Goal: Task Accomplishment & Management: Use online tool/utility

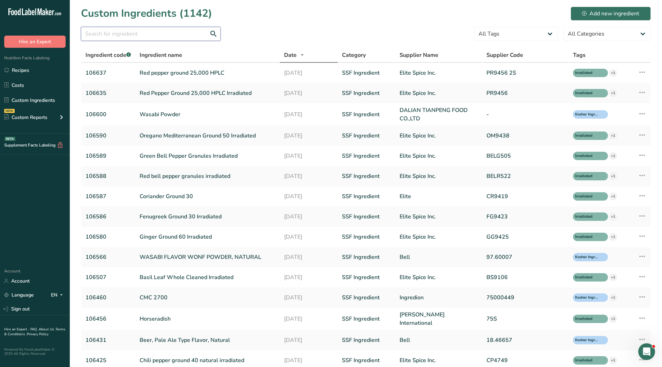
click at [164, 39] on input "text" at bounding box center [151, 34] width 140 height 14
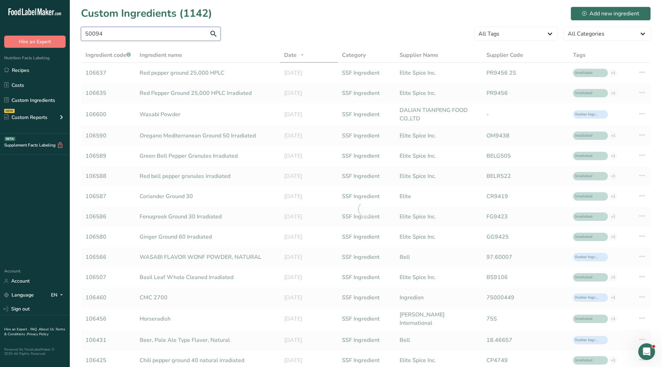
type input "50094"
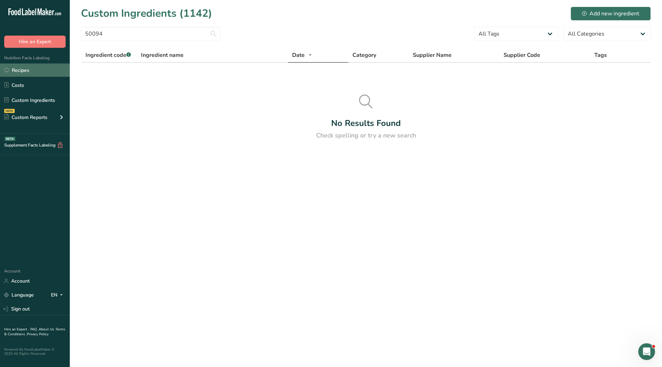
click at [38, 74] on link "Recipes" at bounding box center [35, 70] width 70 height 13
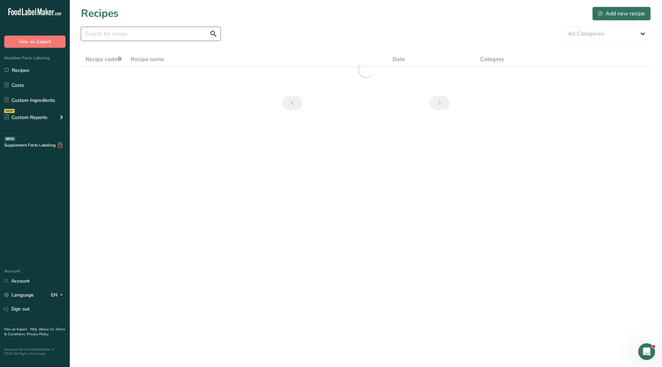
click at [107, 35] on input "text" at bounding box center [151, 34] width 140 height 14
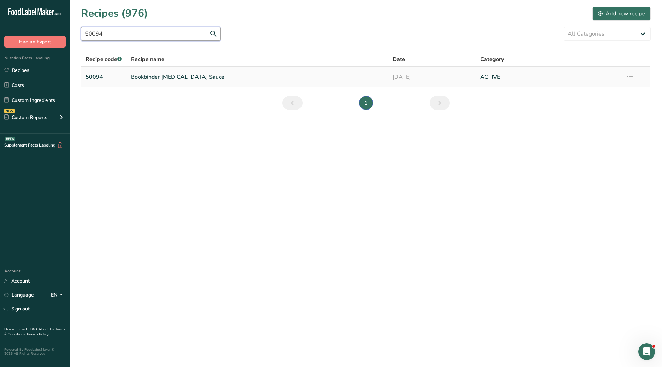
type input "50094"
click at [171, 79] on link "Bookbinder [MEDICAL_DATA] Sauce" at bounding box center [258, 77] width 254 height 15
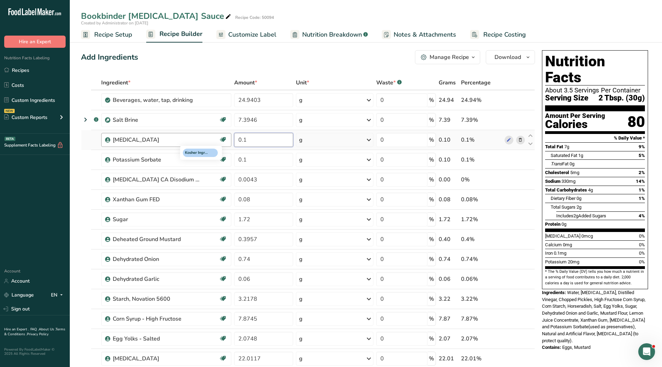
drag, startPoint x: 255, startPoint y: 141, endPoint x: 220, endPoint y: 140, distance: 34.6
click at [220, 140] on tr "Sodium Benzoate Kosher Ingredient 0.1 g Weight Units g kg mg See more Volume Un…" at bounding box center [308, 140] width 454 height 20
type input "0.07054"
click at [274, 100] on div "Ingredient * Amount * Unit * Waste * .a-a{fill:#347362;}.b-a{fill:#fff;} Grams …" at bounding box center [308, 293] width 454 height 437
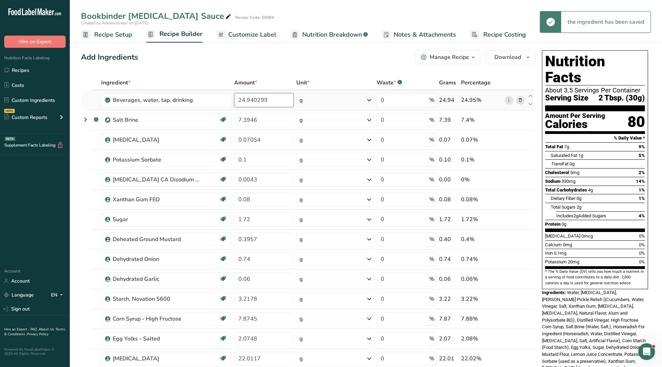
drag, startPoint x: 265, startPoint y: 101, endPoint x: 249, endPoint y: 101, distance: 16.4
click at [249, 101] on input "24.940299" at bounding box center [263, 100] width 59 height 14
type input "24.96976"
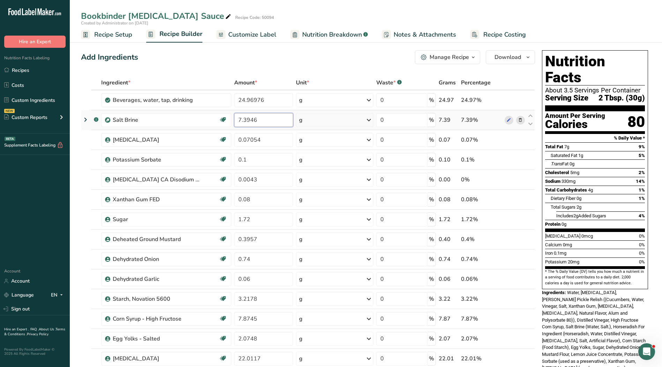
click at [276, 124] on div "Ingredient * Amount * Unit * Waste * .a-a{fill:#347362;}.b-a{fill:#fff;} Grams …" at bounding box center [308, 293] width 454 height 437
drag, startPoint x: 250, startPoint y: 34, endPoint x: 238, endPoint y: 34, distance: 11.9
click at [250, 34] on span "Customize Label" at bounding box center [252, 34] width 48 height 9
click at [238, 34] on span "Customize Label" at bounding box center [252, 34] width 48 height 9
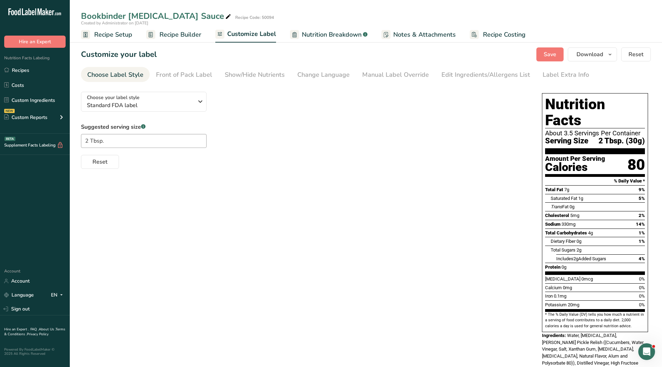
click at [469, 75] on div "Edit Ingredients/Allergens List" at bounding box center [486, 74] width 89 height 9
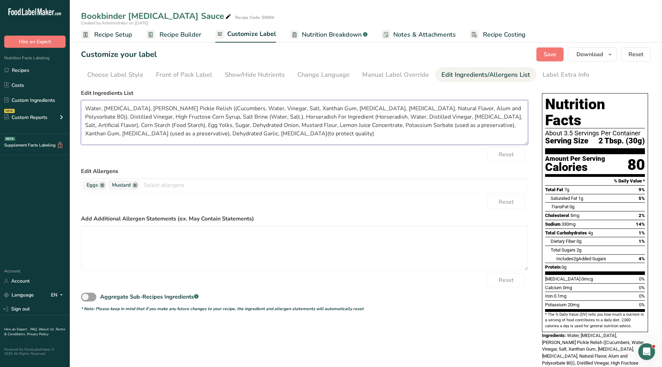
drag, startPoint x: 371, startPoint y: 117, endPoint x: 358, endPoint y: 127, distance: 17.2
click at [371, 117] on textarea "Water, Soybean Oil, Dill Pickle Relish ((Cucumbers, Water, Vinegar, Salt, Xanth…" at bounding box center [304, 122] width 447 height 45
drag, startPoint x: 308, startPoint y: 133, endPoint x: 69, endPoint y: 106, distance: 240.0
click at [69, 106] on div ".a-20{fill:#fff;} Hire an Expert Nutrition Facts Labeling Recipes Costs Custom …" at bounding box center [331, 227] width 662 height 454
paste textarea "stilled Vinegar, Chopped Pickles, High Fructose Corn Syrup, Corn Starch, Horser…"
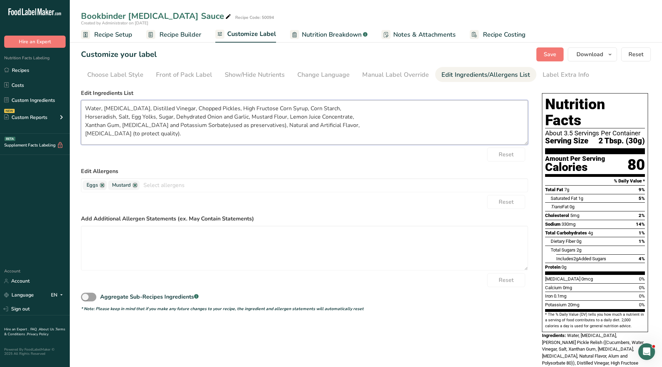
click at [330, 107] on textarea "Water, Soybean Oil, Distilled Vinegar, Chopped Pickles, High Fructose Corn Syru…" at bounding box center [304, 122] width 447 height 45
click at [188, 116] on textarea "Water, Soybean Oil, Distilled Vinegar, Chopped Pickles, High Fructose Corn Syru…" at bounding box center [304, 122] width 447 height 45
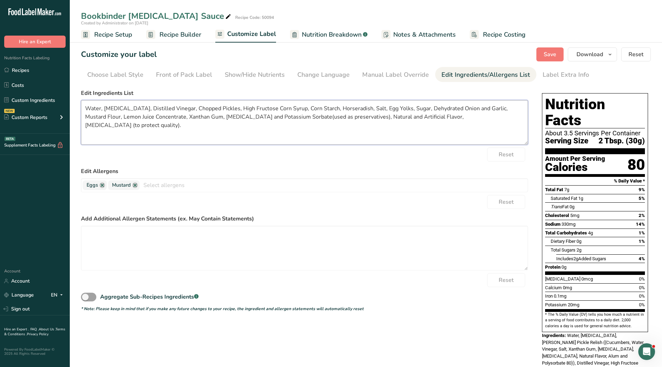
drag, startPoint x: 441, startPoint y: 117, endPoint x: 473, endPoint y: 117, distance: 31.4
click at [442, 117] on textarea "Water, Soybean Oil, Distilled Vinegar, Chopped Pickles, High Fructose Corn Syru…" at bounding box center [304, 122] width 447 height 45
type textarea "Water, Soybean Oil, Distilled Vinegar, Chopped Pickles, High Fructose Corn Syru…"
click at [554, 58] on span "Save" at bounding box center [550, 54] width 13 height 8
click at [548, 52] on span "Save" at bounding box center [550, 54] width 13 height 8
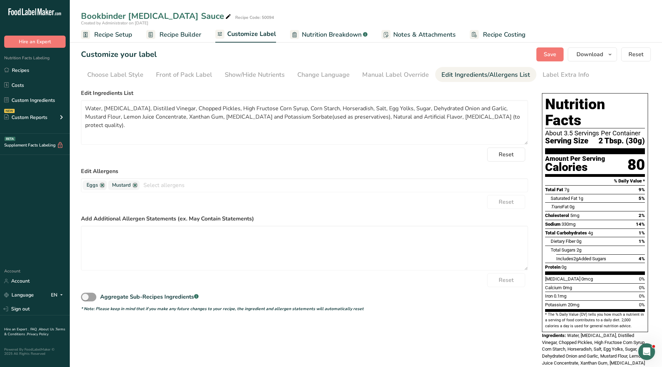
click at [415, 33] on span "Notes & Attachments" at bounding box center [425, 34] width 63 height 9
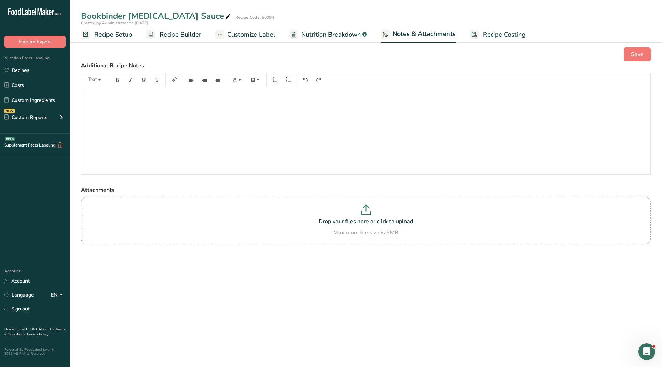
click at [345, 34] on span "Nutrition Breakdown" at bounding box center [331, 34] width 60 height 9
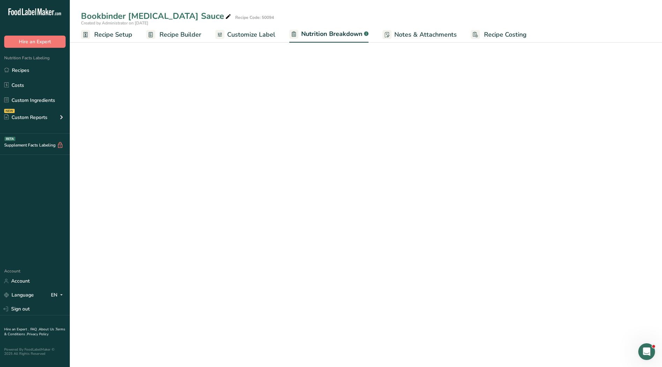
select select "Calories"
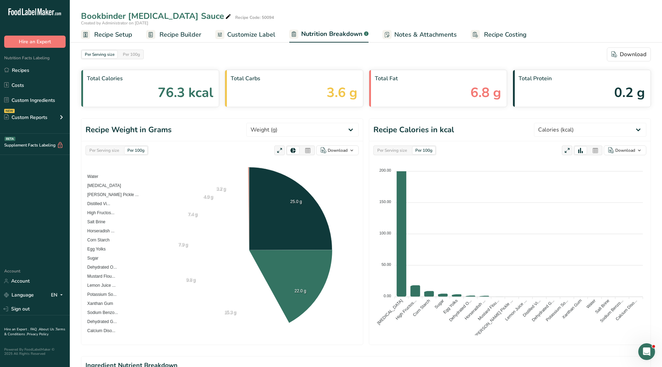
click at [240, 35] on span "Customize Label" at bounding box center [251, 34] width 48 height 9
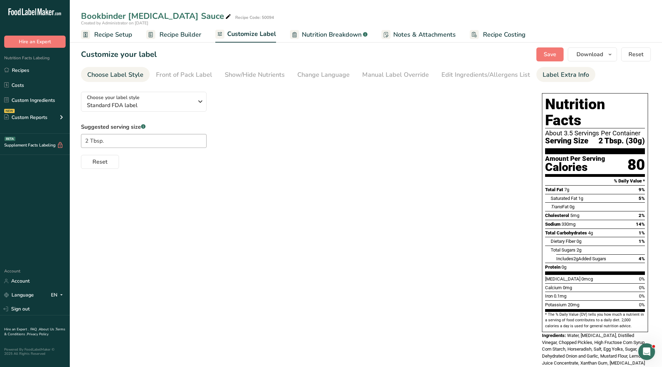
click at [543, 77] on div "Label Extra Info" at bounding box center [566, 74] width 46 height 9
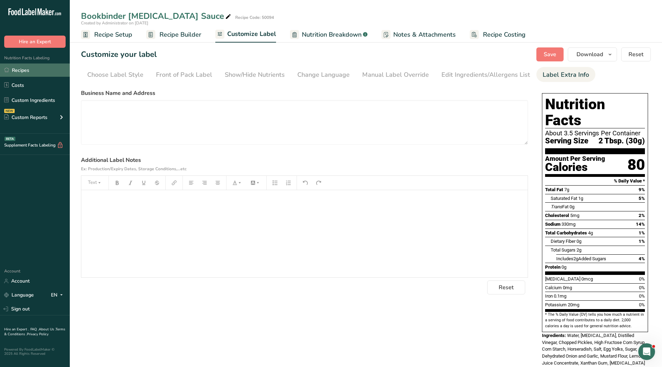
click at [18, 69] on link "Recipes" at bounding box center [35, 70] width 70 height 13
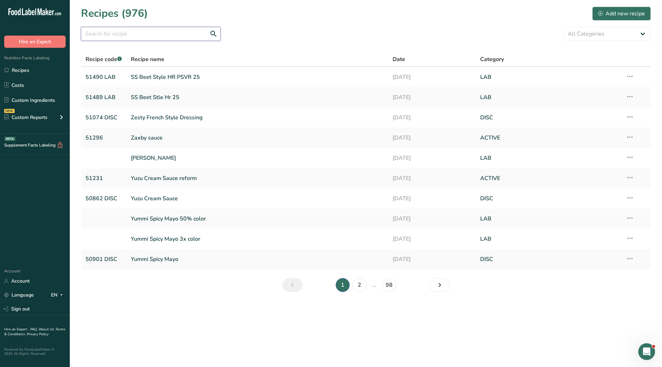
click at [102, 38] on input "text" at bounding box center [151, 34] width 140 height 14
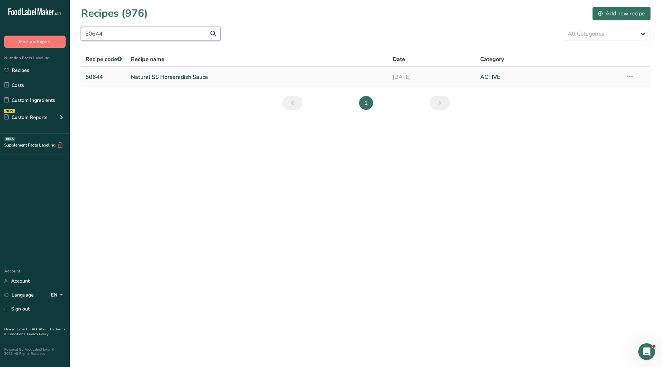
type input "50644"
drag, startPoint x: 172, startPoint y: 77, endPoint x: 177, endPoint y: 75, distance: 5.5
click at [172, 77] on link "Natural SS Horseradish Sauce" at bounding box center [258, 77] width 254 height 15
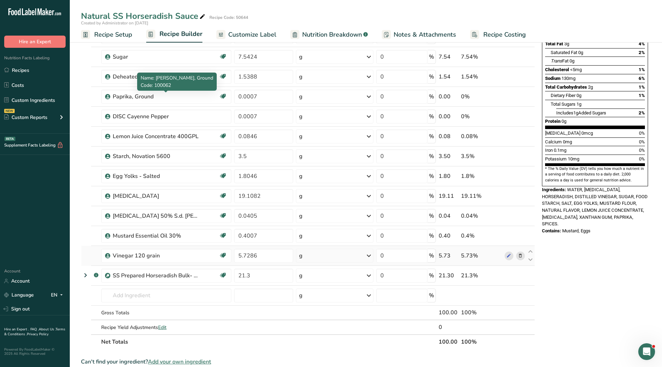
scroll to position [105, 0]
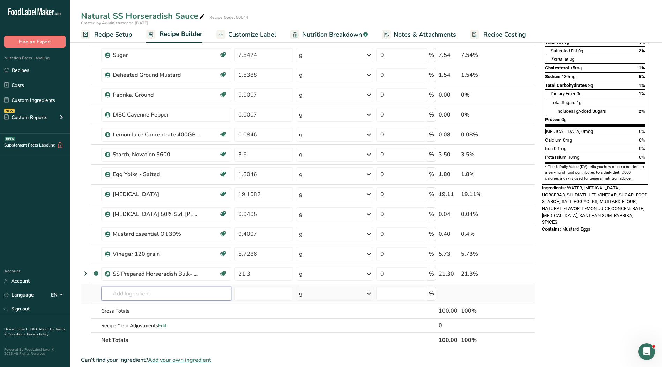
click at [120, 293] on input "text" at bounding box center [166, 294] width 130 height 14
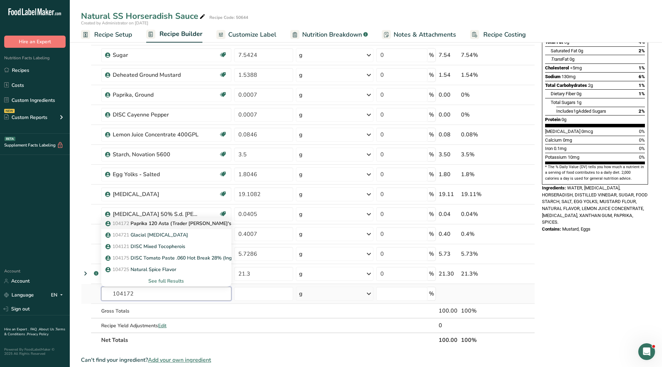
type input "104172"
click at [190, 225] on p "104172 Paprika 120 Asta (Trader Joe's Compliant)" at bounding box center [182, 223] width 151 height 7
type input "Paprika 120 Asta (Trader [PERSON_NAME]'s Compliant)"
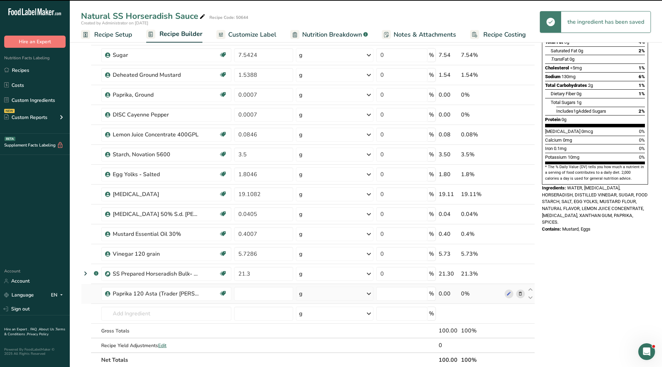
type input "0"
click at [158, 315] on input "text" at bounding box center [166, 314] width 130 height 14
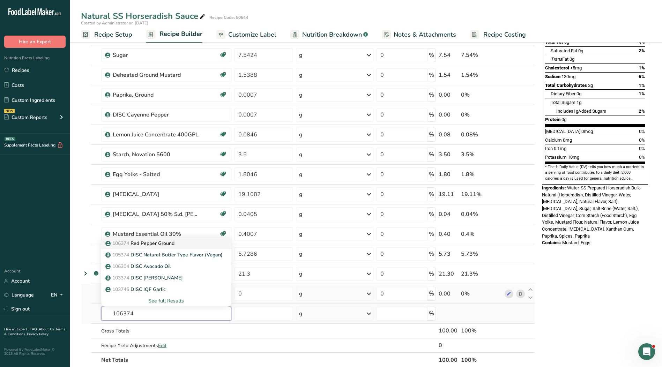
type input "106374"
click at [153, 245] on p "106374 Red Pepper Ground" at bounding box center [141, 243] width 68 height 7
type input "Red Pepper Ground"
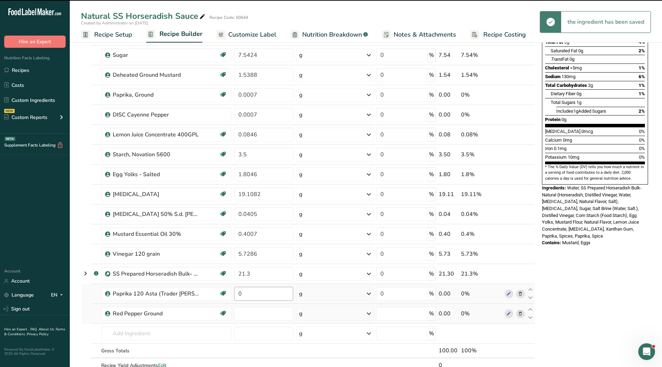
type input "0"
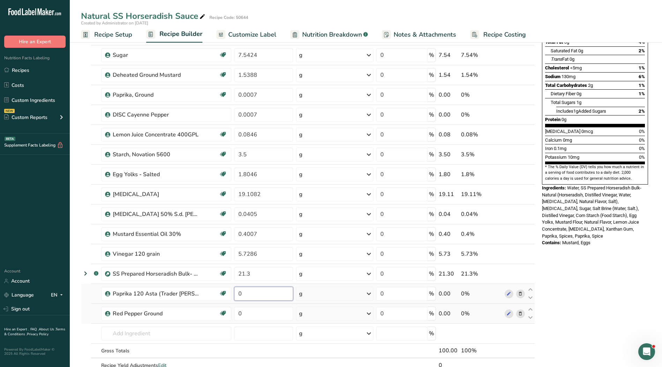
click at [270, 290] on input "0" at bounding box center [263, 294] width 59 height 14
type input "0.0007"
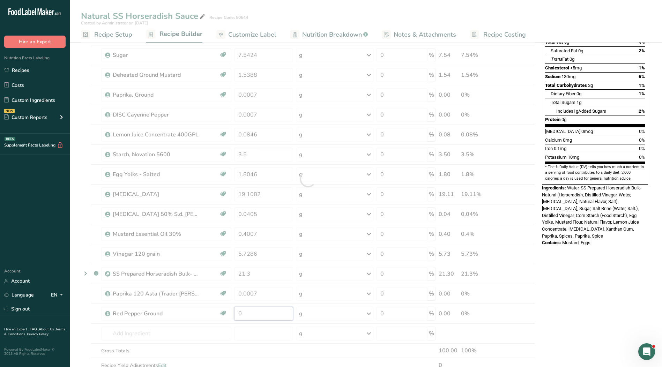
drag, startPoint x: 244, startPoint y: 309, endPoint x: 251, endPoint y: 313, distance: 7.8
click at [247, 311] on div "Ingredient * Amount * Unit * Waste * .a-a{fill:#347362;}.b-a{fill:#fff;} Grams …" at bounding box center [308, 179] width 454 height 417
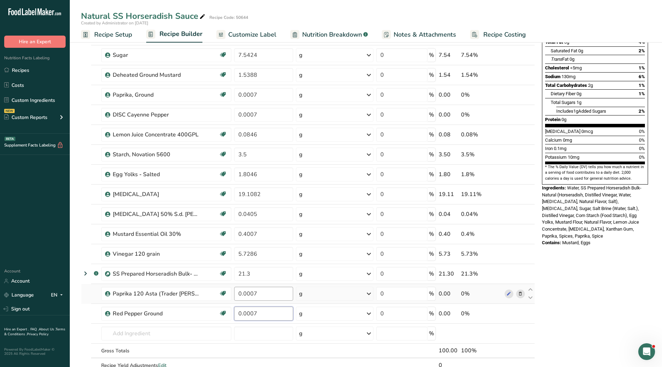
type input "0.0007"
click at [278, 288] on div "Ingredient * Amount * Unit * Waste * .a-a{fill:#347362;}.b-a{fill:#fff;} Grams …" at bounding box center [308, 179] width 454 height 417
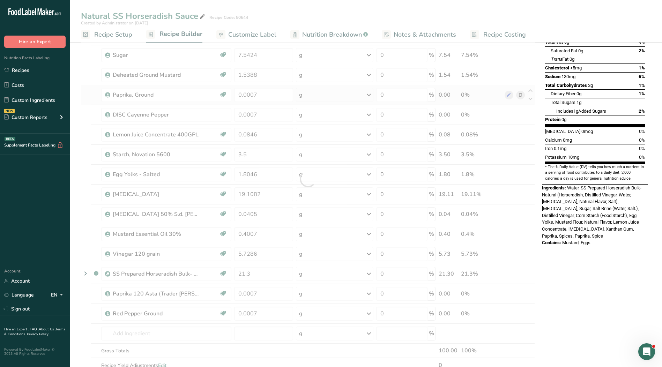
click at [522, 95] on div "Ingredient * Amount * Unit * Waste * .a-a{fill:#347362;}.b-a{fill:#fff;} Grams …" at bounding box center [308, 179] width 454 height 417
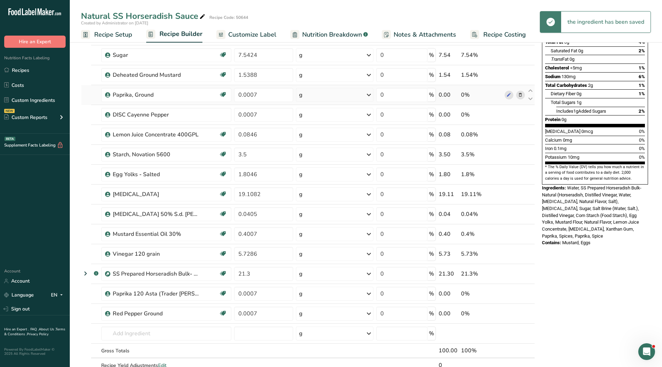
click at [523, 96] on icon at bounding box center [520, 94] width 5 height 7
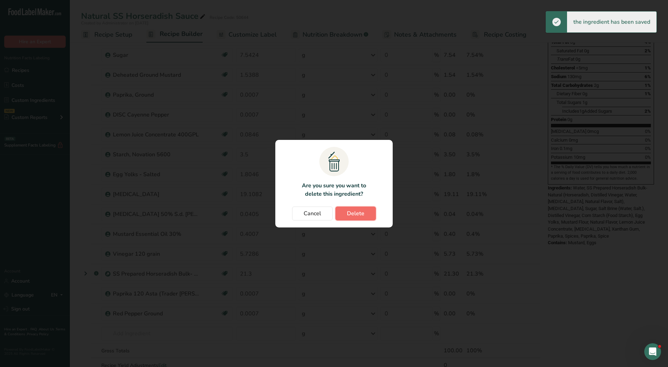
click at [354, 214] on span "Delete" at bounding box center [355, 214] width 17 height 8
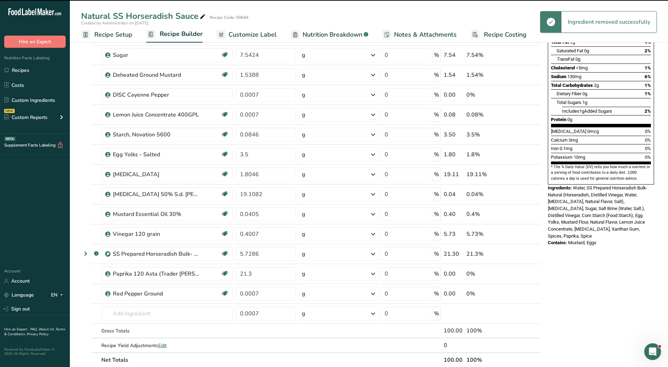
type input "0.0846"
type input "3.5"
type input "1.8046"
type input "19.1082"
type input "0.0405"
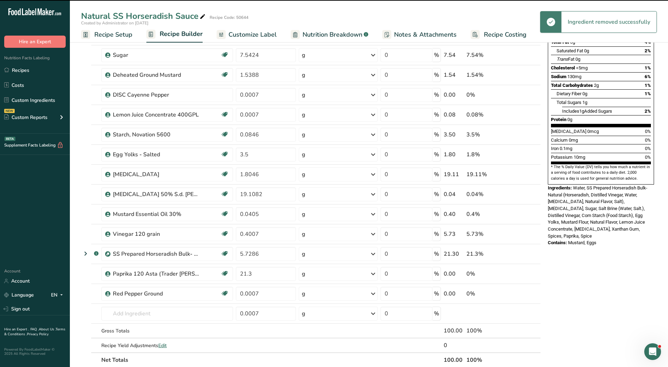
type input "0.4007"
type input "5.7286"
type input "21.3"
type input "0.0007"
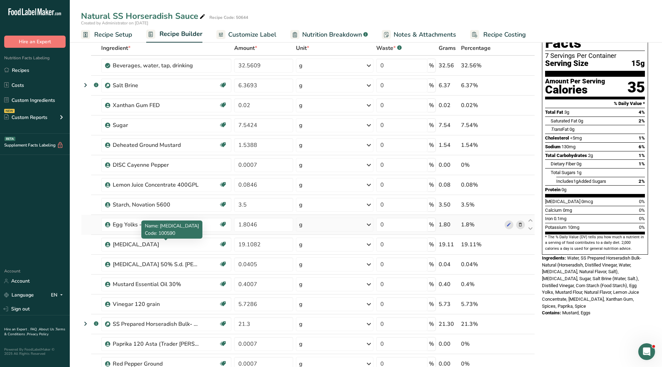
scroll to position [35, 0]
click at [523, 165] on span at bounding box center [520, 165] width 8 height 8
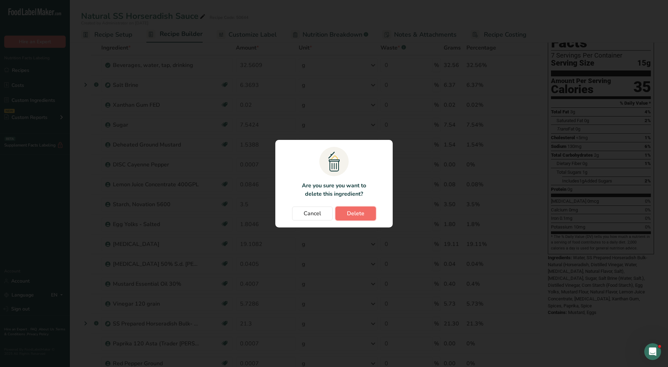
click at [363, 214] on span "Delete" at bounding box center [355, 214] width 17 height 8
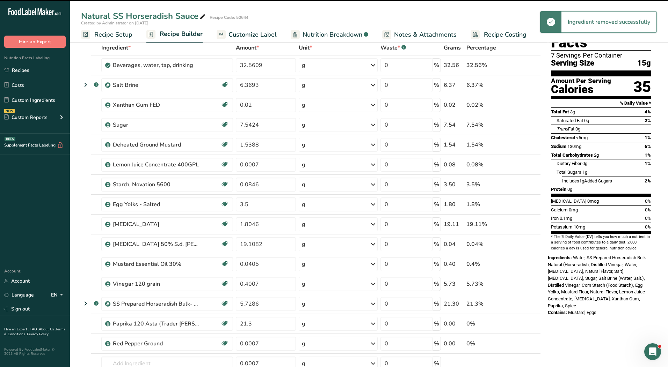
type input "0.0846"
type input "3.5"
type input "1.8046"
type input "19.1082"
type input "0.0405"
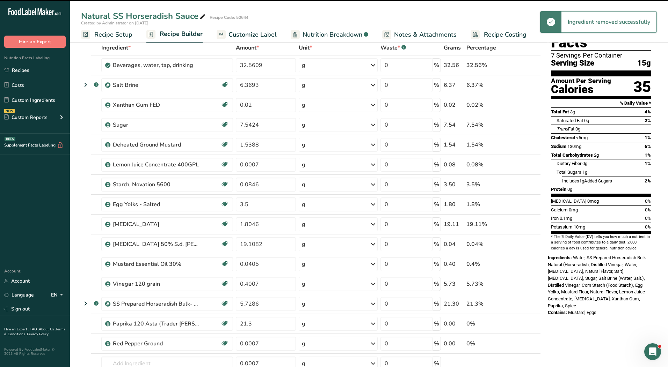
type input "0.4007"
type input "5.7286"
type input "21.3"
type input "0.0007"
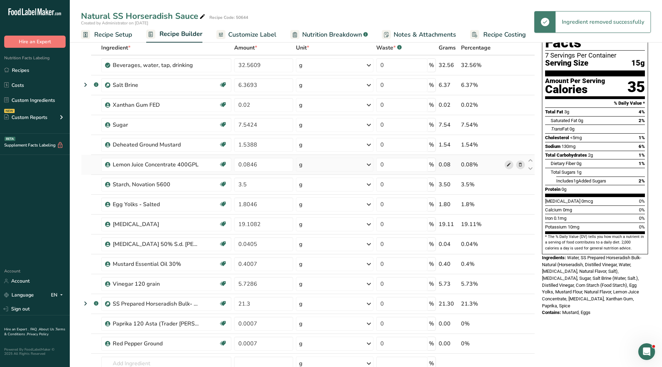
click at [509, 166] on icon at bounding box center [509, 164] width 5 height 7
click at [528, 181] on icon at bounding box center [531, 180] width 8 height 5
type input "3.5"
type input "0.0846"
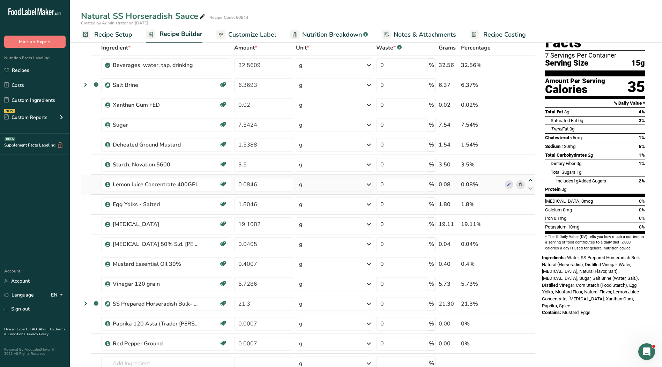
click at [528, 181] on icon at bounding box center [531, 180] width 8 height 5
type input "0.0846"
type input "3.5"
click at [530, 180] on icon at bounding box center [531, 180] width 8 height 5
type input "3.5"
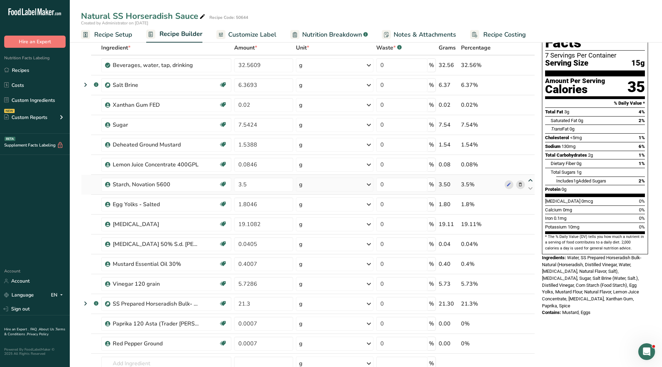
type input "0.0846"
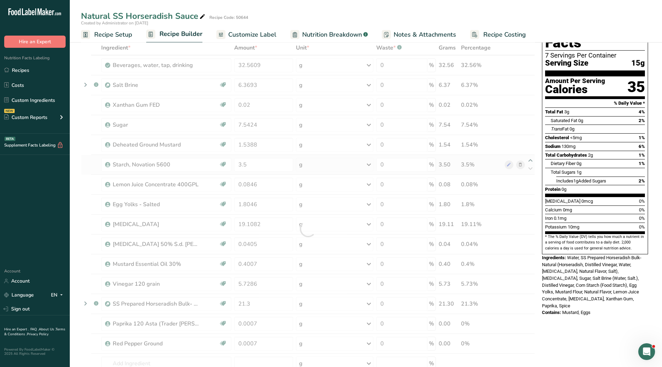
click at [530, 161] on div at bounding box center [308, 229] width 454 height 377
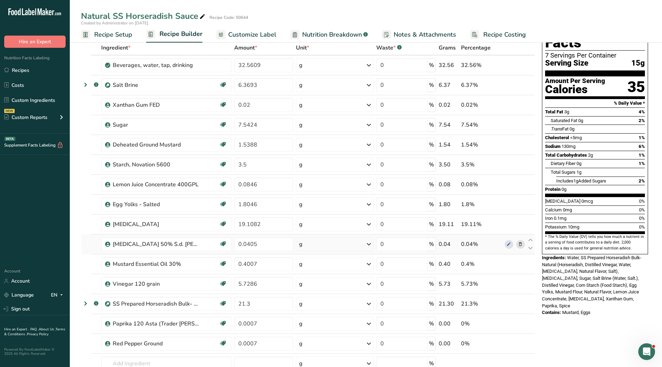
drag, startPoint x: 531, startPoint y: 149, endPoint x: 525, endPoint y: 250, distance: 101.1
click at [525, 250] on tbody "Beverages, water, tap, drinking 32.5609 g Portions 1 fl oz 1 serving 8 fl oz 1 …" at bounding box center [308, 229] width 454 height 347
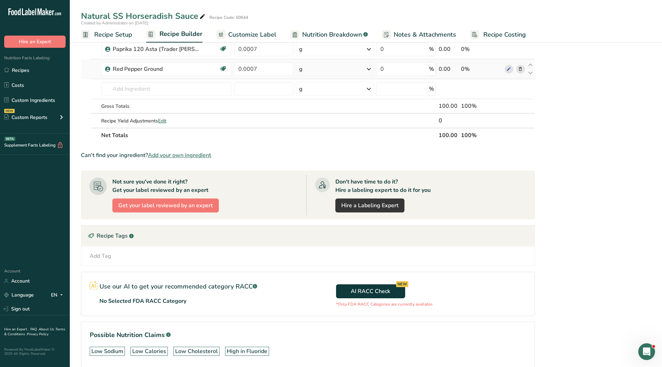
scroll to position [344, 0]
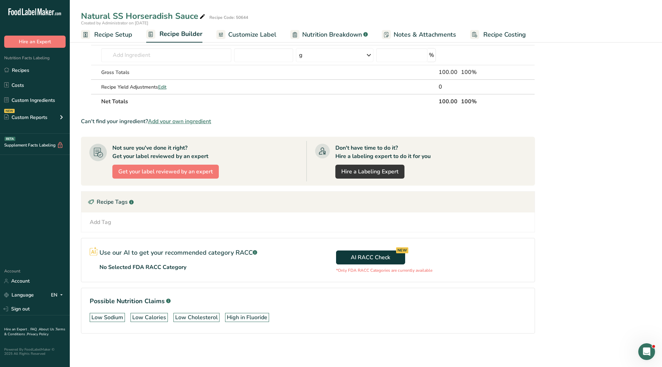
click at [241, 32] on span "Customize Label" at bounding box center [252, 34] width 48 height 9
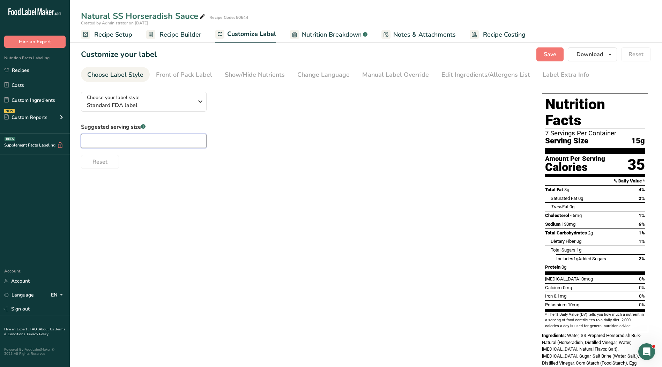
click at [156, 145] on input "text" at bounding box center [144, 141] width 126 height 14
type input "1"
type input "1 Tbsp."
click at [403, 72] on div "Manual Label Override" at bounding box center [395, 74] width 67 height 9
type input "1 Tbsp. (15g)"
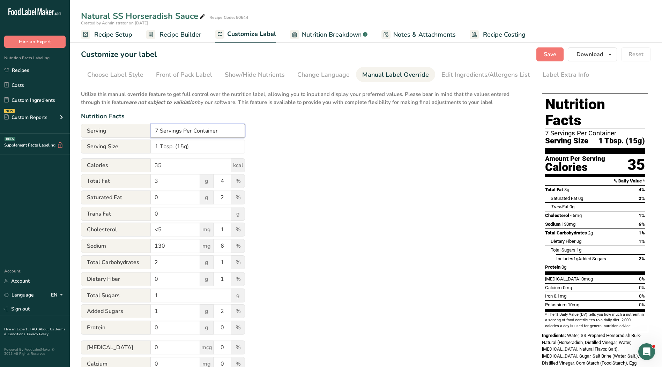
drag, startPoint x: 227, startPoint y: 130, endPoint x: 112, endPoint y: 128, distance: 114.9
click at [112, 128] on div "Serving 7 Servings Per Container" at bounding box center [163, 131] width 164 height 14
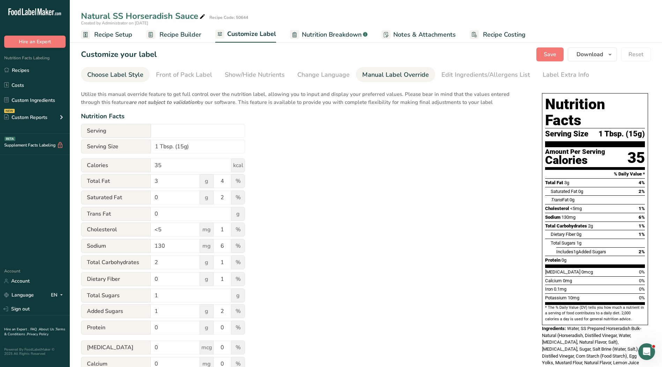
click at [112, 72] on div "Choose Label Style" at bounding box center [115, 74] width 56 height 9
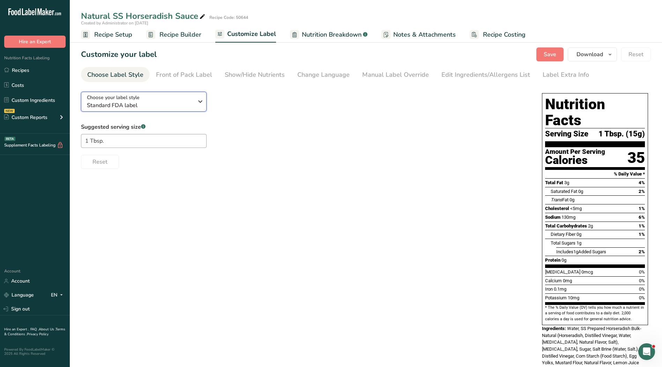
click at [164, 103] on span "Standard FDA label" at bounding box center [140, 105] width 107 height 8
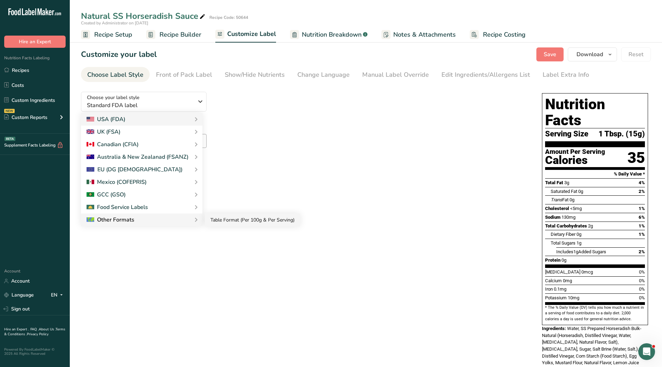
click at [214, 220] on link "Table Format (Per 100g & Per Serving)" at bounding box center [252, 220] width 95 height 13
click at [232, 220] on link "Table Format (Per 100g & Per Serving)" at bounding box center [252, 220] width 95 height 13
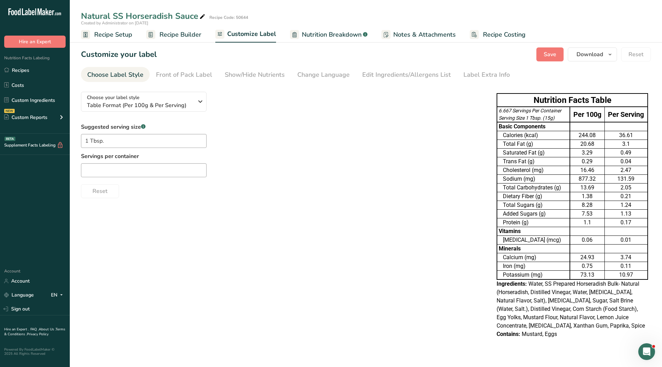
click at [273, 219] on link "Table Format (Per 100g & Per Serving)" at bounding box center [252, 220] width 95 height 13
click at [170, 167] on div "EU (DG [DEMOGRAPHIC_DATA])" at bounding box center [142, 169] width 122 height 13
click at [169, 172] on input "text" at bounding box center [144, 170] width 126 height 14
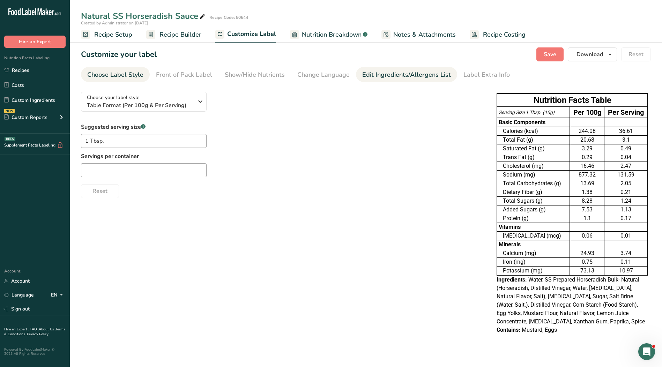
click at [388, 80] on link "Edit Ingredients/Allergens List" at bounding box center [406, 75] width 89 height 16
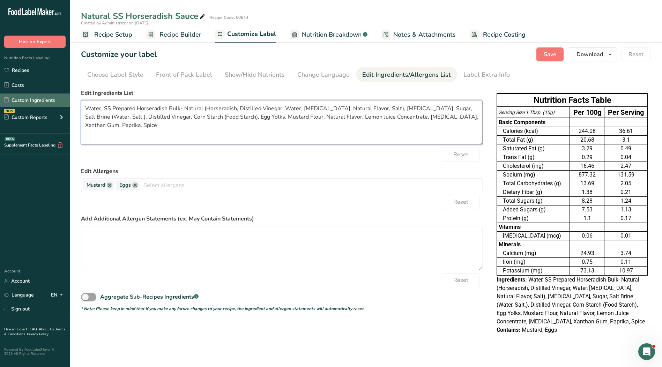
drag, startPoint x: 137, startPoint y: 130, endPoint x: 55, endPoint y: 97, distance: 88.2
click at [55, 97] on div ".a-20{fill:#fff;} Hire an Expert Nutrition Facts Labeling Recipes Costs Custom …" at bounding box center [331, 183] width 662 height 367
paste textarea "oybean Oil, Horseradish, Distilled Vinegar, Sugar, Food Starch, Salt, Egg Yolks…"
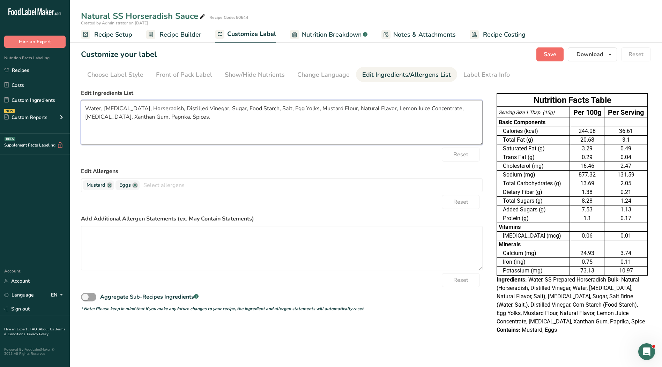
type textarea "Water, Soybean Oil, Horseradish, Distilled Vinegar, Sugar, Food Starch, Salt, E…"
click at [554, 55] on span "Save" at bounding box center [550, 54] width 13 height 8
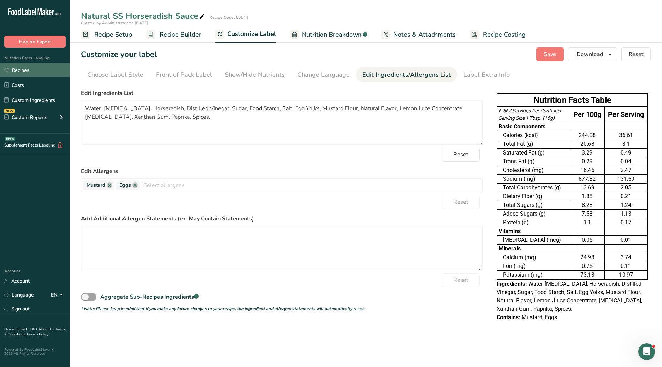
click at [37, 66] on link "Recipes" at bounding box center [35, 70] width 70 height 13
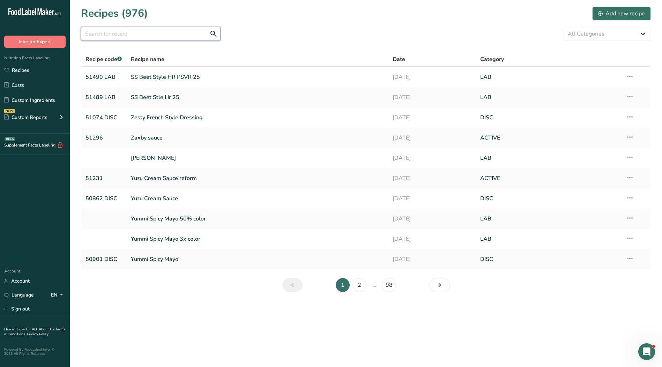
click at [118, 30] on input "text" at bounding box center [151, 34] width 140 height 14
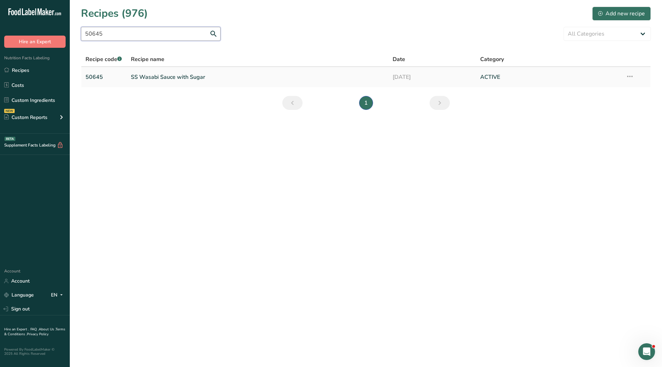
type input "50645"
click at [190, 76] on link "SS Wasabi Sauce with Sugar" at bounding box center [258, 77] width 254 height 15
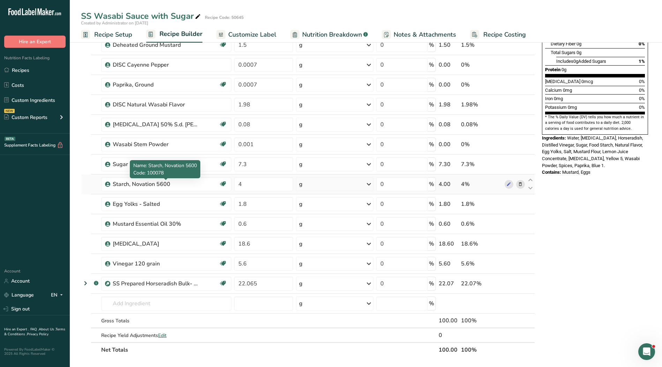
scroll to position [175, 0]
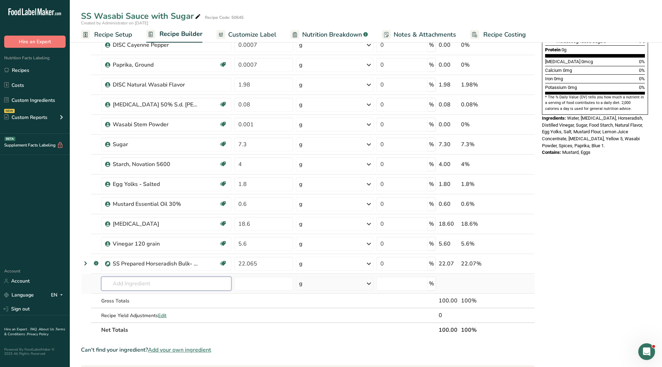
click at [127, 282] on input "text" at bounding box center [166, 284] width 130 height 14
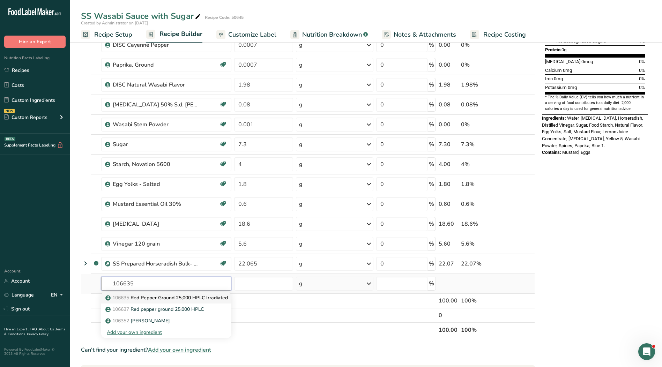
type input "106635"
click at [151, 299] on p "106635 Red Pepper Ground 25,000 HPLC Irradiated" at bounding box center [167, 297] width 121 height 7
type input "Red Pepper Ground 25,000 HPLC Irradiated"
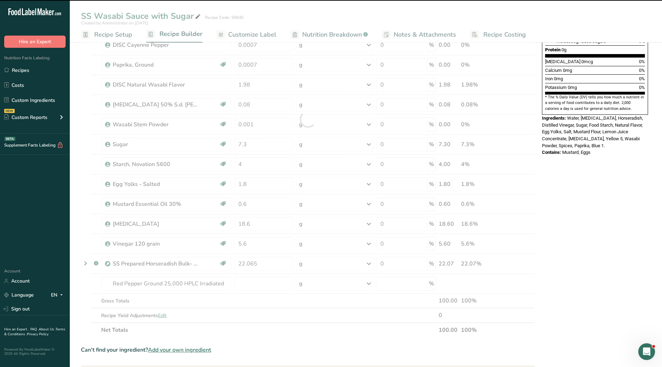
type input "0"
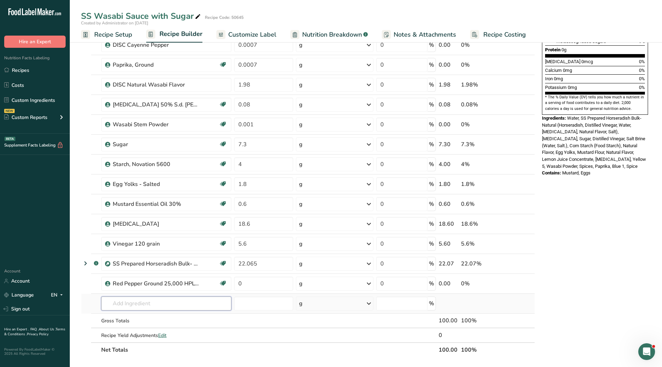
click at [133, 306] on input "text" at bounding box center [166, 304] width 130 height 14
type input "106601"
click at [154, 315] on p "106600 Wasabi Powder" at bounding box center [137, 317] width 60 height 7
type input "Wasabi Powder"
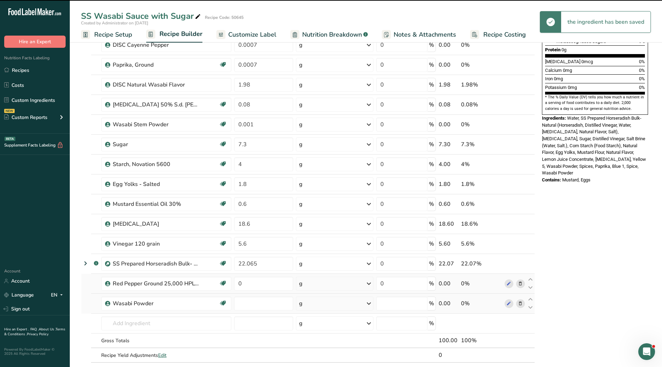
type input "0"
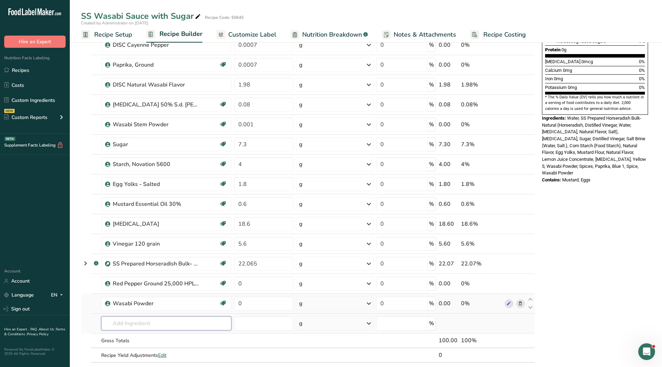
click at [128, 330] on input "text" at bounding box center [166, 324] width 130 height 14
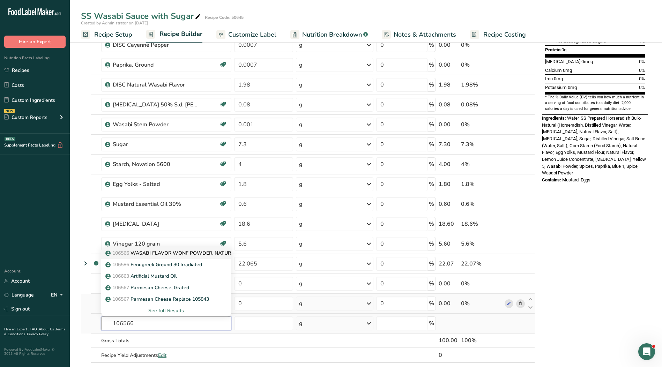
type input "106566"
click at [172, 252] on p "106566 WASABI FLAVOR WONF POWDER, NATURAL" at bounding box center [172, 253] width 131 height 7
type input "WASABI FLAVOR WONF POWDER, NATURAL"
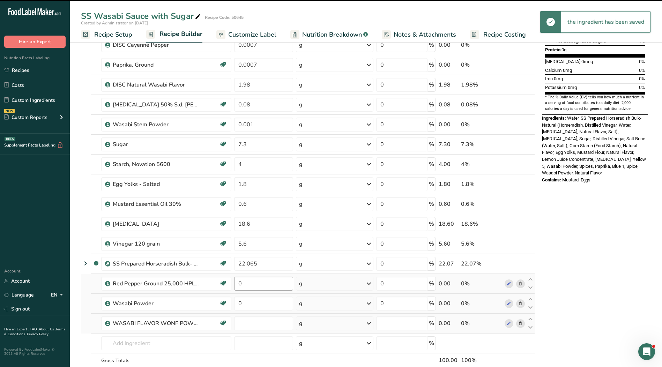
type input "0"
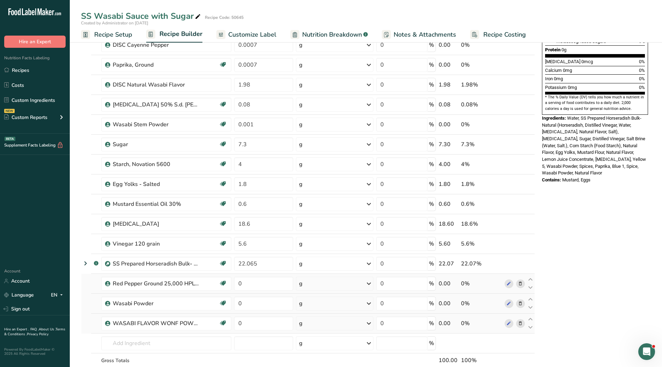
click at [252, 291] on td "0" at bounding box center [264, 284] width 62 height 20
click at [252, 287] on input "0" at bounding box center [263, 284] width 59 height 14
type input "0.0007"
click at [261, 302] on div "Ingredient * Amount * Unit * Waste * .a-a{fill:#347362;}.b-a{fill:#fff;} Grams …" at bounding box center [308, 149] width 454 height 497
type input "0.001"
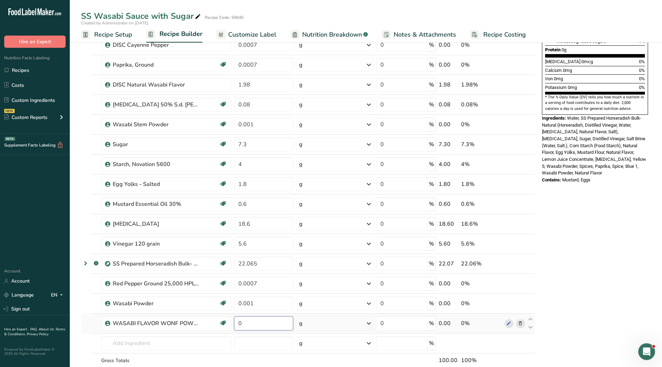
click at [254, 319] on div "Ingredient * Amount * Unit * Waste * .a-a{fill:#347362;}.b-a{fill:#fff;} Grams …" at bounding box center [308, 149] width 454 height 497
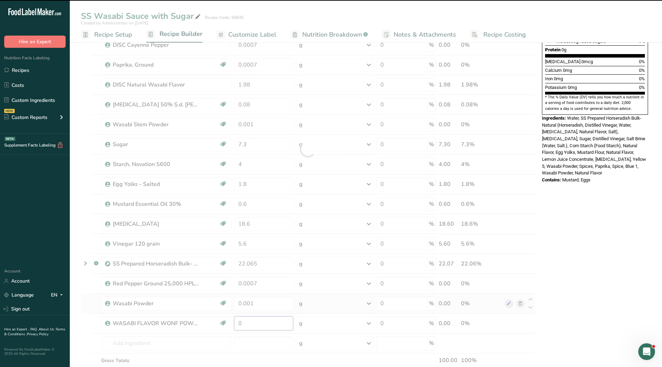
click at [245, 325] on input "0" at bounding box center [263, 324] width 59 height 14
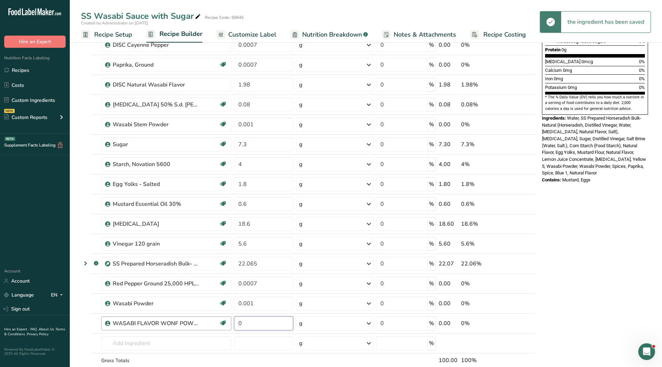
drag, startPoint x: 251, startPoint y: 326, endPoint x: 198, endPoint y: 322, distance: 53.9
click at [198, 322] on tr "WASABI FLAVOR WONF POWDER, NATURAL Kosher Ingredient 0 g Weight Units g kg mg S…" at bounding box center [308, 324] width 454 height 20
type input "1.98"
click at [267, 306] on div "Ingredient * Amount * Unit * Waste * .a-a{fill:#347362;}.b-a{fill:#fff;} Grams …" at bounding box center [308, 149] width 454 height 497
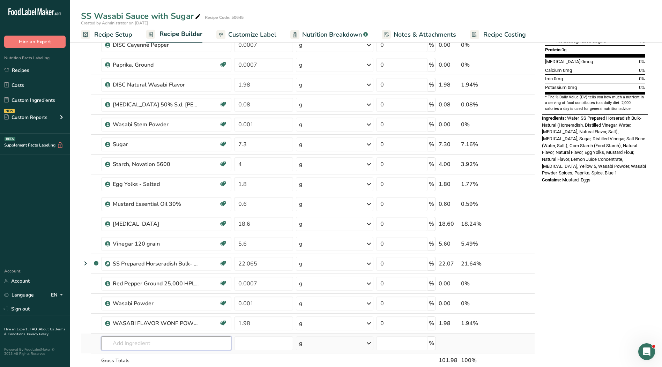
click at [164, 344] on div "Ingredient * Amount * Unit * Waste * .a-a{fill:#347362;}.b-a{fill:#fff;} Grams …" at bounding box center [308, 149] width 454 height 497
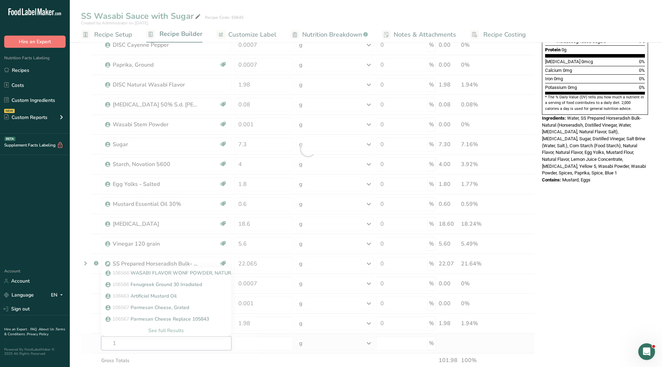
type input "10"
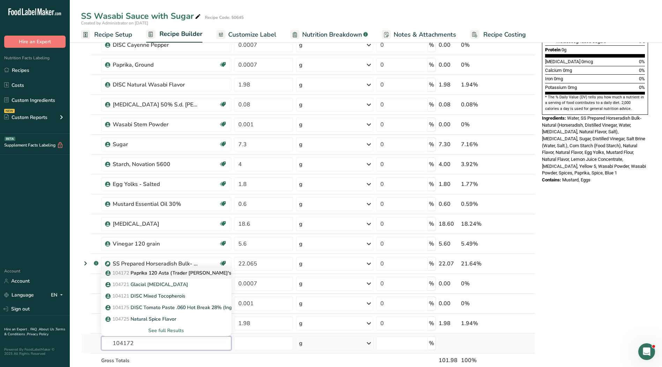
type input "104172"
click at [169, 274] on p "104172 Paprika 120 Asta (Trader Joe's Compliant)" at bounding box center [182, 273] width 151 height 7
type input "Paprika 120 Asta (Trader [PERSON_NAME]'s Compliant)"
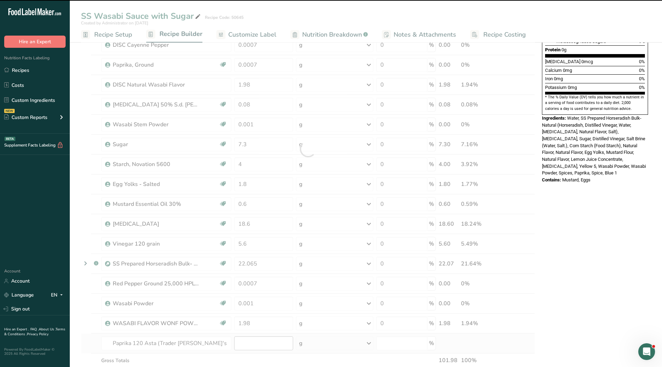
type input "0"
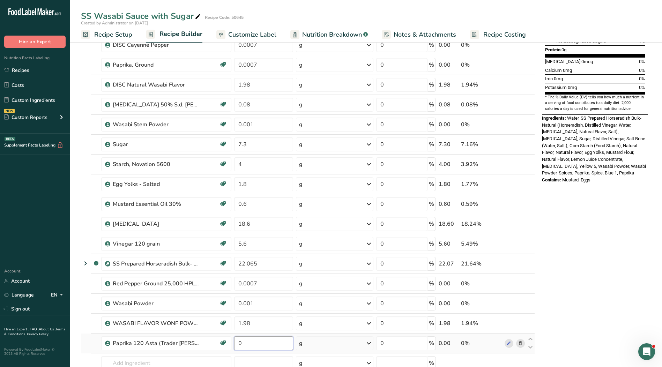
click at [252, 343] on input "0" at bounding box center [263, 344] width 59 height 14
type input "0.0007"
click at [259, 286] on div "Ingredient * Amount * Unit * Waste * .a-a{fill:#347362;}.b-a{fill:#fff;} Grams …" at bounding box center [308, 159] width 454 height 516
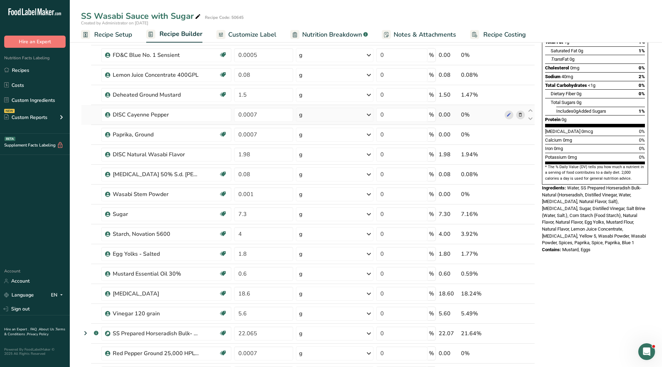
click at [520, 116] on div "Ingredient * Amount * Unit * Waste * .a-a{fill:#347362;}.b-a{fill:#fff;} Grams …" at bounding box center [308, 229] width 454 height 516
click at [520, 116] on icon at bounding box center [520, 114] width 5 height 7
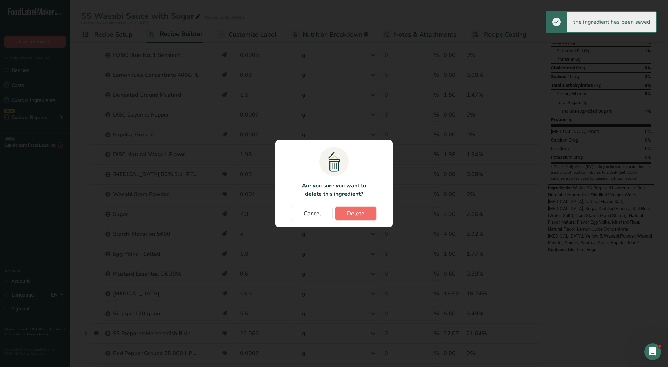
click at [352, 215] on span "Delete" at bounding box center [355, 214] width 17 height 8
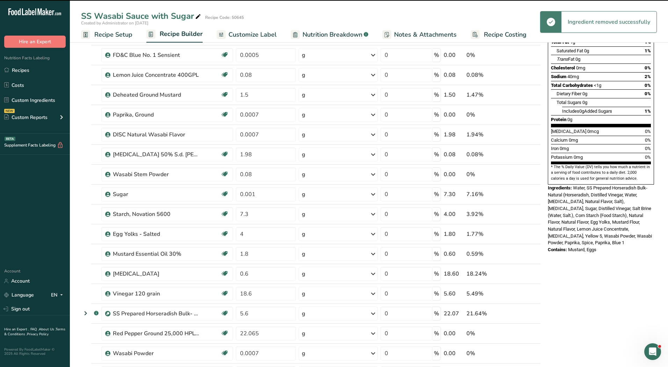
type input "1.98"
type input "0.08"
type input "0.001"
type input "7.3"
type input "4"
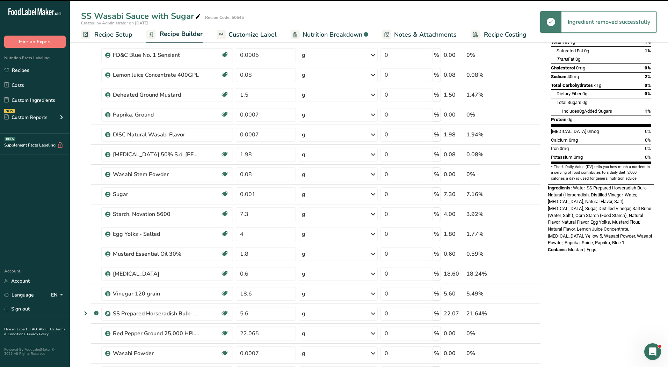
type input "1.8"
type input "0.6"
type input "18.6"
type input "5.6"
type input "22.065"
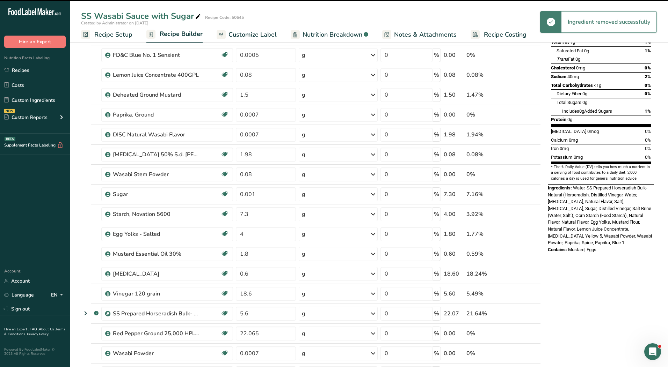
type input "0.0007"
type input "0.001"
type input "1.98"
type input "0.0007"
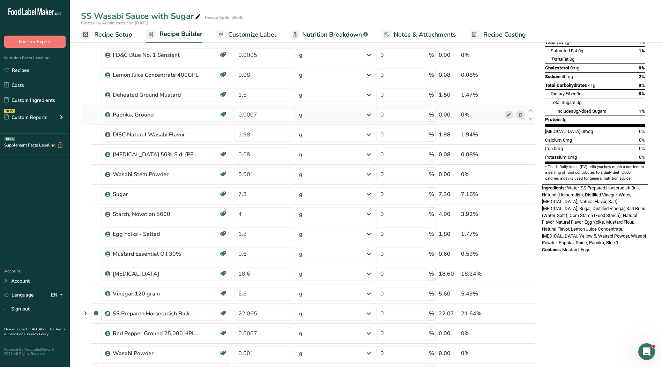
click at [520, 116] on icon at bounding box center [520, 114] width 5 height 7
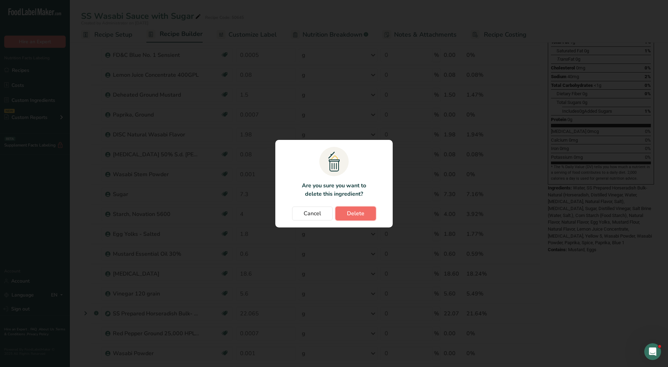
click at [357, 211] on span "Delete" at bounding box center [355, 214] width 17 height 8
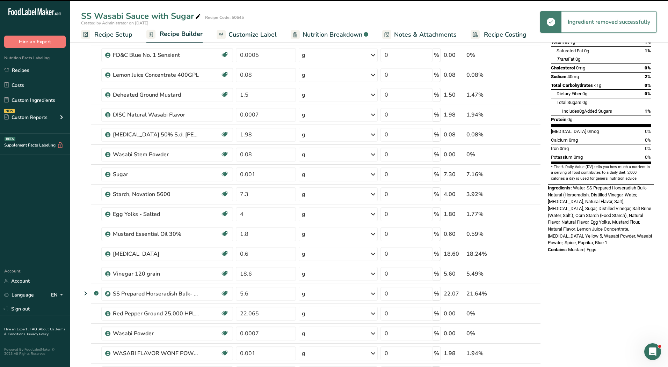
type input "1.98"
type input "0.08"
type input "0.001"
type input "7.3"
type input "4"
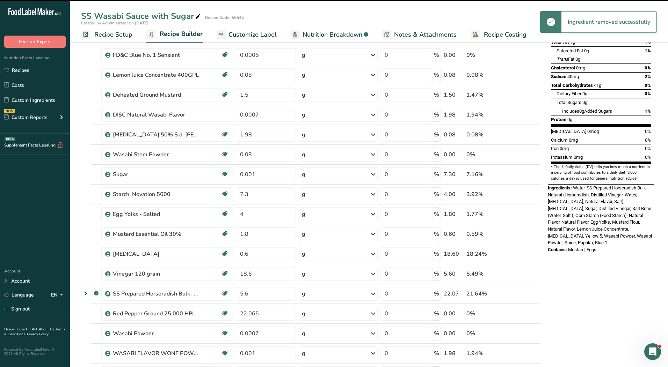
type input "1.8"
type input "0.6"
type input "18.6"
type input "5.6"
type input "22.065"
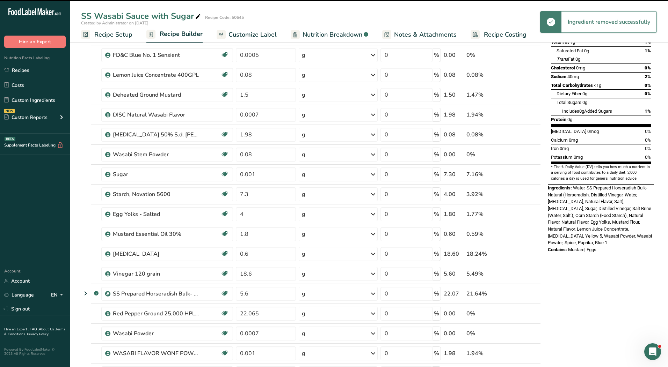
type input "0.0007"
type input "0.001"
type input "1.98"
type input "0.0007"
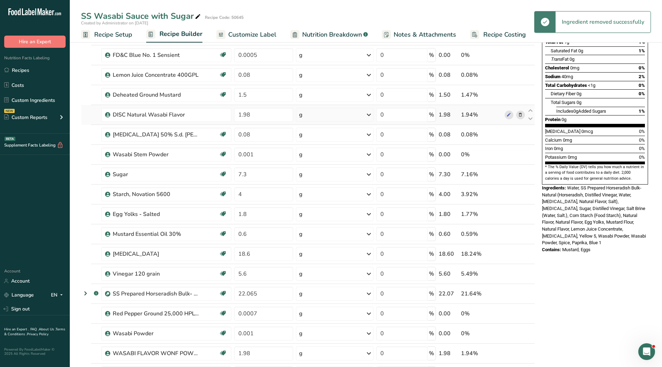
click at [520, 117] on icon at bounding box center [520, 114] width 5 height 7
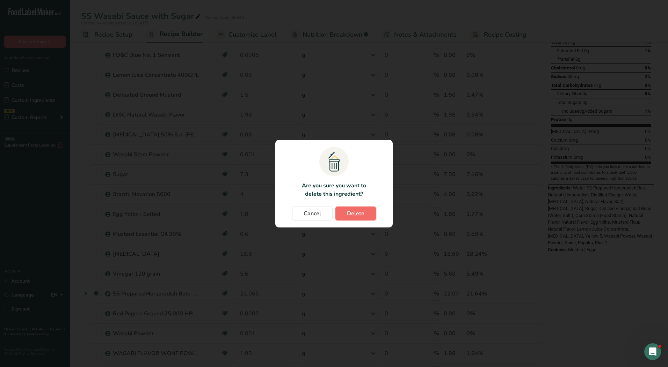
click at [363, 216] on span "Delete" at bounding box center [355, 214] width 17 height 8
type input "0.08"
type input "0.001"
type input "7.3"
type input "4"
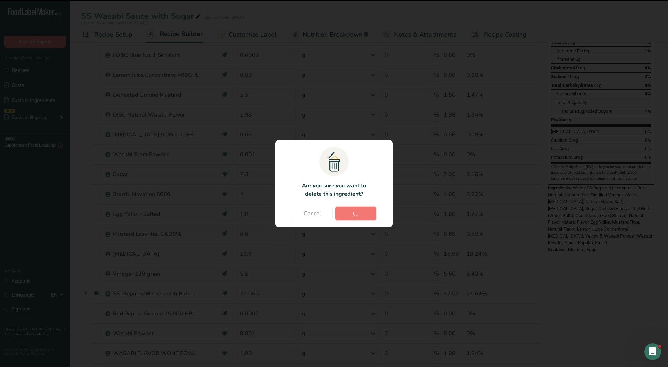
type input "1.8"
type input "0.6"
type input "18.6"
type input "5.6"
type input "22.065"
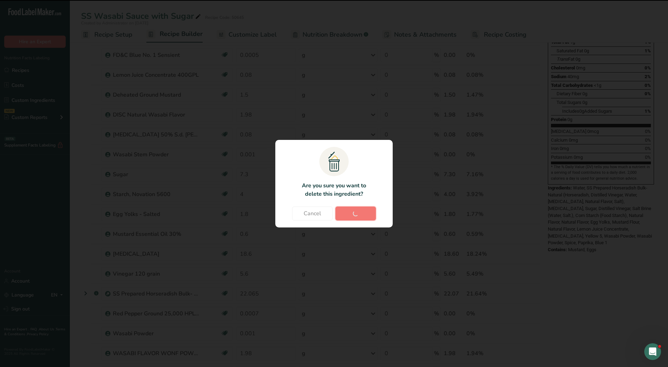
type input "0.0007"
type input "0.001"
type input "1.98"
type input "0.0007"
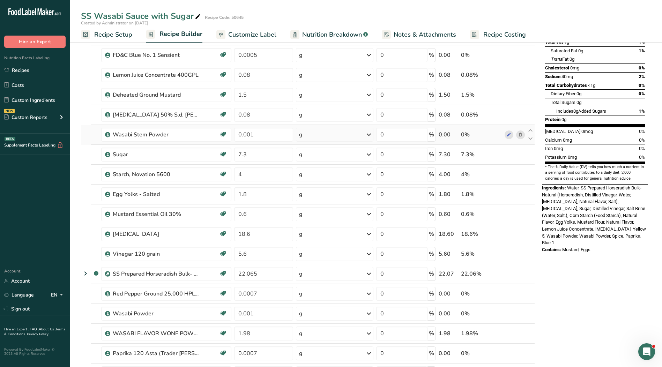
click at [518, 135] on icon at bounding box center [520, 134] width 5 height 7
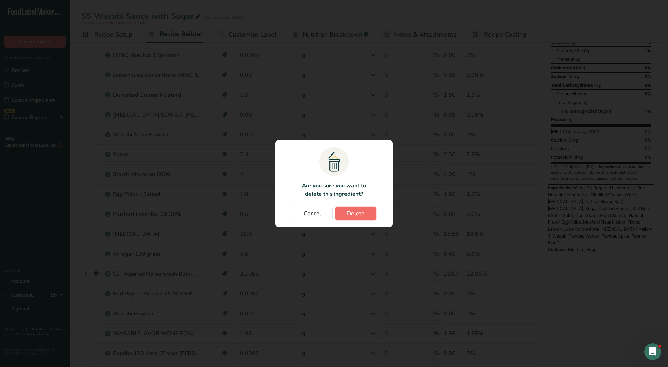
click at [369, 212] on button "Delete" at bounding box center [355, 214] width 41 height 14
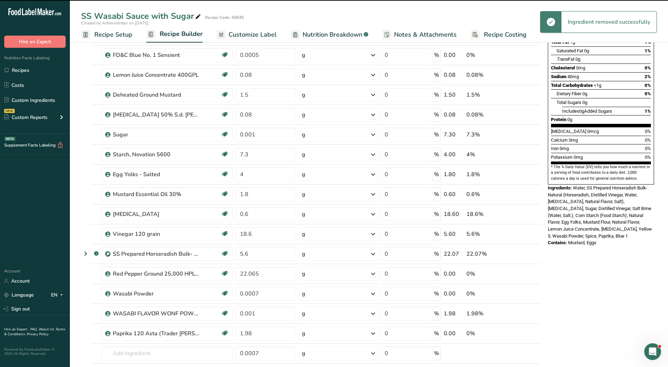
type input "7.3"
type input "4"
type input "1.8"
type input "0.6"
type input "18.6"
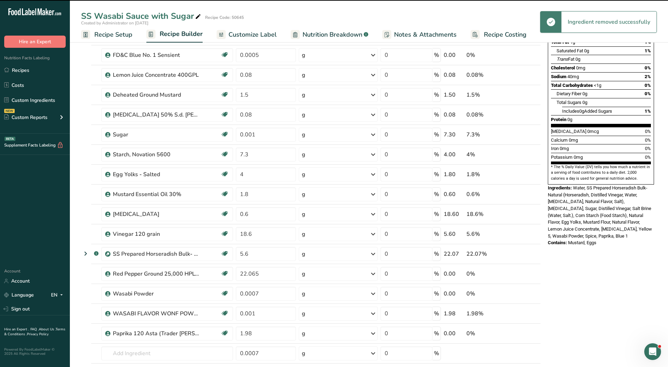
type input "5.6"
type input "22.065"
type input "0.0007"
type input "0.001"
type input "1.98"
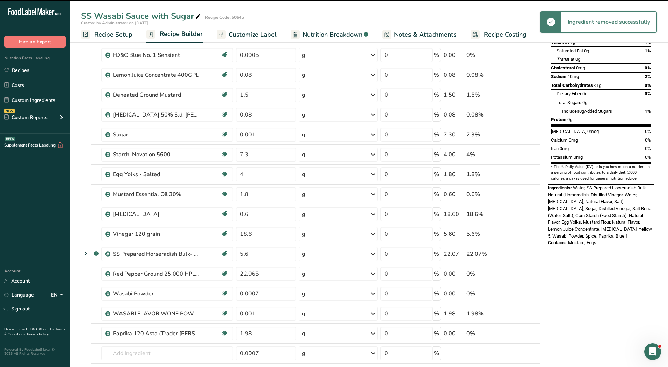
type input "0.0007"
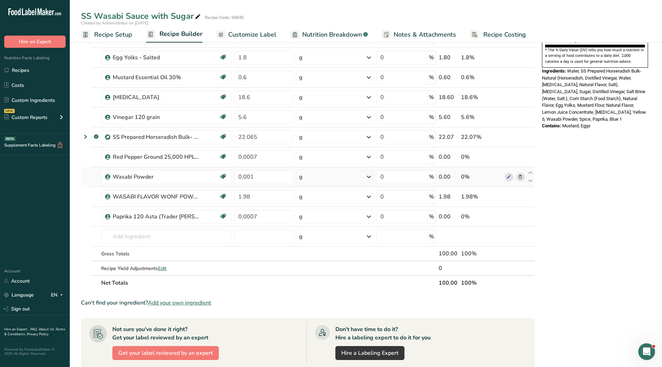
scroll to position [175, 0]
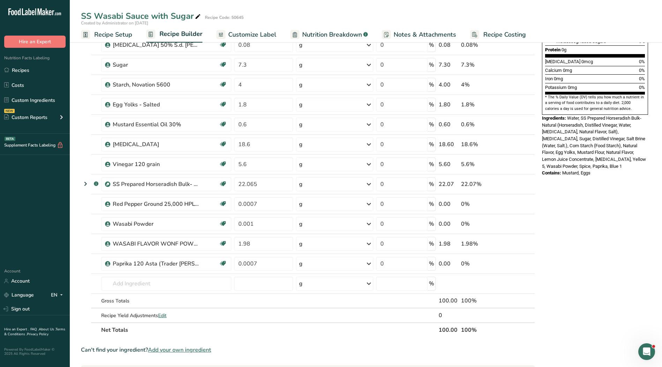
click at [246, 34] on span "Customize Label" at bounding box center [252, 34] width 48 height 9
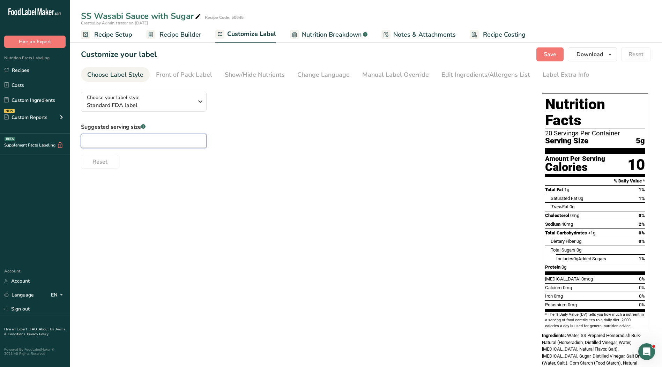
click at [164, 140] on input "text" at bounding box center [144, 141] width 126 height 14
type input "1"
type input "1 tsp."
click at [411, 73] on div "Manual Label Override" at bounding box center [395, 74] width 67 height 9
type input "1 tsp. (5g)"
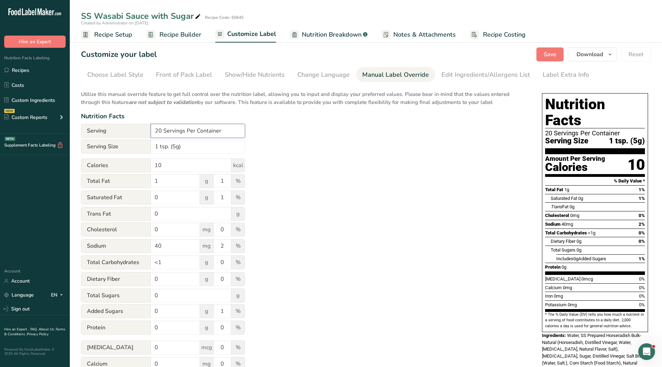
drag, startPoint x: 230, startPoint y: 131, endPoint x: 124, endPoint y: 128, distance: 106.2
click at [124, 128] on div "Serving 20 Servings Per Container" at bounding box center [163, 131] width 164 height 14
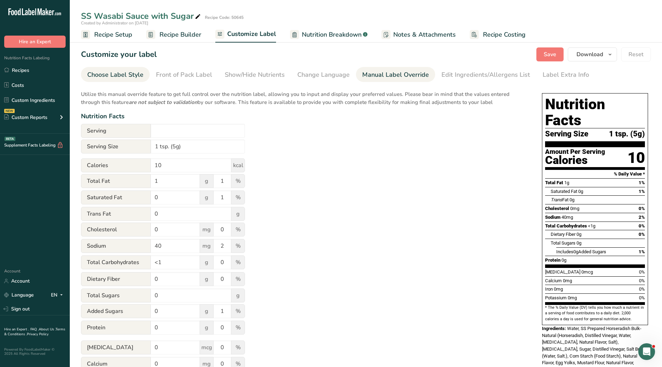
click at [124, 74] on div "Choose Label Style" at bounding box center [115, 74] width 56 height 9
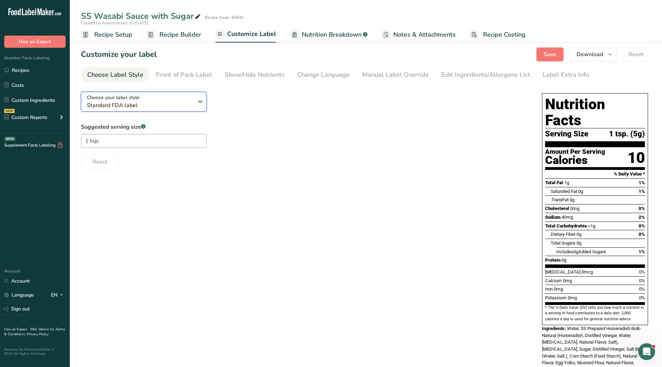
click at [150, 106] on span "Standard FDA label" at bounding box center [140, 105] width 107 height 8
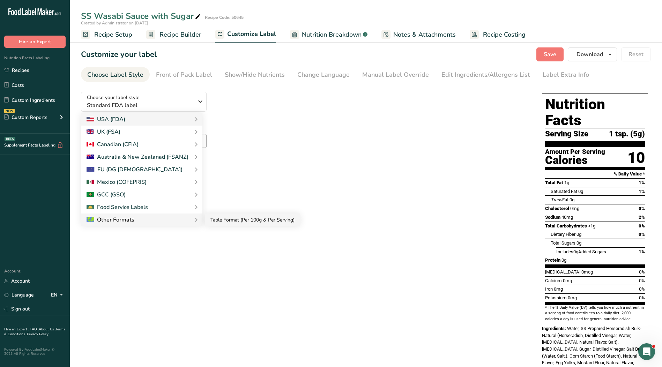
drag, startPoint x: 228, startPoint y: 220, endPoint x: 250, endPoint y: 226, distance: 23.3
click at [228, 220] on link "Table Format (Per 100g & Per Serving)" at bounding box center [252, 220] width 95 height 13
click at [220, 220] on link "Table Format (Per 100g & Per Serving)" at bounding box center [252, 220] width 95 height 13
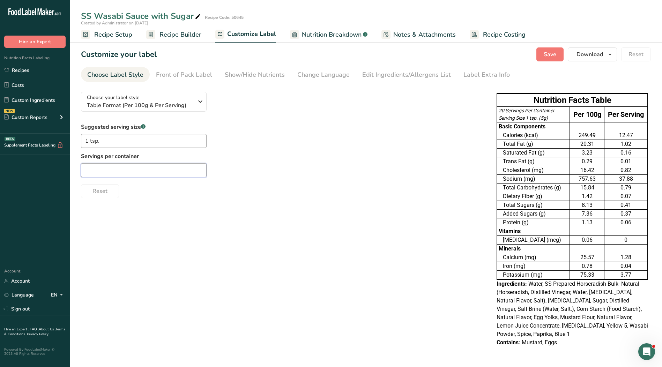
click at [137, 167] on input "text" at bounding box center [144, 170] width 126 height 14
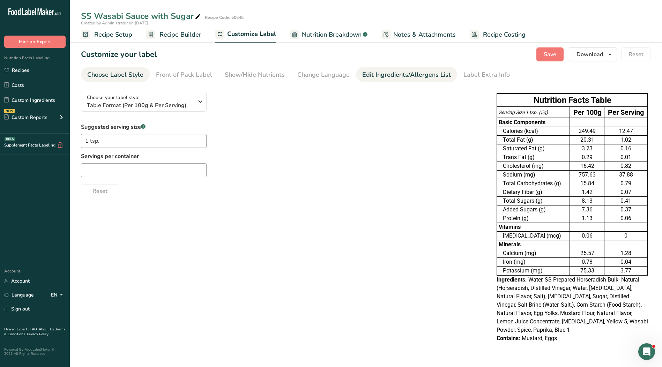
click at [385, 76] on div "Edit Ingredients/Allergens List" at bounding box center [406, 74] width 89 height 9
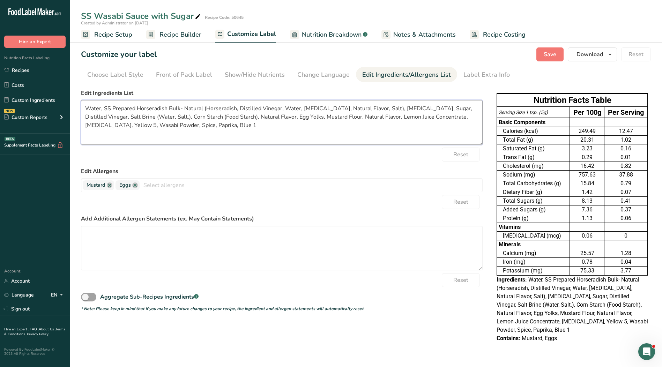
click at [225, 136] on textarea "Water, SS Prepared Horseradish Bulk- Natural (Horseradish, Distilled Vinegar, W…" at bounding box center [282, 122] width 402 height 45
drag, startPoint x: 212, startPoint y: 125, endPoint x: 51, endPoint y: 103, distance: 162.1
click at [51, 103] on div ".a-20{fill:#fff;} Hire an Expert Nutrition Facts Labeling Recipes Costs Custom …" at bounding box center [331, 183] width 662 height 367
paste textarea "oybean Oil, Horseradish, Distilled Vinegar, Sugar, Food Starch, Natural Flavor,…"
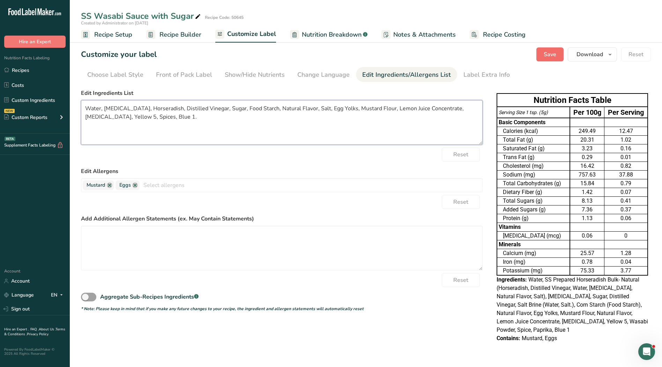
type textarea "Water, Soybean Oil, Horseradish, Distilled Vinegar, Sugar, Food Starch, Natural…"
click at [543, 59] on button "Save" at bounding box center [550, 54] width 27 height 14
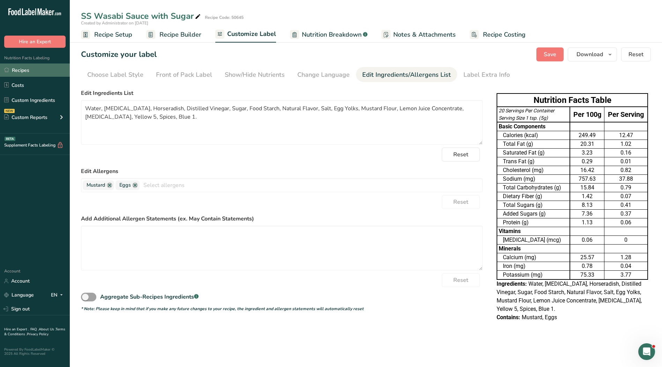
click at [30, 70] on link "Recipes" at bounding box center [35, 70] width 70 height 13
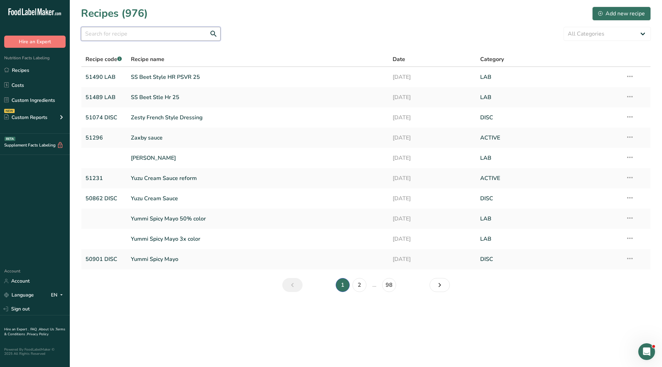
click at [122, 33] on input "text" at bounding box center [151, 34] width 140 height 14
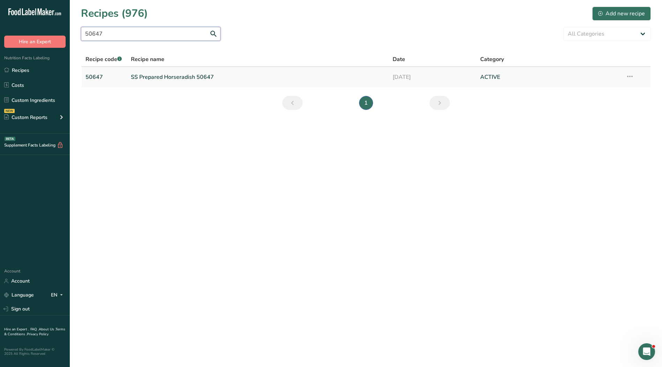
type input "50647"
click at [149, 75] on link "SS Prepared Horseradish 50647" at bounding box center [258, 77] width 254 height 15
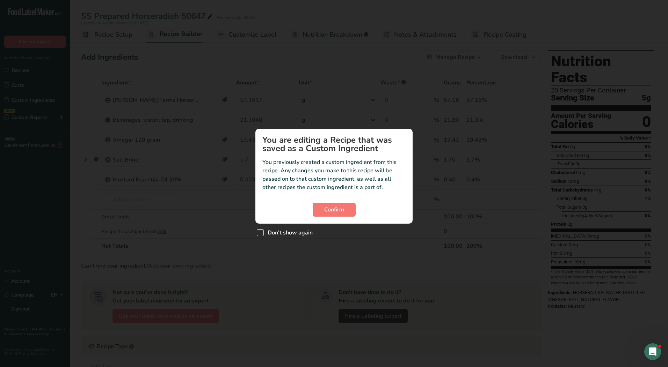
drag, startPoint x: 285, startPoint y: 234, endPoint x: 290, endPoint y: 231, distance: 5.6
click at [285, 234] on span "Don't show again" at bounding box center [288, 232] width 49 height 7
click at [261, 234] on input "Don't show again" at bounding box center [259, 232] width 5 height 5
checkbox input "true"
click at [333, 208] on span "Confirm" at bounding box center [334, 210] width 20 height 8
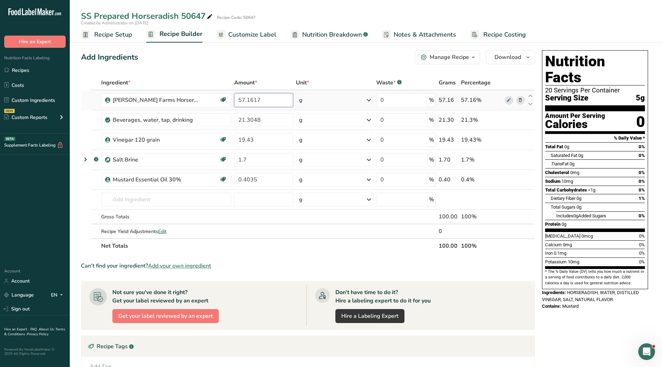
drag, startPoint x: 263, startPoint y: 102, endPoint x: 246, endPoint y: 103, distance: 16.8
click at [246, 103] on input "57.1617" at bounding box center [263, 100] width 59 height 14
type input "57.7617"
click at [282, 118] on div "Ingredient * Amount * Unit * Waste * .a-a{fill:#347362;}.b-a{fill:#fff;} Grams …" at bounding box center [308, 164] width 454 height 178
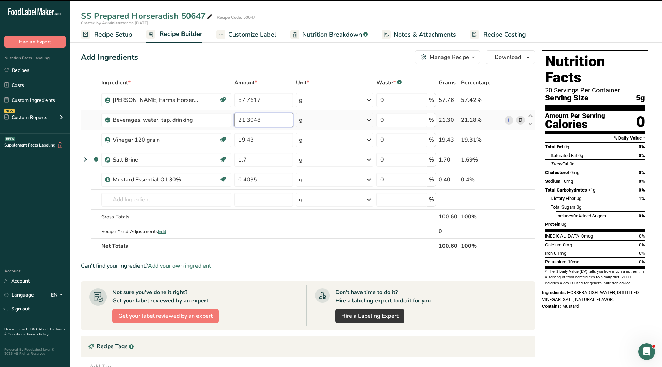
drag, startPoint x: 259, startPoint y: 123, endPoint x: 246, endPoint y: 124, distance: 13.0
click at [246, 124] on input "21.3048" at bounding box center [263, 120] width 59 height 14
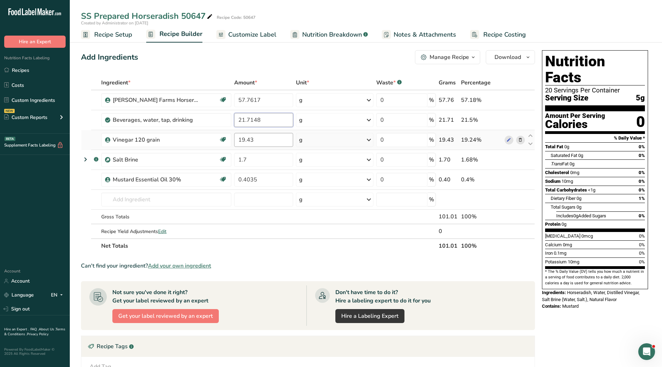
type input "21.7148"
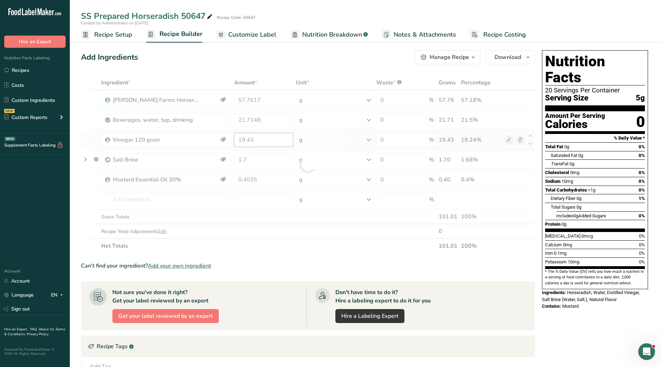
click at [258, 142] on div "Ingredient * Amount * Unit * Waste * .a-a{fill:#347362;}.b-a{fill:#fff;} Grams …" at bounding box center [308, 164] width 454 height 178
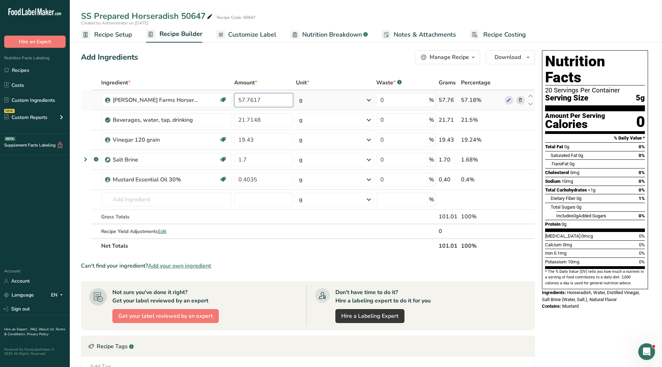
click at [244, 99] on div "Ingredient * Amount * Unit * Waste * .a-a{fill:#347362;}.b-a{fill:#fff;} Grams …" at bounding box center [308, 164] width 454 height 178
type input "56.7617"
click at [243, 120] on div "Ingredient * Amount * Unit * Waste * .a-a{fill:#347362;}.b-a{fill:#fff;} Grams …" at bounding box center [308, 164] width 454 height 178
type input "20.7148"
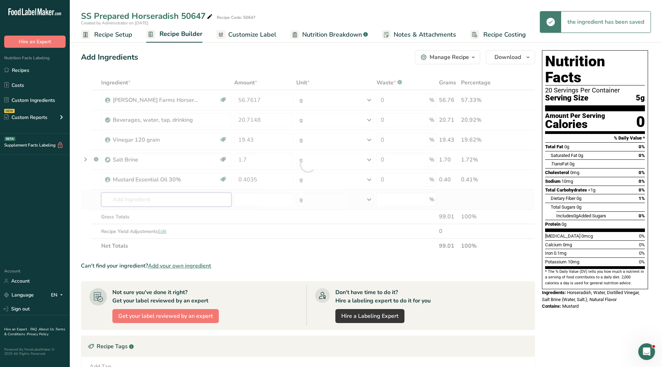
click at [186, 200] on div "Ingredient * Amount * Unit * Waste * .a-a{fill:#347362;}.b-a{fill:#fff;} Grams …" at bounding box center [308, 164] width 454 height 178
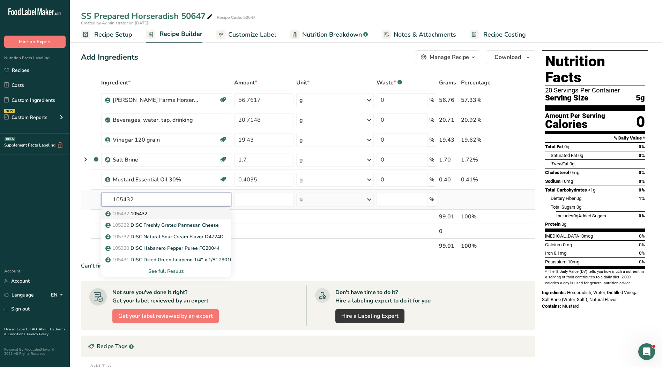
type input "105432"
click at [182, 216] on div "105432 105432" at bounding box center [161, 213] width 108 height 7
type input "105432"
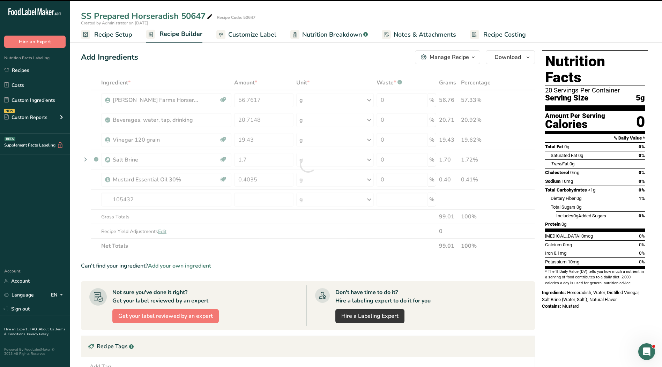
type input "0"
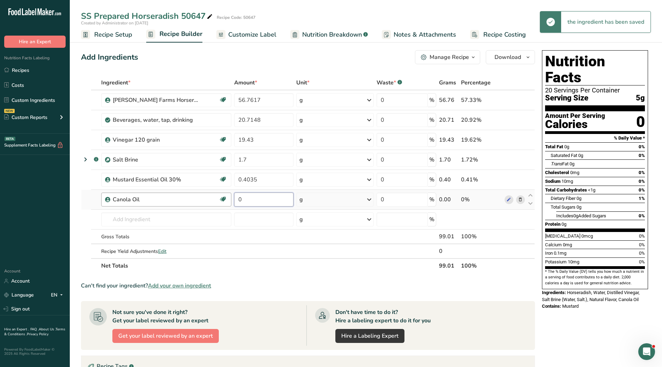
drag, startPoint x: 256, startPoint y: 200, endPoint x: 218, endPoint y: 202, distance: 38.1
click at [218, 202] on tr "Canola Oil Kosher Ingredient Non GMO Project Verified 0 g Weight Units g kg mg …" at bounding box center [308, 200] width 454 height 20
type input "0.99"
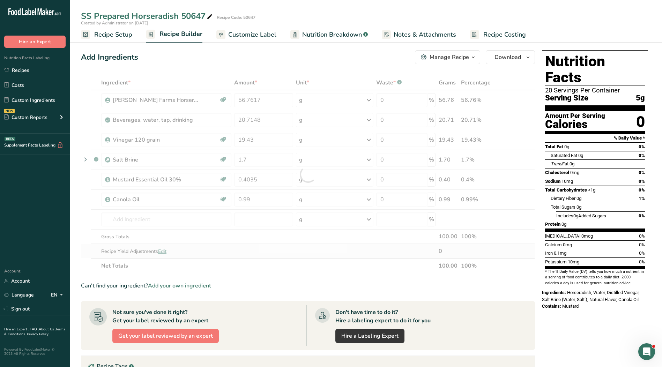
click at [322, 258] on div "Ingredient * Amount * Unit * Waste * .a-a{fill:#347362;}.b-a{fill:#fff;} Grams …" at bounding box center [308, 174] width 454 height 198
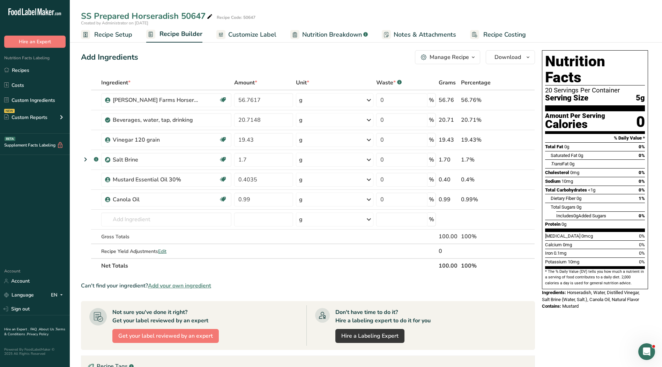
click at [233, 36] on span "Customize Label" at bounding box center [252, 34] width 48 height 9
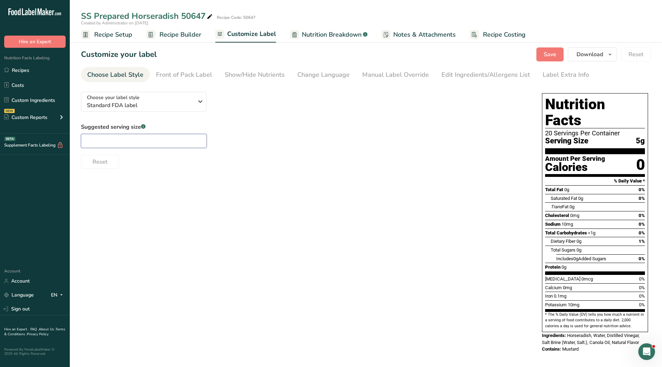
click at [138, 141] on input "text" at bounding box center [144, 141] width 126 height 14
type input "1"
type input "1 tsp."
click at [402, 76] on div "Manual Label Override" at bounding box center [395, 74] width 67 height 9
type input "1 tsp. (5g)"
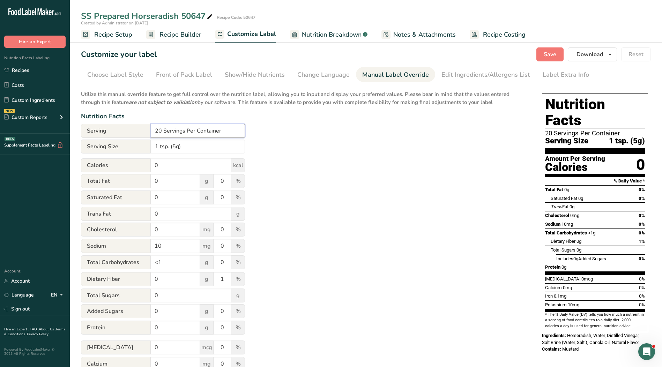
drag, startPoint x: 205, startPoint y: 131, endPoint x: 118, endPoint y: 132, distance: 87.0
click at [118, 132] on div "Serving 20 Servings Per Container" at bounding box center [163, 131] width 164 height 14
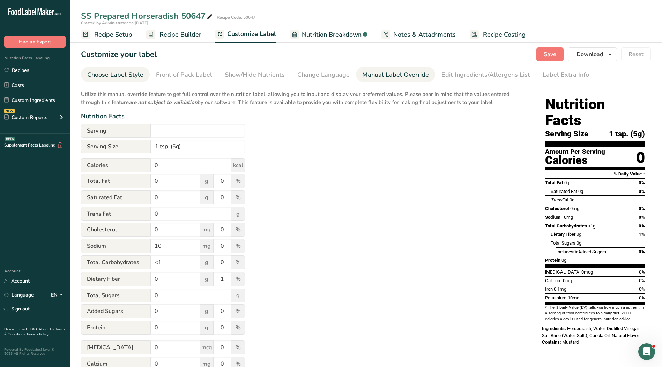
click at [105, 75] on div "Choose Label Style" at bounding box center [115, 74] width 56 height 9
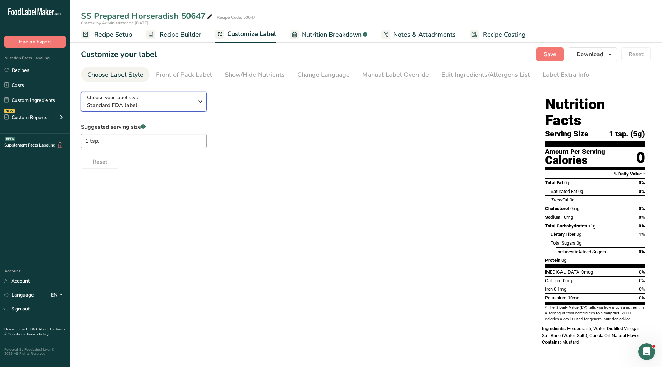
click at [153, 103] on span "Standard FDA label" at bounding box center [140, 105] width 107 height 8
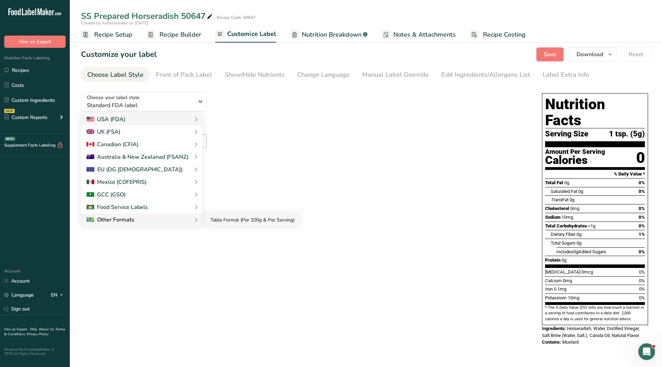
click at [215, 220] on link "Table Format (Per 100g & Per Serving)" at bounding box center [252, 220] width 95 height 13
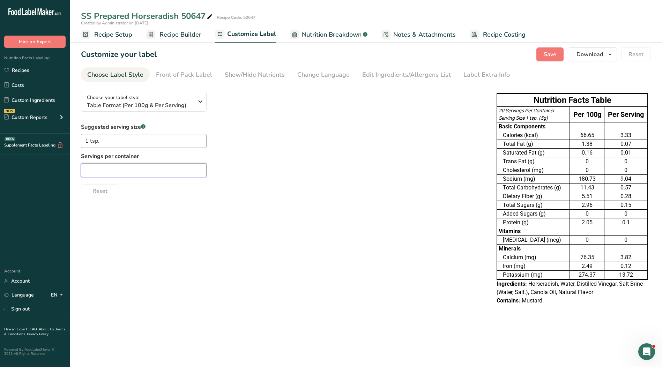
click at [144, 175] on input "text" at bounding box center [144, 170] width 126 height 14
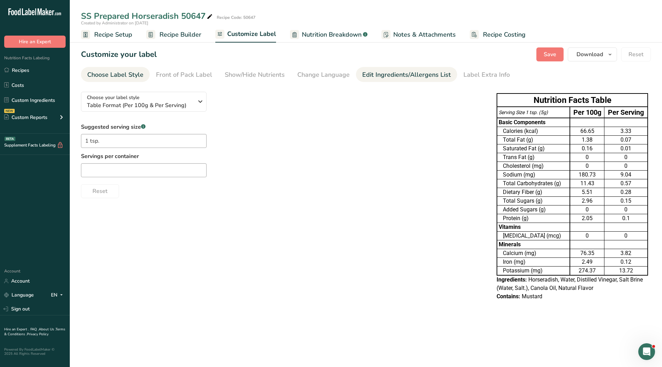
click at [384, 74] on div "Edit Ingredients/Allergens List" at bounding box center [406, 74] width 89 height 9
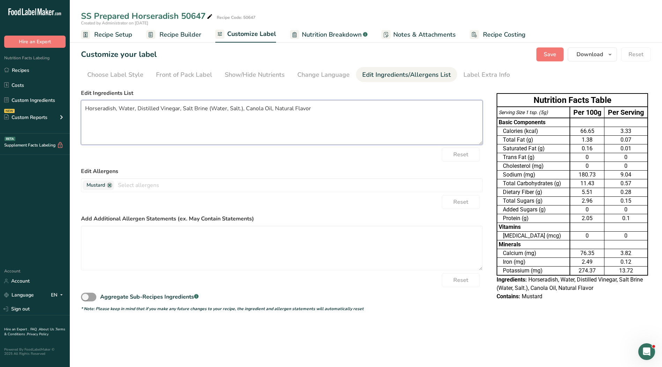
click at [271, 125] on textarea "Horseradish, Water, Distilled Vinegar, Salt Brine (Water, Salt.), Canola Oil, N…" at bounding box center [282, 122] width 402 height 45
drag, startPoint x: 315, startPoint y: 112, endPoint x: 46, endPoint y: 112, distance: 268.9
click at [46, 112] on div ".a-20{fill:#fff;} Hire an Expert Nutrition Facts Labeling Recipes Costs Custom …" at bounding box center [331, 183] width 662 height 367
paste textarea ", Natural Flavor."
type textarea "Horseradish, Water, Distilled Vinegar, Salt, Natural Flavor."
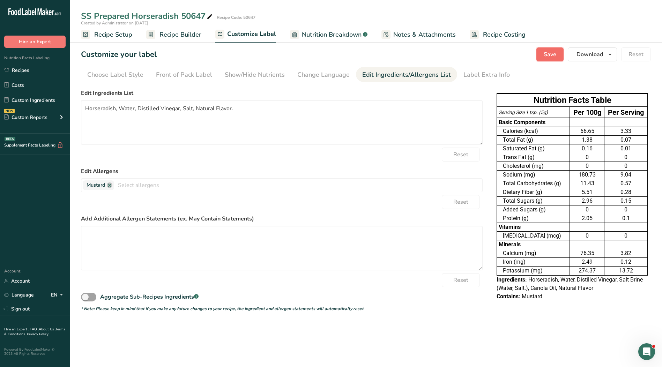
click at [543, 54] on button "Save" at bounding box center [550, 54] width 27 height 14
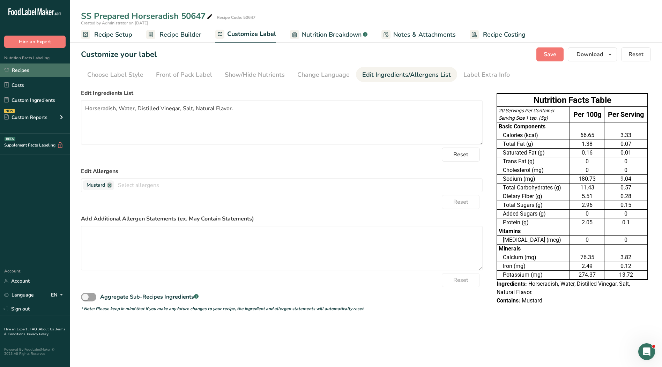
click at [12, 72] on link "Recipes" at bounding box center [35, 70] width 70 height 13
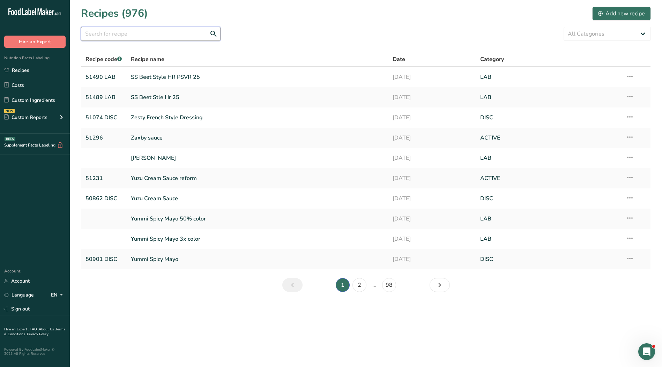
click at [137, 39] on input "text" at bounding box center [151, 34] width 140 height 14
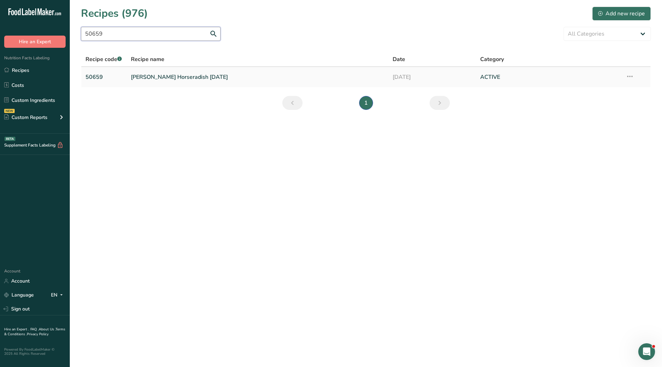
type input "50659"
click at [150, 78] on link "Kelchner Horseradish Passover" at bounding box center [258, 77] width 254 height 15
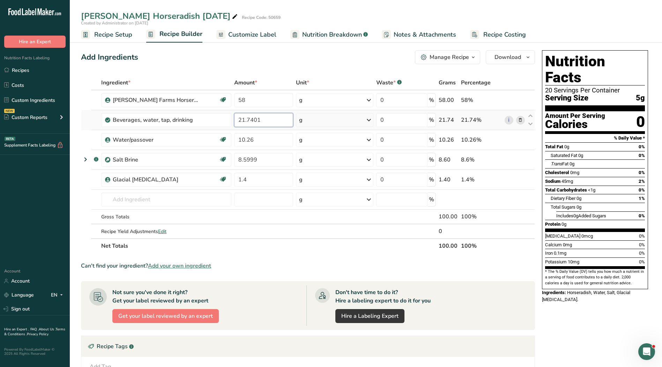
click at [264, 123] on input "21.7401" at bounding box center [263, 120] width 59 height 14
click at [253, 121] on input "21.7401" at bounding box center [263, 120] width 59 height 14
type input "21.7301"
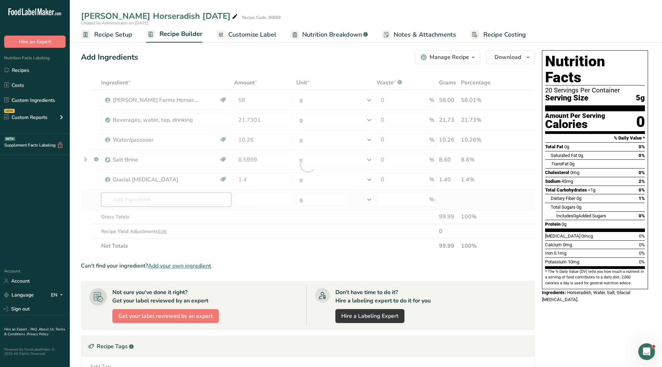
click at [198, 201] on div "Ingredient * Amount * Unit * Waste * .a-a{fill:#347362;}.b-a{fill:#fff;} Grams …" at bounding box center [308, 164] width 454 height 178
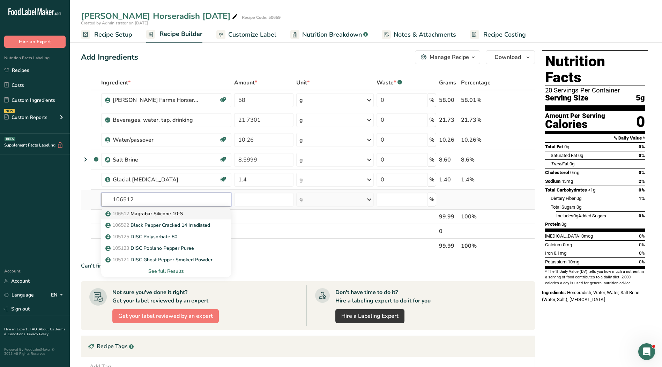
type input "106512"
click at [179, 216] on p "106512 Magrabar Silicone 10-S" at bounding box center [145, 213] width 76 height 7
type input "Magrabar Silicone 10-S"
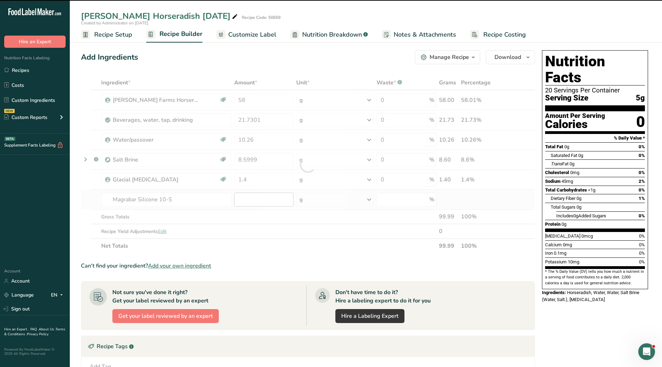
type input "0"
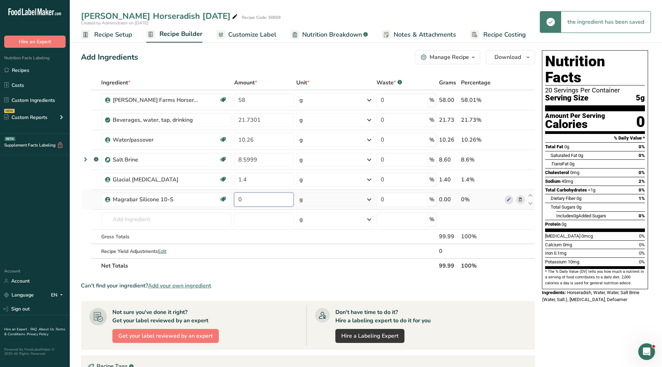
click at [250, 200] on input "0" at bounding box center [263, 200] width 59 height 14
type input "0.01"
click at [261, 36] on span "Customize Label" at bounding box center [252, 34] width 48 height 9
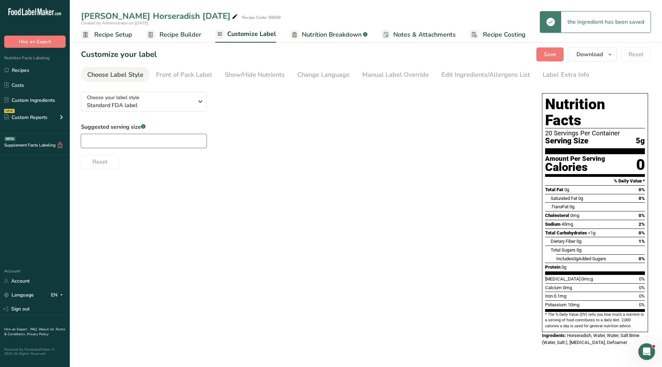
click at [167, 146] on input "text" at bounding box center [144, 141] width 126 height 14
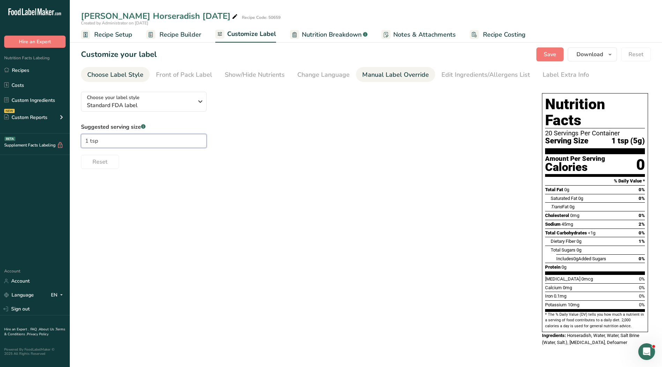
type input "1 tsp"
click at [382, 71] on div "Manual Label Override" at bounding box center [395, 74] width 67 height 9
type input "1 tsp (5g)"
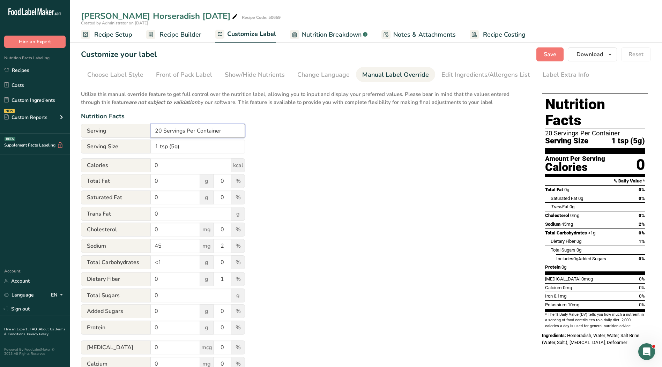
drag, startPoint x: 234, startPoint y: 129, endPoint x: 128, endPoint y: 129, distance: 105.8
click at [128, 129] on div "Serving 20 Servings Per Container" at bounding box center [163, 131] width 164 height 14
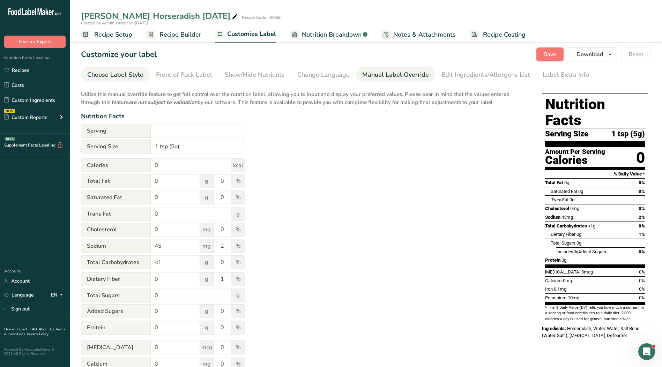
click at [117, 73] on div "Choose Label Style" at bounding box center [115, 74] width 56 height 9
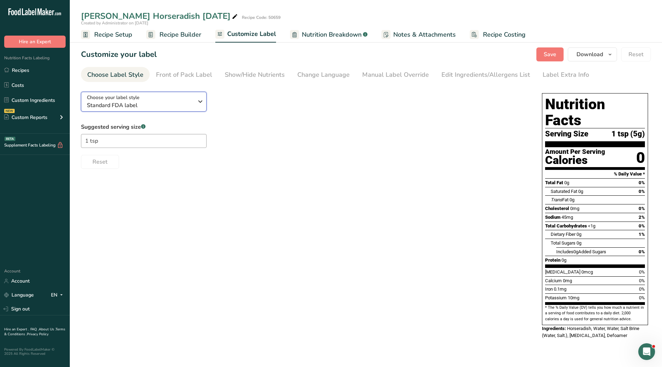
click at [133, 103] on span "Standard FDA label" at bounding box center [140, 105] width 107 height 8
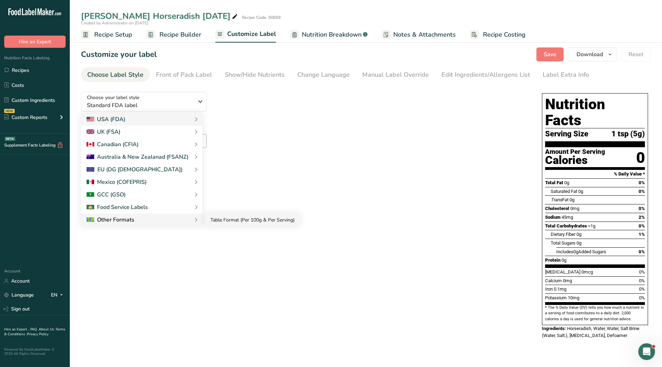
click at [221, 221] on link "Table Format (Per 100g & Per Serving)" at bounding box center [252, 220] width 95 height 13
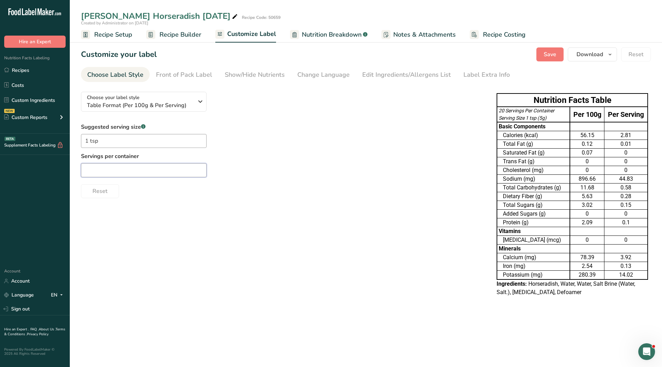
click at [148, 171] on input "text" at bounding box center [144, 170] width 126 height 14
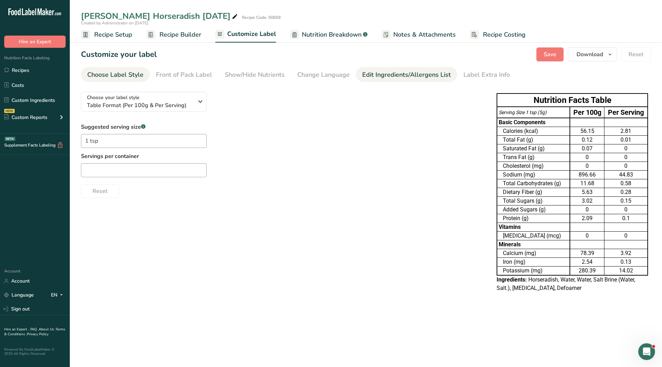
click at [391, 70] on link "Edit Ingredients/Allergens List" at bounding box center [406, 75] width 89 height 16
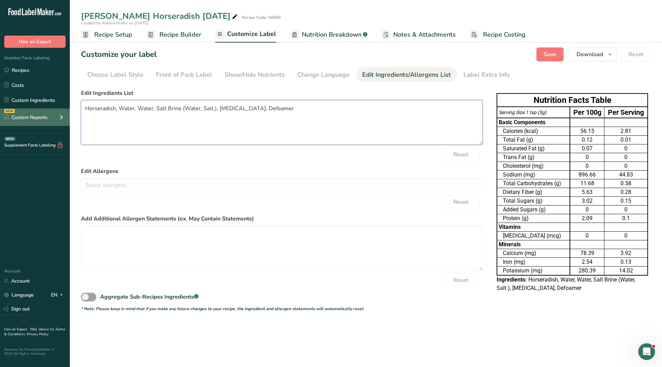
drag, startPoint x: 287, startPoint y: 111, endPoint x: 34, endPoint y: 118, distance: 253.3
click at [34, 118] on div ".a-20{fill:#fff;} Hire an Expert Nutrition Facts Labeling Recipes Costs Custom …" at bounding box center [331, 183] width 662 height 367
paste textarea "Salt, Acetic Acid."
type textarea "Horseradish, Water, Salt, Acetic Acid."
click at [555, 56] on span "Save" at bounding box center [550, 54] width 13 height 8
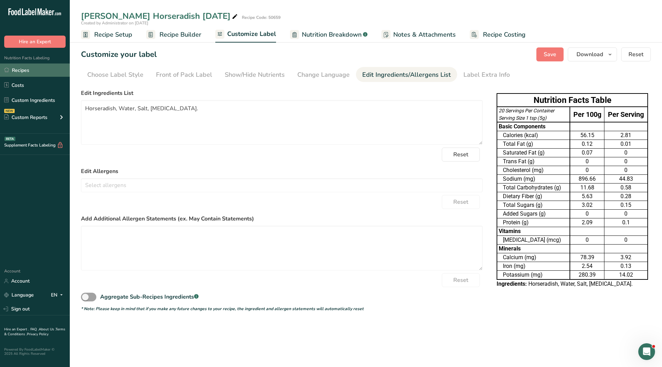
click at [46, 73] on link "Recipes" at bounding box center [35, 70] width 70 height 13
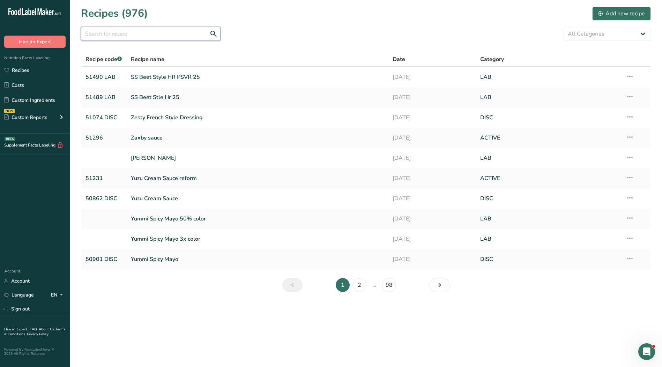
click at [186, 28] on input "text" at bounding box center [151, 34] width 140 height 14
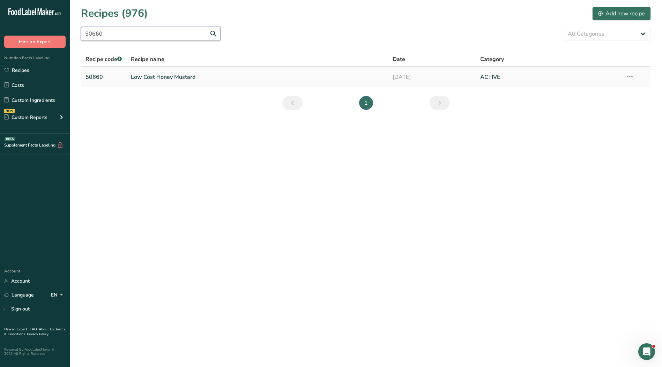
type input "50660"
click at [175, 78] on link "Low Cost Honey Mustard" at bounding box center [258, 77] width 254 height 15
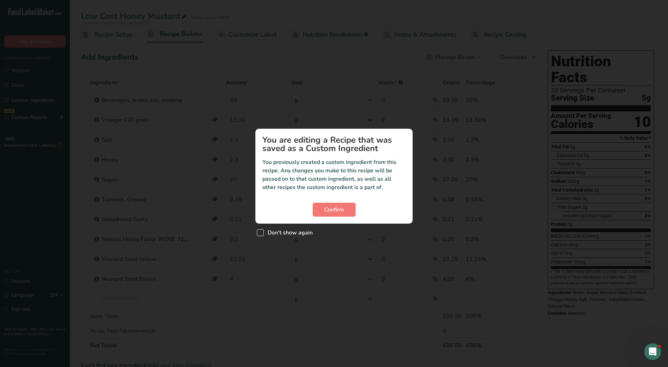
drag, startPoint x: 279, startPoint y: 232, endPoint x: 291, endPoint y: 229, distance: 11.9
click at [279, 232] on span "Don't show again" at bounding box center [288, 232] width 49 height 7
click at [261, 232] on input "Don't show again" at bounding box center [259, 232] width 5 height 5
checkbox input "true"
click at [329, 210] on span "Confirm" at bounding box center [334, 210] width 20 height 8
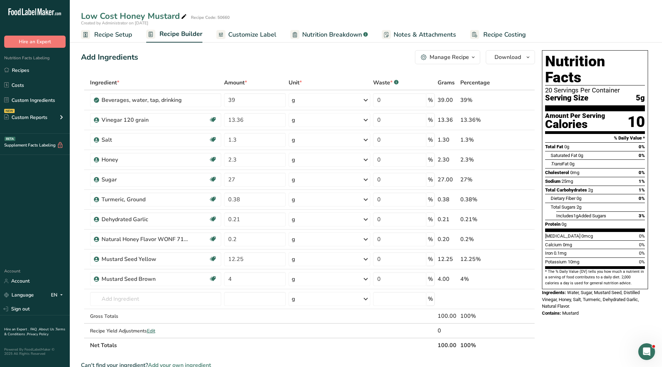
click at [243, 36] on span "Customize Label" at bounding box center [252, 34] width 48 height 9
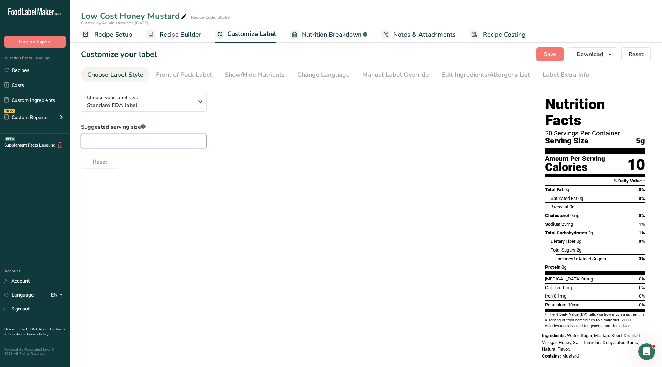
click at [166, 139] on input "text" at bounding box center [144, 141] width 126 height 14
type input "1"
type input "1 tsp."
click at [394, 69] on link "Manual Label Override" at bounding box center [395, 75] width 67 height 16
type input "1 tsp. (5g)"
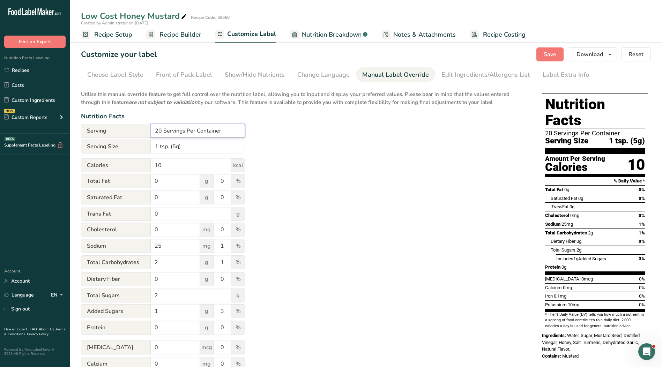
drag, startPoint x: 227, startPoint y: 131, endPoint x: 143, endPoint y: 132, distance: 83.8
click at [143, 132] on div "Serving 20 Servings Per Container" at bounding box center [163, 131] width 164 height 14
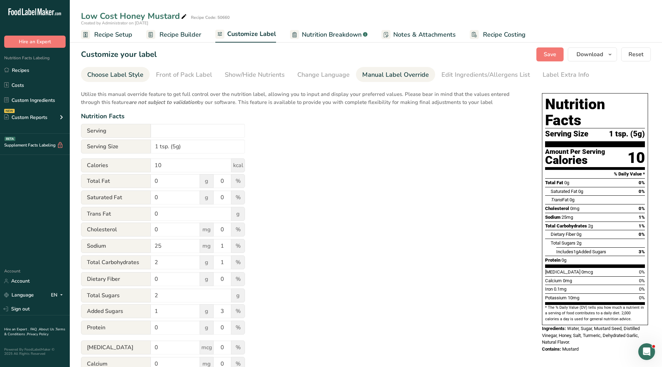
click at [127, 77] on div "Choose Label Style" at bounding box center [115, 74] width 56 height 9
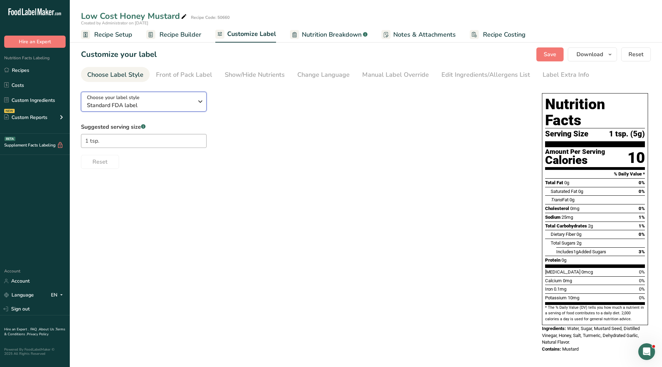
click at [200, 102] on icon "button" at bounding box center [200, 101] width 8 height 13
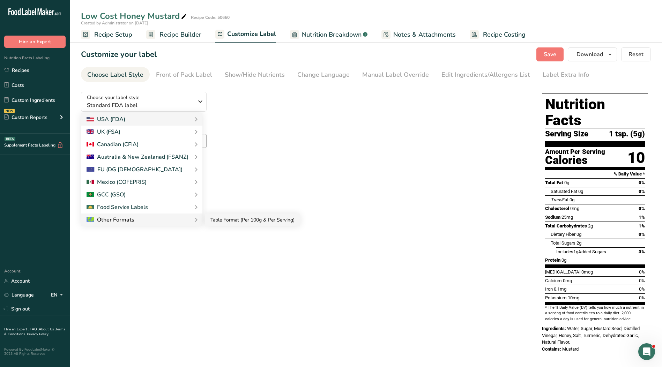
click at [242, 221] on link "Table Format (Per 100g & Per Serving)" at bounding box center [252, 220] width 95 height 13
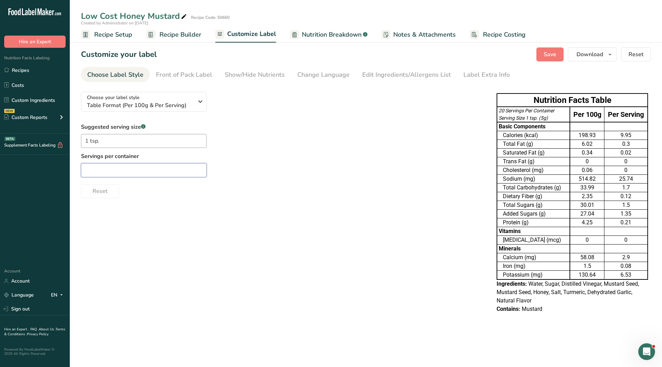
click at [147, 169] on input "text" at bounding box center [144, 170] width 126 height 14
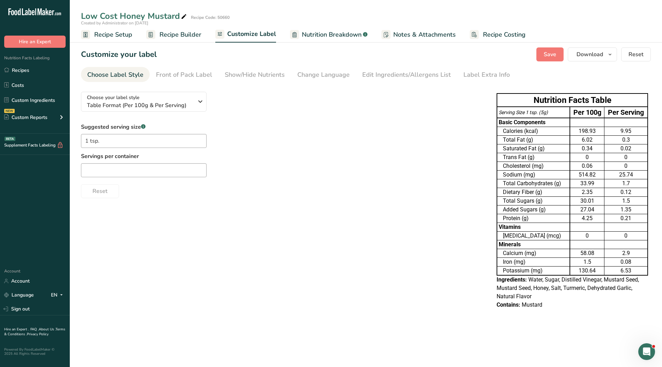
drag, startPoint x: 428, startPoint y: 79, endPoint x: 368, endPoint y: 107, distance: 66.2
click at [427, 79] on div "Edit Ingredients/Allergens List" at bounding box center [406, 74] width 89 height 9
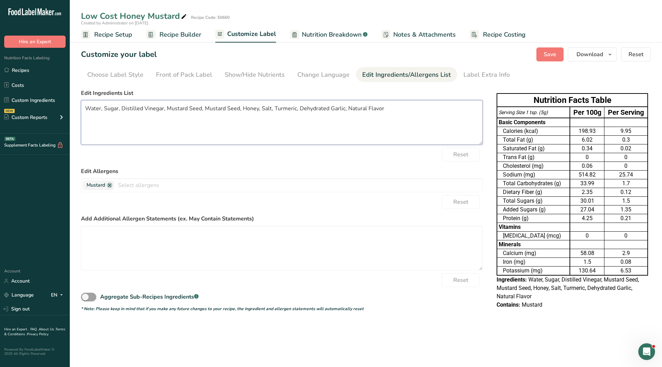
drag, startPoint x: 277, startPoint y: 110, endPoint x: 72, endPoint y: 107, distance: 204.3
click at [72, 107] on section "Customize your label Save Download Choose what to show on your downloaded label…" at bounding box center [366, 181] width 593 height 291
paste textarea "Mustard Seed, Distilled Vinegar, Honey, Salt, Turmeric, Dehydrated Garlic, Natu…"
type textarea "Water, Sugar, Mustard Seed, Distilled Vinegar, Honey, Salt, Turmeric, Dehydrate…"
click at [548, 54] on span "Save" at bounding box center [550, 54] width 13 height 8
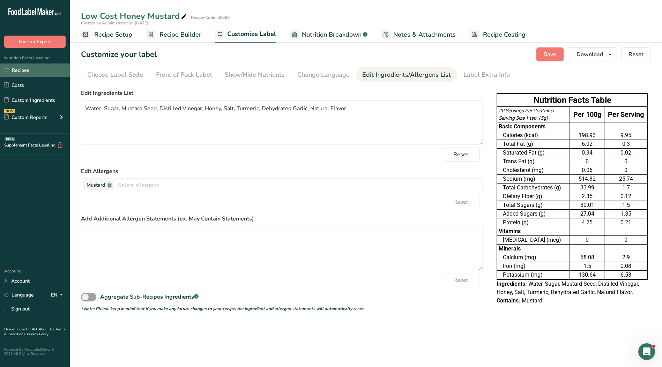
click at [43, 71] on link "Recipes" at bounding box center [35, 70] width 70 height 13
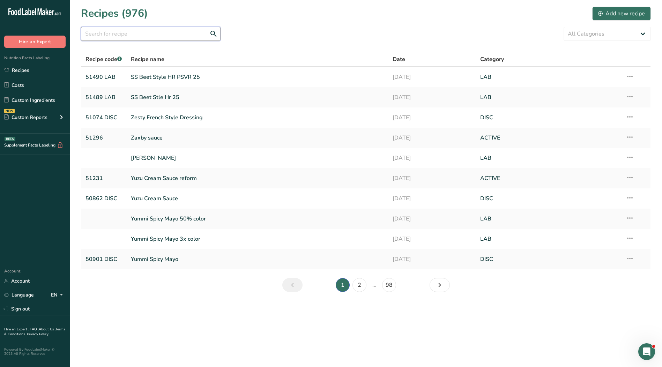
click at [148, 39] on input "text" at bounding box center [151, 34] width 140 height 14
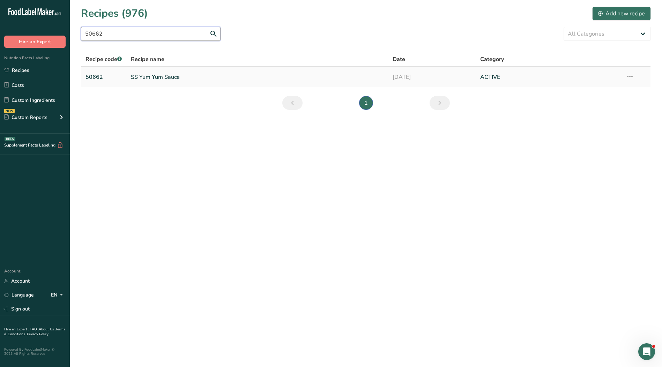
type input "50662"
click at [158, 75] on link "SS Yum Yum Sauce" at bounding box center [258, 77] width 254 height 15
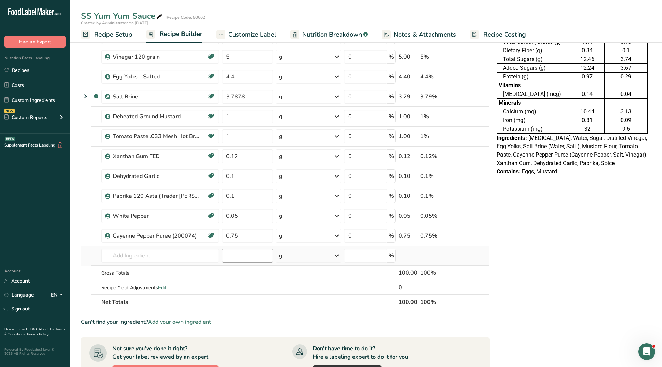
scroll to position [105, 0]
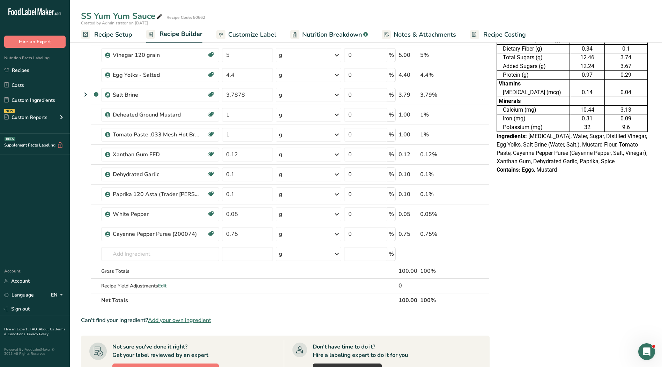
click at [250, 34] on span "Customize Label" at bounding box center [252, 34] width 48 height 9
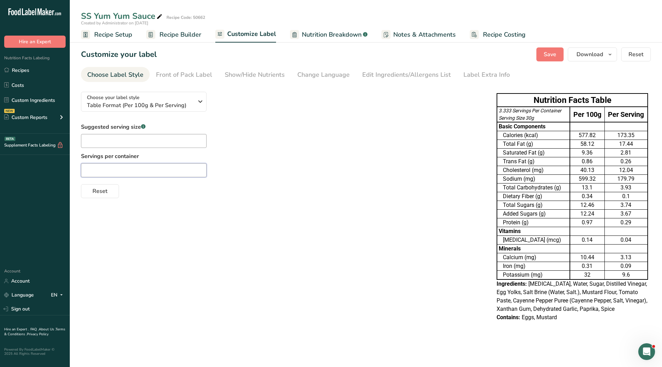
click at [157, 170] on input "text" at bounding box center [144, 170] width 126 height 14
type input "2 Tbsp."
click at [169, 142] on input "text" at bounding box center [144, 141] width 126 height 14
drag, startPoint x: 113, startPoint y: 169, endPoint x: 62, endPoint y: 165, distance: 51.1
click at [62, 164] on div ".a-20{fill:#fff;} Hire an Expert Nutrition Facts Labeling Recipes Costs Custom …" at bounding box center [331, 183] width 662 height 367
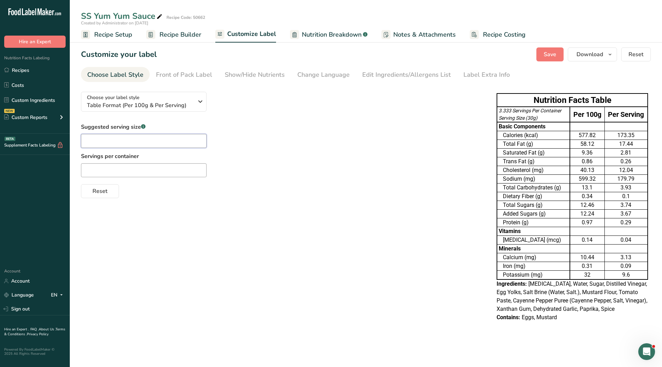
click at [93, 142] on input "text" at bounding box center [144, 141] width 126 height 14
paste input "2 Tbsp."
type input "2 Tbsp."
click at [124, 167] on input "text" at bounding box center [144, 170] width 126 height 14
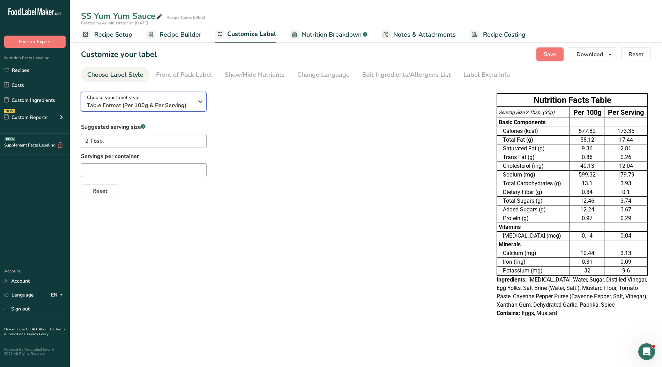
click at [164, 98] on div "Choose your label style Table Format (Per 100g & Per Serving)" at bounding box center [140, 102] width 107 height 16
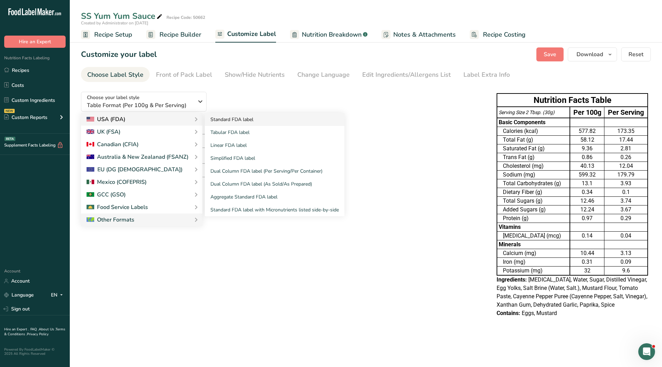
click at [223, 122] on link "Standard FDA label" at bounding box center [275, 119] width 140 height 13
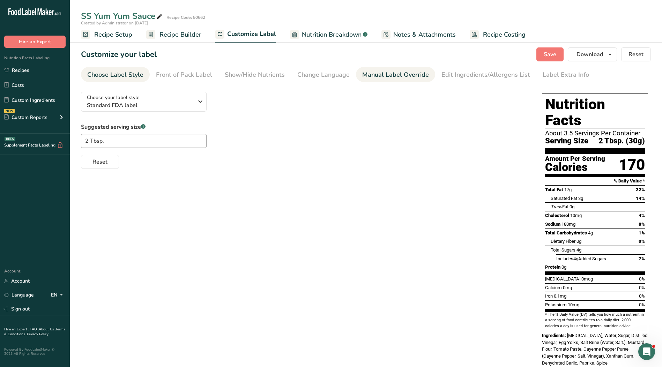
click at [413, 69] on link "Manual Label Override" at bounding box center [395, 75] width 67 height 16
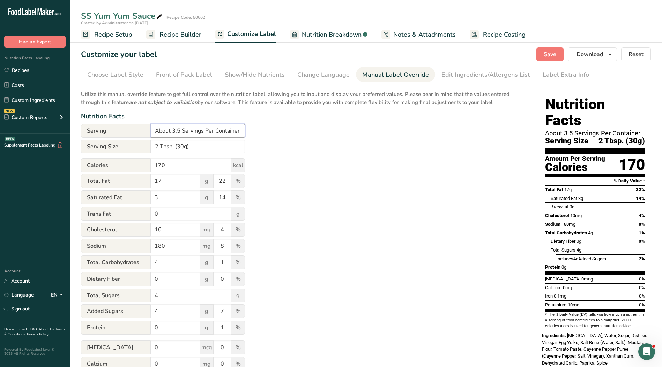
drag, startPoint x: 244, startPoint y: 130, endPoint x: 101, endPoint y: 130, distance: 142.8
click at [101, 130] on div "Serving About 3.5 Servings Per Container" at bounding box center [163, 131] width 164 height 14
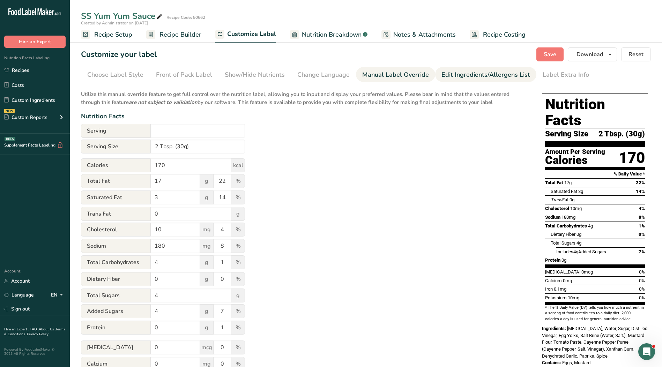
click at [468, 78] on div "Edit Ingredients/Allergens List" at bounding box center [486, 74] width 89 height 9
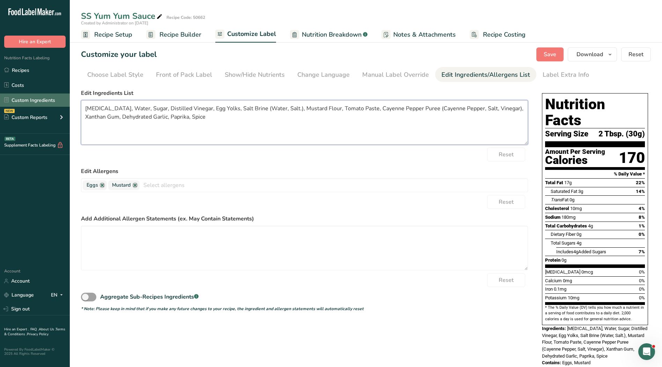
drag, startPoint x: 167, startPoint y: 118, endPoint x: 58, endPoint y: 103, distance: 110.0
click at [58, 103] on div ".a-20{fill:#fff;} Hire an Expert Nutrition Facts Labeling Recipes Costs Custom …" at bounding box center [331, 192] width 662 height 385
paste textarea ", Tomato Paste, Cayenne Pepper Puree, Xanthan Gum, Dehydrated Garlic, Paprika, …"
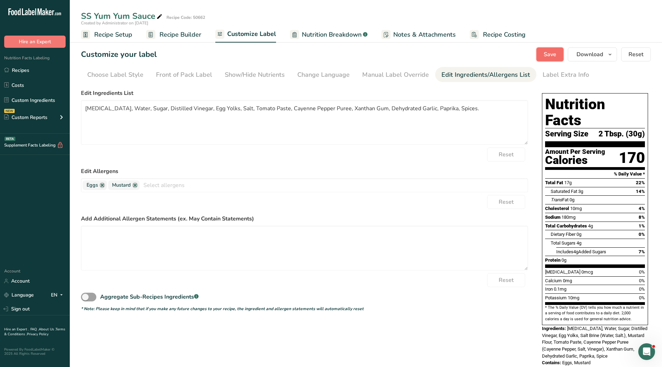
click at [552, 59] on button "Save" at bounding box center [550, 54] width 27 height 14
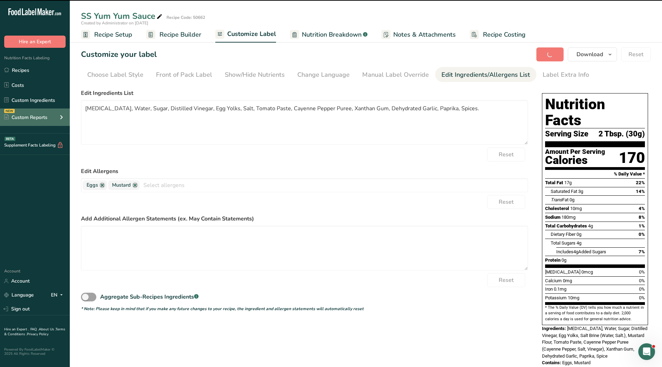
type textarea "Soybean Oil, Water, Sugar, Distilled Vinegar, Egg Yolks, Salt, Tomato Paste, Ca…"
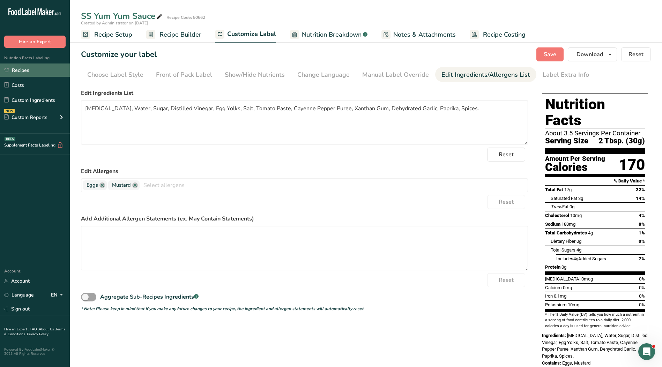
click at [19, 71] on link "Recipes" at bounding box center [35, 70] width 70 height 13
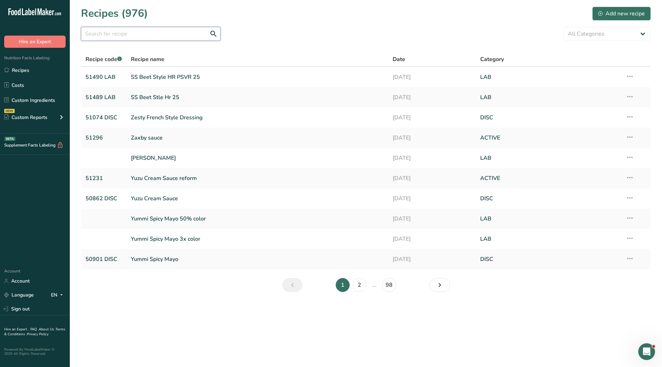
click at [145, 36] on input "text" at bounding box center [151, 34] width 140 height 14
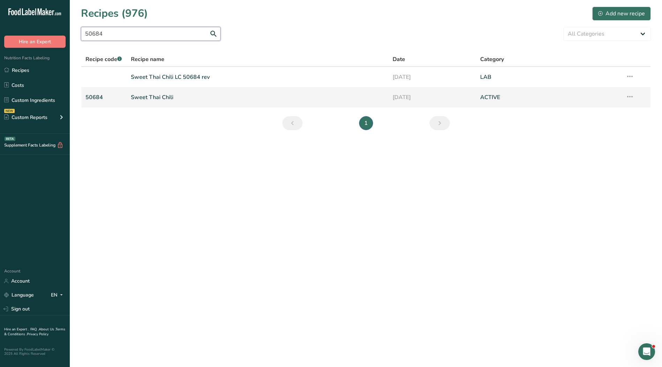
type input "50684"
click at [155, 98] on link "Sweet Thai Chili" at bounding box center [258, 97] width 254 height 15
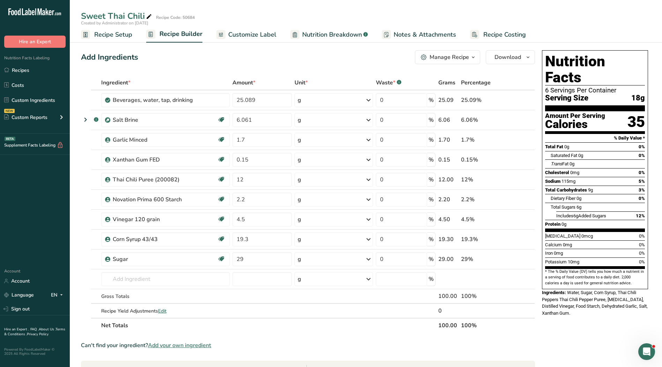
click at [262, 37] on span "Customize Label" at bounding box center [252, 34] width 48 height 9
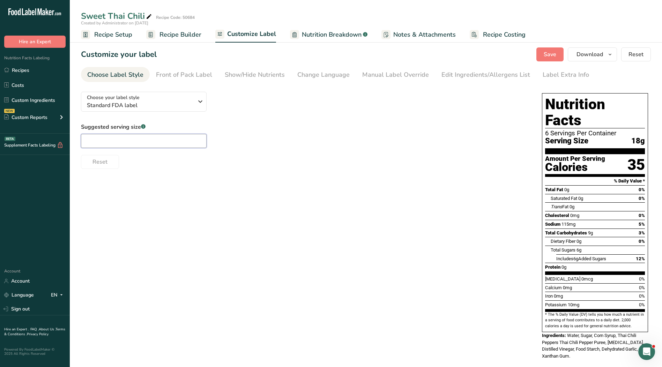
click at [163, 143] on input "text" at bounding box center [144, 141] width 126 height 14
type input "1"
type input "1 Tbsp."
click at [395, 68] on link "Manual Label Override" at bounding box center [395, 75] width 67 height 16
type input "1 Tbsp. (18g)"
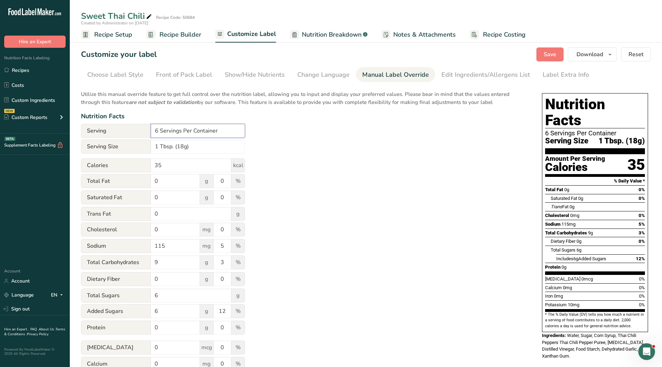
drag, startPoint x: 217, startPoint y: 129, endPoint x: 122, endPoint y: 129, distance: 95.0
click at [122, 129] on div "Serving 6 Servings Per Container" at bounding box center [163, 131] width 164 height 14
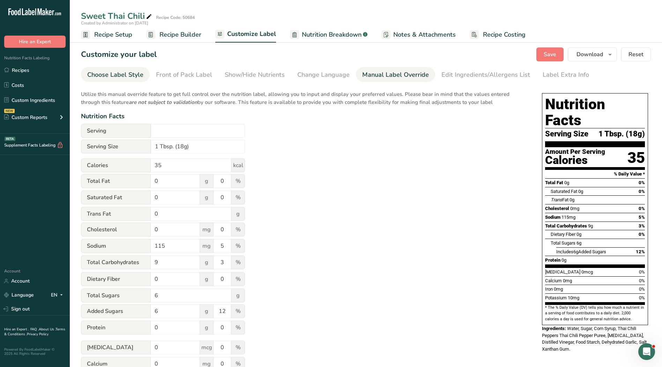
click at [121, 75] on div "Choose Label Style" at bounding box center [115, 74] width 56 height 9
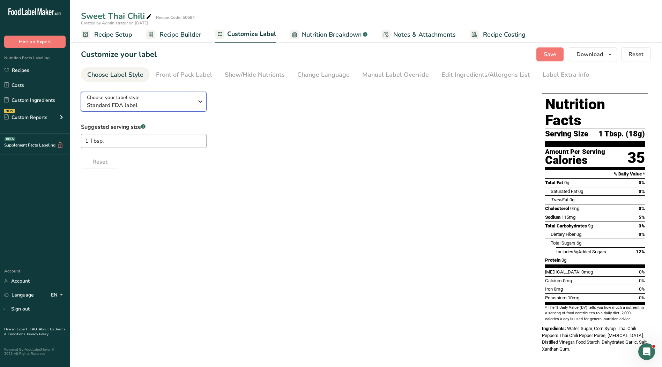
click at [126, 105] on span "Standard FDA label" at bounding box center [140, 105] width 107 height 8
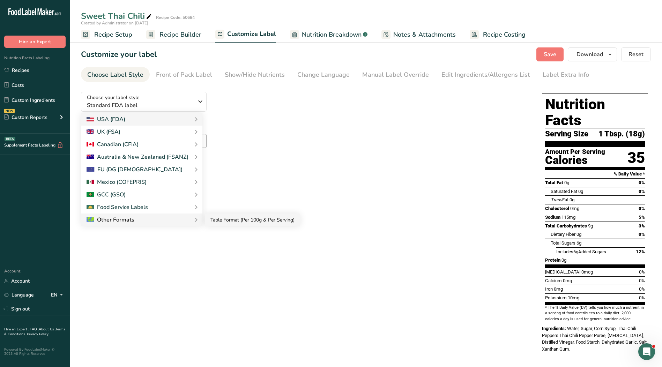
click at [220, 222] on link "Table Format (Per 100g & Per Serving)" at bounding box center [252, 220] width 95 height 13
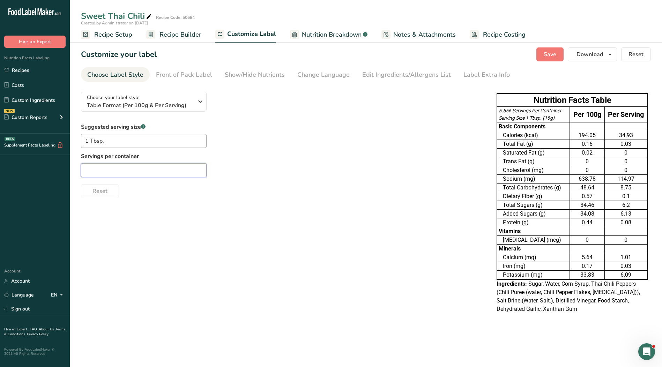
click at [126, 171] on input "text" at bounding box center [144, 170] width 126 height 14
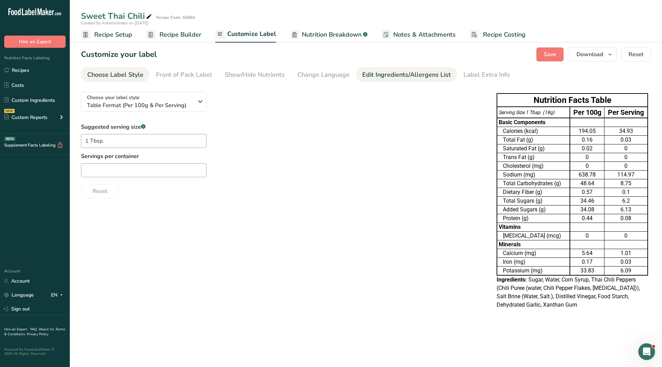
click at [381, 76] on div "Edit Ingredients/Allergens List" at bounding box center [406, 74] width 89 height 9
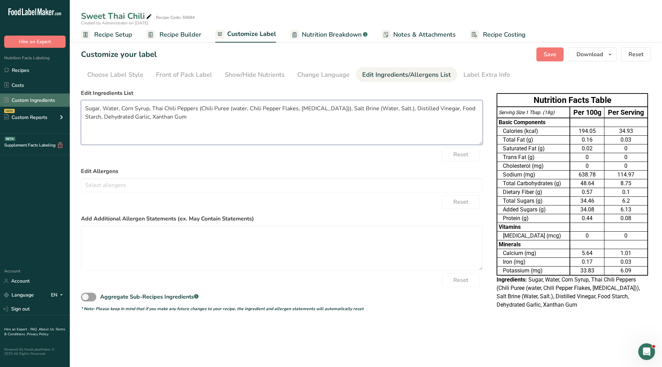
drag, startPoint x: 200, startPoint y: 122, endPoint x: 54, endPoint y: 94, distance: 148.5
click at [54, 94] on div ".a-20{fill:#fff;} Hire an Expert Nutrition Facts Labeling Recipes Costs Custom …" at bounding box center [331, 183] width 662 height 367
paste textarea "Water, Sugar, Corn Syrup, Thai Chili Peppers, Distilled Vinegar, Corn Starch, D…"
type textarea "Water, Sugar, Corn Syrup, Thai Chili Peppers, Distilled Vinegar, Corn Starch, D…"
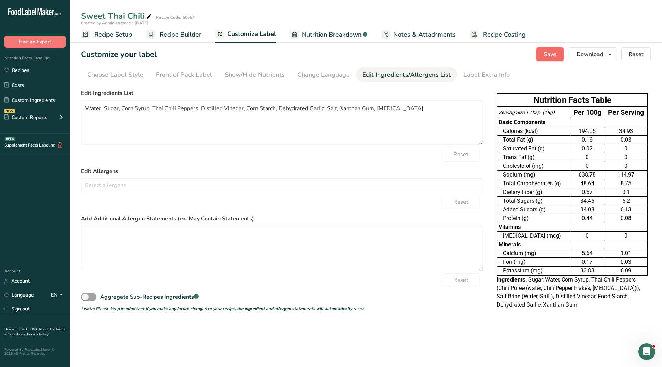
click at [549, 57] on span "Save" at bounding box center [550, 54] width 13 height 8
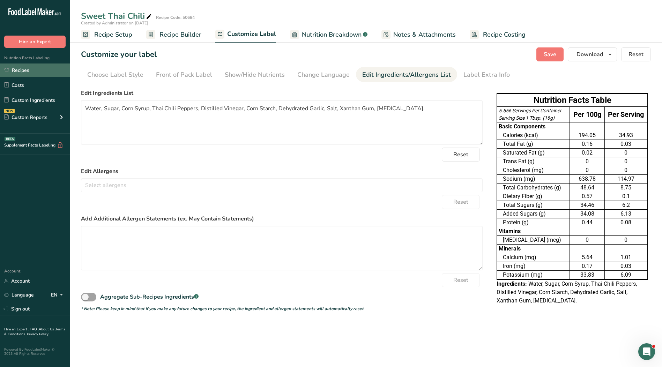
click at [30, 71] on link "Recipes" at bounding box center [35, 70] width 70 height 13
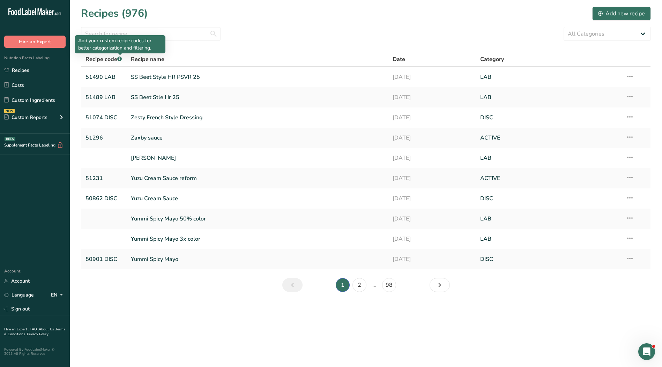
click at [119, 36] on div "Add your custom recipe codes for better categorization and filtering." at bounding box center [120, 44] width 91 height 18
click at [119, 32] on input "text" at bounding box center [151, 34] width 140 height 14
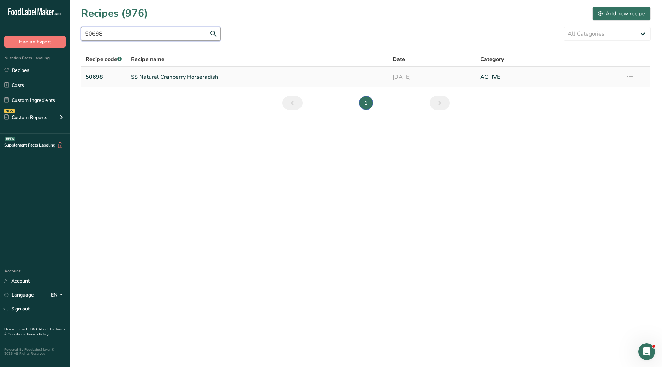
type input "50698"
drag, startPoint x: 154, startPoint y: 76, endPoint x: 165, endPoint y: 73, distance: 11.9
click at [154, 76] on link "SS Natural Cranberry Horseradish" at bounding box center [258, 77] width 254 height 15
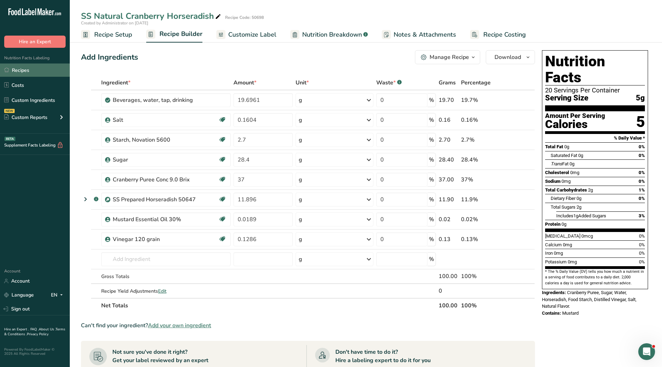
click at [21, 72] on link "Recipes" at bounding box center [35, 70] width 70 height 13
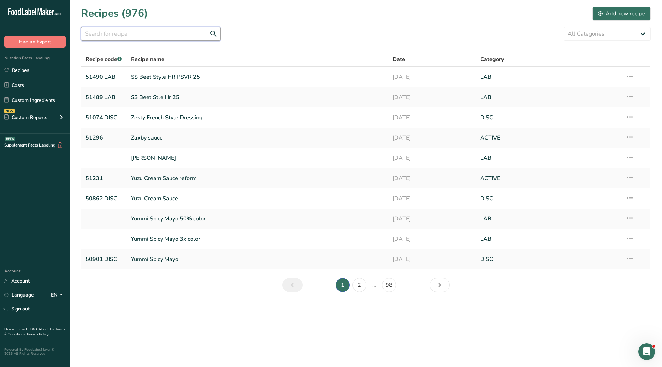
click at [119, 35] on input "text" at bounding box center [151, 34] width 140 height 14
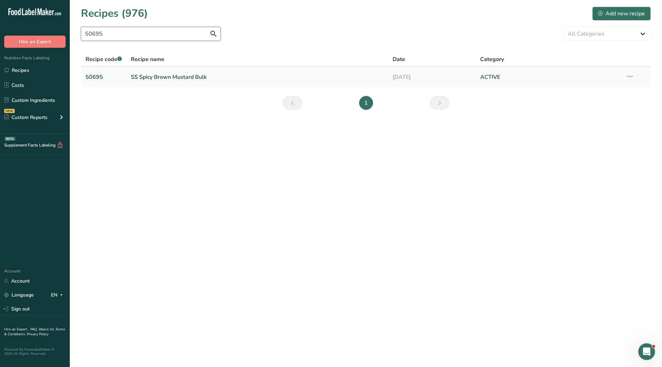
type input "50695"
click at [162, 78] on link "SS Spicy Brown Mustard Bulk" at bounding box center [258, 77] width 254 height 15
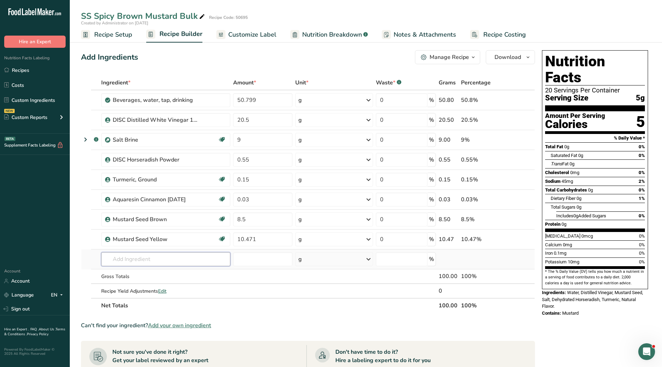
click at [148, 259] on input "text" at bounding box center [165, 259] width 129 height 14
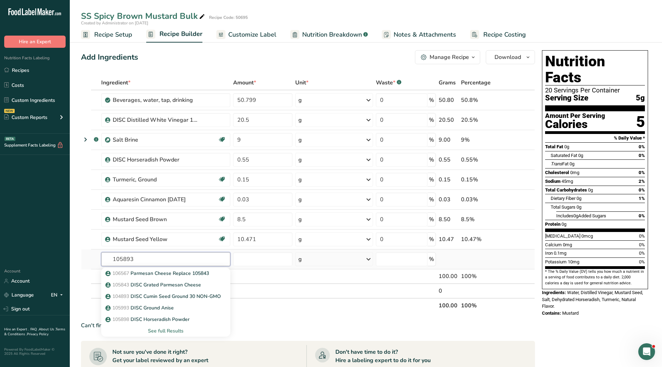
type input "105893"
click at [165, 330] on div "See full Results" at bounding box center [166, 331] width 118 height 7
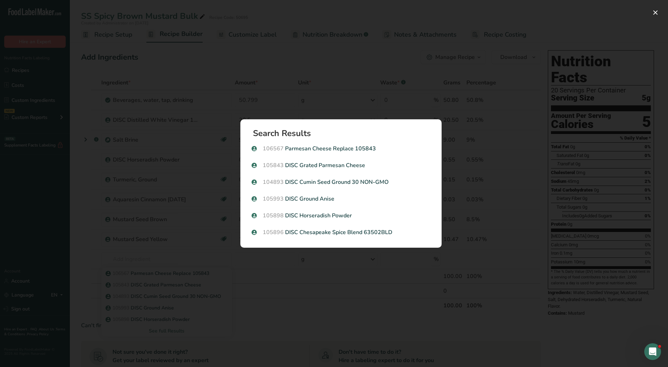
click at [317, 305] on div "Search results modal" at bounding box center [334, 183] width 668 height 367
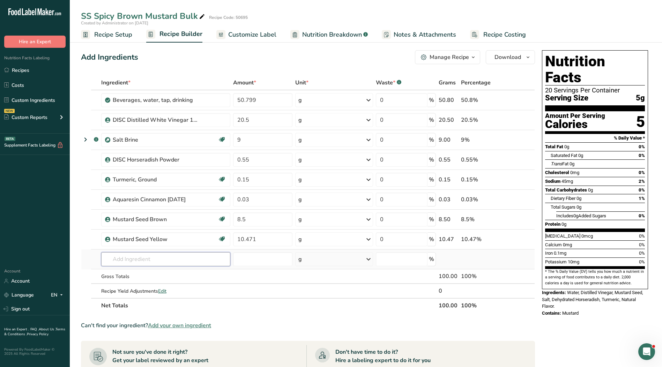
click at [134, 264] on input "text" at bounding box center [165, 259] width 129 height 14
type input "1"
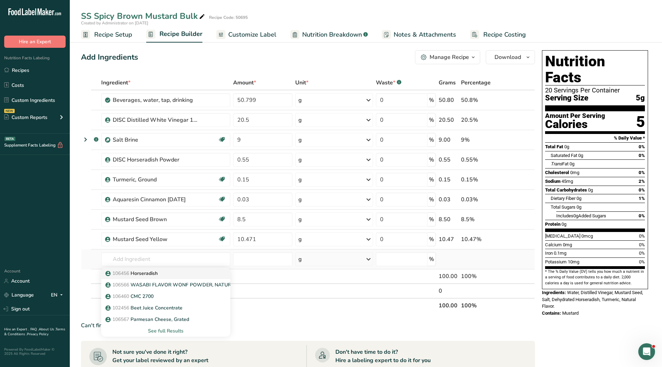
click at [153, 276] on p "106456 Horseradish" at bounding box center [132, 273] width 51 height 7
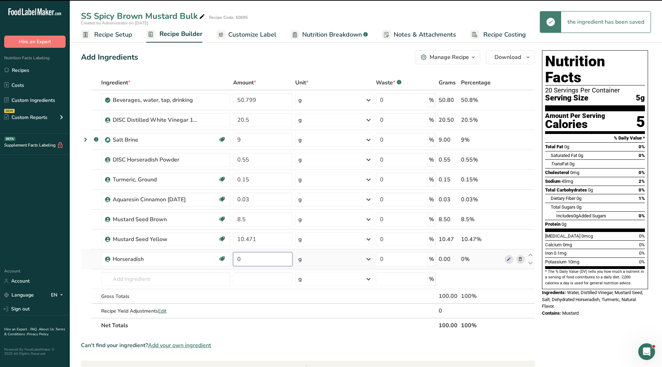
click at [254, 260] on input "0" at bounding box center [262, 259] width 59 height 14
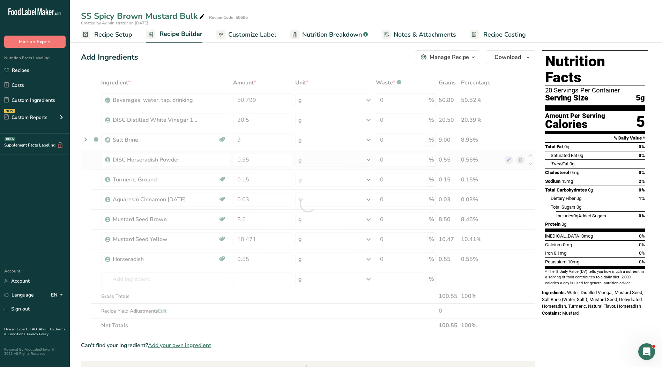
click at [520, 161] on div "Ingredient * Amount * Unit * Waste * .a-a{fill:#347362;}.b-a{fill:#fff;} Grams …" at bounding box center [308, 204] width 454 height 258
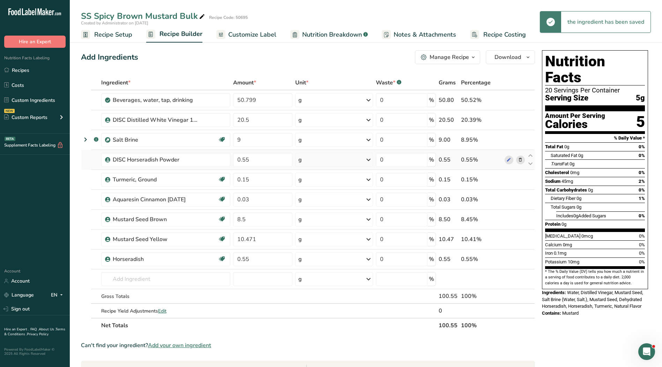
click at [521, 161] on icon at bounding box center [520, 159] width 5 height 7
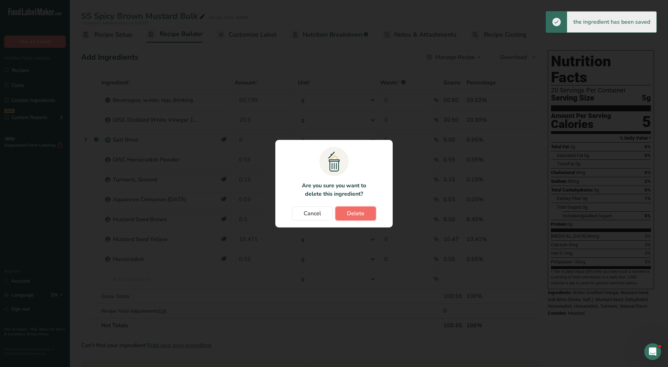
click at [355, 214] on span "Delete" at bounding box center [355, 214] width 17 height 8
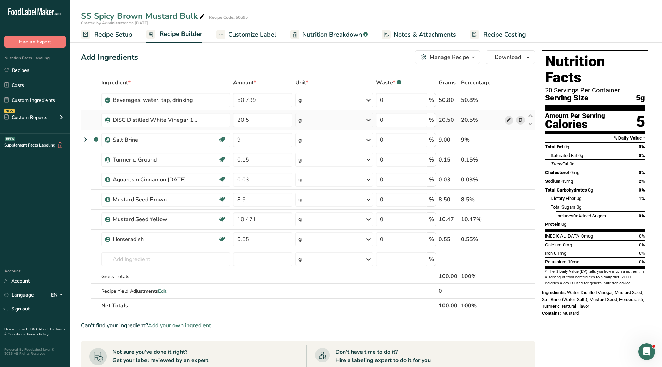
click at [511, 122] on icon at bounding box center [509, 120] width 5 height 7
click at [144, 263] on input "text" at bounding box center [165, 259] width 129 height 14
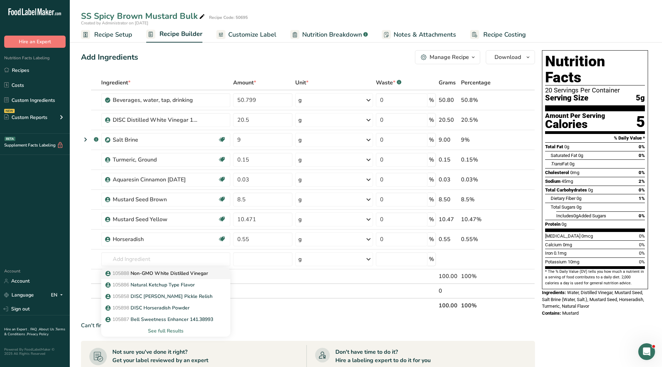
click at [156, 274] on p "105888 Non-GMO White Distilled Vinegar" at bounding box center [157, 273] width 101 height 7
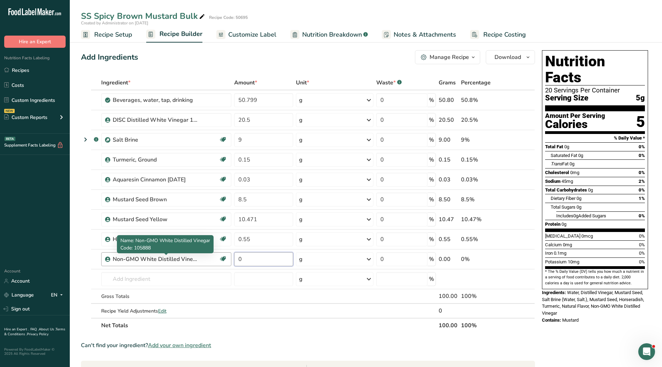
drag, startPoint x: 258, startPoint y: 258, endPoint x: 198, endPoint y: 259, distance: 60.1
click at [198, 259] on tr "Non-GMO White Distilled Vinegar Kosher Ingredient Non GMO Project Verified 0 g …" at bounding box center [308, 260] width 454 height 20
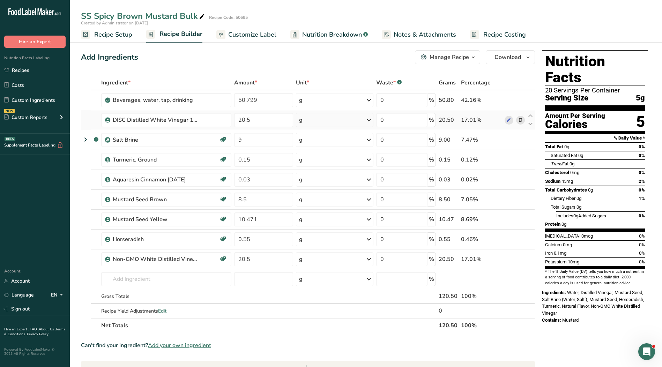
click at [520, 120] on div "Ingredient * Amount * Unit * Waste * .a-a{fill:#347362;}.b-a{fill:#fff;} Grams …" at bounding box center [308, 204] width 454 height 258
click at [519, 119] on icon at bounding box center [520, 120] width 5 height 7
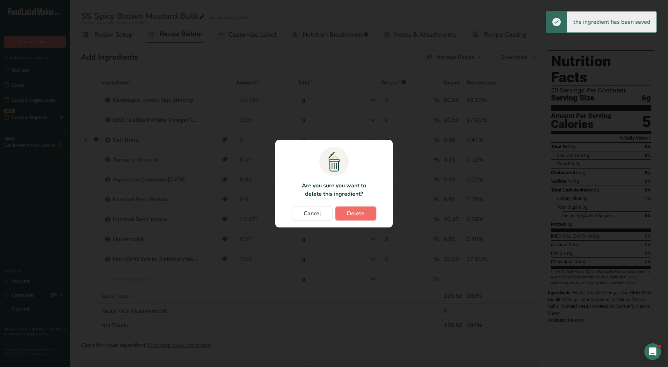
click at [347, 220] on button "Delete" at bounding box center [355, 214] width 41 height 14
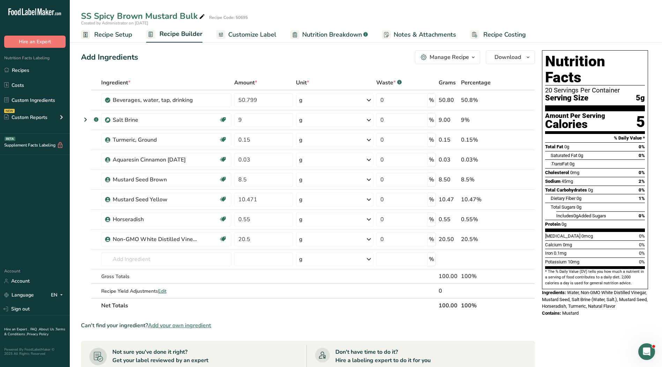
click at [259, 31] on span "Customize Label" at bounding box center [252, 34] width 48 height 9
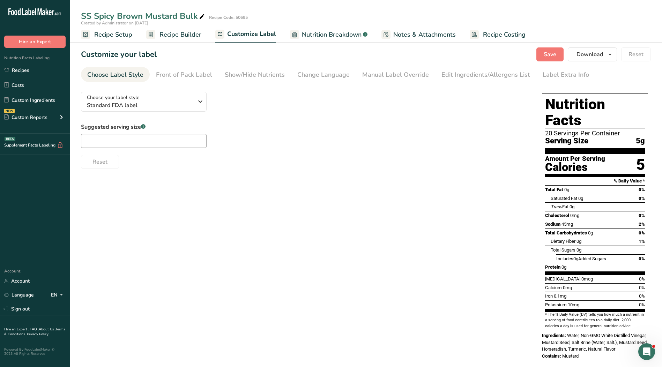
click at [141, 132] on div "Suggested serving size .a-a{fill:#347362;}.b-a{fill:#fff;}" at bounding box center [144, 135] width 126 height 25
click at [140, 137] on input "text" at bounding box center [144, 141] width 126 height 14
click at [389, 76] on div "Manual Label Override" at bounding box center [395, 74] width 67 height 9
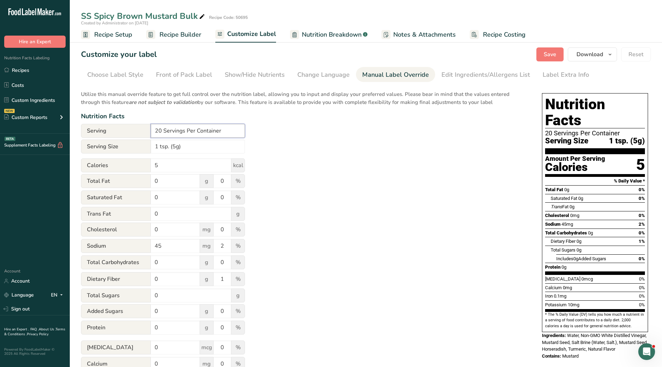
drag, startPoint x: 203, startPoint y: 135, endPoint x: 131, endPoint y: 136, distance: 72.3
click at [131, 136] on div "Serving 20 Servings Per Container" at bounding box center [163, 131] width 164 height 14
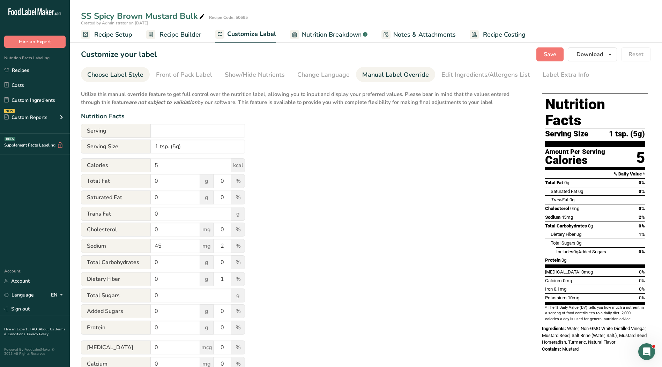
click at [128, 70] on div "Choose Label Style" at bounding box center [115, 74] width 56 height 9
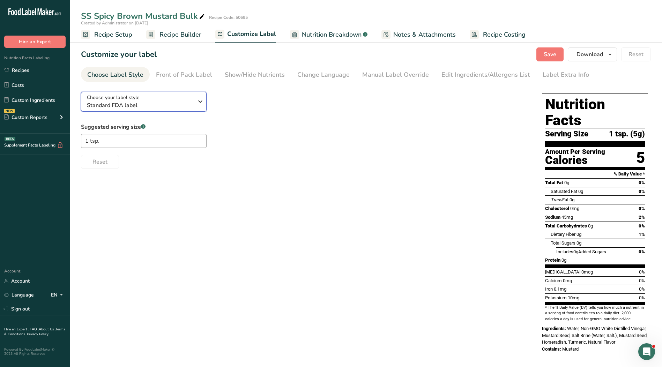
drag, startPoint x: 128, startPoint y: 102, endPoint x: 152, endPoint y: 168, distance: 70.7
click at [128, 102] on span "Standard FDA label" at bounding box center [140, 105] width 107 height 8
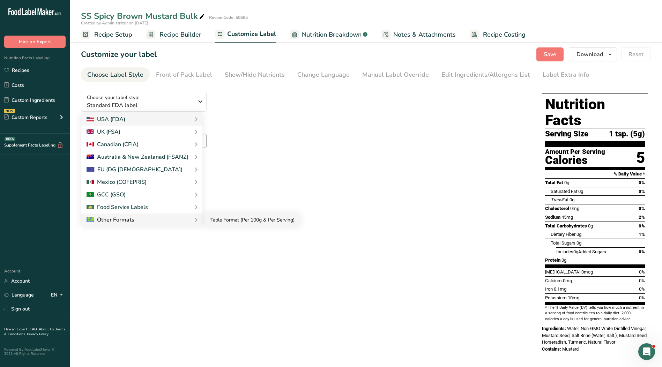
click at [215, 220] on link "Table Format (Per 100g & Per Serving)" at bounding box center [252, 220] width 95 height 13
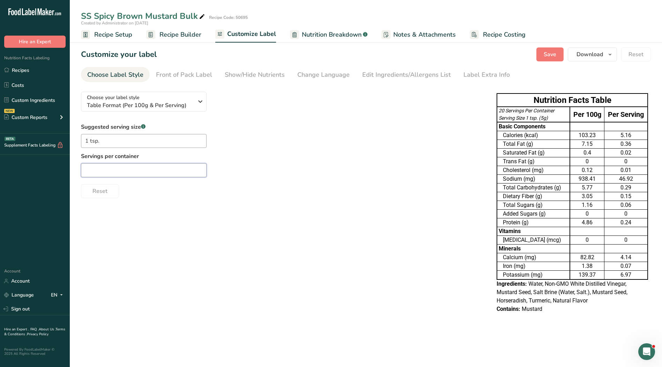
click at [126, 169] on input "text" at bounding box center [144, 170] width 126 height 14
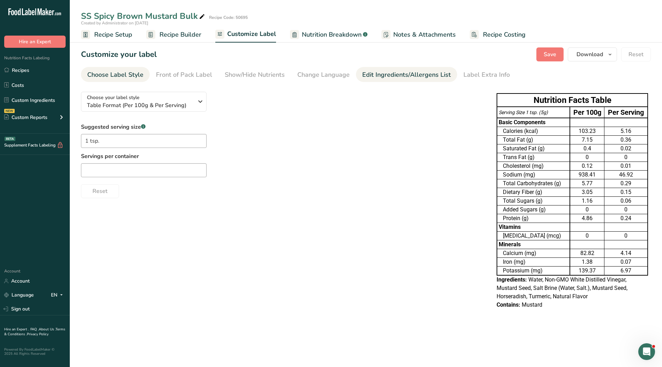
click at [417, 75] on div "Edit Ingredients/Allergens List" at bounding box center [406, 74] width 89 height 9
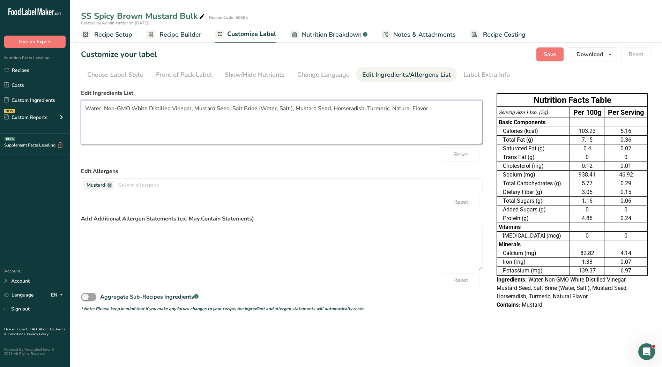
drag, startPoint x: 419, startPoint y: 110, endPoint x: 72, endPoint y: 112, distance: 347.1
click at [72, 112] on section "Customize your label Save Download Choose what to show on your downloaded label…" at bounding box center [366, 181] width 593 height 291
paste textarea "Distilled Vinegar, Mustard Seed, Salt, Dehydrated Horseradish, Turmeric, Natura…"
click at [552, 56] on span "Save" at bounding box center [550, 54] width 13 height 8
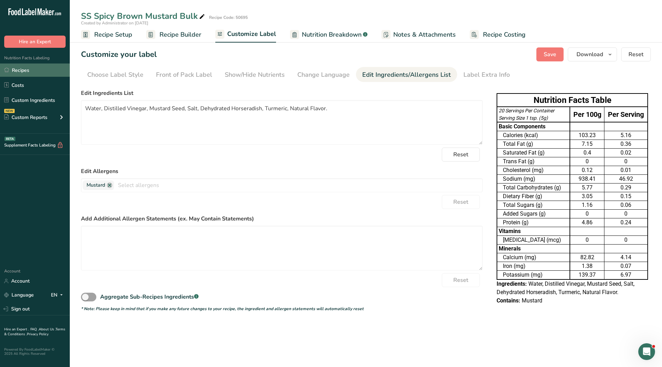
click at [31, 71] on link "Recipes" at bounding box center [35, 70] width 70 height 13
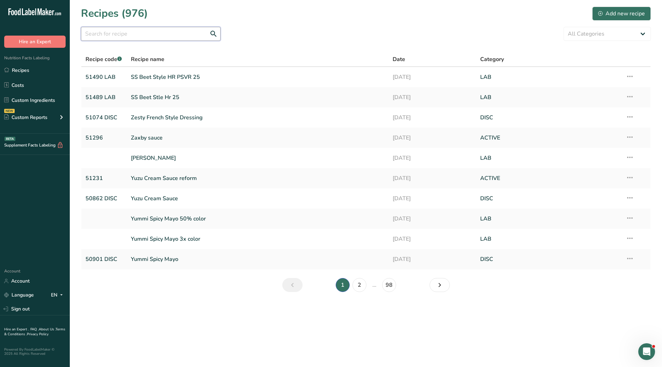
click at [157, 32] on input "text" at bounding box center [151, 34] width 140 height 14
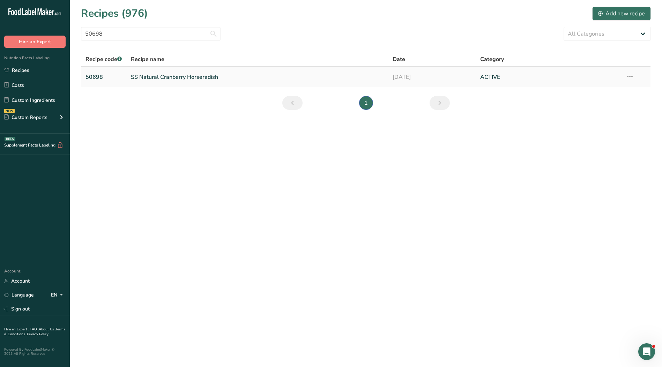
click at [156, 79] on link "SS Natural Cranberry Horseradish" at bounding box center [258, 77] width 254 height 15
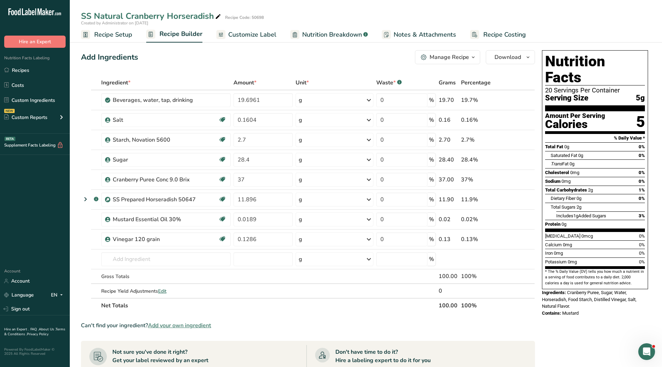
drag, startPoint x: 249, startPoint y: 36, endPoint x: 117, endPoint y: 26, distance: 133.1
click at [249, 36] on span "Customize Label" at bounding box center [252, 34] width 48 height 9
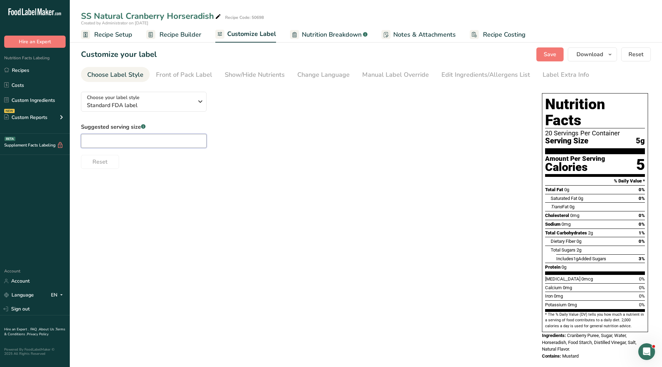
click at [152, 145] on input "text" at bounding box center [144, 141] width 126 height 14
click at [379, 74] on div "Manual Label Override" at bounding box center [395, 74] width 67 height 9
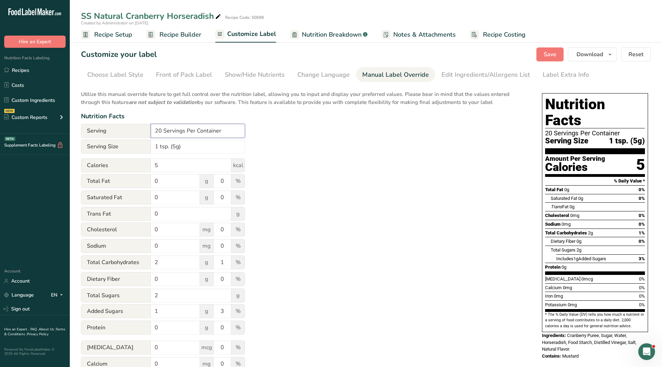
drag, startPoint x: 236, startPoint y: 132, endPoint x: 104, endPoint y: 134, distance: 132.0
click at [104, 132] on div "Serving 20 Servings Per Container" at bounding box center [163, 131] width 164 height 14
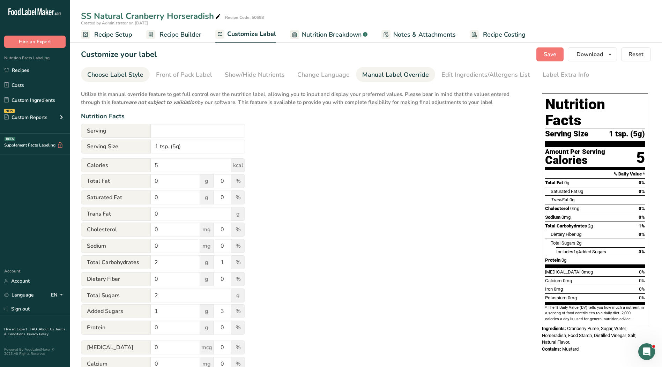
click at [126, 75] on div "Choose Label Style" at bounding box center [115, 74] width 56 height 9
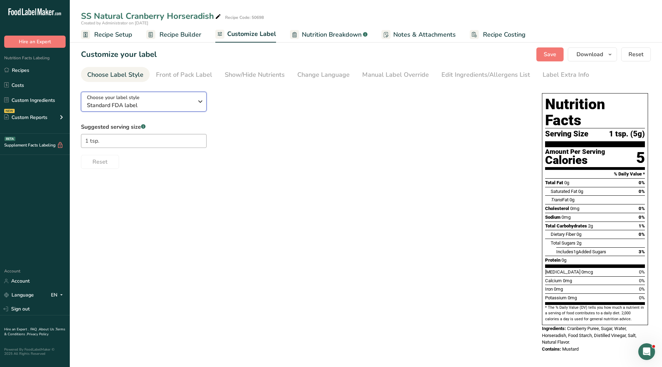
click at [125, 107] on span "Standard FDA label" at bounding box center [140, 105] width 107 height 8
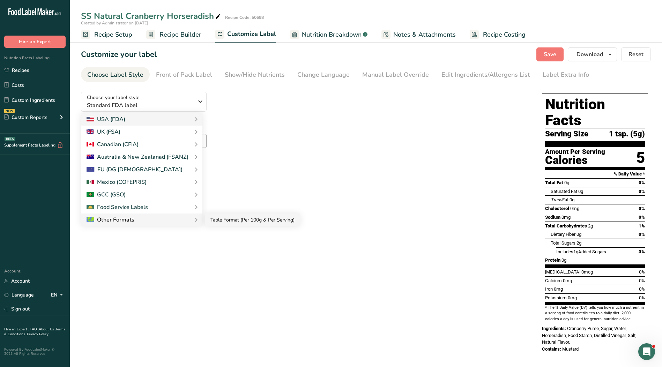
click at [217, 222] on link "Table Format (Per 100g & Per Serving)" at bounding box center [252, 220] width 95 height 13
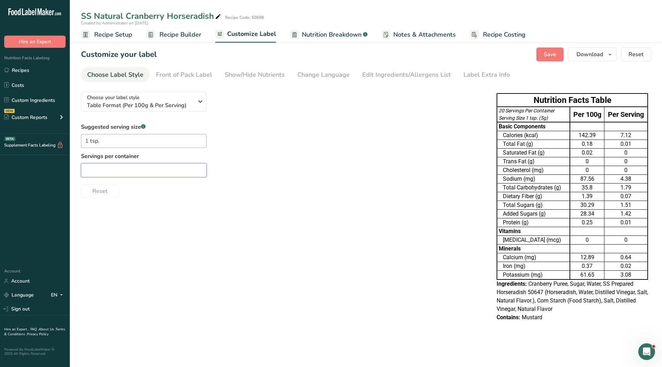
click at [150, 172] on input "text" at bounding box center [144, 170] width 126 height 14
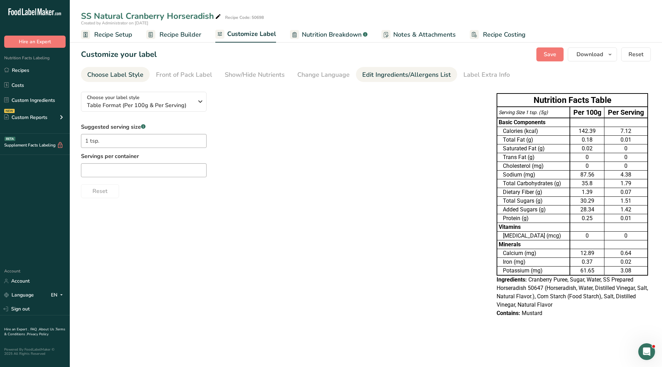
click at [385, 74] on div "Edit Ingredients/Allergens List" at bounding box center [406, 74] width 89 height 9
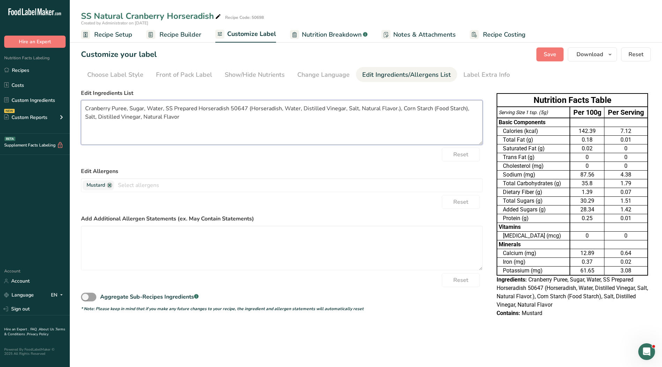
drag, startPoint x: 178, startPoint y: 119, endPoint x: 71, endPoint y: 97, distance: 110.1
click at [71, 97] on section "Customize your label Save Download Choose what to show on your downloaded label…" at bounding box center [366, 186] width 593 height 300
paste textarea "ies, Sugar, Water, Horseradish, Food Starch, Distilled Vinegar, Salt, Natural F…"
click at [549, 56] on span "Save" at bounding box center [550, 54] width 13 height 8
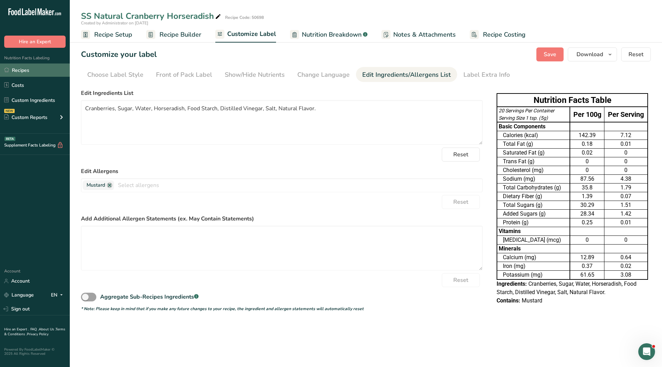
click at [26, 69] on link "Recipes" at bounding box center [35, 70] width 70 height 13
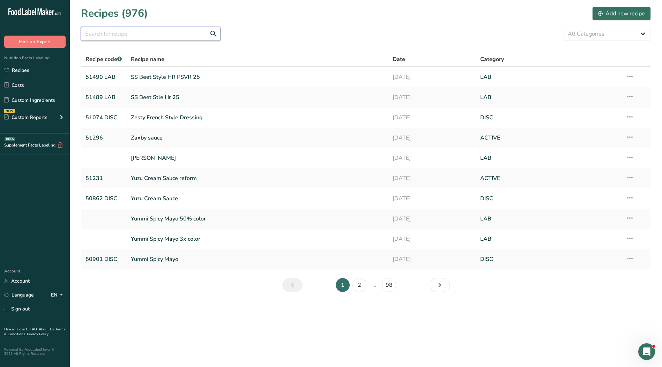
click at [171, 32] on input "text" at bounding box center [151, 34] width 140 height 14
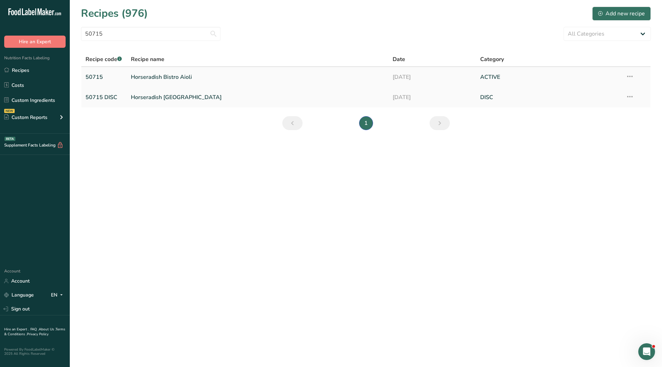
click at [151, 78] on link "Horseradish Bistro Aioli" at bounding box center [258, 77] width 254 height 15
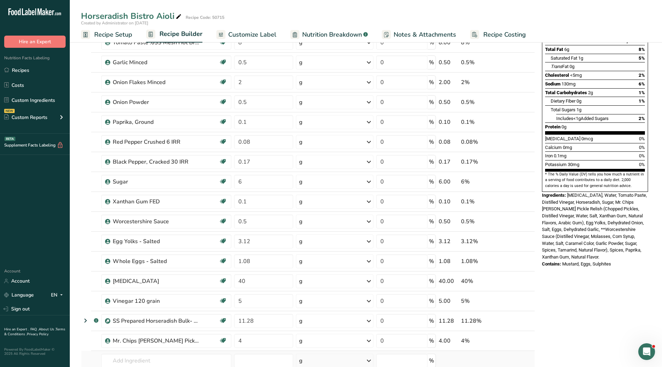
scroll to position [175, 0]
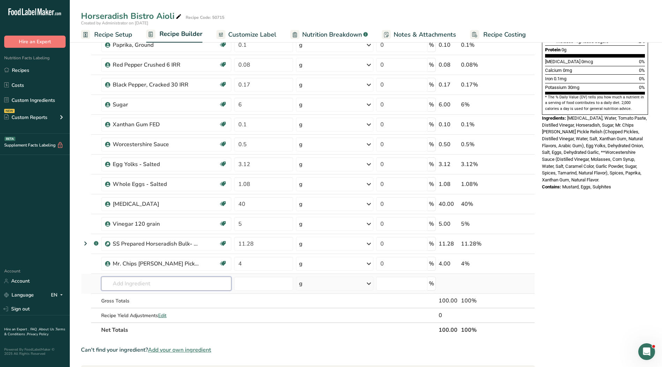
click at [138, 287] on input "text" at bounding box center [166, 284] width 130 height 14
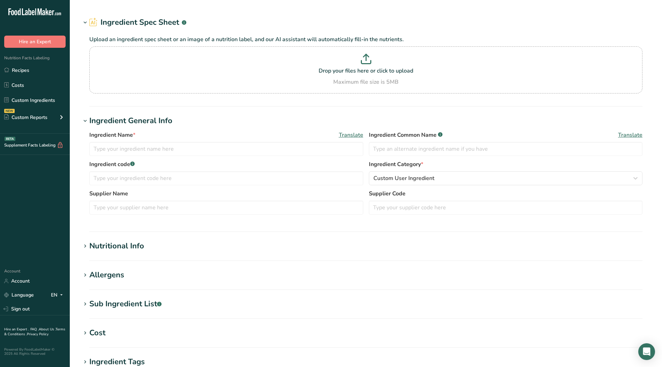
type input "Lemon Juice Concentrate 400GPL"
type input "Lemon Juice Concentrate"
type input "100568"
type input "Greenwood"
type input "LEJC40F-0001-PA51"
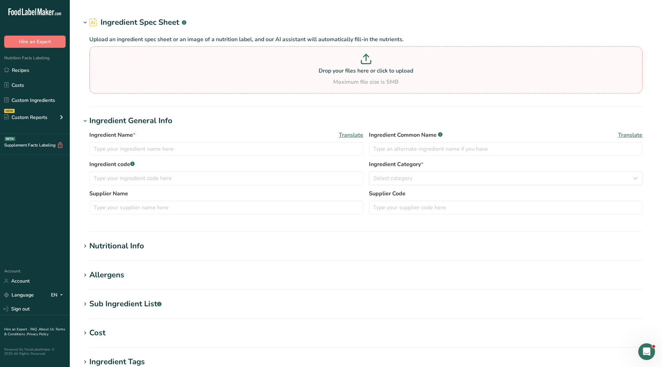
type input "DISC Distilled White Vinegar 120GR IP Non-GMO"
type input "Distilled Vinegar"
type input "105340"
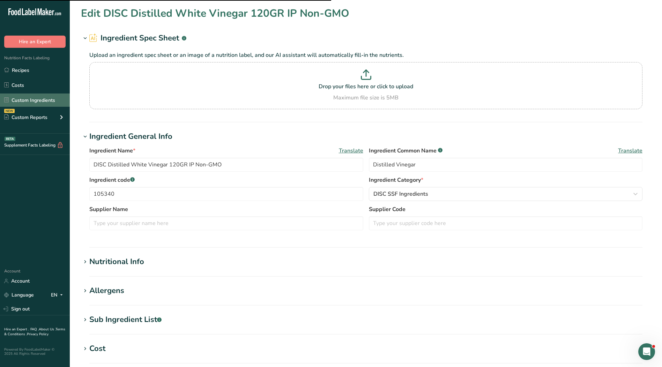
click at [51, 100] on link "Custom Ingredients" at bounding box center [35, 100] width 70 height 13
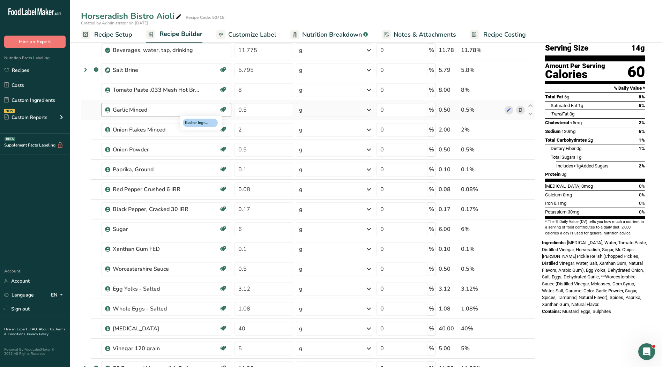
scroll to position [175, 0]
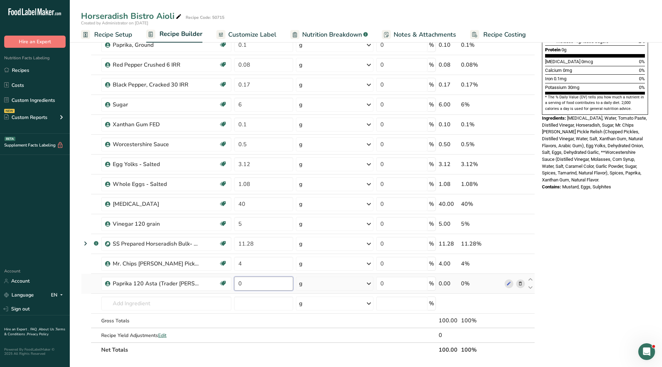
click at [260, 286] on input "0" at bounding box center [263, 284] width 59 height 14
type input "0.1"
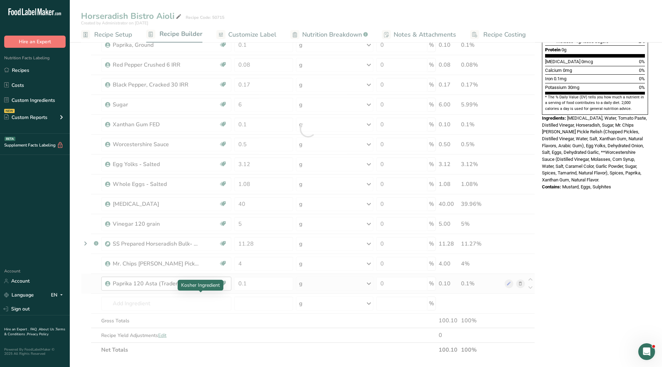
click at [206, 296] on div "Ingredient * Amount * Unit * Waste * .a-a{fill:#347362;}.b-a{fill:#fff;} Grams …" at bounding box center [308, 129] width 454 height 457
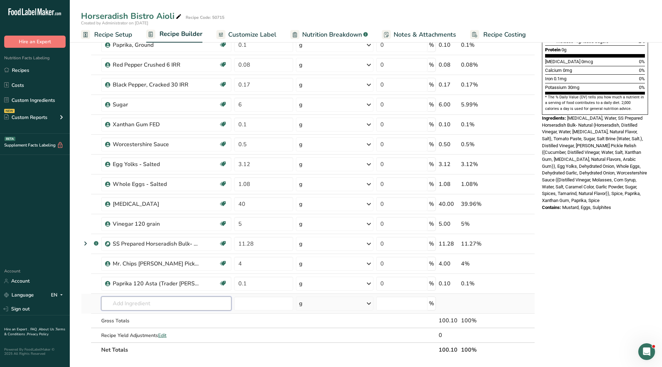
click at [168, 303] on input "text" at bounding box center [166, 304] width 130 height 14
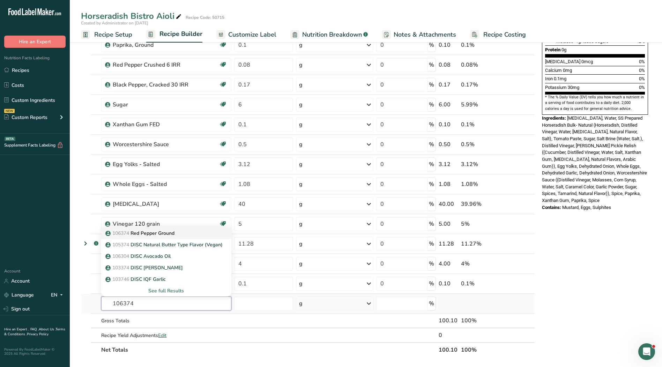
type input "106374"
click at [162, 235] on p "106374 Red Pepper Ground" at bounding box center [141, 233] width 68 height 7
type input "Red Pepper Ground"
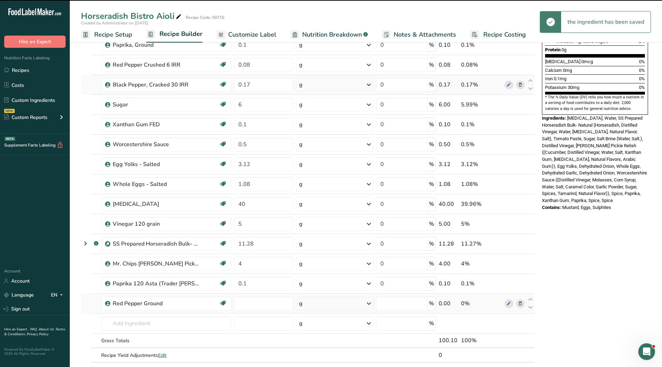
type input "0"
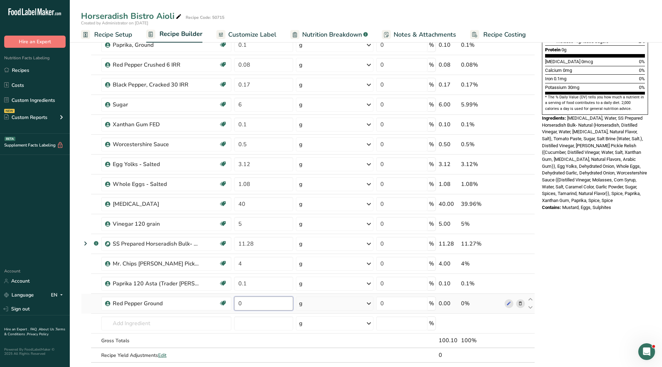
click at [265, 305] on input "0" at bounding box center [263, 304] width 59 height 14
type input "0.08"
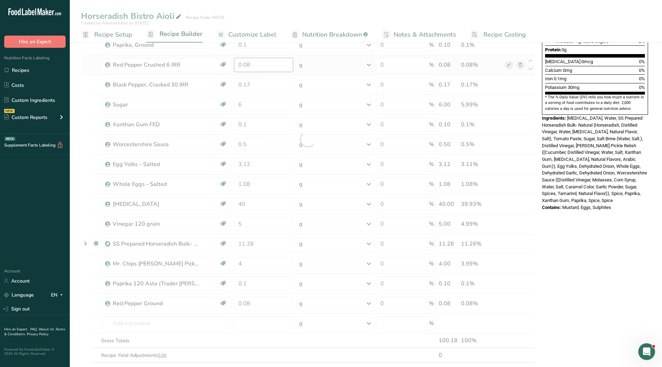
click at [259, 64] on div "Ingredient * Amount * Unit * Waste * .a-a{fill:#347362;}.b-a{fill:#fff;} Grams …" at bounding box center [308, 139] width 454 height 477
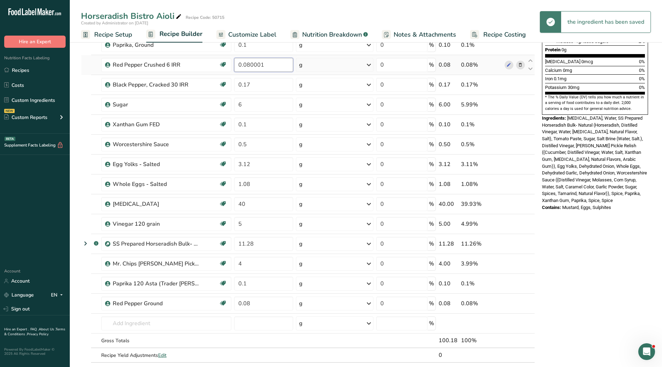
scroll to position [140, 0]
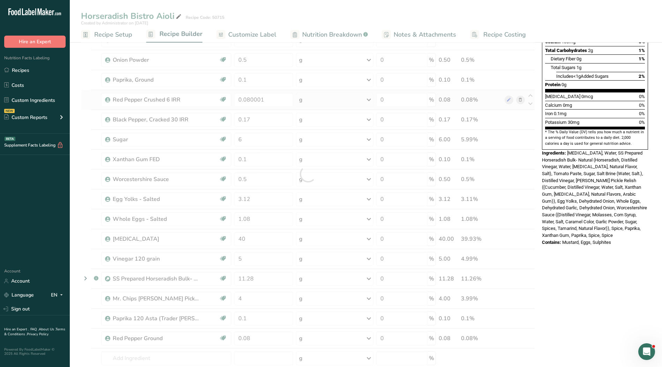
click at [520, 101] on div "Ingredient * Amount * Unit * Waste * .a-a{fill:#347362;}.b-a{fill:#fff;} Grams …" at bounding box center [308, 174] width 454 height 477
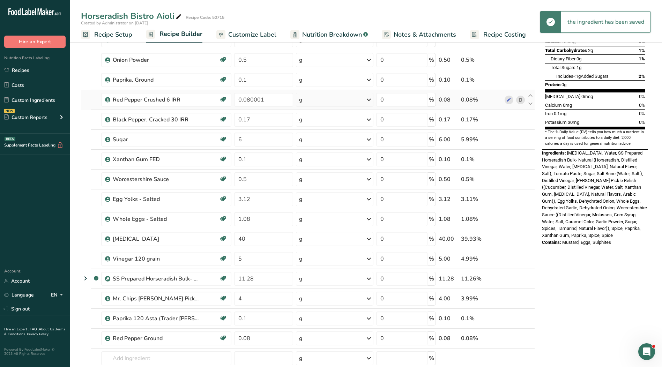
click at [523, 101] on icon at bounding box center [520, 99] width 5 height 7
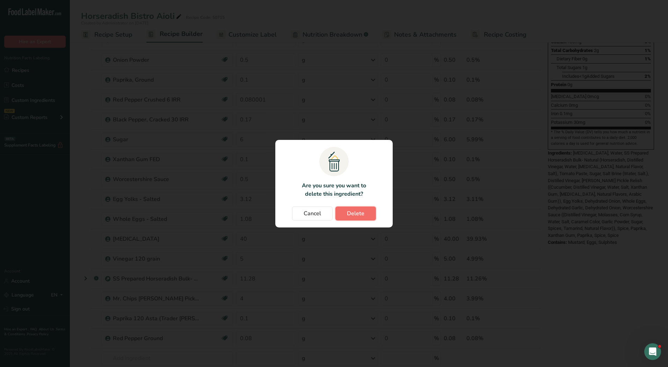
click at [362, 215] on span "Delete" at bounding box center [355, 214] width 17 height 8
type input "0.17"
type input "6"
type input "0.1"
type input "0.5"
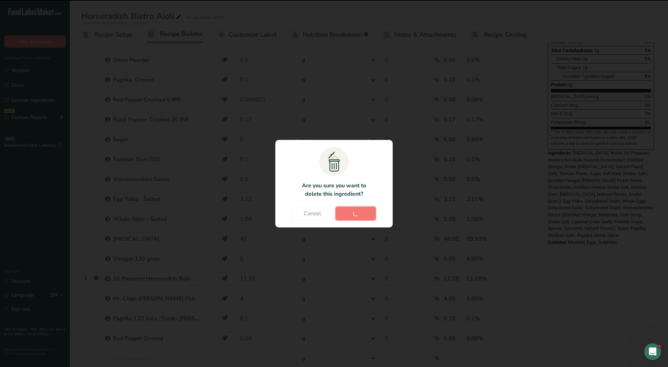
type input "3.12"
type input "1.08"
type input "40"
type input "5"
type input "11.28"
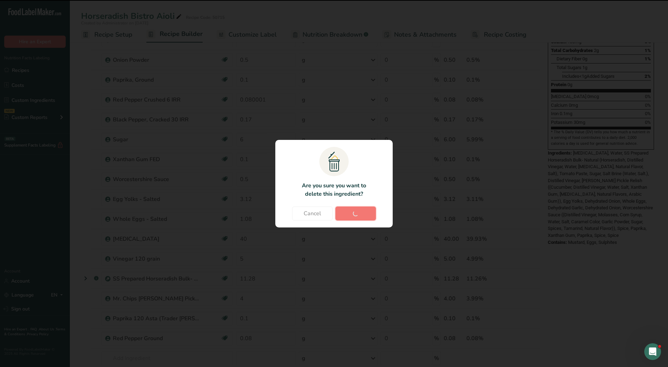
type input "4"
type input "0.1"
type input "0.08"
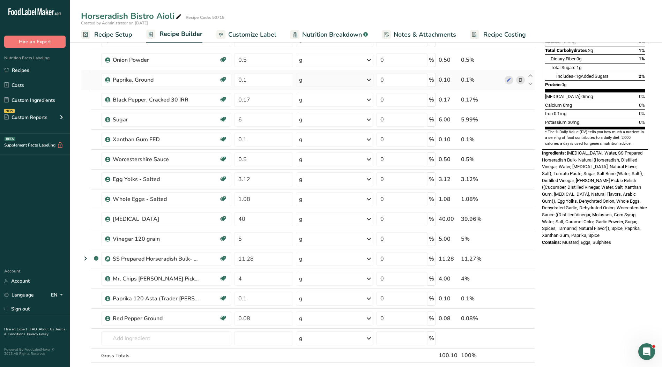
click at [522, 81] on icon at bounding box center [520, 79] width 5 height 7
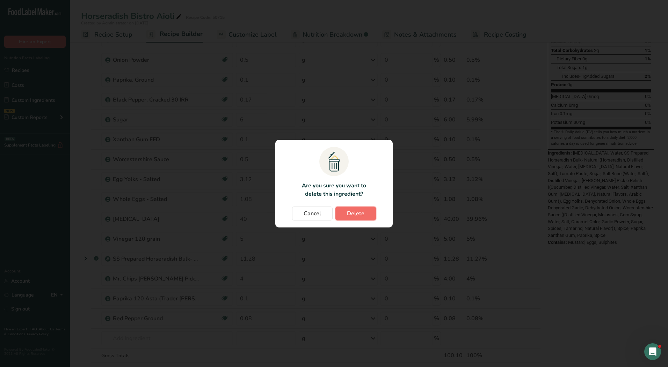
click at [364, 216] on span "Delete" at bounding box center [355, 214] width 17 height 8
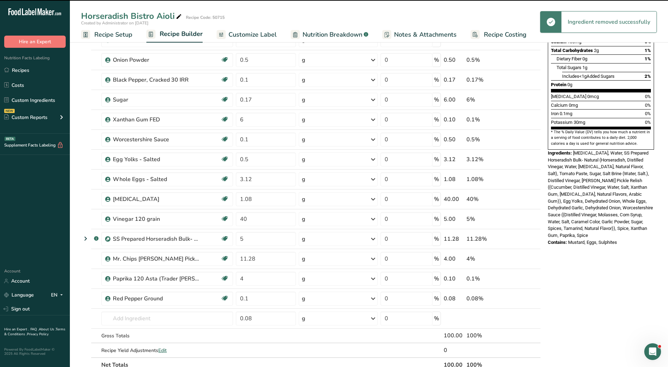
type input "0.17"
type input "6"
type input "0.1"
type input "0.5"
type input "3.12"
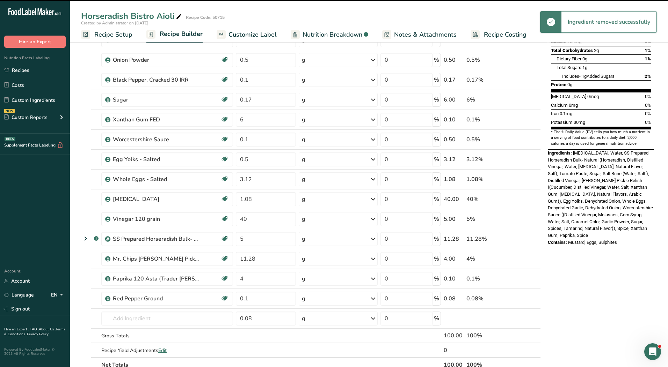
type input "1.08"
type input "40"
type input "5"
type input "11.28"
type input "4"
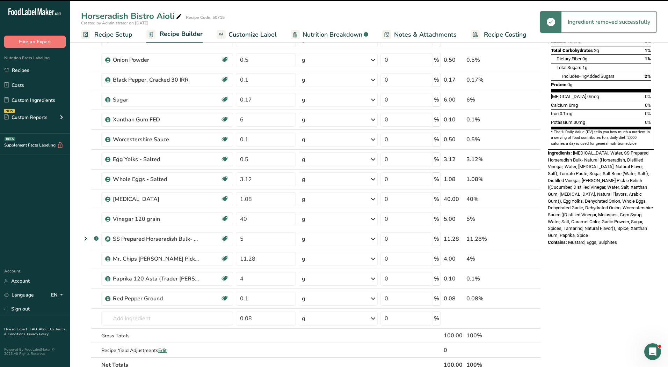
type input "0.1"
type input "0.08"
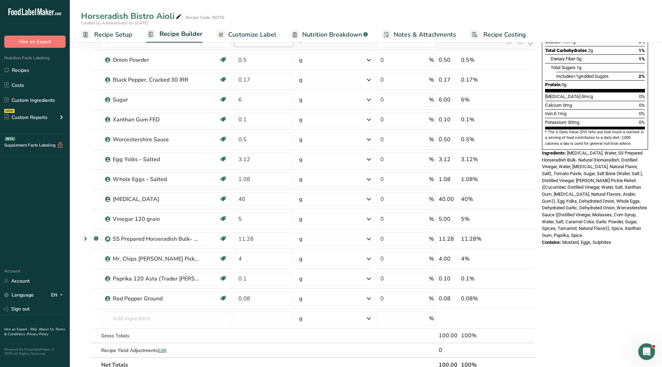
drag, startPoint x: 254, startPoint y: 36, endPoint x: 250, endPoint y: 43, distance: 7.8
click at [254, 36] on span "Customize Label" at bounding box center [252, 34] width 48 height 9
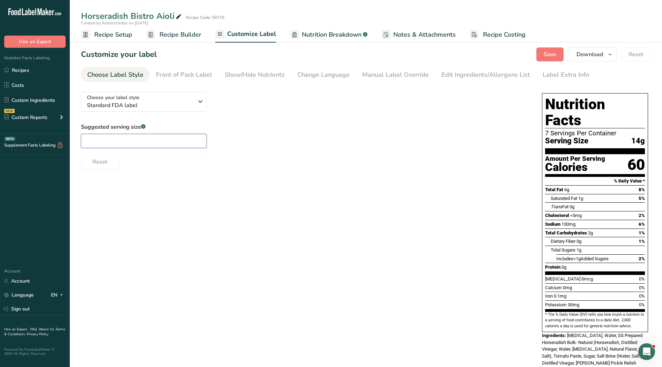
click at [126, 140] on input "text" at bounding box center [144, 141] width 126 height 14
click at [120, 34] on span "Recipe Setup" at bounding box center [113, 34] width 38 height 9
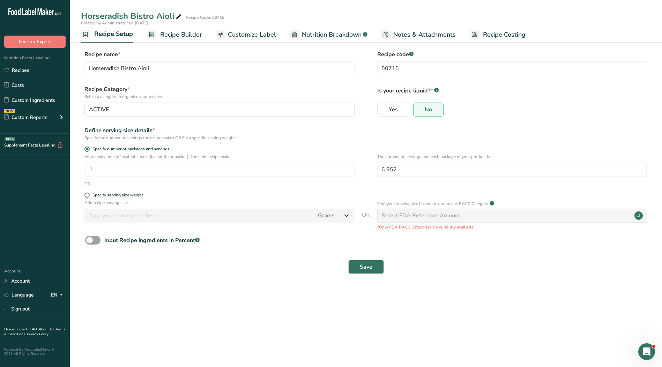
click at [265, 32] on span "Customize Label" at bounding box center [252, 34] width 48 height 9
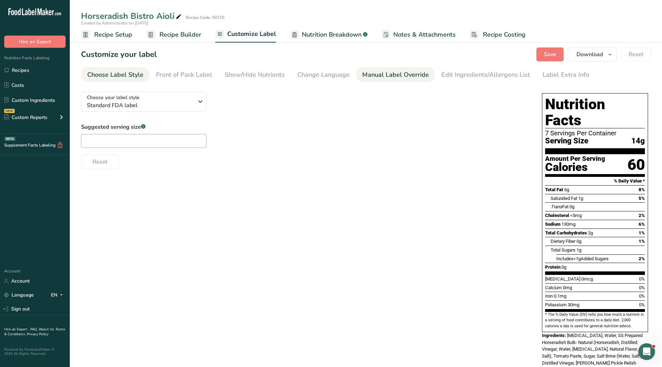
click at [397, 77] on div "Manual Label Override" at bounding box center [395, 74] width 67 height 9
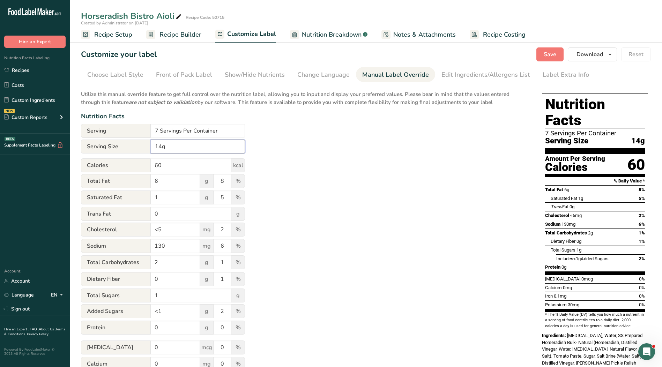
drag, startPoint x: 173, startPoint y: 148, endPoint x: 151, endPoint y: 150, distance: 21.4
click at [151, 150] on input "14g" at bounding box center [198, 147] width 94 height 14
type input "1 Tbsp. (15ml)"
drag, startPoint x: 190, startPoint y: 127, endPoint x: 97, endPoint y: 127, distance: 92.9
click at [96, 127] on div "Serving 7 Servings Per Container" at bounding box center [163, 131] width 164 height 14
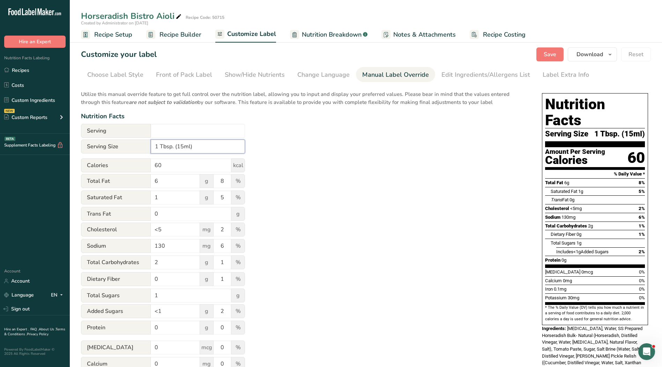
drag, startPoint x: 203, startPoint y: 149, endPoint x: 125, endPoint y: 150, distance: 77.5
click at [125, 150] on div "Serving Size 1 Tbsp. (15ml)" at bounding box center [163, 147] width 164 height 14
click at [120, 71] on div "Choose Label Style" at bounding box center [115, 74] width 56 height 9
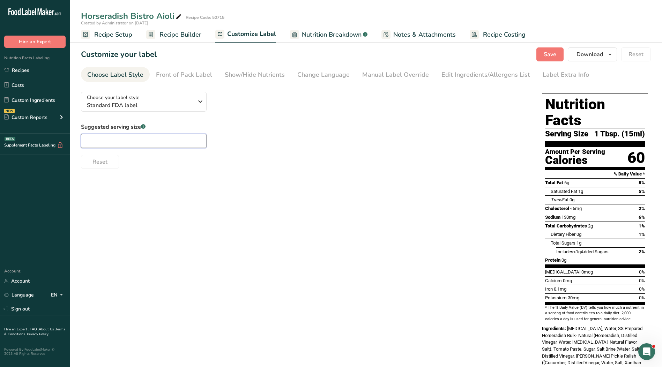
click at [108, 145] on input "text" at bounding box center [144, 141] width 126 height 14
paste input "1 Tbsp. (15ml)"
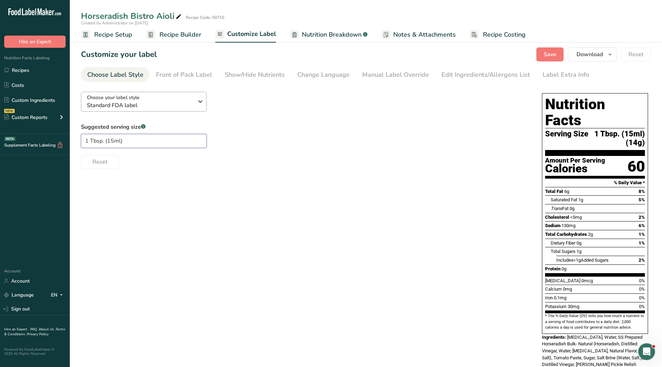
type input "1 Tbsp. (15ml)"
click at [126, 100] on span "Choose your label style" at bounding box center [113, 97] width 53 height 7
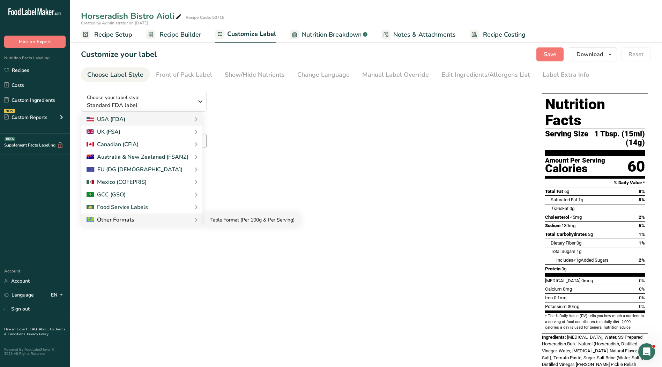
click at [216, 223] on link "Table Format (Per 100g & Per Serving)" at bounding box center [252, 220] width 95 height 13
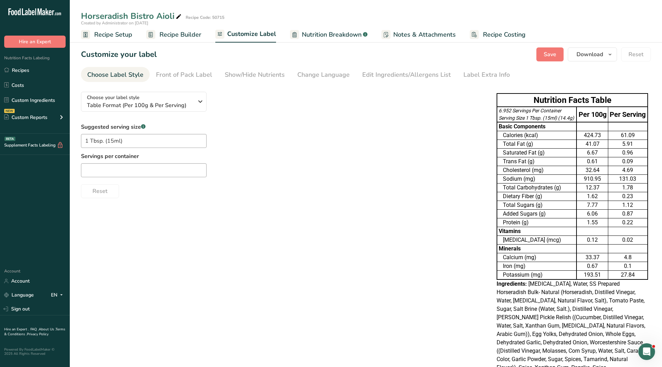
click at [123, 37] on span "Recipe Setup" at bounding box center [113, 34] width 38 height 9
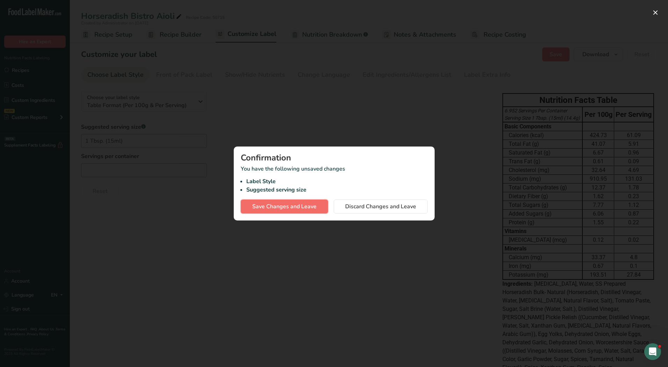
click at [281, 206] on span "Save Changes and Leave" at bounding box center [284, 207] width 64 height 8
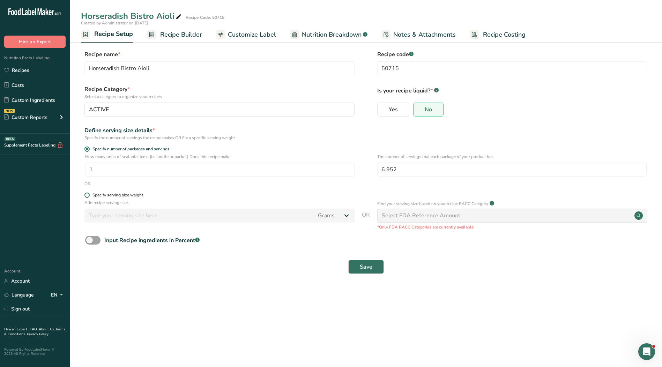
click at [109, 195] on div "Specify serving size weight" at bounding box center [118, 195] width 51 height 5
click at [89, 195] on input "Specify serving size weight" at bounding box center [87, 195] width 5 height 5
radio input "true"
radio input "false"
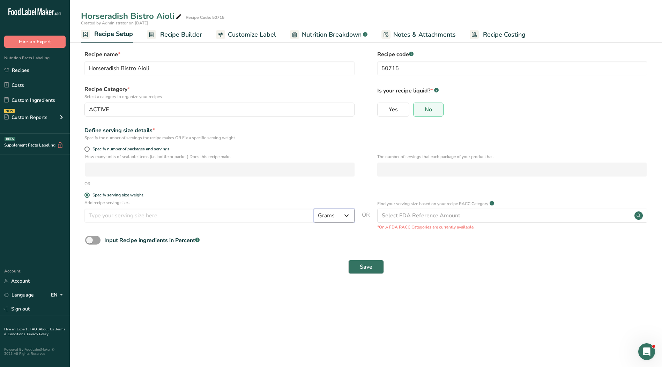
click at [347, 219] on select "Grams kg mg mcg lb oz l mL fl oz tbsp tsp cup qt gallon" at bounding box center [334, 216] width 41 height 14
select select "17"
click at [314, 209] on select "Grams kg mg mcg lb oz l mL fl oz tbsp tsp cup qt gallon" at bounding box center [334, 216] width 41 height 14
select select "22"
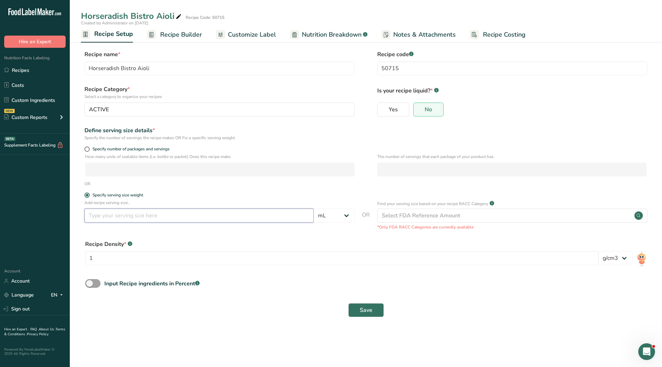
click at [301, 213] on input "number" at bounding box center [199, 216] width 229 height 14
type input "15"
click at [348, 214] on select "Grams kg mg mcg lb oz l mL fl oz tbsp tsp cup qt gallon" at bounding box center [334, 216] width 41 height 14
click at [379, 310] on button "Save" at bounding box center [367, 310] width 36 height 14
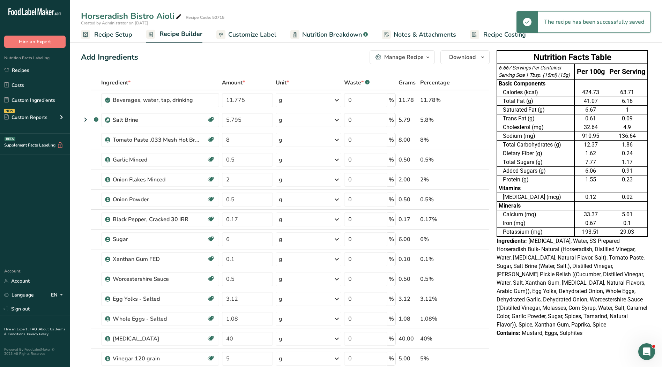
click at [251, 35] on span "Customize Label" at bounding box center [252, 34] width 48 height 9
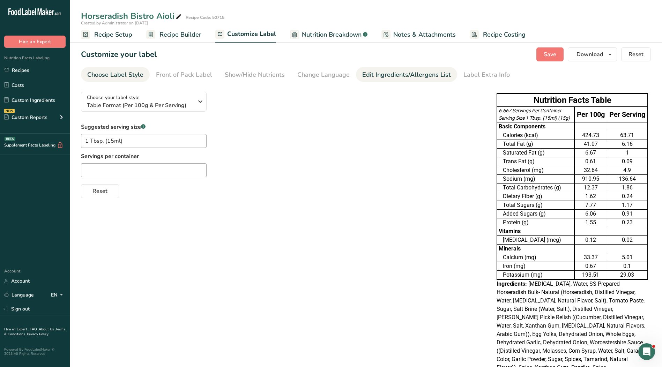
click at [384, 72] on div "Edit Ingredients/Allergens List" at bounding box center [406, 74] width 89 height 9
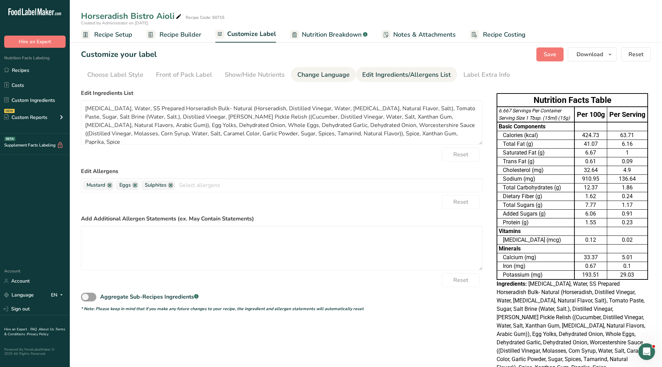
click at [320, 75] on div "Change Language" at bounding box center [324, 74] width 52 height 9
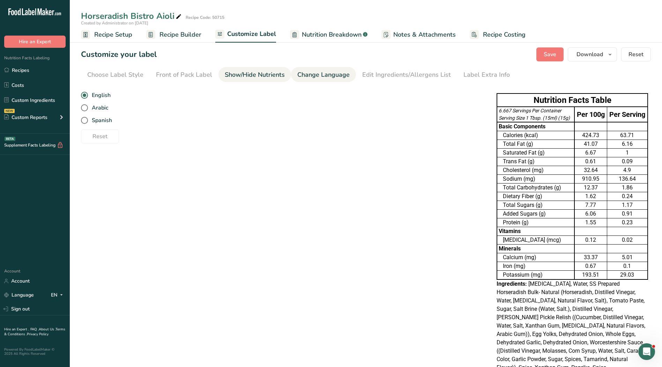
click at [246, 75] on div "Show/Hide Nutrients" at bounding box center [255, 74] width 60 height 9
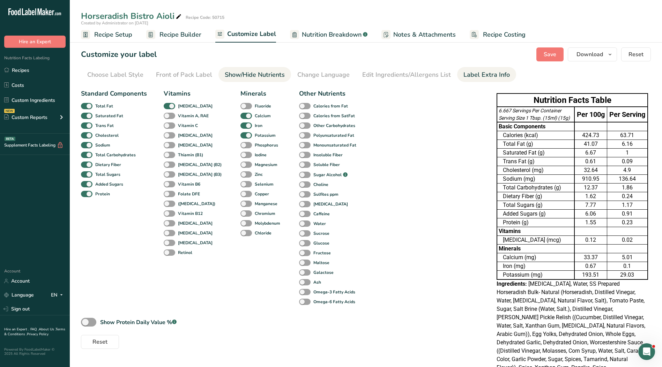
click at [489, 74] on div "Label Extra Info" at bounding box center [487, 74] width 46 height 9
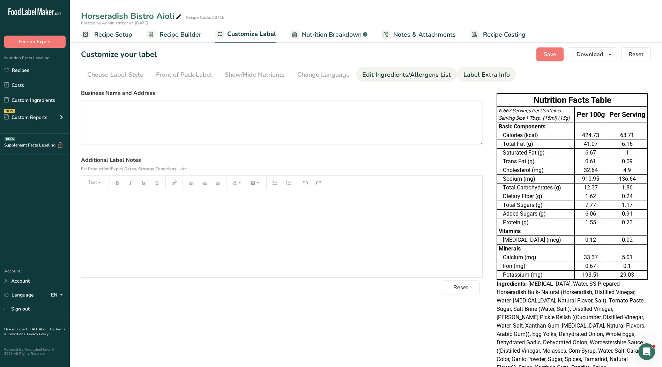
click at [446, 73] on div "Edit Ingredients/Allergens List" at bounding box center [406, 74] width 89 height 9
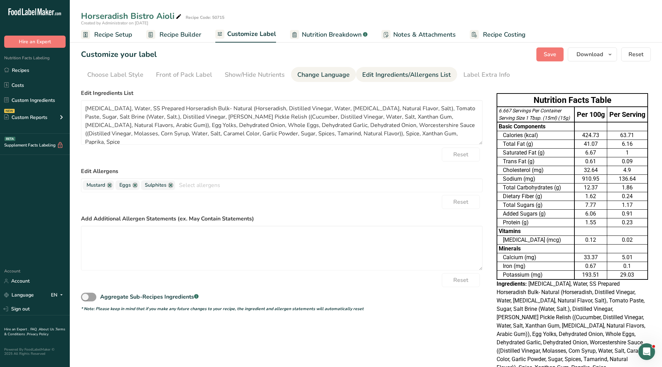
click at [300, 76] on div "Change Language" at bounding box center [324, 74] width 52 height 9
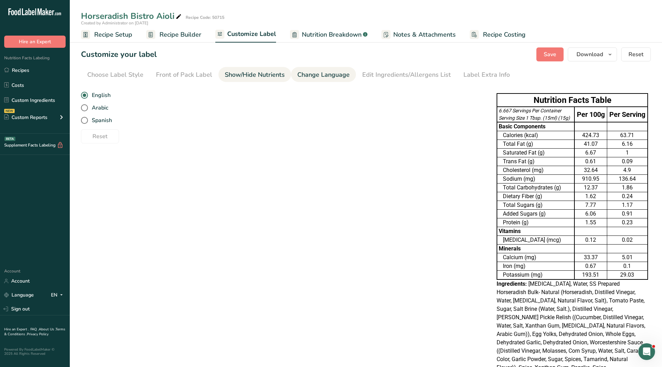
click at [258, 67] on link "Show/Hide Nutrients" at bounding box center [255, 75] width 60 height 16
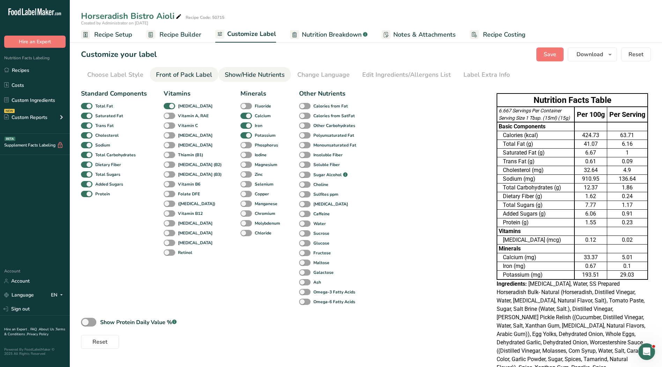
click at [198, 78] on div "Front of Pack Label" at bounding box center [184, 74] width 56 height 9
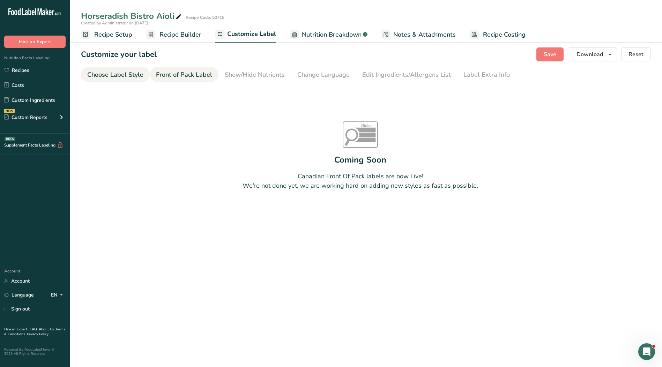
click at [97, 79] on div "Choose Label Style" at bounding box center [115, 74] width 56 height 9
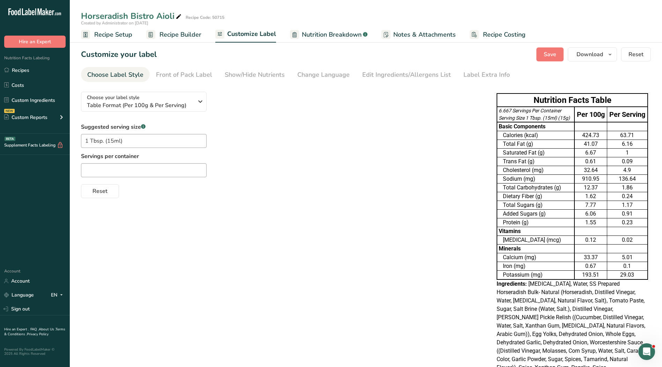
click at [562, 129] on td "Basic Components" at bounding box center [536, 126] width 78 height 9
click at [556, 119] on span "1 Tbsp. (15ml) (15g)" at bounding box center [548, 118] width 44 height 6
click at [118, 35] on span "Recipe Setup" at bounding box center [113, 34] width 38 height 9
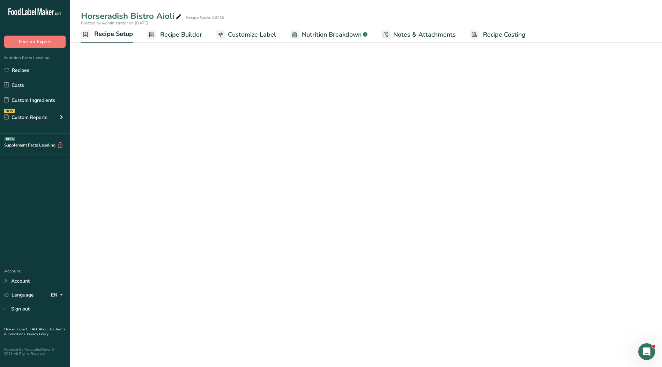
select select "17"
select select "22"
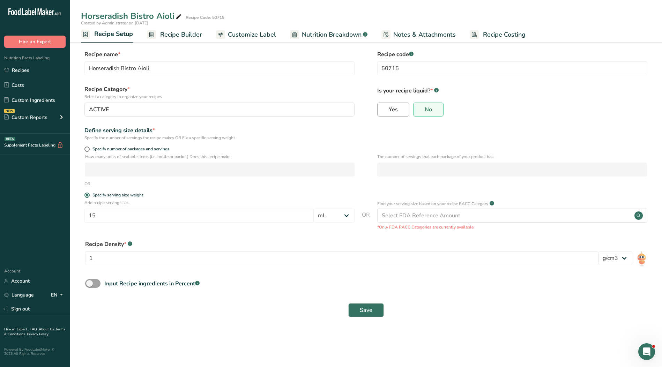
click at [396, 109] on span "Yes" at bounding box center [393, 109] width 9 height 7
click at [382, 109] on input "Yes" at bounding box center [380, 109] width 5 height 5
radio input "true"
radio input "false"
click at [375, 310] on button "Save" at bounding box center [367, 310] width 36 height 14
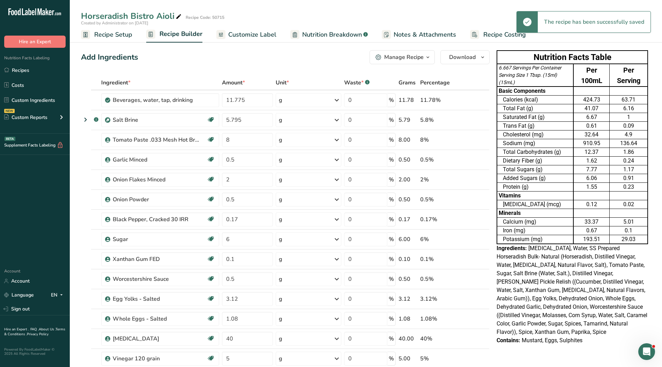
click at [263, 37] on span "Customize Label" at bounding box center [252, 34] width 48 height 9
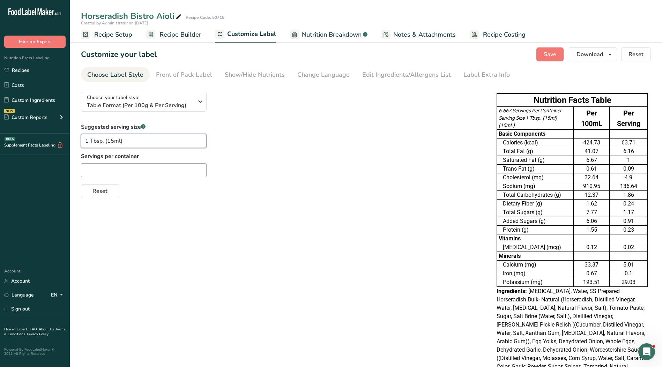
drag, startPoint x: 133, startPoint y: 144, endPoint x: 110, endPoint y: 141, distance: 23.2
click at [106, 144] on input "1 Tbsp. (15ml)" at bounding box center [144, 141] width 126 height 14
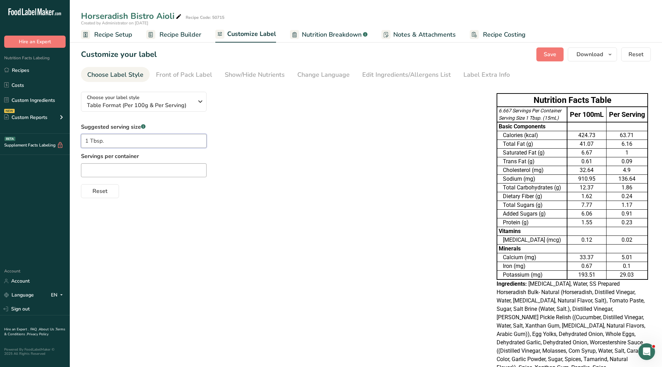
type input "1 Tbsp."
click at [154, 173] on input "text" at bounding box center [144, 170] width 126 height 14
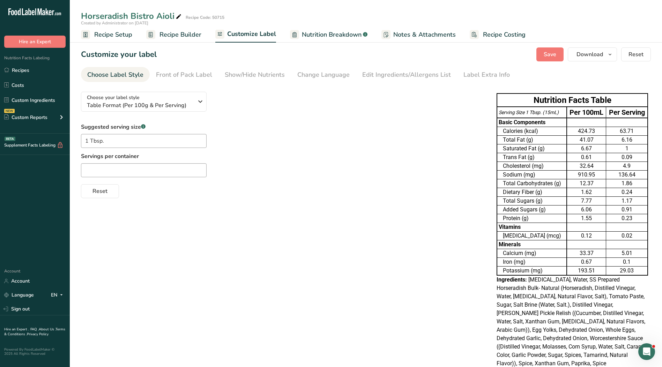
click at [105, 39] on span "Recipe Setup" at bounding box center [113, 34] width 38 height 9
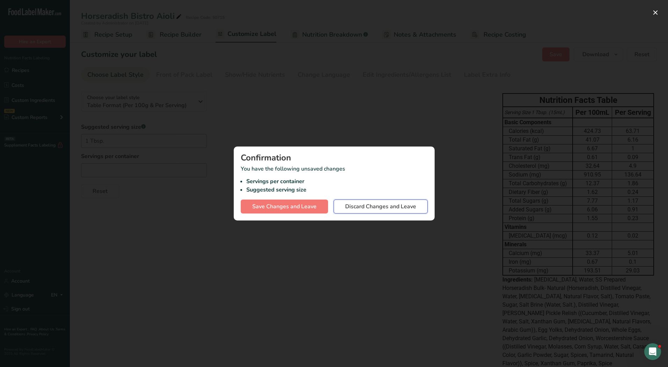
click at [386, 207] on span "Discard Changes and Leave" at bounding box center [380, 207] width 71 height 8
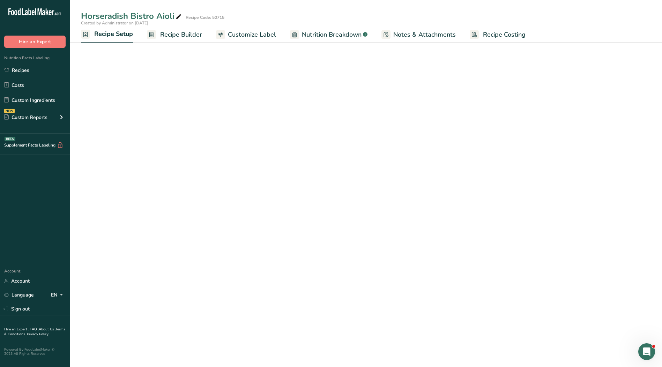
select select "17"
select select "22"
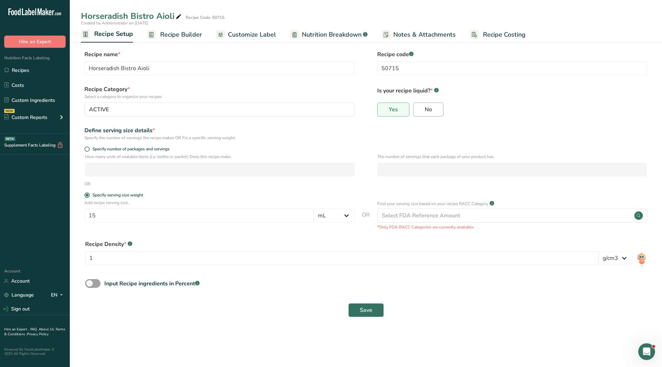
click at [433, 108] on label "No" at bounding box center [428, 110] width 30 height 14
click at [418, 108] on input "No" at bounding box center [416, 109] width 5 height 5
radio input "true"
radio input "false"
click at [341, 214] on select "Grams kg mg mcg lb oz l mL fl oz tbsp tsp cup qt gallon" at bounding box center [334, 216] width 41 height 14
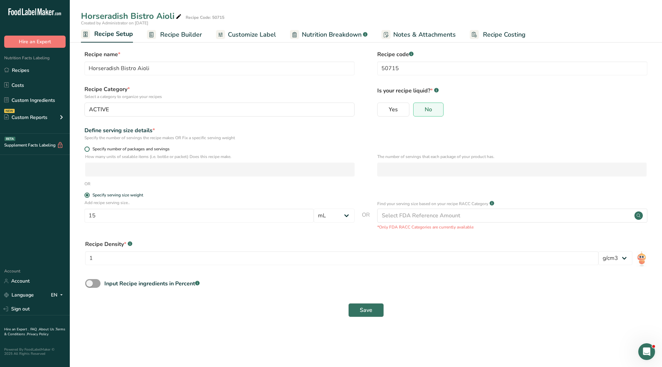
click at [263, 149] on label "Specify number of packages and servings" at bounding box center [220, 149] width 270 height 5
click at [89, 149] on input "Specify number of packages and servings" at bounding box center [87, 149] width 5 height 5
radio input "true"
radio input "false"
select select "0"
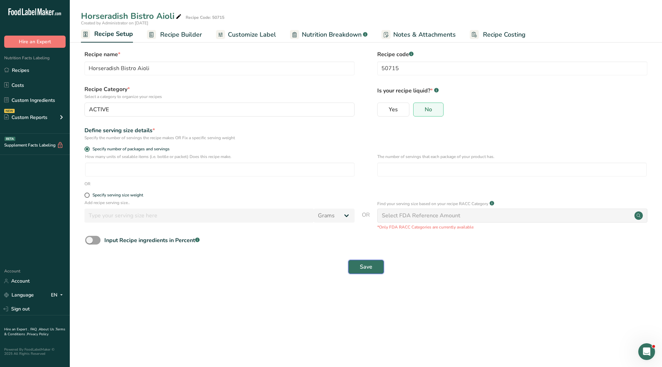
click at [363, 265] on span "Save" at bounding box center [366, 267] width 13 height 8
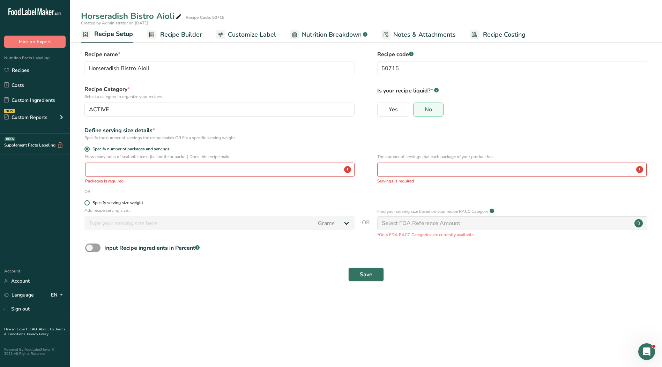
click at [95, 202] on div "Specify serving size weight" at bounding box center [118, 202] width 51 height 5
click at [89, 202] on input "Specify serving size weight" at bounding box center [87, 203] width 5 height 5
radio input "true"
radio input "false"
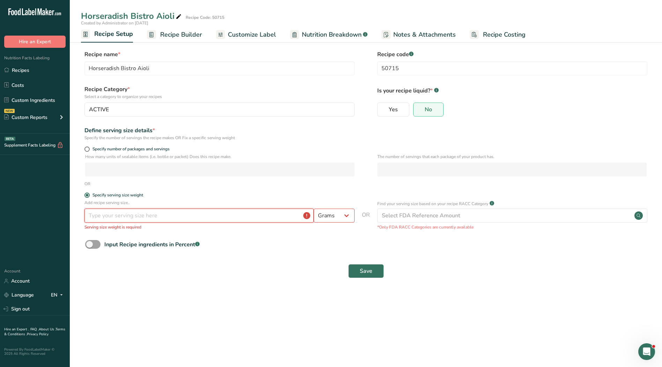
click at [258, 217] on input "number" at bounding box center [199, 216] width 229 height 14
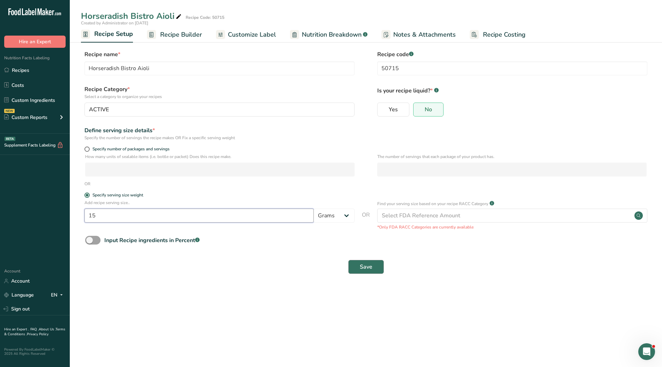
type input "15"
click at [358, 272] on button "Save" at bounding box center [367, 267] width 36 height 14
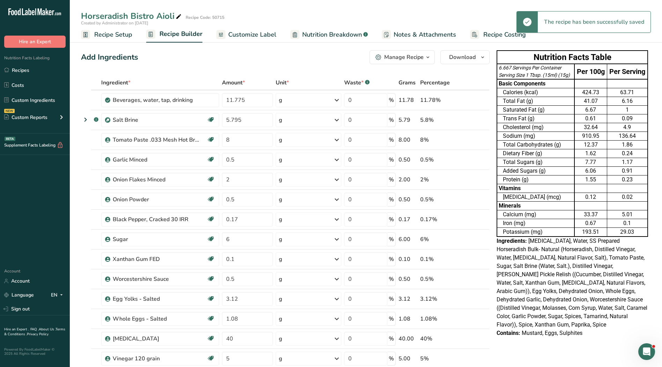
click at [245, 35] on span "Customize Label" at bounding box center [252, 34] width 48 height 9
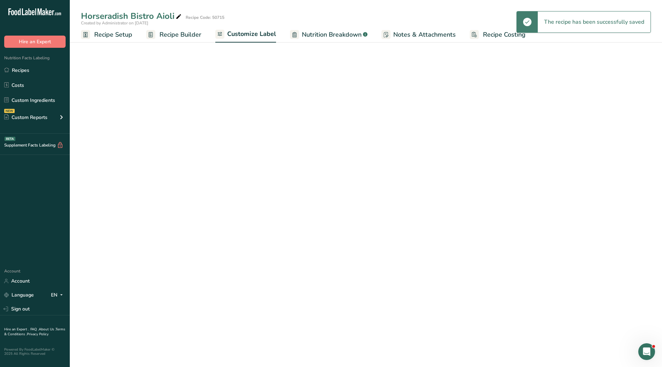
click at [245, 35] on span "Customize Label" at bounding box center [251, 33] width 49 height 9
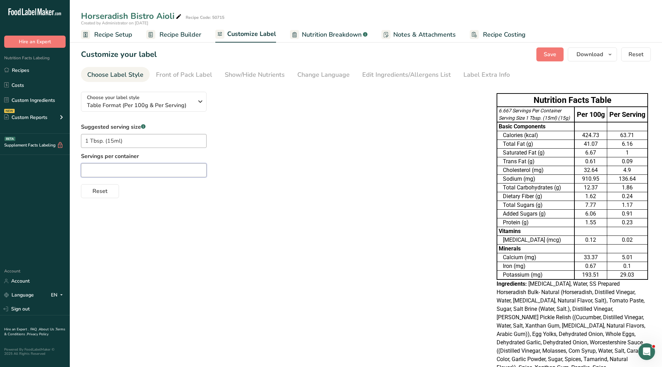
click at [120, 171] on input "text" at bounding box center [144, 170] width 126 height 14
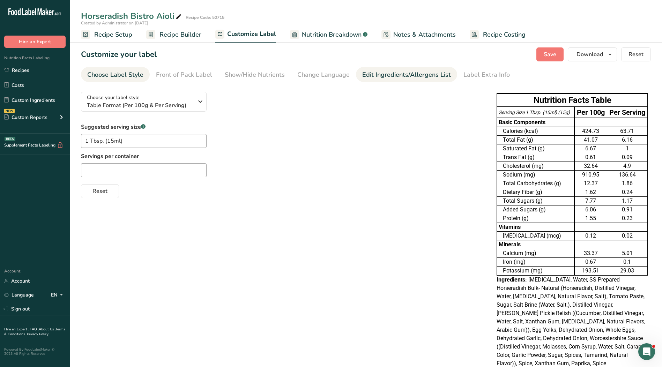
click at [433, 75] on div "Edit Ingredients/Allergens List" at bounding box center [406, 74] width 89 height 9
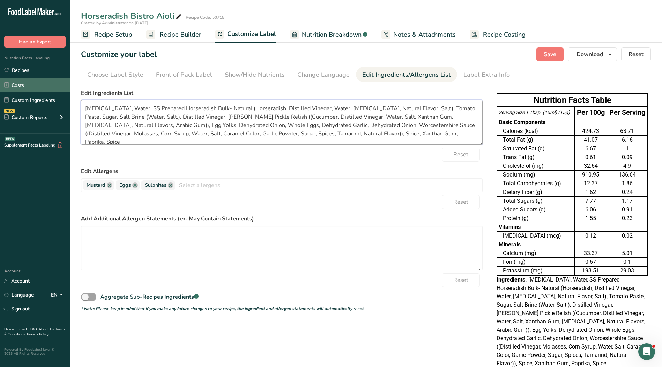
drag, startPoint x: 410, startPoint y: 135, endPoint x: 60, endPoint y: 87, distance: 353.5
click at [60, 87] on div ".a-20{fill:#fff;} Hire an Expert Nutrition Facts Labeling Recipes Costs Custom …" at bounding box center [331, 197] width 662 height 395
paste textarea "Tomato Paste, Distilled Vinegar, Horseradish, Sugar, [PERSON_NAME] Pickle Relis…"
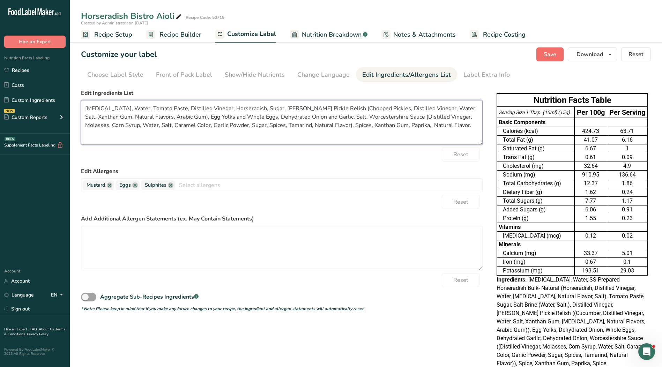
type textarea "[MEDICAL_DATA], Water, Tomato Paste, Distilled Vinegar, Horseradish, Sugar, [PE…"
click at [553, 57] on span "Save" at bounding box center [550, 54] width 13 height 8
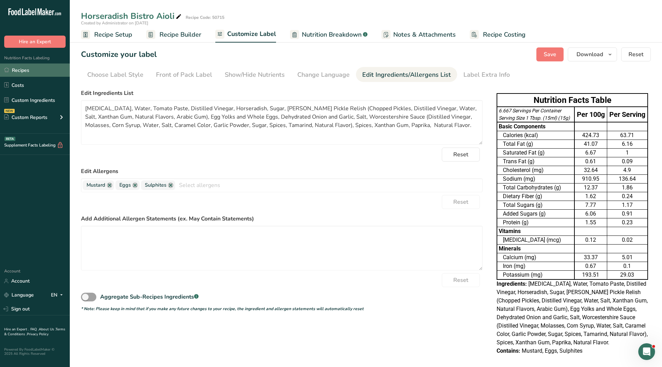
click at [25, 74] on link "Recipes" at bounding box center [35, 70] width 70 height 13
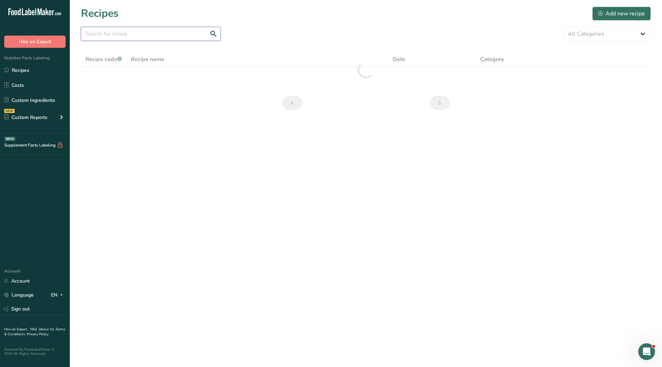
click at [160, 35] on input "text" at bounding box center [151, 34] width 140 height 14
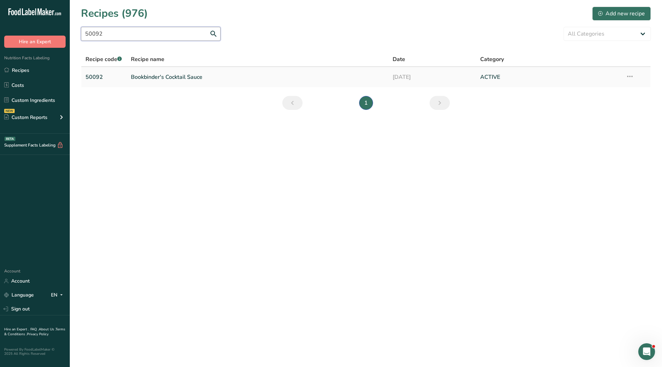
type input "50092"
click at [141, 76] on link "Bookbinder's Cocktail Sauce" at bounding box center [258, 77] width 254 height 15
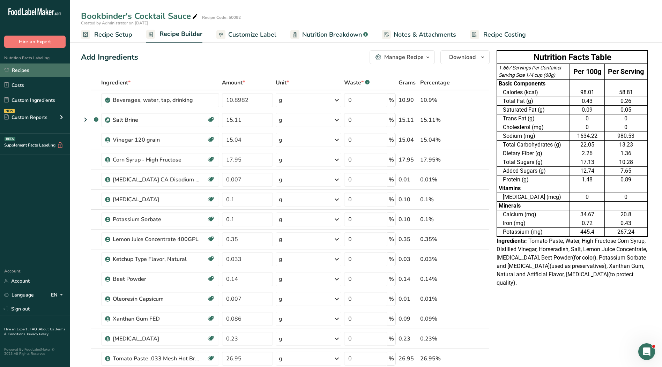
click at [47, 71] on link "Recipes" at bounding box center [35, 70] width 70 height 13
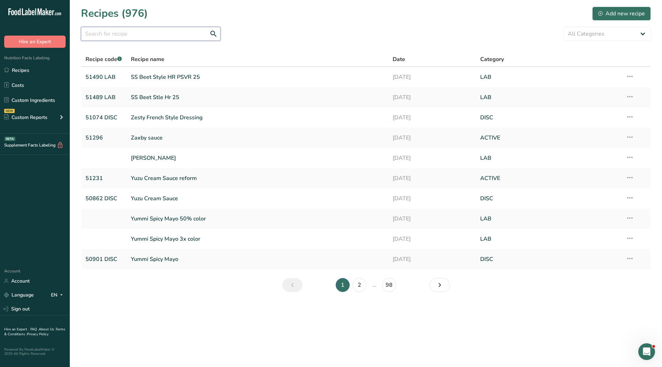
click at [117, 34] on input "text" at bounding box center [151, 34] width 140 height 14
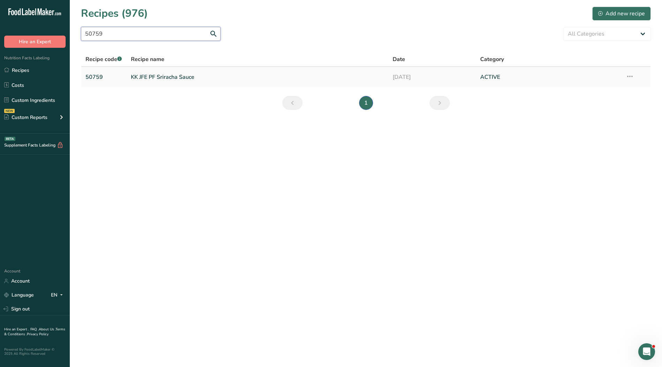
type input "50759"
click at [186, 77] on link "KK JFE PF Sriracha Sauce" at bounding box center [258, 77] width 254 height 15
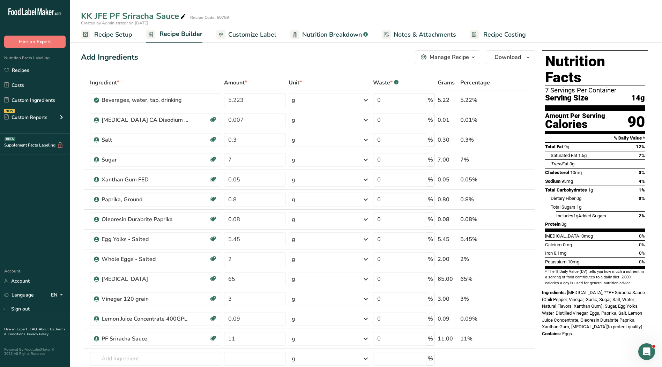
scroll to position [35, 0]
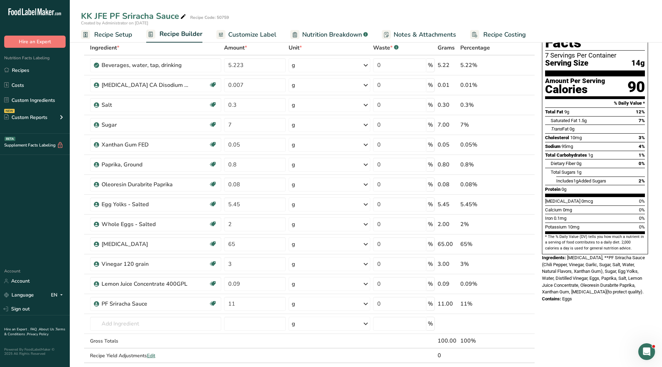
click at [246, 32] on span "Customize Label" at bounding box center [252, 34] width 48 height 9
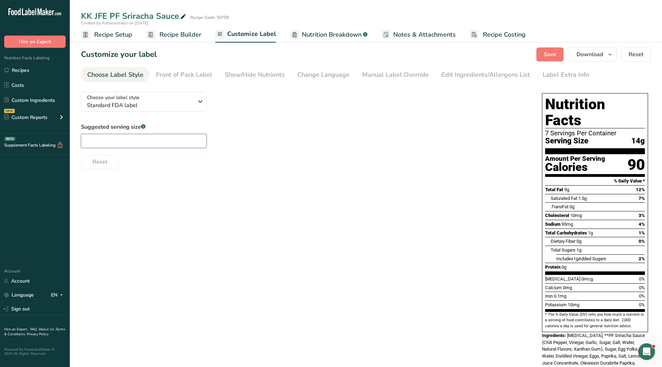
click at [188, 147] on input "text" at bounding box center [144, 141] width 126 height 14
type input "1"
type input "1 Tbsp."
click at [393, 75] on div "Manual Label Override" at bounding box center [395, 74] width 67 height 9
type input "1 Tbsp. (14g)"
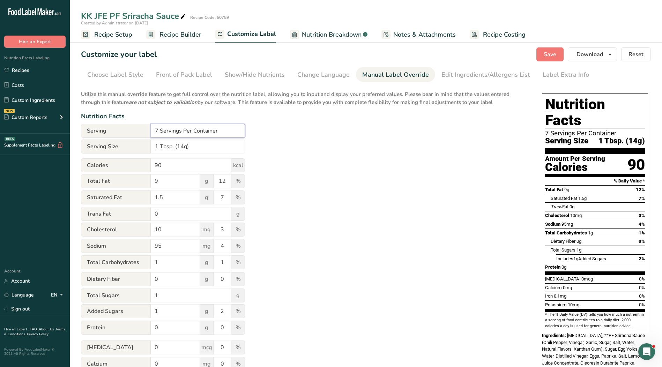
drag, startPoint x: 229, startPoint y: 130, endPoint x: 100, endPoint y: 126, distance: 128.9
click at [100, 126] on div "Serving 7 Servings Per Container" at bounding box center [163, 131] width 164 height 14
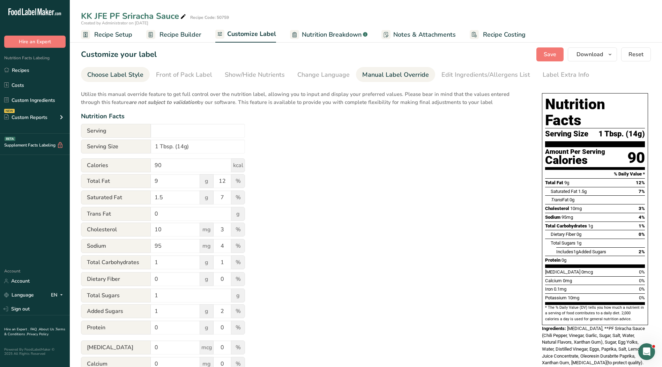
click at [118, 70] on link "Choose Label Style" at bounding box center [115, 75] width 56 height 16
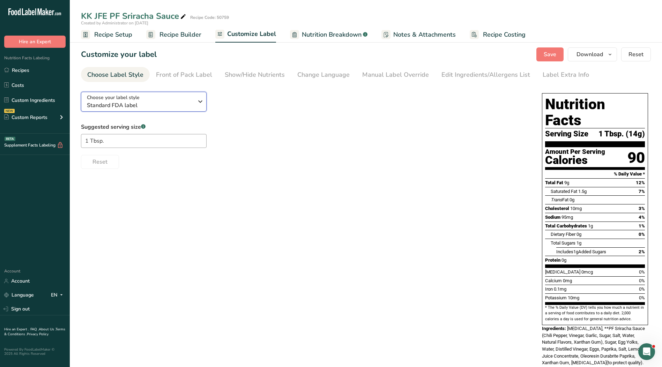
click at [148, 104] on span "Standard FDA label" at bounding box center [140, 105] width 107 height 8
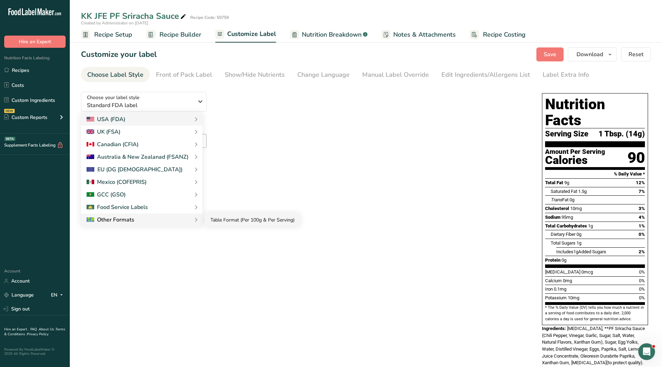
click at [230, 222] on link "Table Format (Per 100g & Per Serving)" at bounding box center [252, 220] width 95 height 13
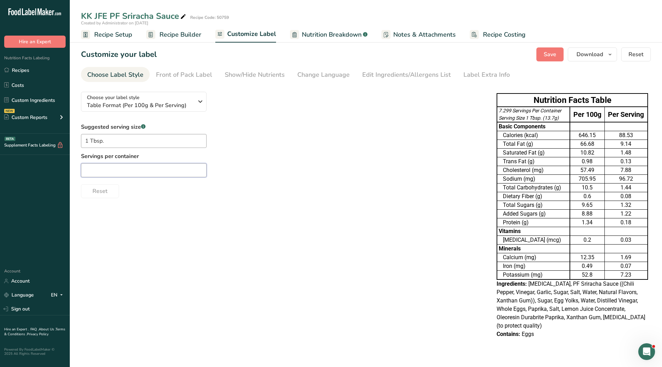
click at [148, 174] on input "text" at bounding box center [144, 170] width 126 height 14
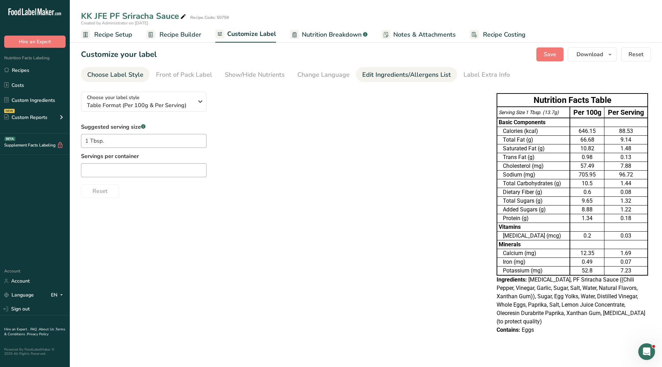
drag, startPoint x: 379, startPoint y: 75, endPoint x: 362, endPoint y: 77, distance: 16.1
click at [377, 76] on div "Edit Ingredients/Allergens List" at bounding box center [406, 74] width 89 height 9
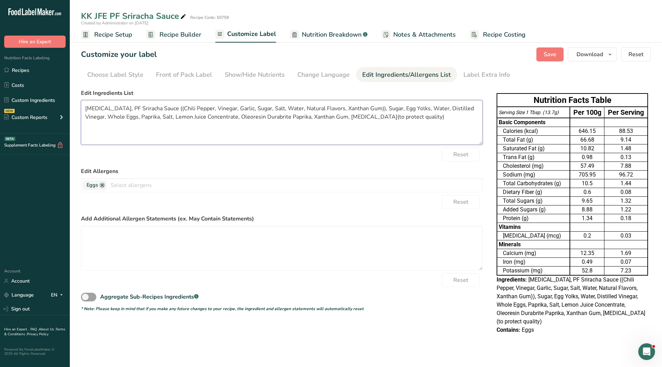
drag, startPoint x: 301, startPoint y: 127, endPoint x: 401, endPoint y: 123, distance: 99.6
click at [303, 127] on textarea "[MEDICAL_DATA], PF Sriracha Sauce ((Chili Pepper, Vinegar, Garlic, Sugar, Salt,…" at bounding box center [282, 122] width 402 height 45
drag, startPoint x: 350, startPoint y: 121, endPoint x: 60, endPoint y: 98, distance: 290.3
click at [60, 98] on div ".a-20{fill:#fff;} Hire an Expert Nutrition Facts Labeling Recipes Costs Custom …" at bounding box center [331, 183] width 662 height 367
paste textarea "Sriracha Hot Sauce (Chili Pepper, Vinegar, Garlic, Sugar, Salt, Water, Natural …"
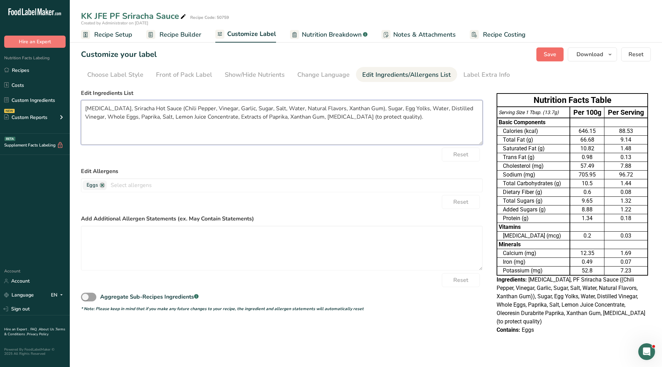
type textarea "[MEDICAL_DATA], Sriracha Hot Sauce (Chili Pepper, Vinegar, Garlic, Sugar, Salt,…"
click at [549, 58] on span "Save" at bounding box center [550, 54] width 13 height 8
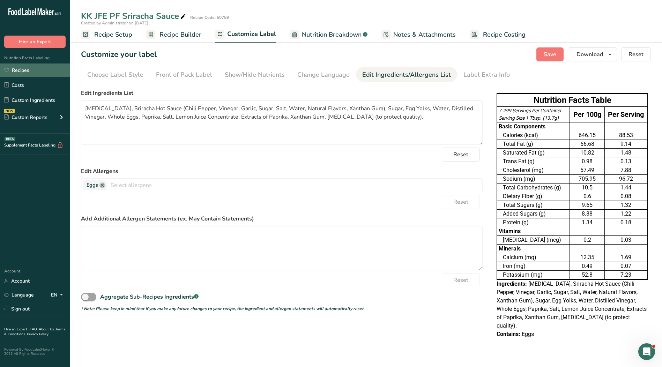
click at [20, 70] on link "Recipes" at bounding box center [35, 70] width 70 height 13
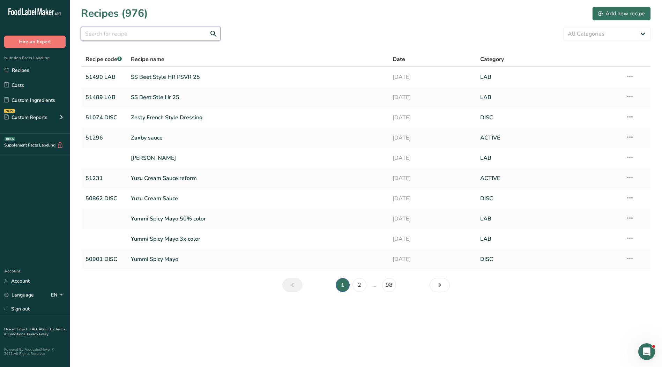
click at [119, 37] on input "text" at bounding box center [151, 34] width 140 height 14
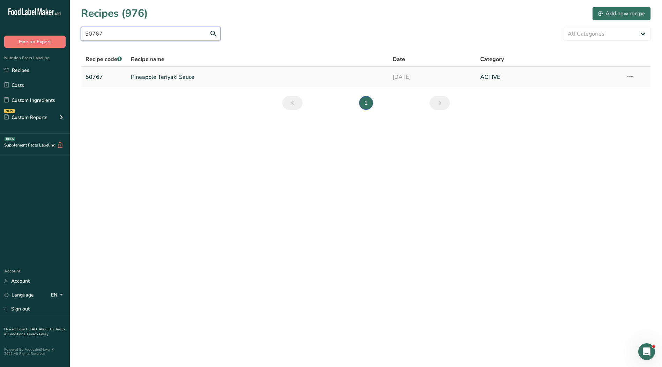
type input "50767"
click at [181, 78] on link "Pineapple Teriyaki Sauce" at bounding box center [258, 77] width 254 height 15
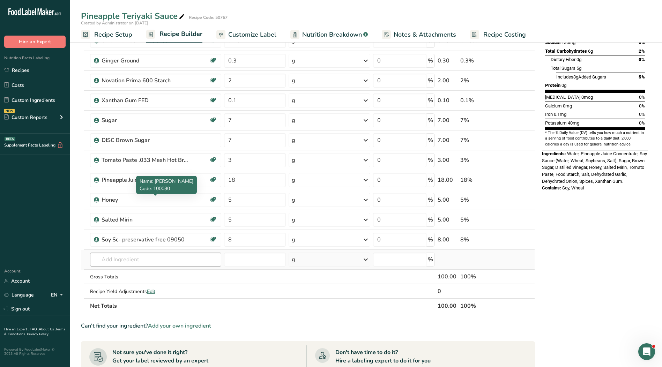
scroll to position [140, 0]
click at [124, 259] on input "text" at bounding box center [155, 259] width 131 height 14
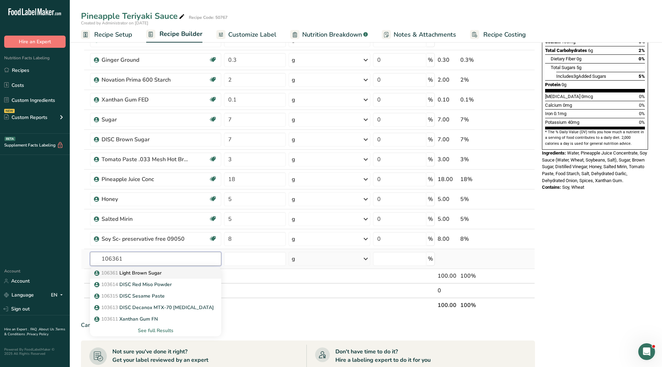
type input "106361"
click at [133, 272] on p "106361 Light Brown Sugar" at bounding box center [129, 273] width 66 height 7
type input "Light Brown Sugar"
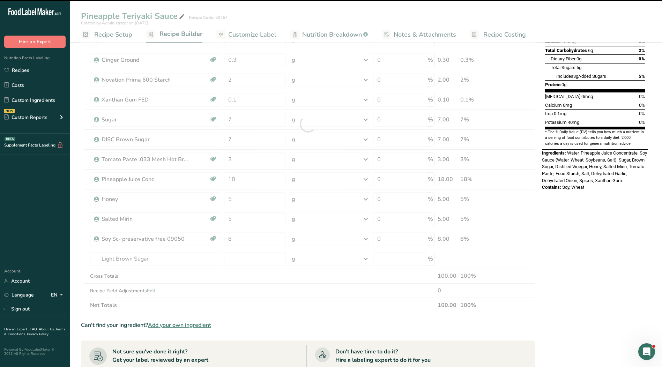
type input "0"
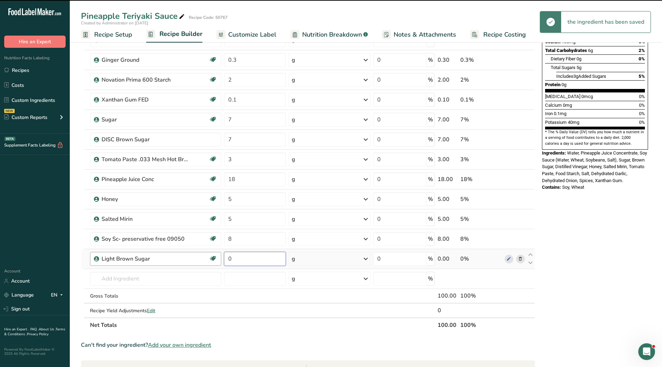
drag, startPoint x: 242, startPoint y: 261, endPoint x: 221, endPoint y: 259, distance: 21.4
click at [221, 259] on tr "Light Brown Sugar Kosher Ingredient 0 g Weight Units g kg mg See more Volume Un…" at bounding box center [308, 259] width 454 height 20
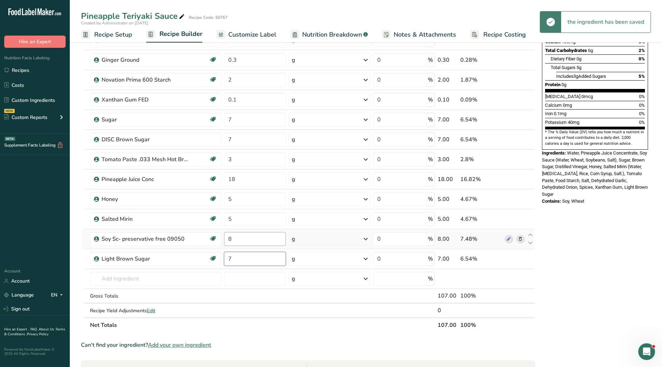
type input "7"
click at [267, 235] on div "Ingredient * Amount * Unit * Waste * .a-a{fill:#347362;}.b-a{fill:#fff;} Grams …" at bounding box center [308, 134] width 454 height 397
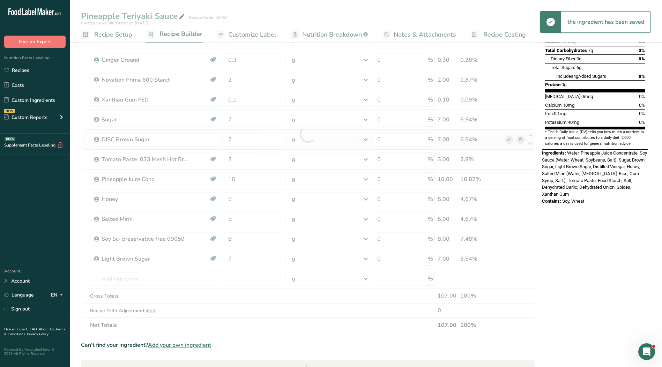
click at [521, 140] on div "Ingredient * Amount * Unit * Waste * .a-a{fill:#347362;}.b-a{fill:#fff;} Grams …" at bounding box center [308, 134] width 454 height 397
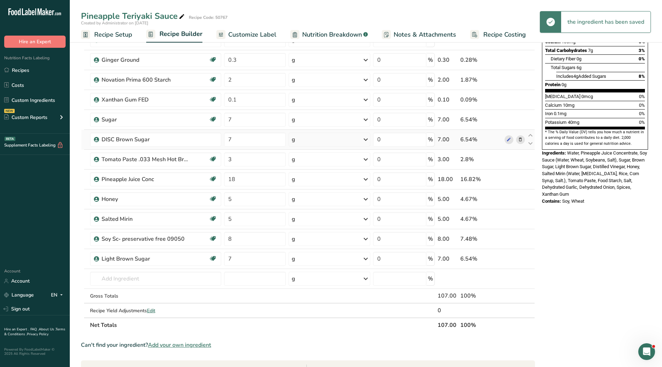
click at [519, 140] on icon at bounding box center [520, 139] width 5 height 7
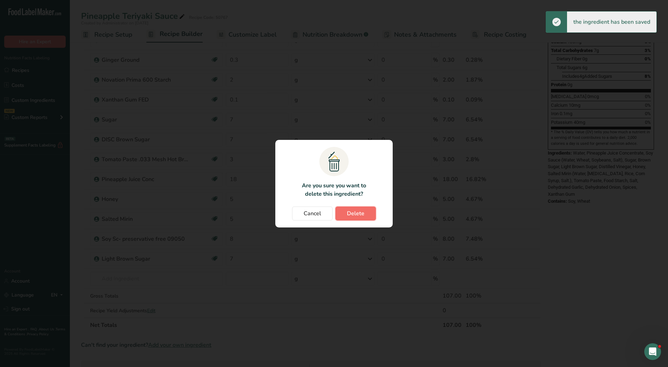
click at [358, 211] on span "Delete" at bounding box center [355, 214] width 17 height 8
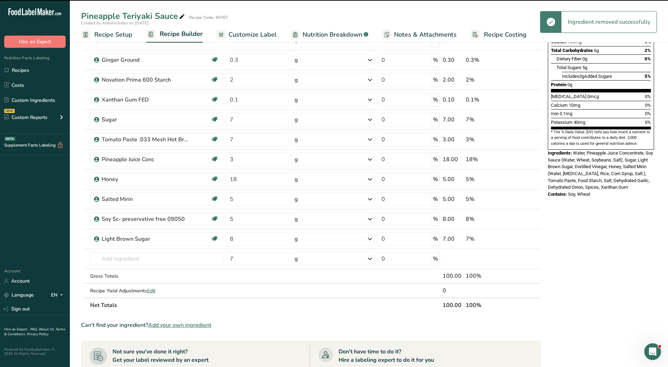
type input "3"
type input "18"
type input "5"
type input "8"
type input "7"
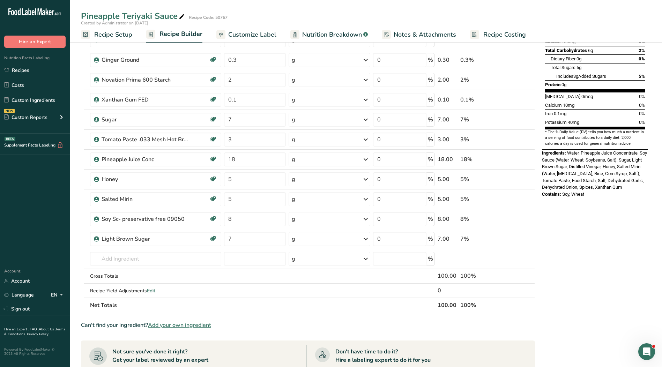
click at [252, 32] on span "Customize Label" at bounding box center [252, 34] width 48 height 9
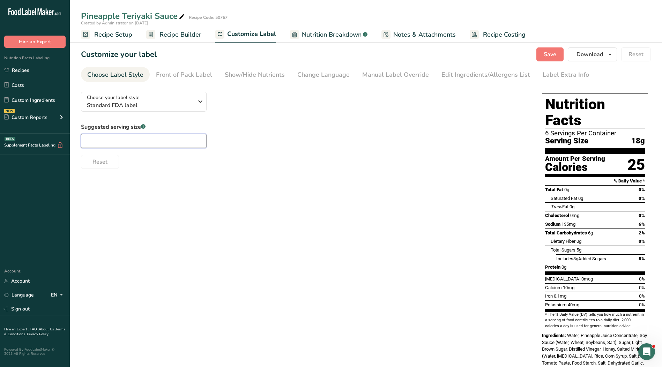
click at [179, 142] on input "text" at bounding box center [144, 141] width 126 height 14
type input "1"
type input "1 Tbsp."
click at [419, 68] on link "Manual Label Override" at bounding box center [395, 75] width 67 height 16
type input "1 Tbsp. (18g)"
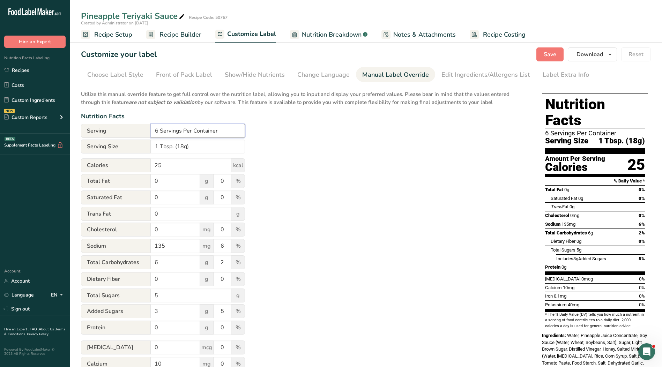
drag, startPoint x: 234, startPoint y: 130, endPoint x: 110, endPoint y: 134, distance: 123.7
click at [110, 134] on div "Serving 6 Servings Per Container" at bounding box center [163, 131] width 164 height 14
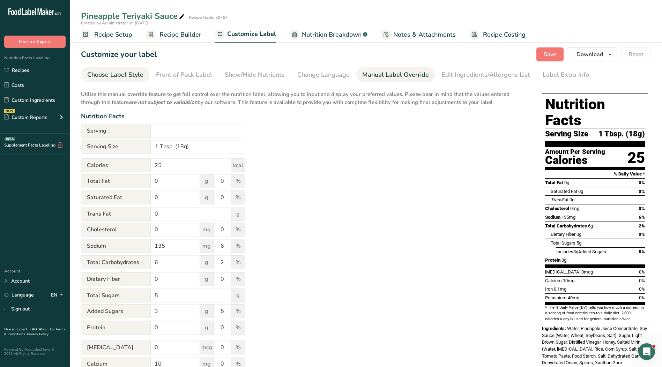
click at [117, 75] on div "Choose Label Style" at bounding box center [115, 74] width 56 height 9
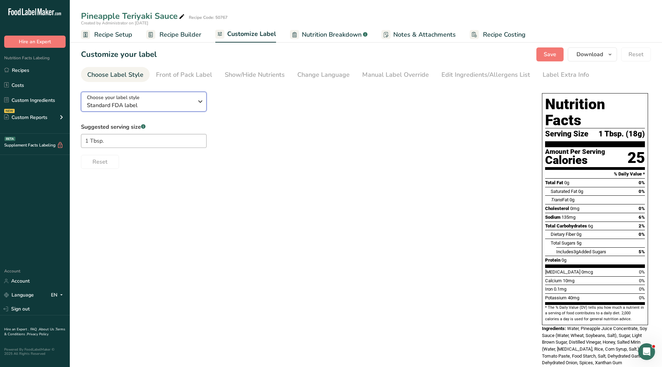
click at [169, 99] on div "Choose your label style Standard FDA label" at bounding box center [140, 102] width 107 height 16
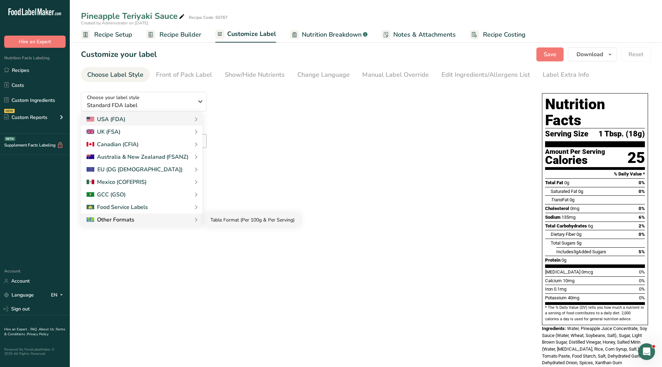
click at [225, 222] on link "Table Format (Per 100g & Per Serving)" at bounding box center [252, 220] width 95 height 13
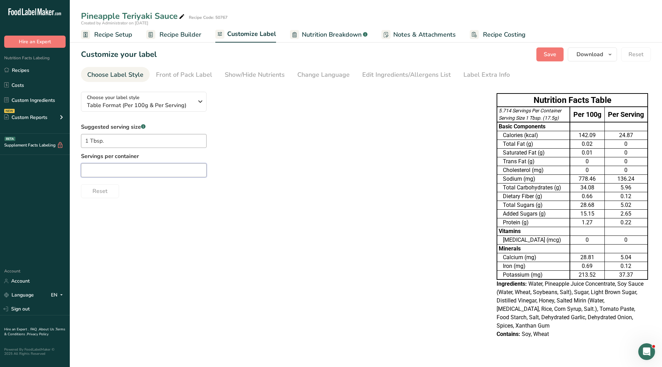
click at [152, 173] on input "text" at bounding box center [144, 170] width 126 height 14
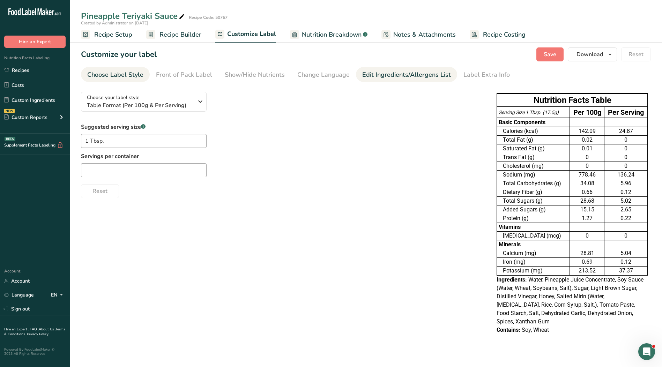
click at [377, 71] on div "Edit Ingredients/Allergens List" at bounding box center [406, 74] width 89 height 9
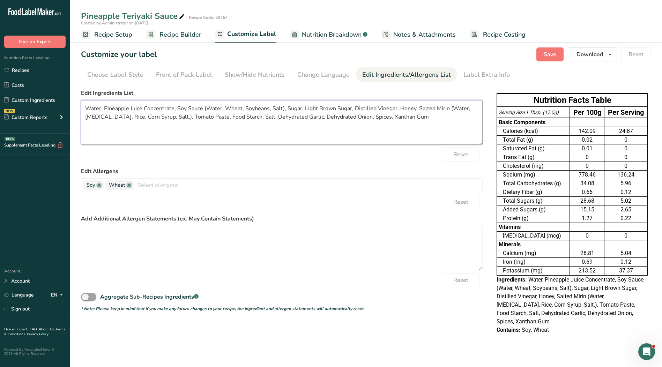
drag, startPoint x: 418, startPoint y: 118, endPoint x: 66, endPoint y: 108, distance: 351.8
click at [66, 108] on div ".a-20{fill:#fff;} Hire an Expert Nutrition Facts Labeling Recipes Costs Custom …" at bounding box center [331, 183] width 662 height 367
paste textarea "Brown Sugar, Distilled Vinegar, Honey, Mirin, Tomato Paste, Corn Starch, Salt, …"
type textarea "Water, Pineapple Juice Concentrate, Soy Sauce (Water, Wheat, Soybeans, Salt), S…"
click at [547, 61] on button "Save" at bounding box center [550, 54] width 27 height 14
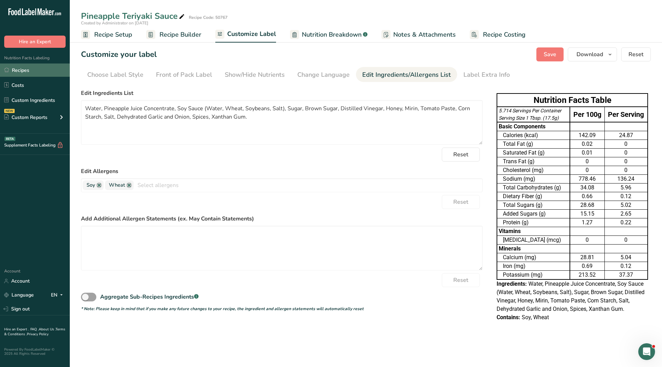
click at [16, 74] on link "Recipes" at bounding box center [35, 70] width 70 height 13
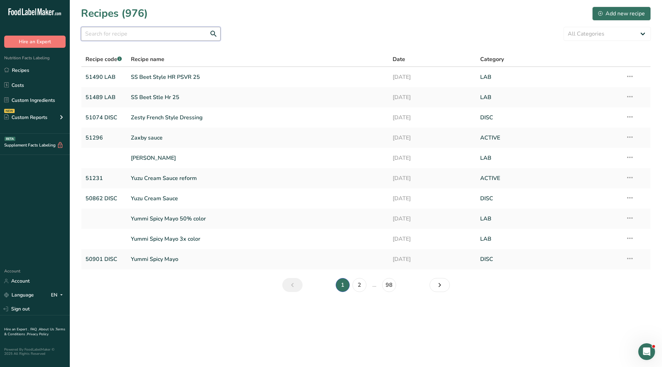
click at [108, 32] on input "text" at bounding box center [151, 34] width 140 height 14
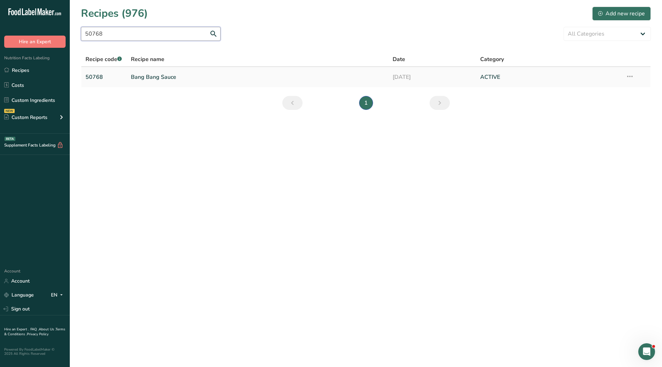
type input "50768"
click at [160, 80] on link "Bang Bang Sauce" at bounding box center [258, 77] width 254 height 15
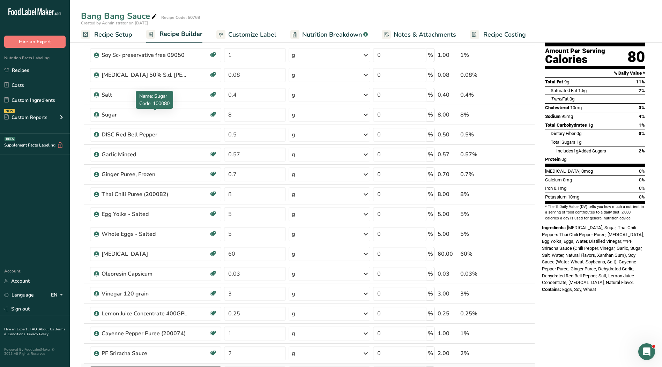
scroll to position [140, 0]
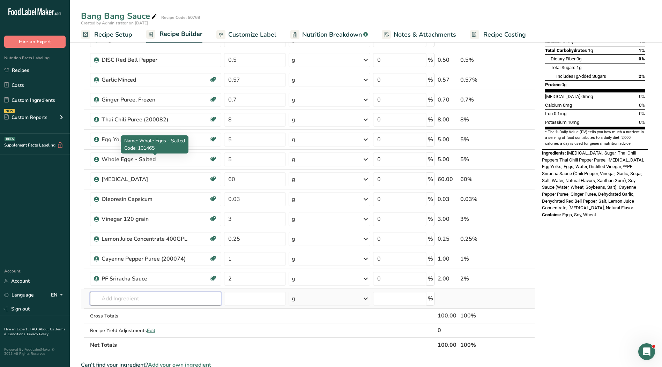
click at [125, 298] on input "text" at bounding box center [155, 299] width 131 height 14
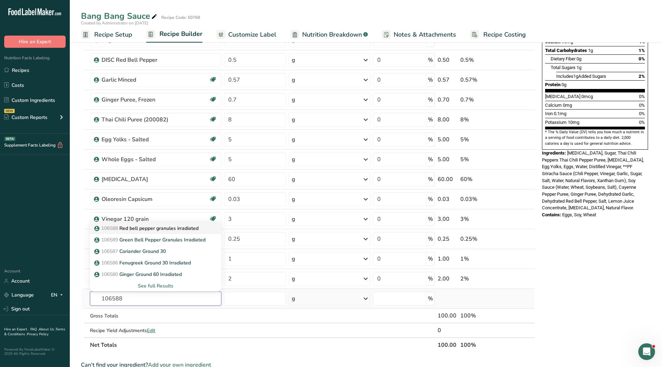
type input "106588"
click at [157, 229] on p "106588 Red bell pepper granules irradiated" at bounding box center [147, 228] width 103 height 7
type input "Red bell pepper granules irradiated"
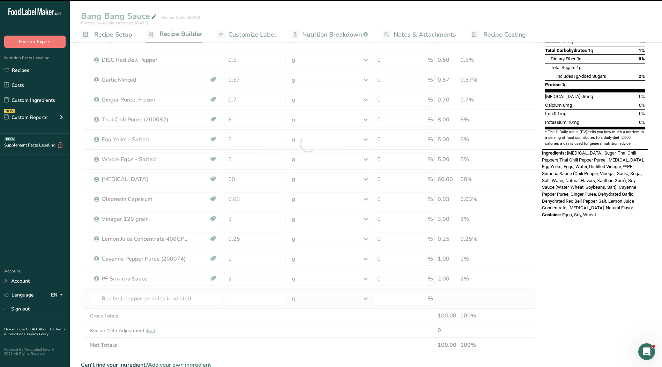
type input "0"
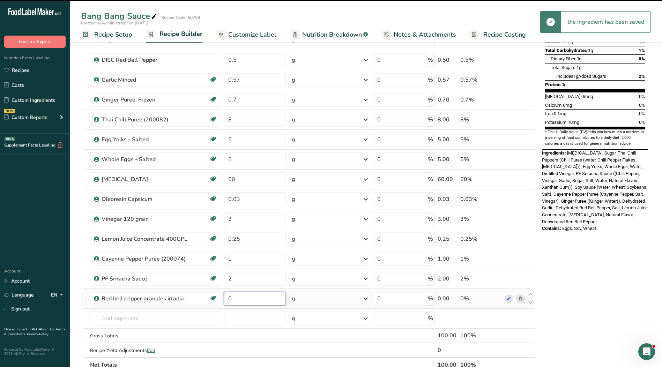
click at [236, 302] on input "0" at bounding box center [255, 299] width 62 height 14
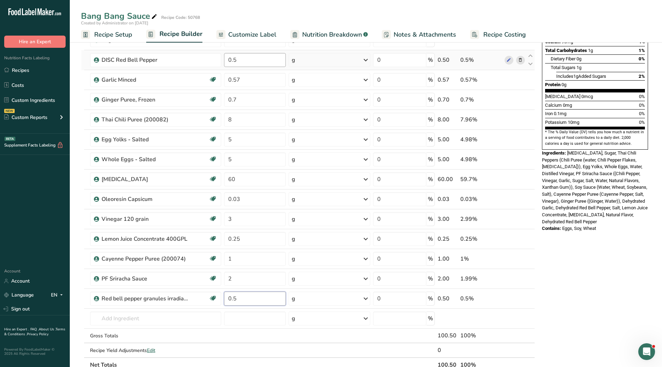
type input "0.5"
click at [259, 63] on div "Ingredient * Amount * Unit * Waste * .a-a{fill:#347362;}.b-a{fill:#fff;} Grams …" at bounding box center [308, 154] width 454 height 437
click at [520, 60] on div "Ingredient * Amount * Unit * Waste * .a-a{fill:#347362;}.b-a{fill:#fff;} Grams …" at bounding box center [308, 154] width 454 height 437
click at [522, 61] on icon at bounding box center [520, 60] width 5 height 7
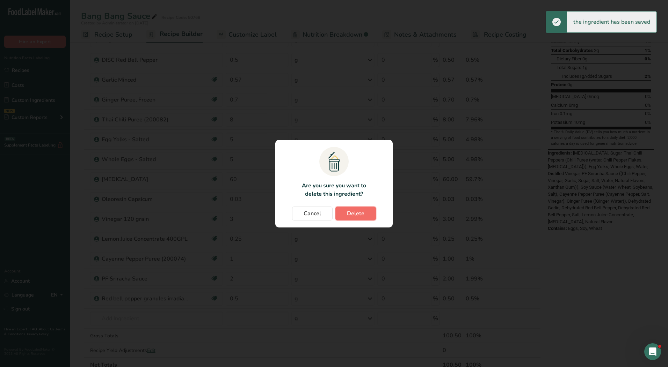
click at [357, 214] on span "Delete" at bounding box center [355, 214] width 17 height 8
type input "0.57"
type input "0.7"
type input "8"
type input "5"
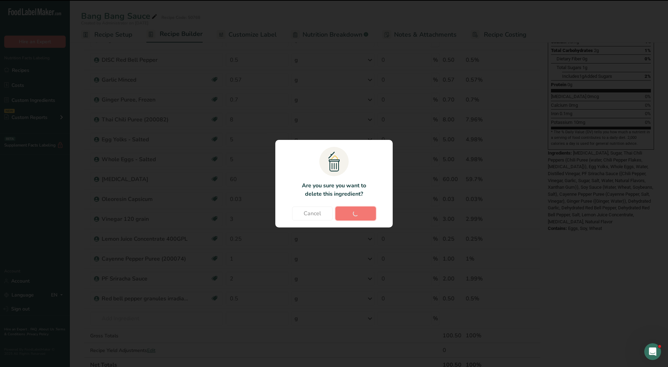
type input "60"
type input "0.03"
type input "3"
type input "0.25"
type input "1"
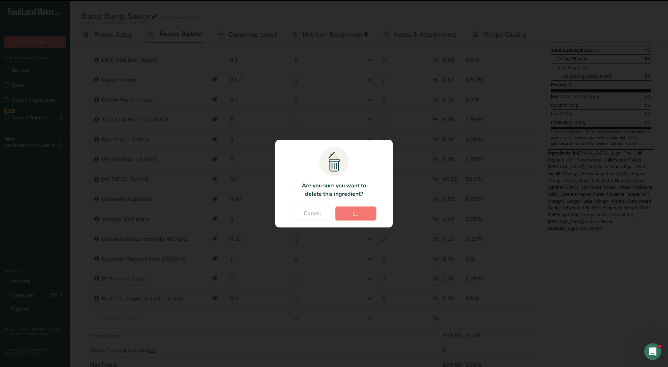
type input "2"
type input "0.5"
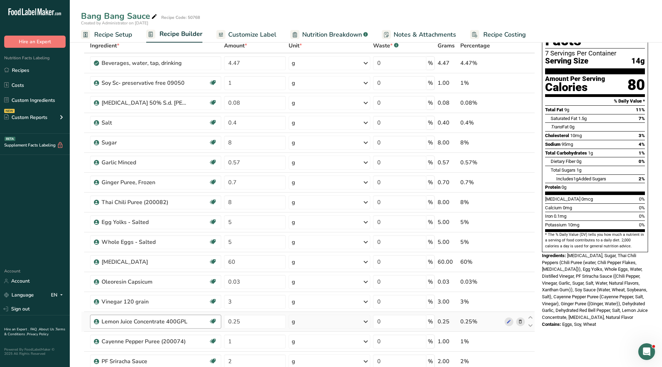
scroll to position [0, 0]
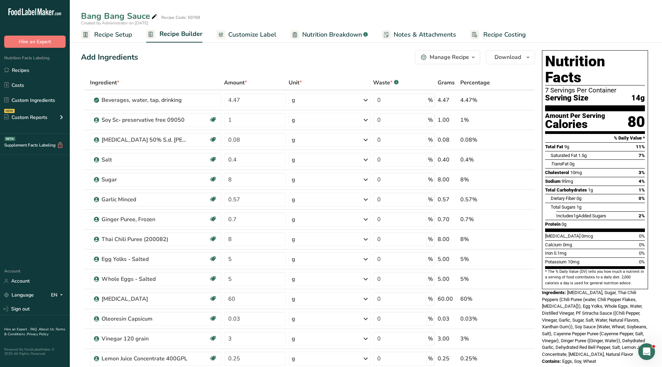
click at [239, 35] on span "Customize Label" at bounding box center [252, 34] width 48 height 9
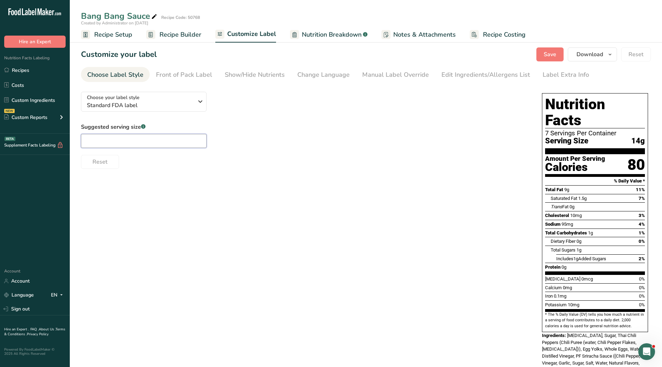
click at [131, 145] on input "text" at bounding box center [144, 141] width 126 height 14
type input "1 Tbsp."
click at [383, 72] on div "Manual Label Override" at bounding box center [395, 74] width 67 height 9
type input "1 Tbsp. (14g)"
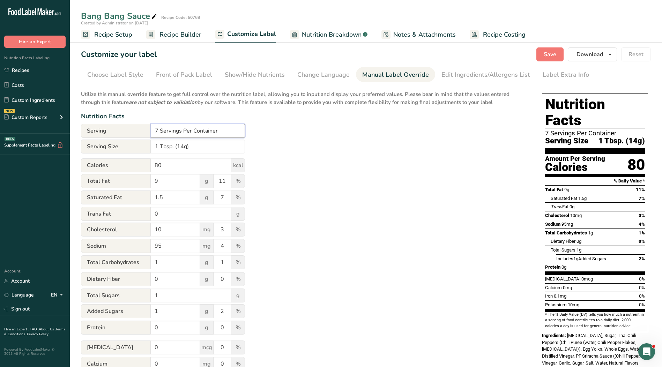
drag, startPoint x: 225, startPoint y: 131, endPoint x: 132, endPoint y: 127, distance: 93.0
click at [129, 129] on div "Serving 7 Servings Per Container" at bounding box center [163, 131] width 164 height 14
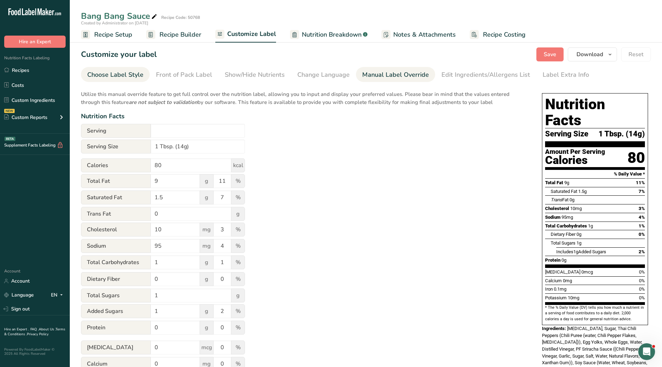
click at [109, 72] on div "Choose Label Style" at bounding box center [115, 74] width 56 height 9
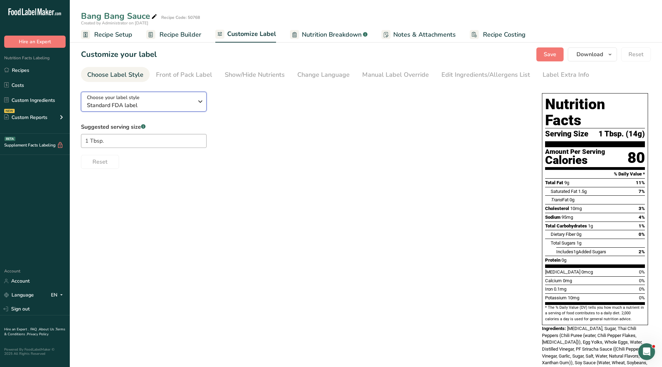
drag, startPoint x: 142, startPoint y: 102, endPoint x: 157, endPoint y: 122, distance: 25.2
click at [142, 102] on span "Standard FDA label" at bounding box center [140, 105] width 107 height 8
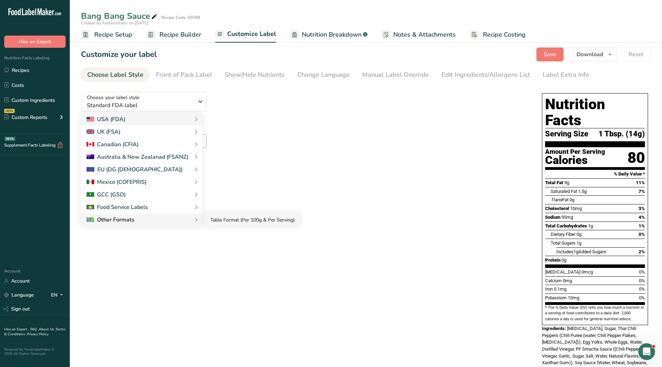
click at [242, 225] on link "Table Format (Per 100g & Per Serving)" at bounding box center [252, 220] width 95 height 13
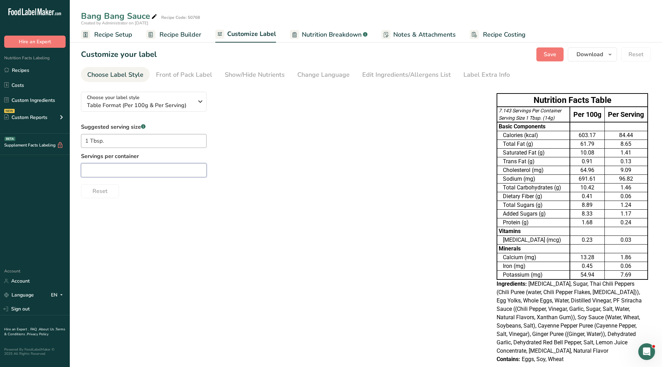
click at [151, 168] on input "text" at bounding box center [144, 170] width 126 height 14
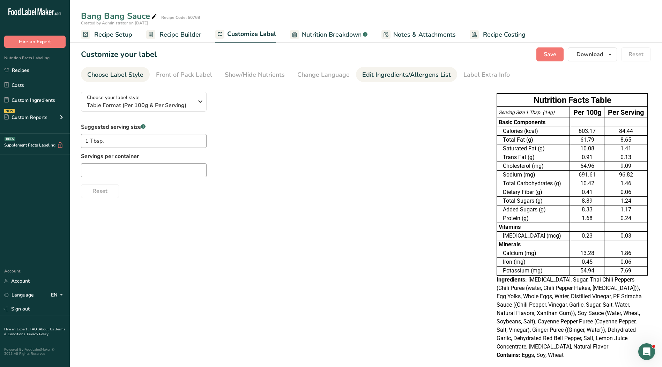
click at [412, 71] on div "Edit Ingredients/Allergens List" at bounding box center [406, 74] width 89 height 9
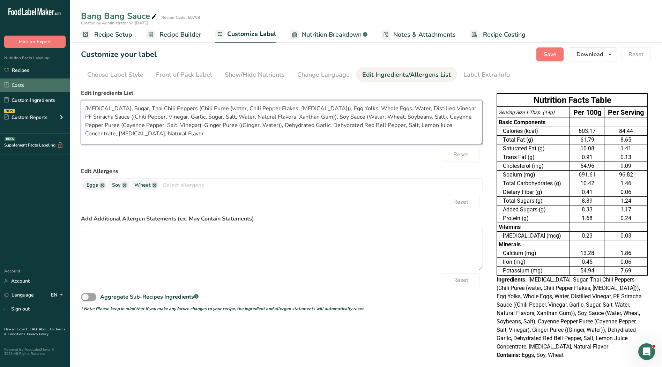
drag, startPoint x: 126, startPoint y: 137, endPoint x: 66, endPoint y: 92, distance: 74.6
click at [66, 92] on div ".a-20{fill:#fff;} Hire an Expert Nutrition Facts Labeling Recipes Costs Custom …" at bounding box center [331, 189] width 662 height 378
paste textarea ", Egg Yolks and Whole Eggs, Water, Distilled Vinegar, Chili Peppers, Garlic, So…"
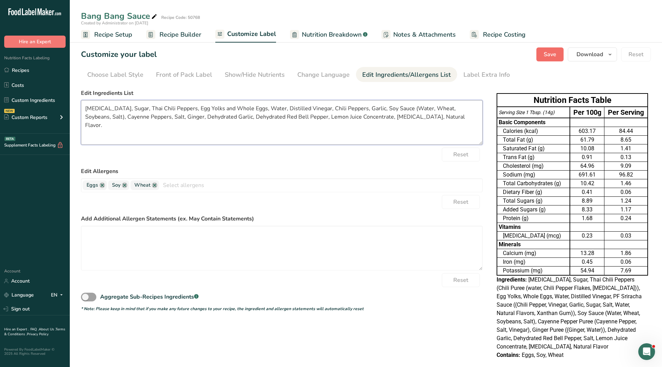
type textarea "[MEDICAL_DATA], Sugar, Thai Chili Peppers, Egg Yolks and Whole Eggs, Water, Dis…"
click at [551, 55] on span "Save" at bounding box center [550, 54] width 13 height 8
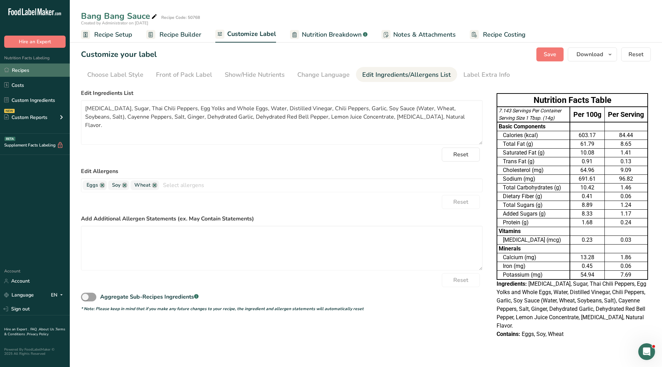
click at [29, 72] on link "Recipes" at bounding box center [35, 70] width 70 height 13
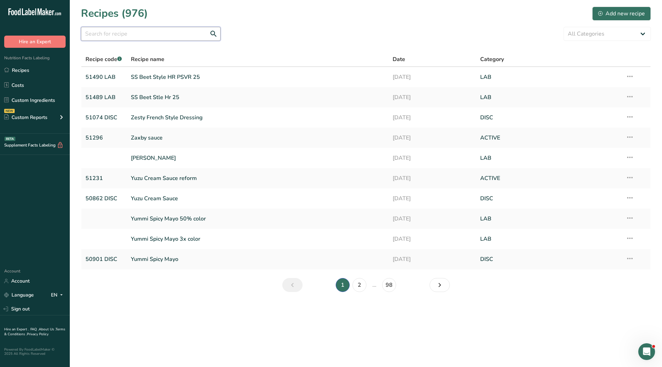
click at [120, 32] on input "text" at bounding box center [151, 34] width 140 height 14
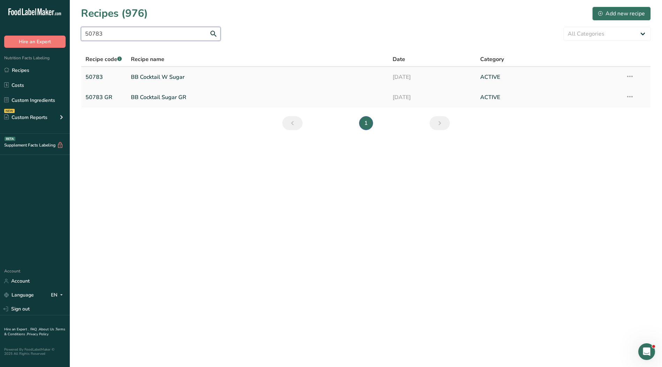
type input "50783"
click at [153, 77] on link "BB Cocktail W Sugar" at bounding box center [258, 77] width 254 height 15
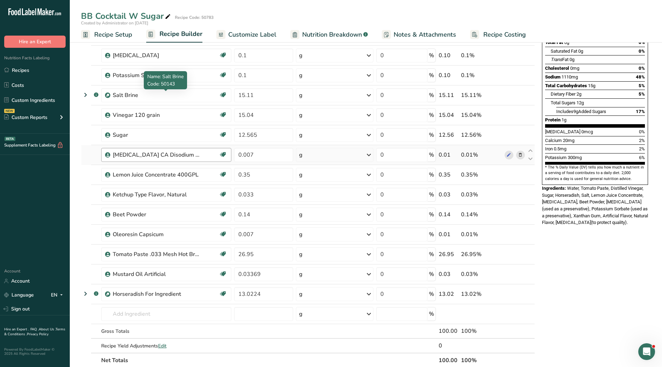
scroll to position [105, 0]
click at [261, 32] on span "Customize Label" at bounding box center [252, 34] width 48 height 9
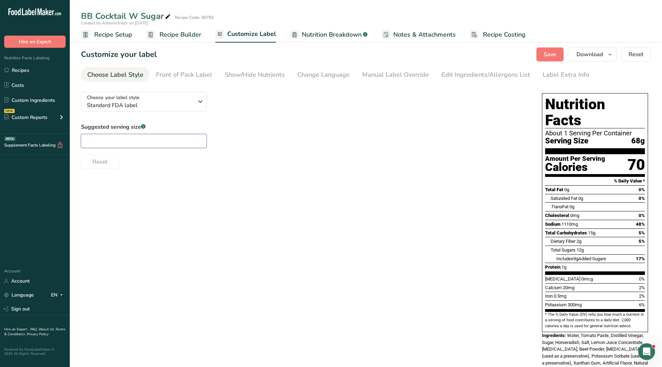
click at [146, 138] on input "text" at bounding box center [144, 141] width 126 height 14
type input "1"
type input "1/4 cup"
click at [377, 73] on div "Manual Label Override" at bounding box center [395, 74] width 67 height 9
type input "1/4 cup (68g)"
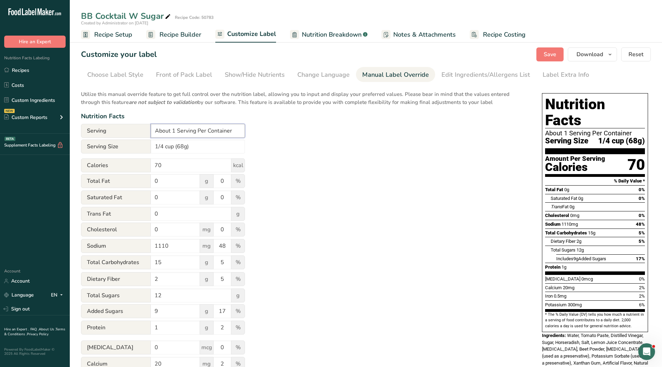
drag, startPoint x: 237, startPoint y: 129, endPoint x: 116, endPoint y: 127, distance: 121.5
click at [116, 127] on div "Serving About 1 Serving Per Container" at bounding box center [163, 131] width 164 height 14
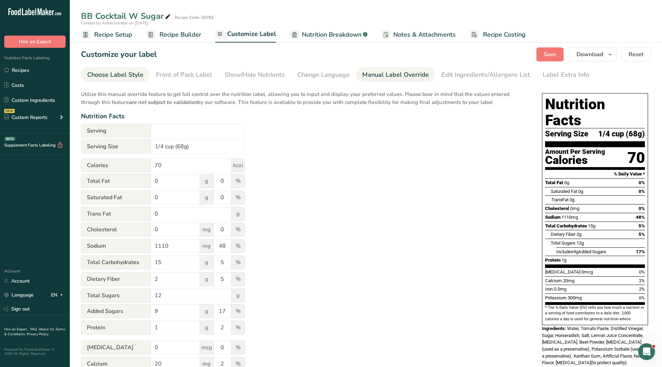
click at [127, 84] on section "Customize your label Save Download Choose what to show on your downloaded label…" at bounding box center [366, 233] width 593 height 395
click at [125, 79] on div "Choose Label Style" at bounding box center [115, 74] width 56 height 9
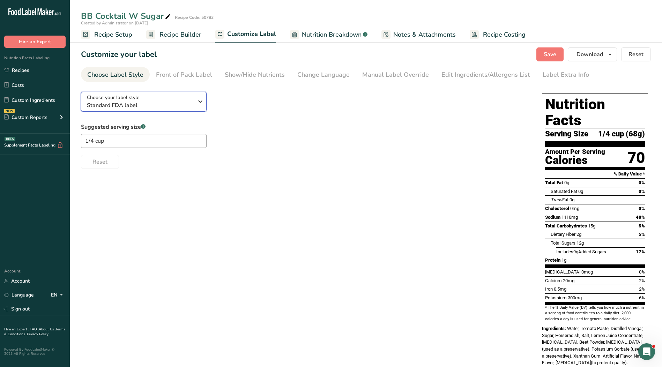
drag, startPoint x: 121, startPoint y: 102, endPoint x: 127, endPoint y: 124, distance: 23.6
click at [121, 102] on span "Standard FDA label" at bounding box center [140, 105] width 107 height 8
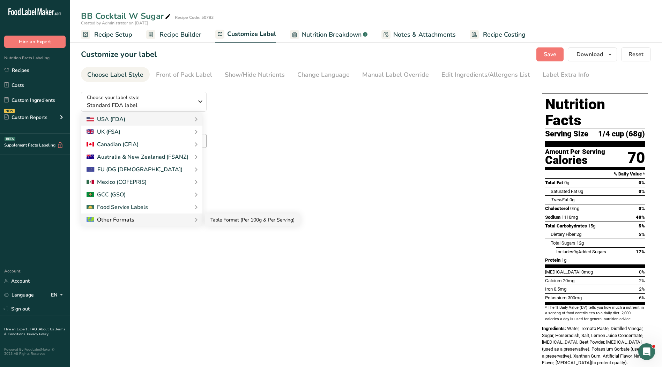
click at [223, 221] on link "Table Format (Per 100g & Per Serving)" at bounding box center [252, 220] width 95 height 13
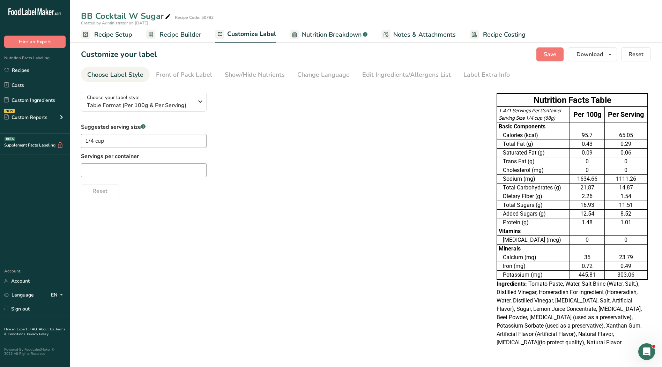
click at [235, 220] on div "Choose your label style Table Format (Per 100g & Per Serving) USA (FDA) Standar…" at bounding box center [366, 220] width 570 height 268
click at [153, 170] on input "text" at bounding box center [144, 170] width 126 height 14
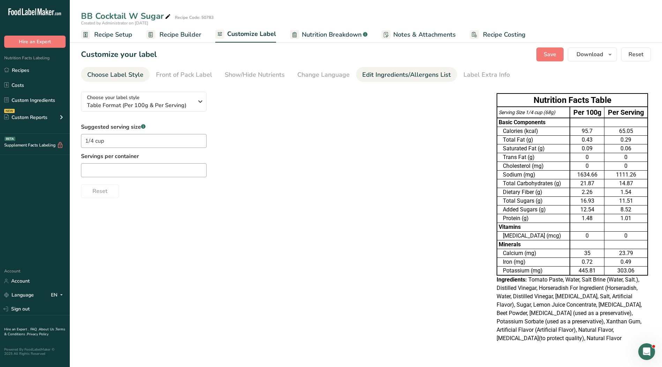
click at [406, 76] on div "Edit Ingredients/Allergens List" at bounding box center [406, 74] width 89 height 9
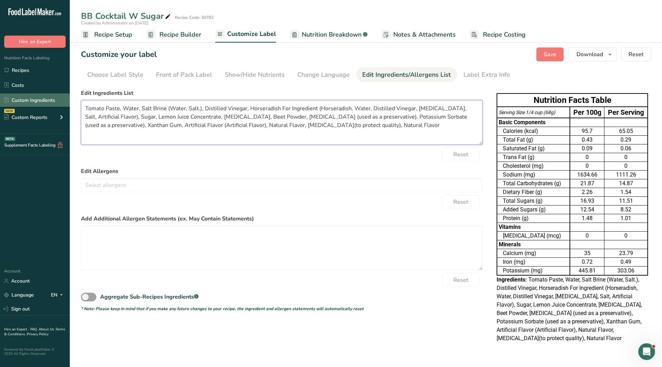
drag, startPoint x: 436, startPoint y: 128, endPoint x: 54, endPoint y: 95, distance: 383.8
click at [54, 95] on div ".a-20{fill:#fff;} Hire an Expert Nutrition Facts Labeling Recipes Costs Custom …" at bounding box center [331, 183] width 662 height 367
paste textarea "Water, Tomato Paste, Distilled Vinegar, Sugar, Horseradish, Salt, Lemon Juice C…"
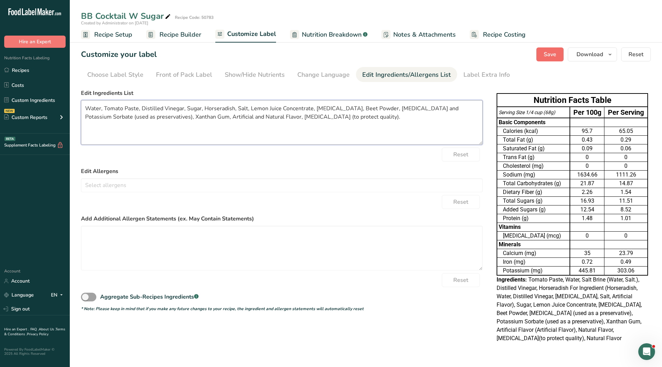
type textarea "Water, Tomato Paste, Distilled Vinegar, Sugar, Horseradish, Salt, Lemon Juice C…"
click at [552, 59] on button "Save" at bounding box center [550, 54] width 27 height 14
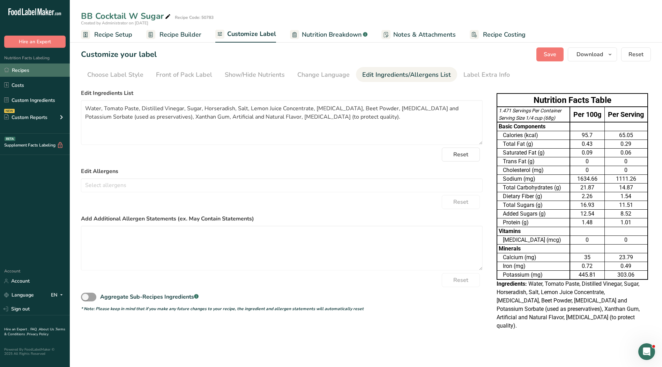
click at [23, 68] on link "Recipes" at bounding box center [35, 70] width 70 height 13
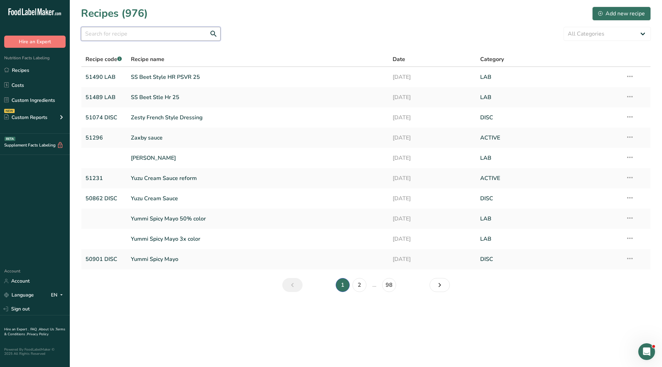
click at [110, 35] on input "text" at bounding box center [151, 34] width 140 height 14
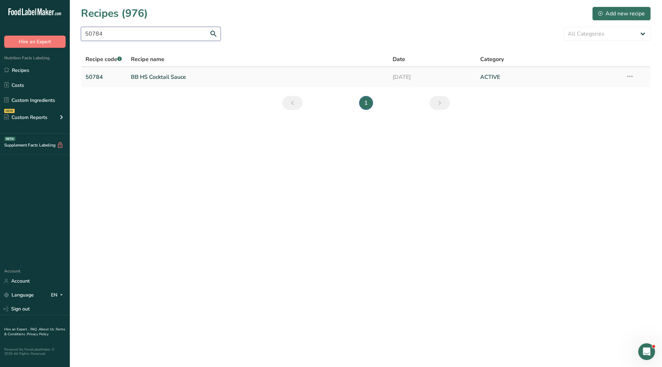
type input "50784"
click at [153, 77] on link "BB HS Cocktail Sauce" at bounding box center [258, 77] width 254 height 15
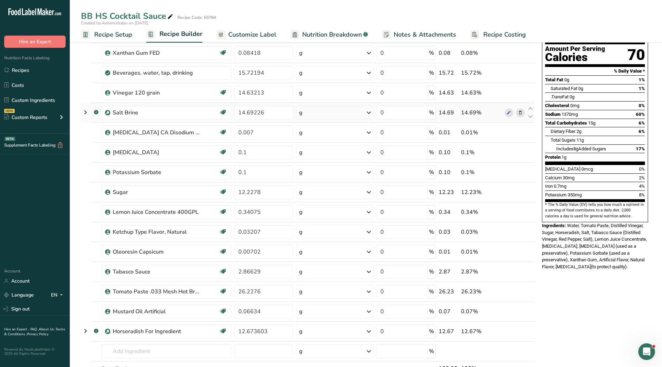
scroll to position [70, 0]
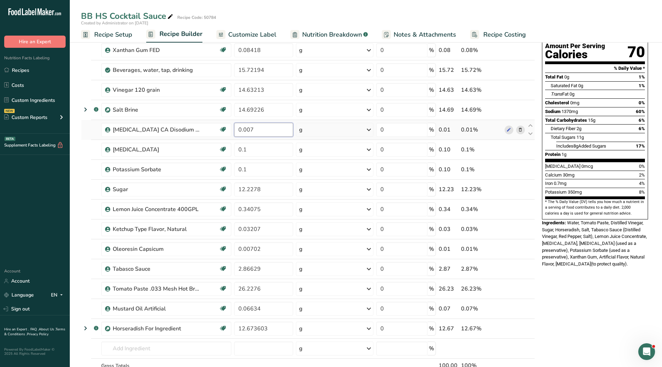
click at [265, 131] on input "0.007" at bounding box center [263, 130] width 59 height 14
type input "802"
drag, startPoint x: 264, startPoint y: 132, endPoint x: 213, endPoint y: 124, distance: 51.6
click at [213, 126] on tr "[MEDICAL_DATA] CA Disodium EDTA Kosher Ingredient 802 g Weight Units g kg mg Se…" at bounding box center [308, 130] width 454 height 20
type input "8"
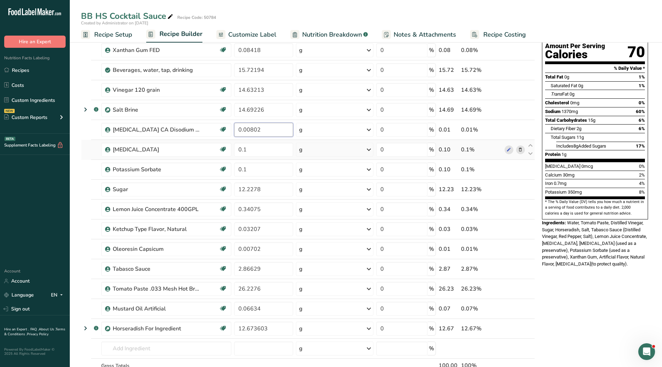
type input "0.00802"
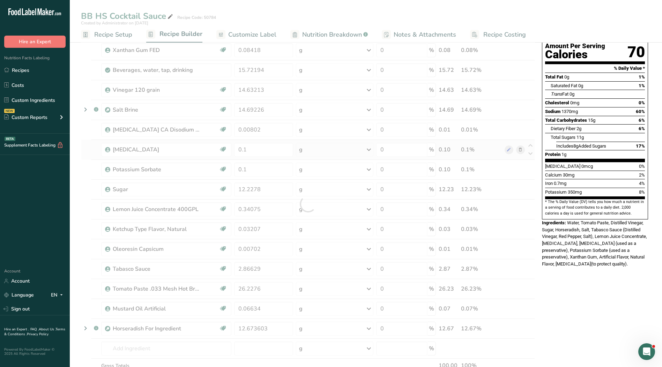
click at [269, 141] on div "Ingredient * Amount * Unit * Waste * .a-a{fill:#347362;}.b-a{fill:#fff;} Grams …" at bounding box center [308, 204] width 454 height 397
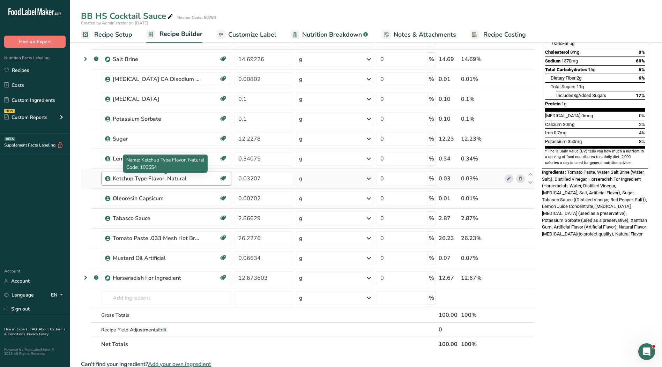
scroll to position [140, 0]
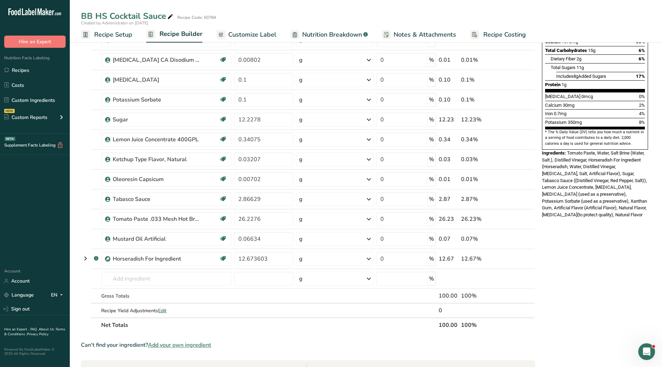
click at [258, 34] on span "Customize Label" at bounding box center [252, 34] width 48 height 9
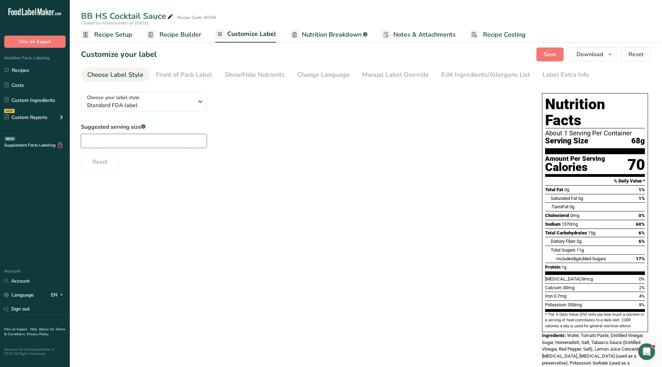
click at [112, 136] on input "text" at bounding box center [144, 141] width 126 height 14
type input "1"
type input "1/4 cup"
click at [367, 73] on div "Manual Label Override" at bounding box center [395, 74] width 67 height 9
type input "1/4 cup (68g)"
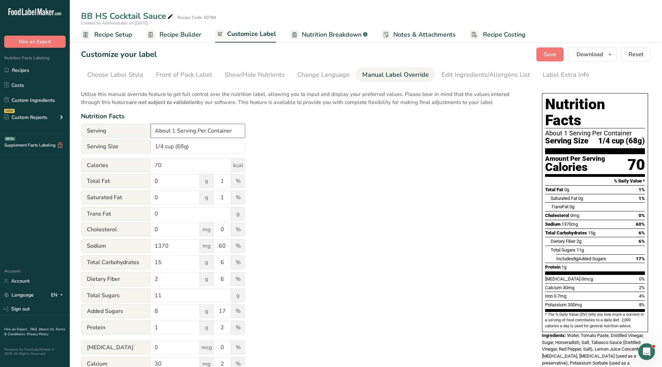
drag, startPoint x: 241, startPoint y: 132, endPoint x: 134, endPoint y: 130, distance: 107.2
click at [131, 128] on div "Serving About 1 Serving Per Container" at bounding box center [163, 131] width 164 height 14
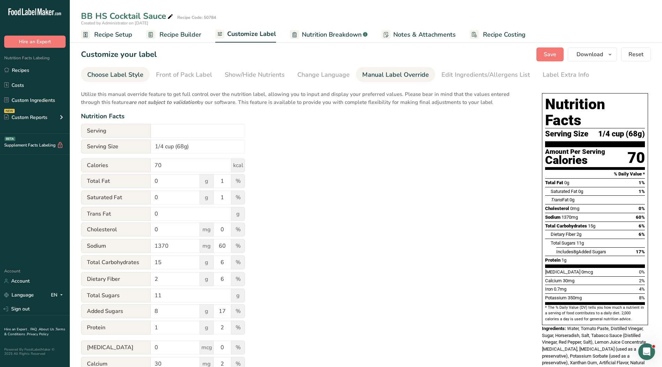
click at [121, 74] on div "Choose Label Style" at bounding box center [115, 74] width 56 height 9
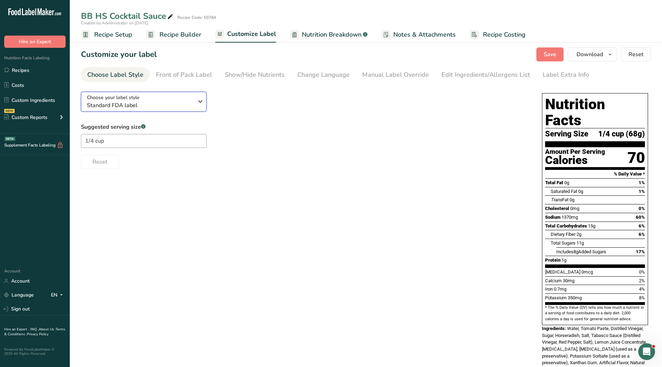
click at [127, 105] on span "Standard FDA label" at bounding box center [140, 105] width 107 height 8
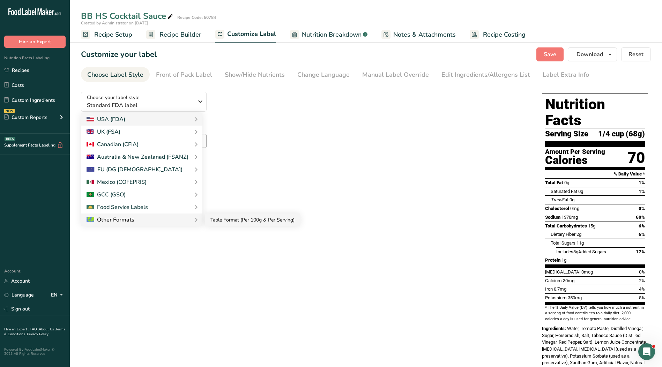
click at [219, 217] on link "Table Format (Per 100g & Per Serving)" at bounding box center [252, 220] width 95 height 13
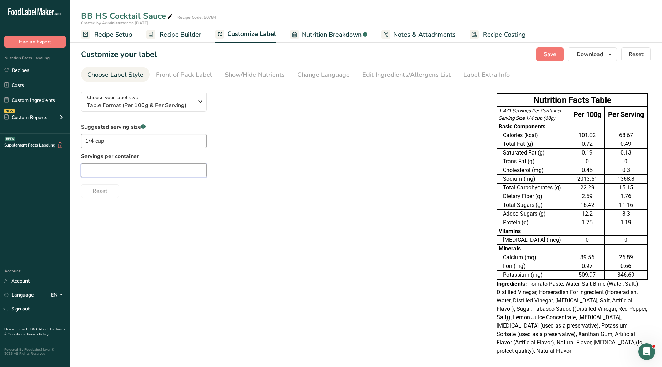
click at [177, 169] on input "text" at bounding box center [144, 170] width 126 height 14
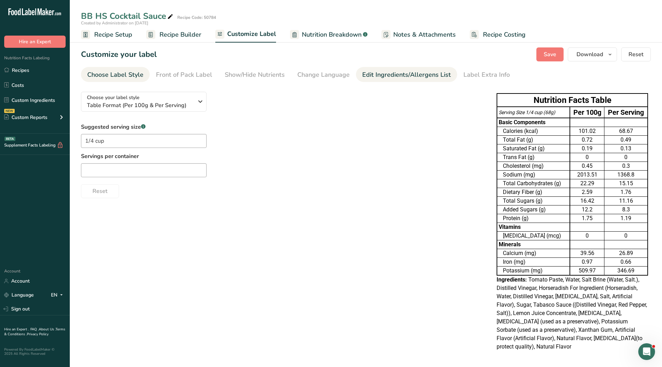
click at [426, 69] on link "Edit Ingredients/Allergens List" at bounding box center [406, 75] width 89 height 16
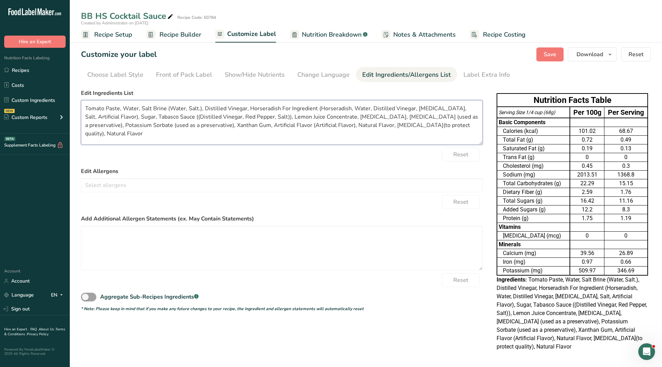
drag, startPoint x: 177, startPoint y: 136, endPoint x: 72, endPoint y: 94, distance: 113.2
click at [72, 94] on section "Customize your label Save Download Choose what to show on your downloaded label…" at bounding box center [366, 202] width 593 height 333
paste textarea "Water, Tomato Paste, Distilled Vinegar, Sugar, Horseradish, Salt, Tabasco Sauce…"
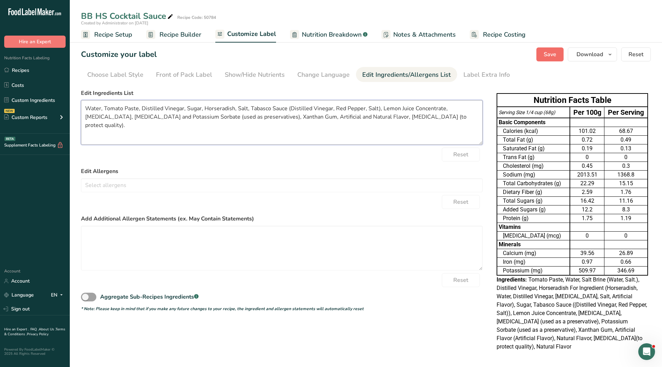
type textarea "Water, Tomato Paste, Distilled Vinegar, Sugar, Horseradish, Salt, Tabasco Sauce…"
click at [556, 56] on span "Save" at bounding box center [550, 54] width 13 height 8
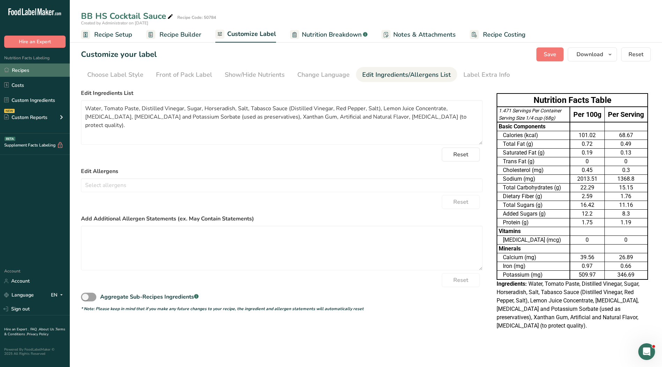
click at [34, 67] on link "Recipes" at bounding box center [35, 70] width 70 height 13
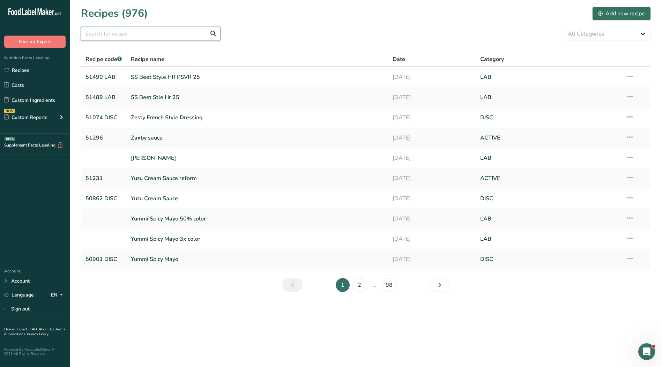
click at [112, 35] on input "text" at bounding box center [151, 34] width 140 height 14
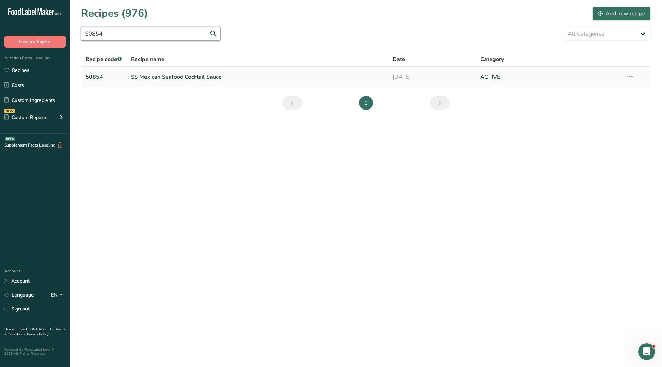
type input "50854"
click at [168, 79] on link "SS Mexican Seafood Cocktail Sauce" at bounding box center [258, 77] width 254 height 15
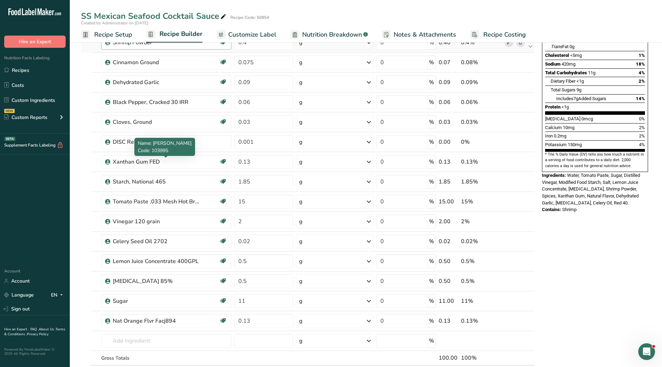
scroll to position [105, 0]
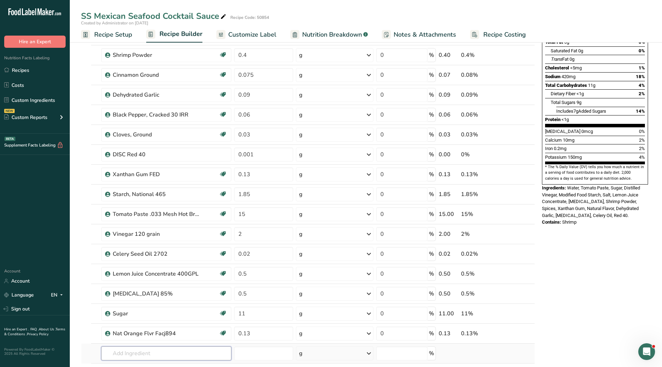
click at [188, 356] on input "text" at bounding box center [166, 354] width 130 height 14
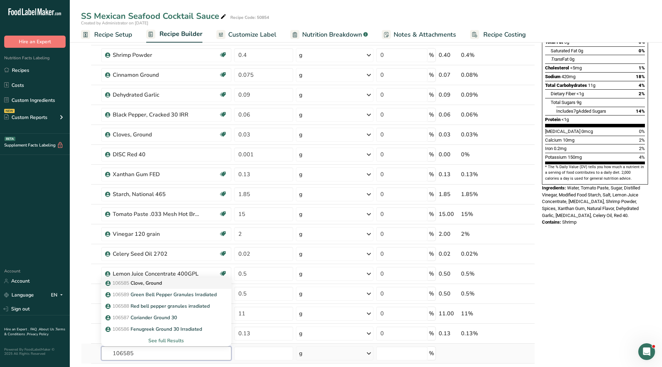
type input "106585"
click at [156, 284] on p "106585 Clove, Ground" at bounding box center [134, 283] width 55 height 7
type input "Clove, Ground"
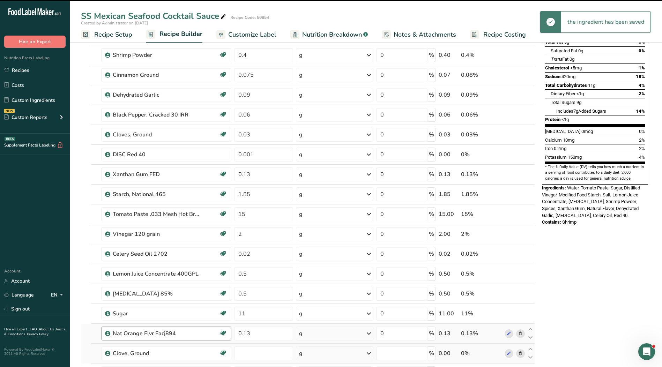
type input "0"
click at [250, 352] on input "0" at bounding box center [263, 354] width 59 height 14
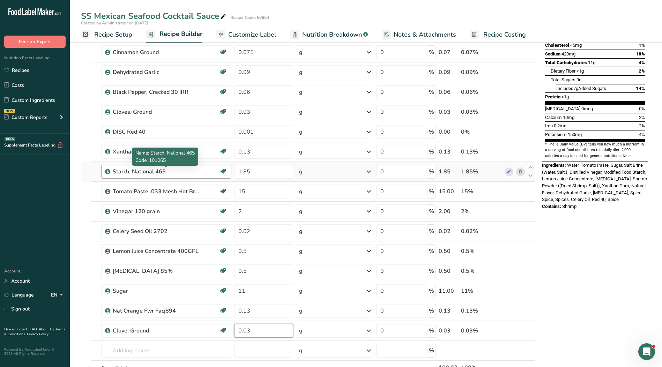
scroll to position [140, 0]
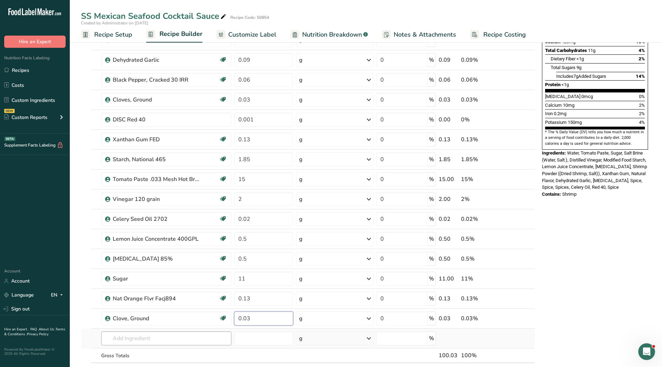
type input "0.03"
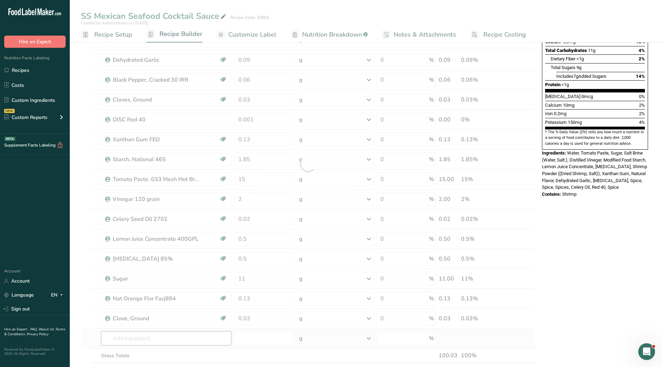
click at [164, 335] on div "Ingredient * Amount * Unit * Waste * .a-a{fill:#347362;}.b-a{fill:#fff;} Grams …" at bounding box center [308, 164] width 454 height 457
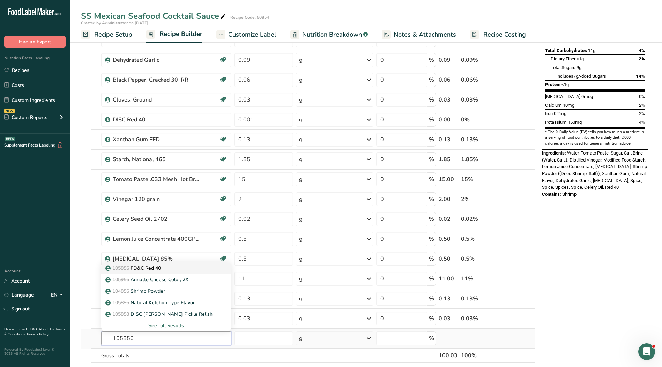
type input "105856"
click at [161, 268] on p "105856 FD&C Red 40" at bounding box center [134, 268] width 54 height 7
type input "FD&C Red 40"
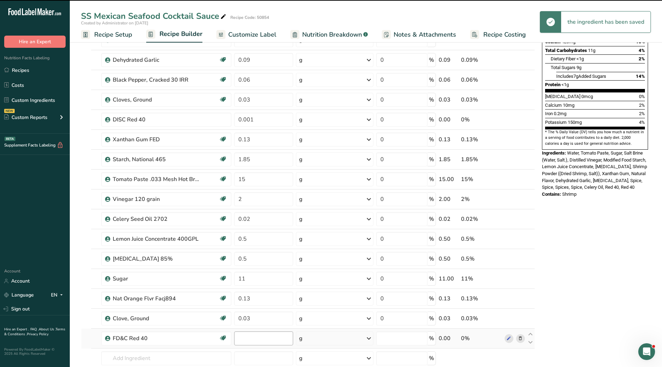
type input "0"
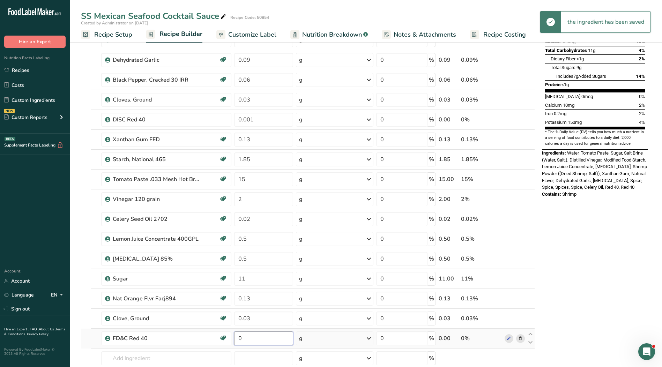
click at [256, 339] on input "0" at bounding box center [263, 339] width 59 height 14
type input "0.001"
click at [258, 318] on div "Ingredient * Amount * Unit * Waste * .a-a{fill:#347362;}.b-a{fill:#fff;} Grams …" at bounding box center [308, 174] width 454 height 477
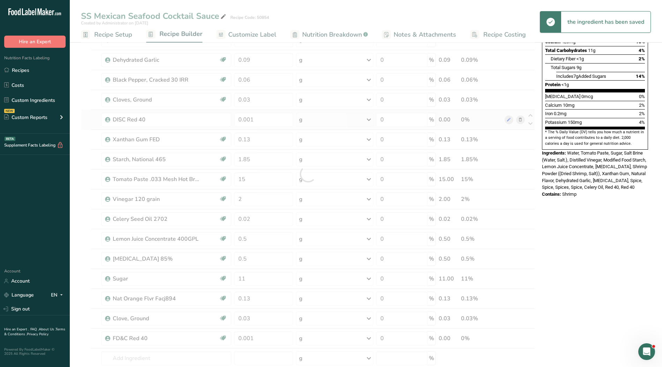
click at [519, 122] on div "Ingredient * Amount * Unit * Waste * .a-a{fill:#347362;}.b-a{fill:#fff;} Grams …" at bounding box center [308, 174] width 454 height 477
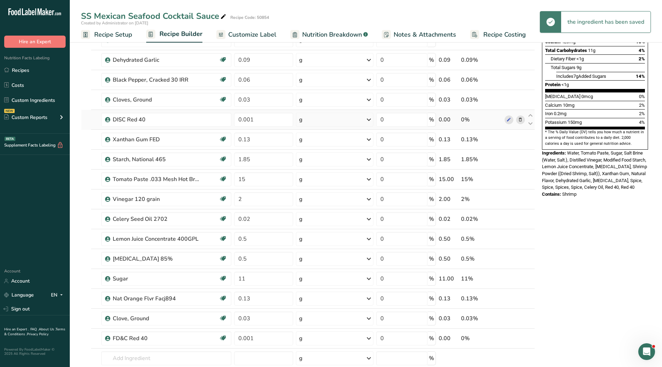
click at [521, 120] on icon at bounding box center [520, 119] width 5 height 7
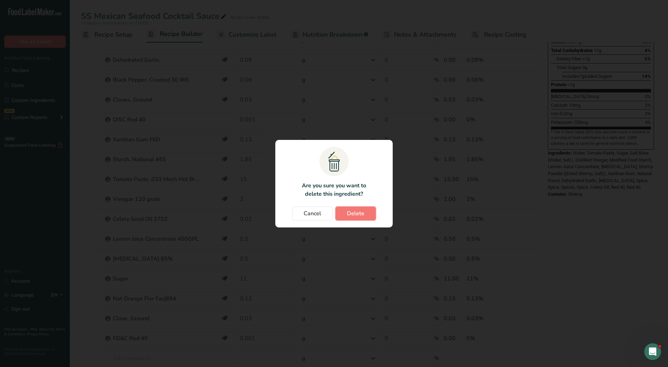
click at [353, 214] on span "Delete" at bounding box center [355, 214] width 17 height 8
type input "0.13"
type input "1.85"
type input "15"
type input "2"
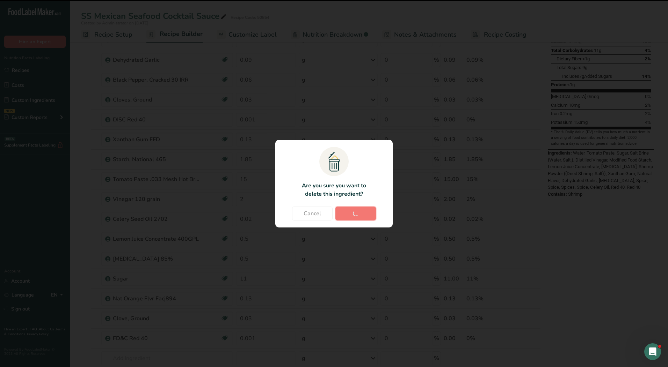
type input "0.02"
type input "0.5"
type input "11"
type input "0.13"
type input "0.03"
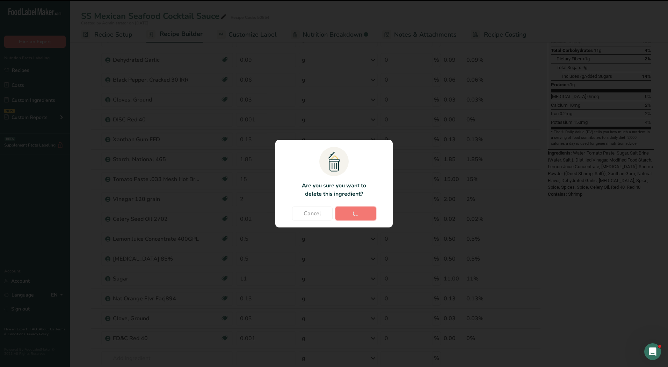
type input "0.001"
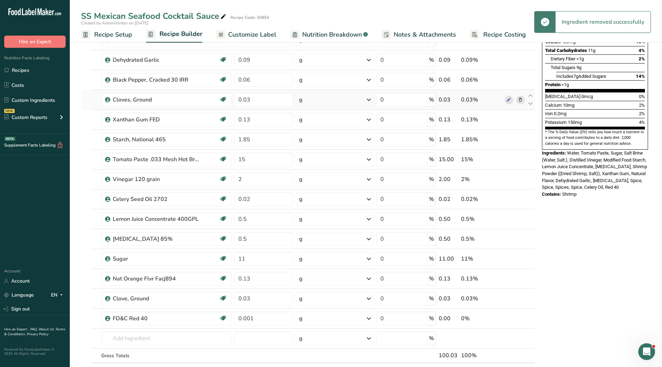
click at [523, 100] on icon at bounding box center [520, 99] width 5 height 7
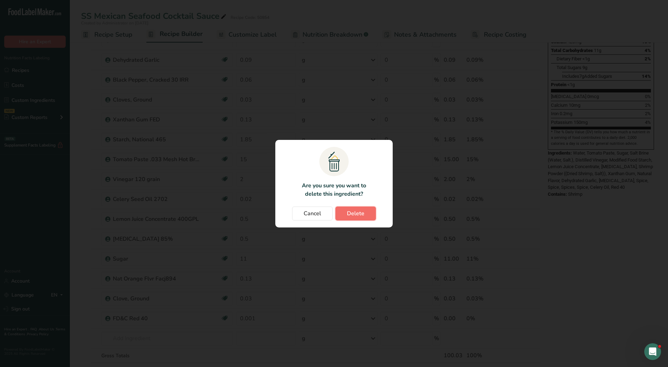
click at [360, 213] on span "Delete" at bounding box center [355, 214] width 17 height 8
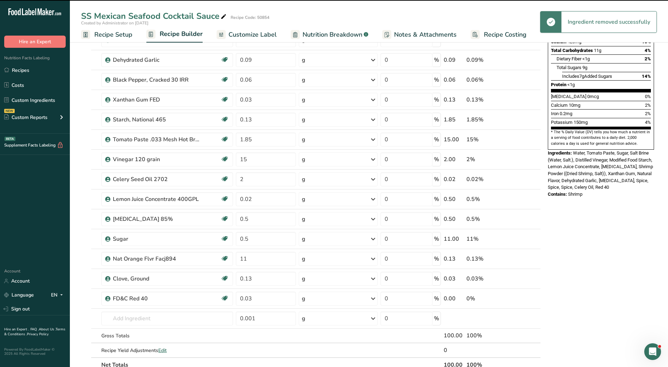
type input "0.13"
type input "1.85"
type input "15"
type input "2"
type input "0.02"
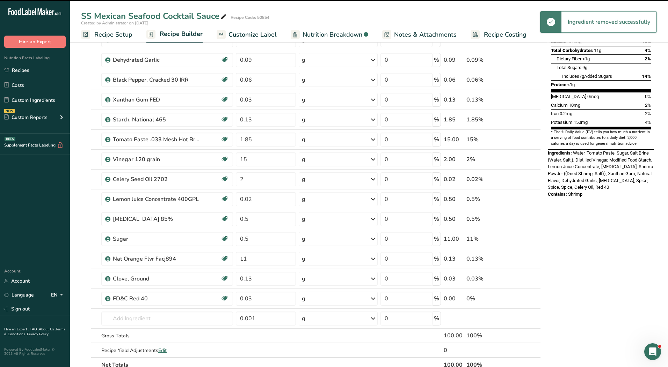
type input "0.5"
type input "11"
type input "0.13"
type input "0.03"
type input "0.001"
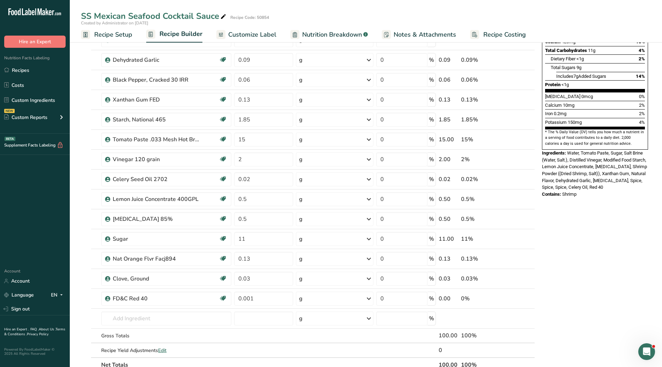
click at [256, 31] on span "Customize Label" at bounding box center [252, 34] width 48 height 9
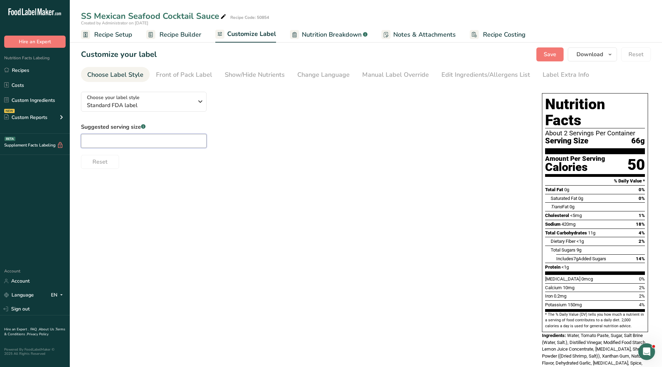
click at [156, 141] on input "text" at bounding box center [144, 141] width 126 height 14
type input "1"
type input "1/4 cup"
click at [412, 79] on div "Manual Label Override" at bounding box center [395, 74] width 67 height 9
type input "1/4 cup (66g)"
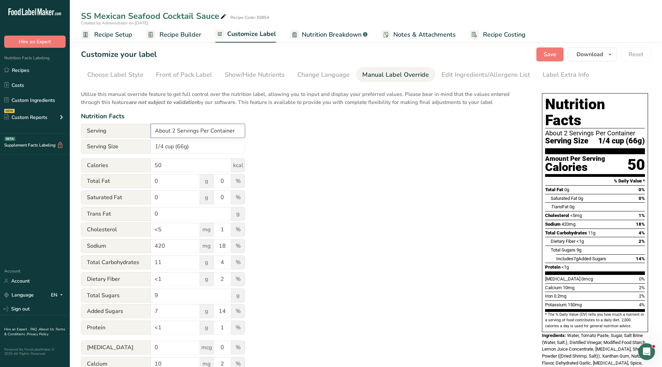
drag, startPoint x: 241, startPoint y: 132, endPoint x: 104, endPoint y: 130, distance: 136.9
click at [104, 130] on div "Serving About 2 Servings Per Container" at bounding box center [163, 131] width 164 height 14
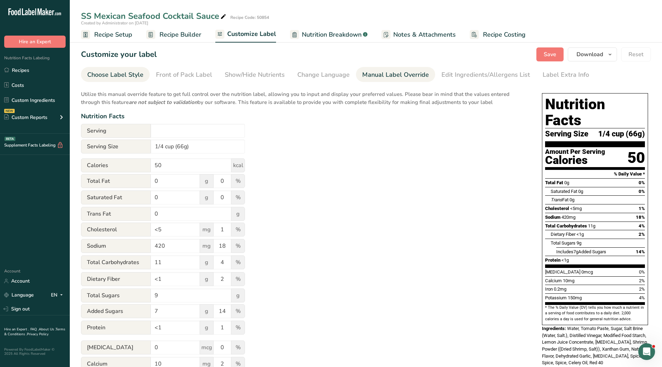
click at [101, 75] on div "Choose Label Style" at bounding box center [115, 74] width 56 height 9
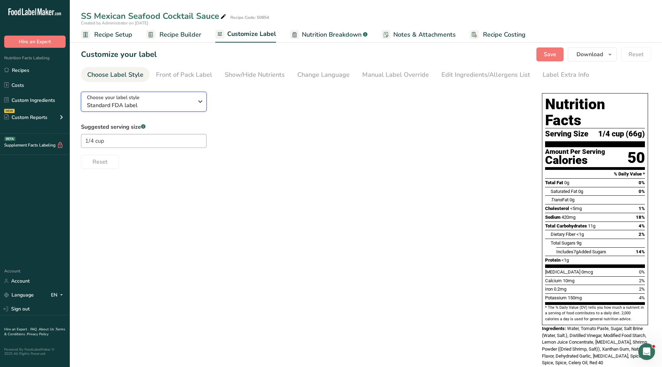
click at [114, 101] on span "Standard FDA label" at bounding box center [140, 105] width 107 height 8
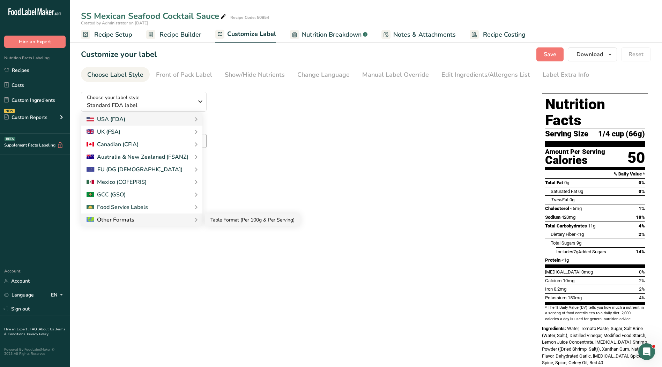
click at [239, 225] on link "Table Format (Per 100g & Per Serving)" at bounding box center [252, 220] width 95 height 13
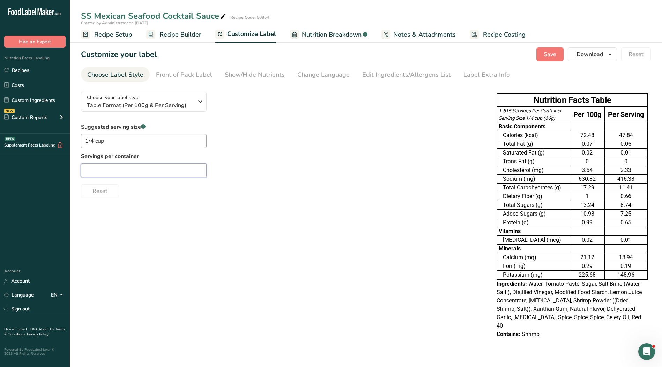
click at [140, 171] on input "text" at bounding box center [144, 170] width 126 height 14
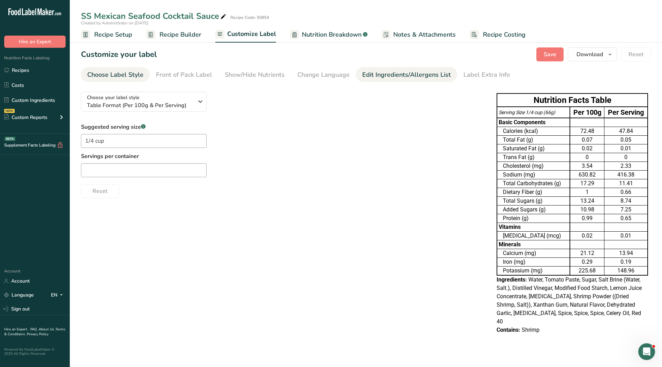
click at [374, 70] on link "Edit Ingredients/Allergens List" at bounding box center [406, 75] width 89 height 16
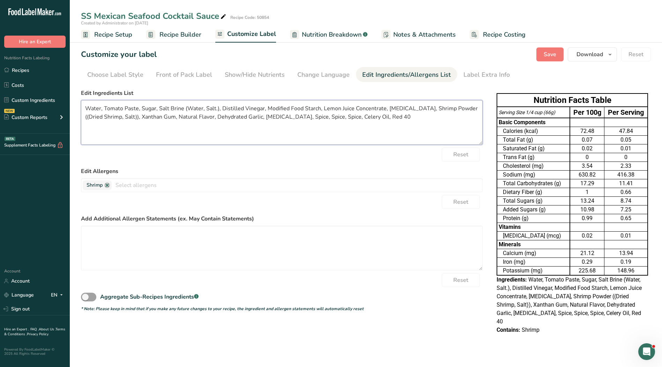
click at [235, 118] on textarea "Water, Tomato Paste, Sugar, Salt Brine (Water, Salt.), Distilled Vinegar, Modif…" at bounding box center [282, 122] width 402 height 45
drag, startPoint x: 253, startPoint y: 114, endPoint x: 62, endPoint y: 107, distance: 190.8
click at [62, 107] on div ".a-20{fill:#fff;} Hire an Expert Nutrition Facts Labeling Recipes Costs Custom …" at bounding box center [331, 183] width 662 height 367
paste textarea "Distilled Vinegar, Modified Food Starch, Salt, Lemon Juice Concentrate, [MEDICA…"
type textarea "Water, Tomato Paste, Sugar, Distilled Vinegar, Modified Food Starch, Salt, Lemo…"
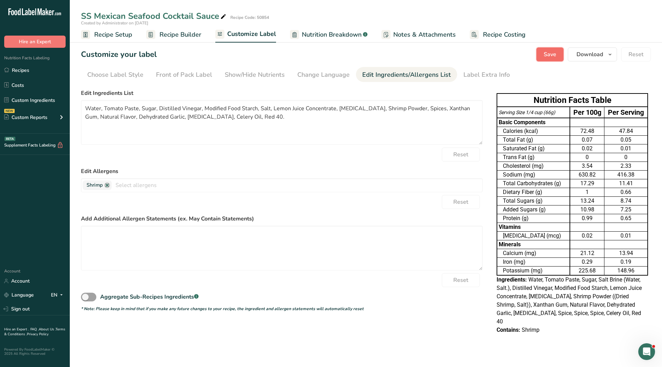
click at [554, 54] on span "Save" at bounding box center [550, 54] width 13 height 8
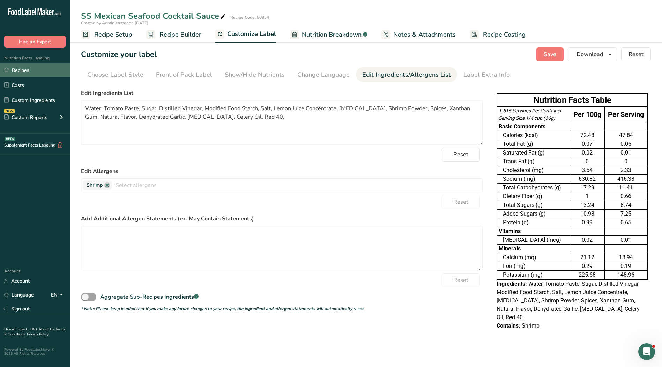
click at [10, 71] on link "Recipes" at bounding box center [35, 70] width 70 height 13
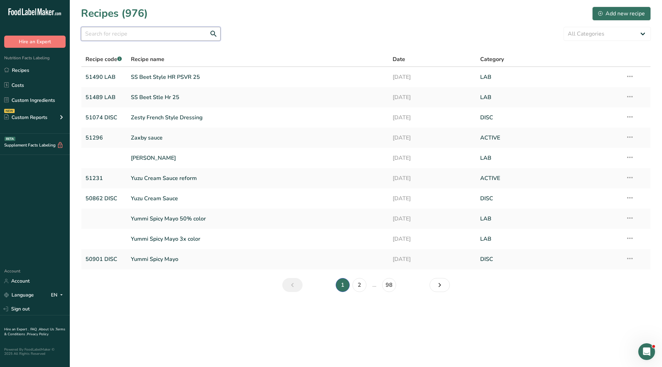
click at [152, 35] on input "text" at bounding box center [151, 34] width 140 height 14
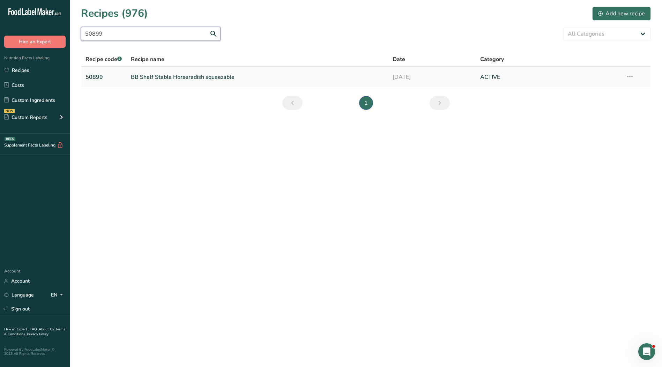
type input "50899"
click at [180, 79] on link "BB Shelf Stable Horseradish squeezable" at bounding box center [258, 77] width 254 height 15
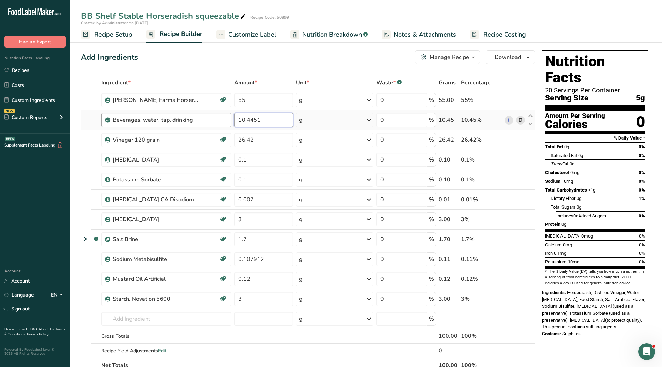
drag, startPoint x: 262, startPoint y: 121, endPoint x: 221, endPoint y: 120, distance: 40.9
click at [221, 120] on tr "Beverages, water, tap, drinking 10.4451 g Portions 1 fl oz 1 serving 8 fl oz 1 …" at bounding box center [308, 120] width 454 height 20
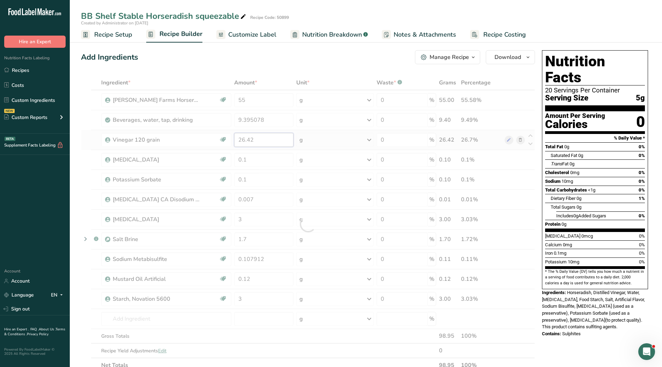
click at [259, 138] on div "Ingredient * Amount * Unit * Waste * .a-a{fill:#347362;}.b-a{fill:#fff;} Grams …" at bounding box center [308, 224] width 454 height 298
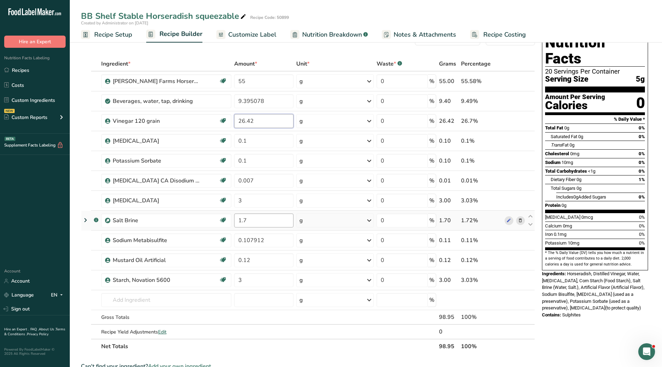
scroll to position [35, 0]
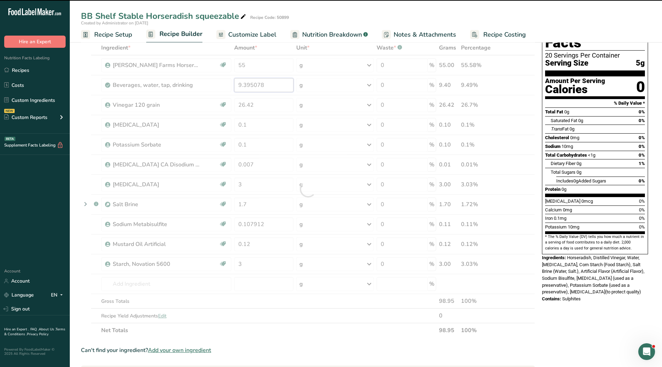
drag, startPoint x: 274, startPoint y: 87, endPoint x: 229, endPoint y: 86, distance: 45.0
click at [229, 86] on div "Ingredient * Amount * Unit * Waste * .a-a{fill:#347362;}.b-a{fill:#fff;} Grams …" at bounding box center [308, 190] width 454 height 298
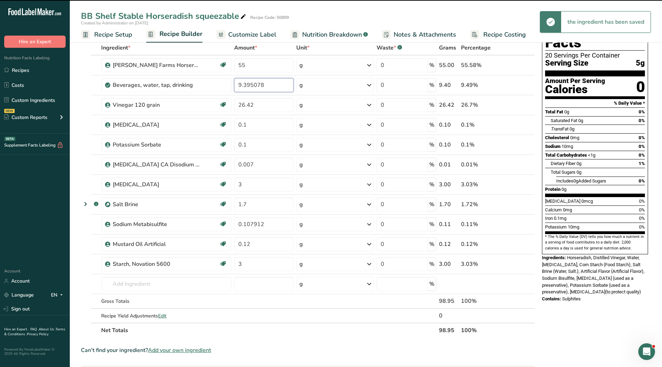
click at [272, 86] on input "9.395078" at bounding box center [263, 85] width 59 height 14
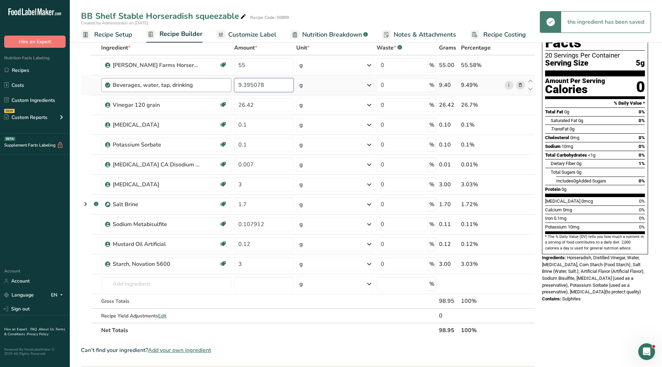
drag, startPoint x: 240, startPoint y: 85, endPoint x: 222, endPoint y: 85, distance: 18.2
click at [222, 85] on tr "Beverages, water, tap, drinking 9.395078 g Portions 1 fl oz 1 serving 8 fl oz 1…" at bounding box center [308, 85] width 454 height 20
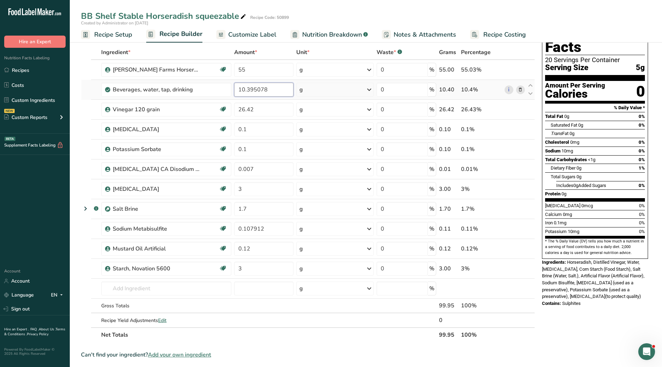
scroll to position [0, 0]
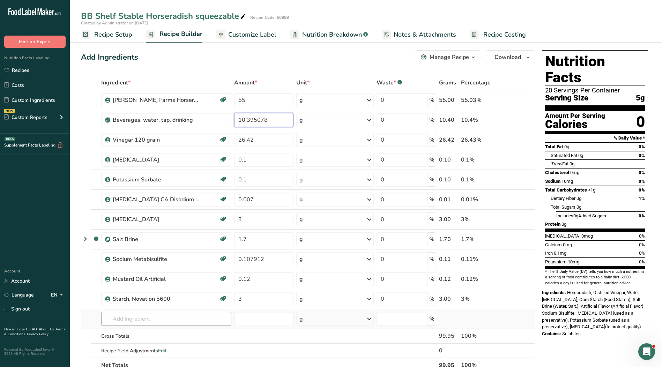
type input "10.395078"
click at [185, 319] on div "Ingredient * Amount * Unit * Waste * .a-a{fill:#347362;}.b-a{fill:#fff;} Grams …" at bounding box center [308, 224] width 454 height 298
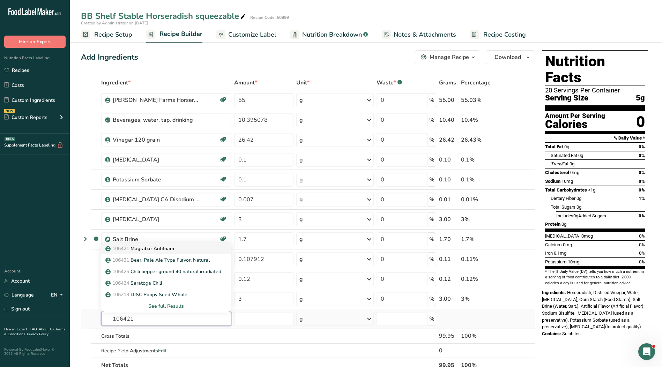
type input "106421"
click at [159, 251] on p "106421 Magrabar Antifoam" at bounding box center [140, 248] width 67 height 7
type input "Magrabar Antifoam"
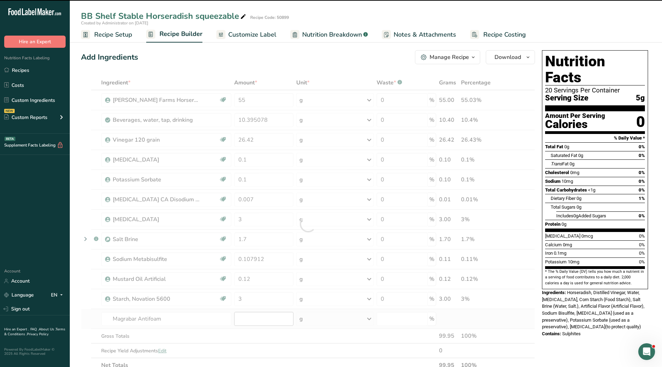
type input "0"
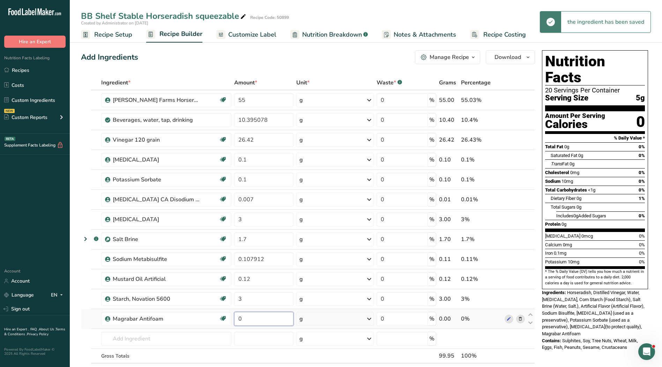
click at [250, 322] on input "0" at bounding box center [263, 319] width 59 height 14
type input "0.05"
click at [248, 339] on div "Ingredient * Amount * Unit * Waste * .a-a{fill:#347362;}.b-a{fill:#fff;} Grams …" at bounding box center [308, 233] width 454 height 317
click at [249, 37] on span "Customize Label" at bounding box center [252, 34] width 48 height 9
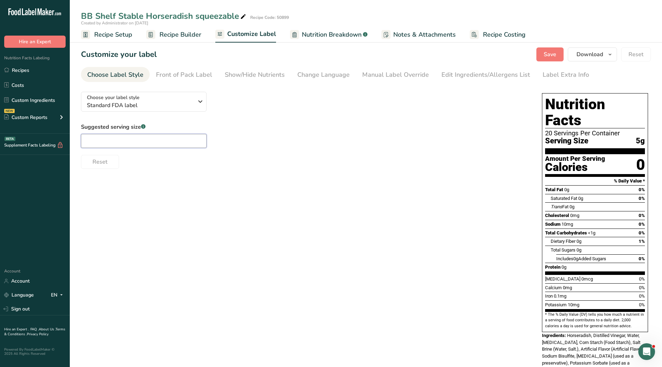
click at [142, 134] on input "text" at bounding box center [144, 141] width 126 height 14
type input "1"
type input "1 tsp."
click at [388, 77] on div "Manual Label Override" at bounding box center [395, 74] width 67 height 9
type input "1 tsp. (5g)"
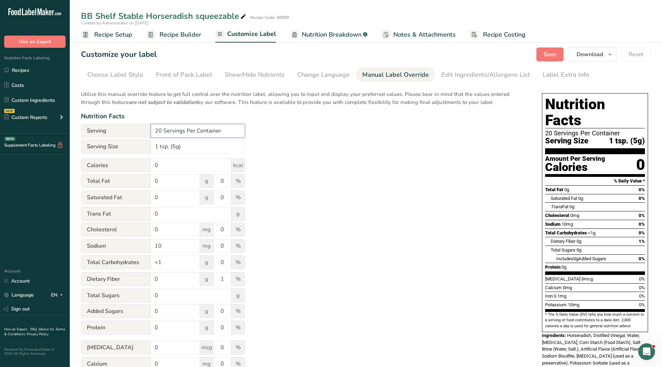
drag, startPoint x: 228, startPoint y: 132, endPoint x: 113, endPoint y: 130, distance: 115.3
click at [113, 130] on div "Serving 20 Servings Per Container" at bounding box center [163, 131] width 164 height 14
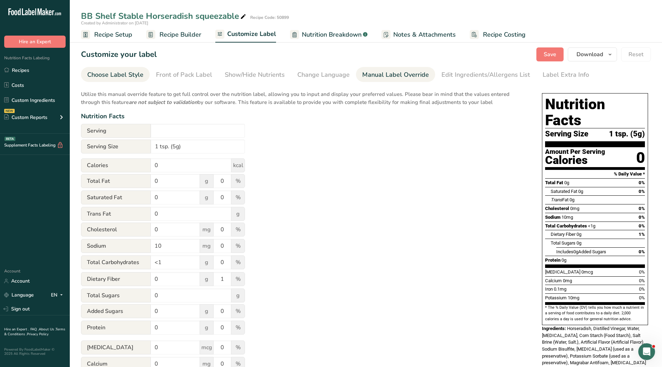
click at [109, 68] on link "Choose Label Style" at bounding box center [115, 75] width 56 height 16
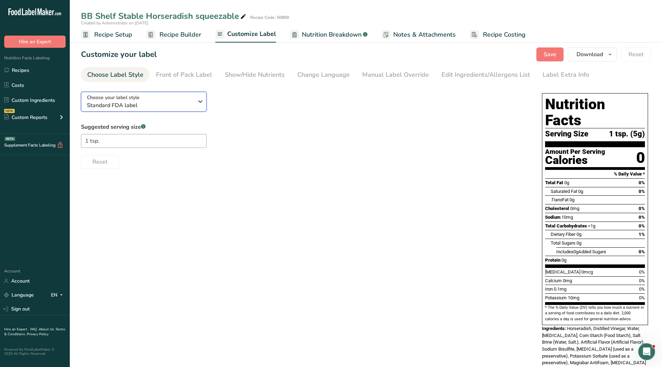
click at [114, 102] on span "Standard FDA label" at bounding box center [140, 105] width 107 height 8
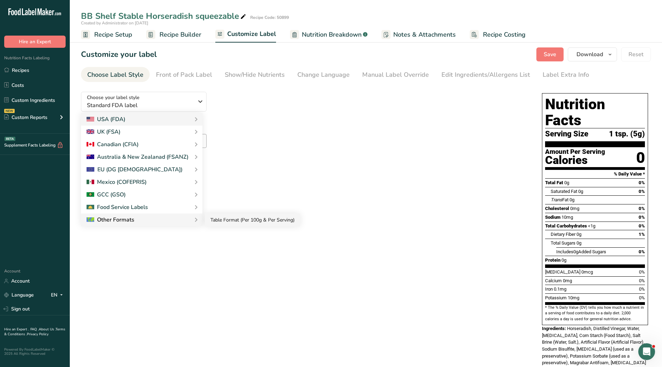
click at [220, 220] on link "Table Format (Per 100g & Per Serving)" at bounding box center [252, 220] width 95 height 13
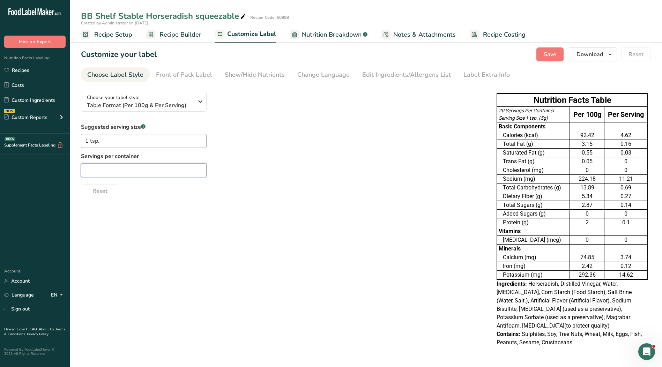
click at [154, 169] on input "text" at bounding box center [144, 170] width 126 height 14
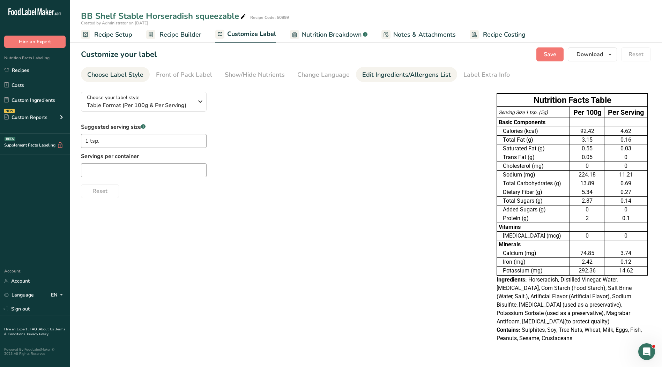
click at [383, 71] on div "Edit Ingredients/Allergens List" at bounding box center [406, 74] width 89 height 9
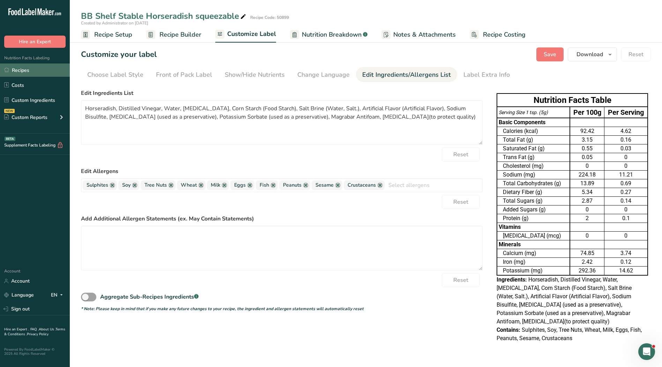
click at [29, 72] on link "Recipes" at bounding box center [35, 70] width 70 height 13
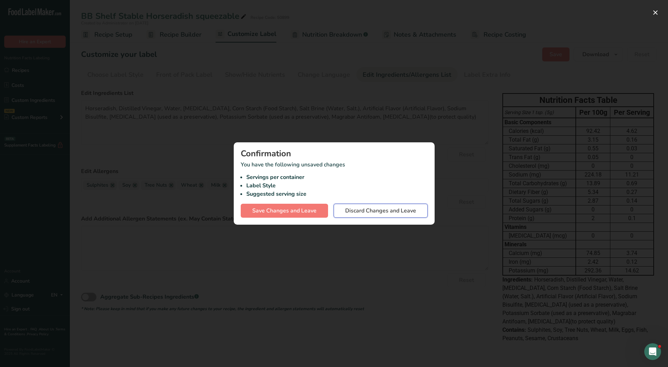
click at [388, 214] on span "Discard Changes and Leave" at bounding box center [380, 211] width 71 height 8
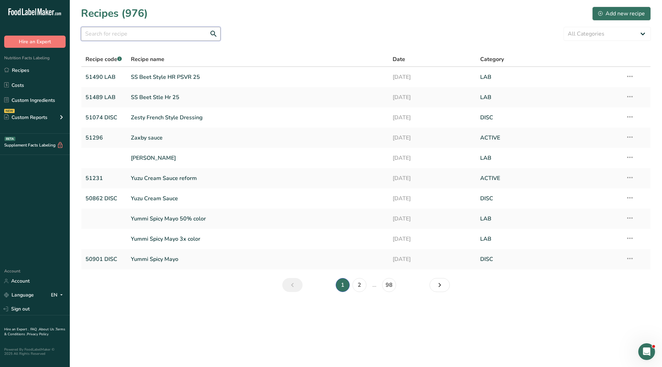
click at [101, 36] on input "text" at bounding box center [151, 34] width 140 height 14
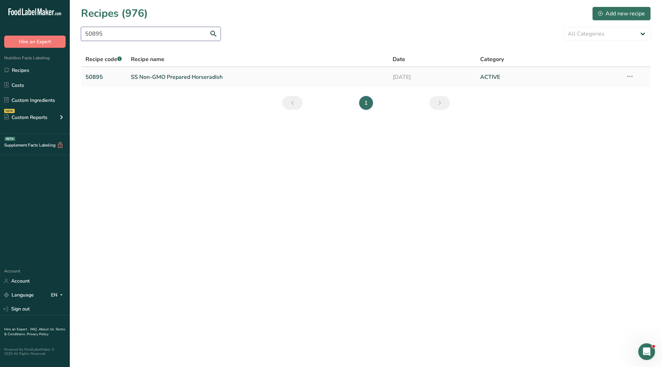
type input "50895"
click at [177, 77] on link "SS Non-GMO Prepared Horseradish" at bounding box center [258, 77] width 254 height 15
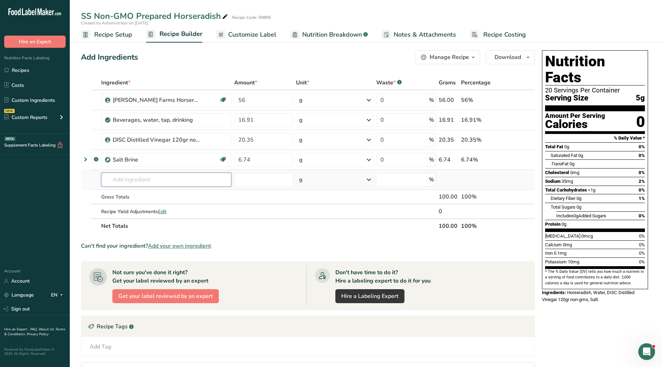
click at [124, 180] on input "text" at bounding box center [166, 180] width 130 height 14
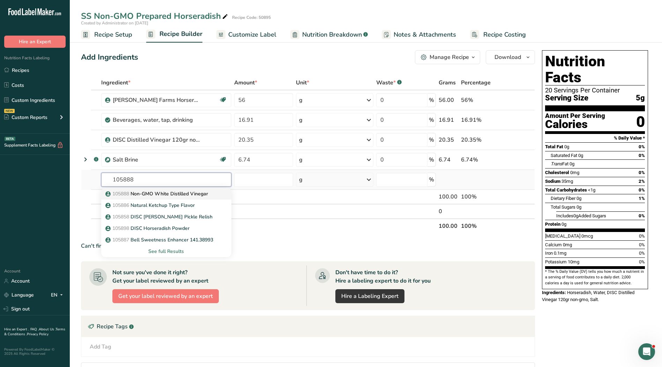
type input "105888"
click at [146, 191] on p "105888 Non-GMO White Distilled Vinegar" at bounding box center [157, 193] width 101 height 7
type input "Non-GMO White Distilled Vinegar"
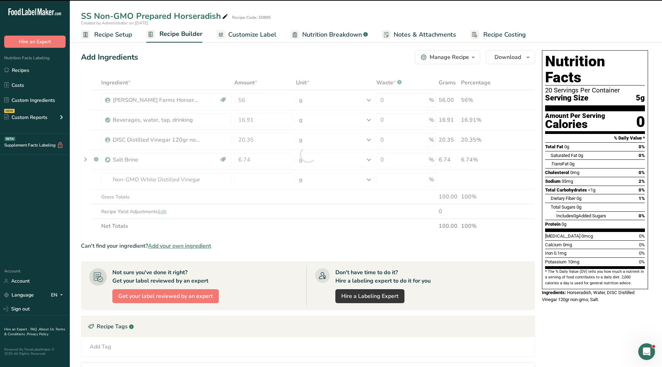
type input "0"
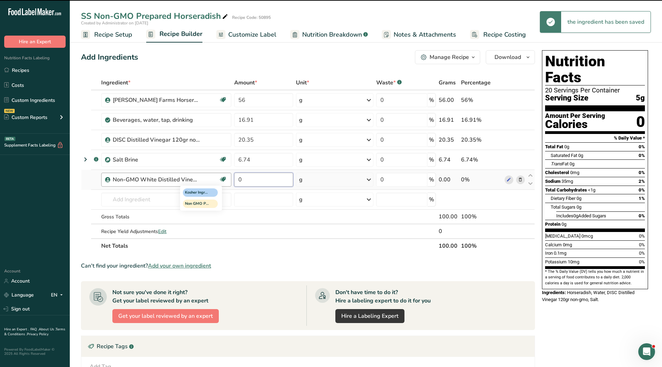
drag, startPoint x: 248, startPoint y: 183, endPoint x: 221, endPoint y: 181, distance: 26.9
click at [221, 181] on tr "Non-GMO White Distilled Vinegar Kosher Ingredient Non GMO Project Verified 0 g …" at bounding box center [308, 180] width 454 height 20
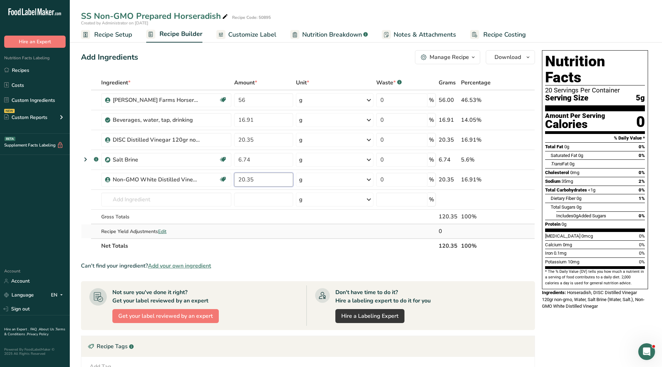
type input "20.35"
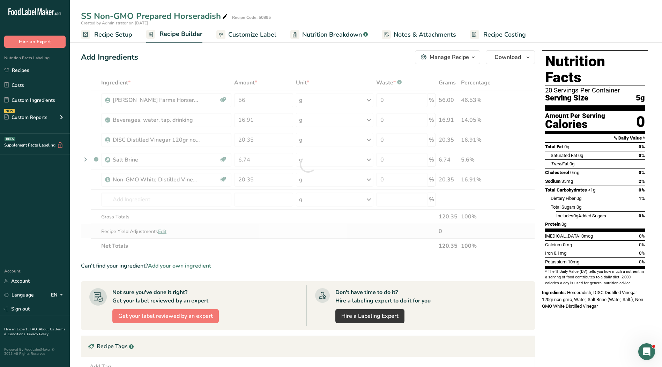
click at [264, 235] on div "Ingredient * Amount * Unit * Waste * .a-a{fill:#347362;}.b-a{fill:#fff;} Grams …" at bounding box center [308, 164] width 454 height 178
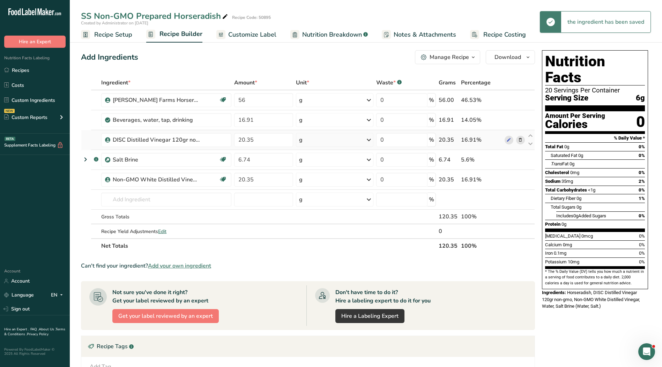
click at [522, 141] on icon at bounding box center [520, 140] width 5 height 7
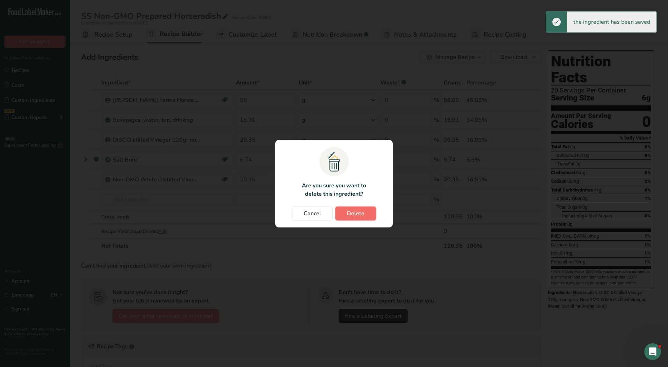
click at [362, 214] on span "Delete" at bounding box center [355, 214] width 17 height 8
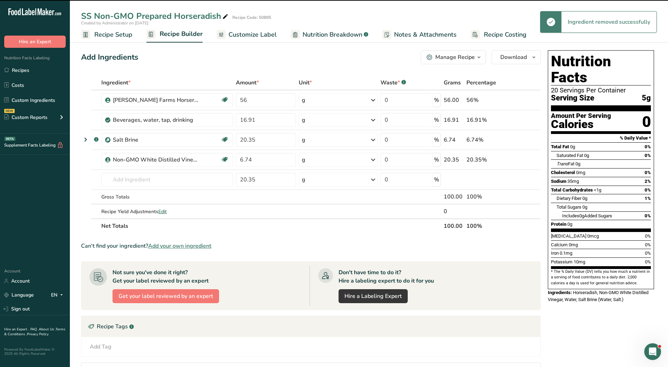
type input "6.74"
type input "20.35"
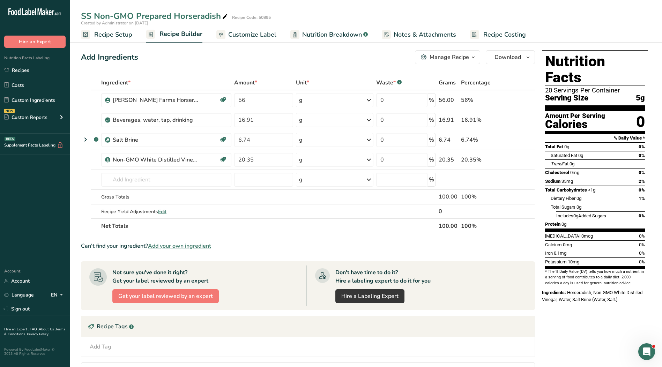
click at [243, 38] on span "Customize Label" at bounding box center [252, 34] width 48 height 9
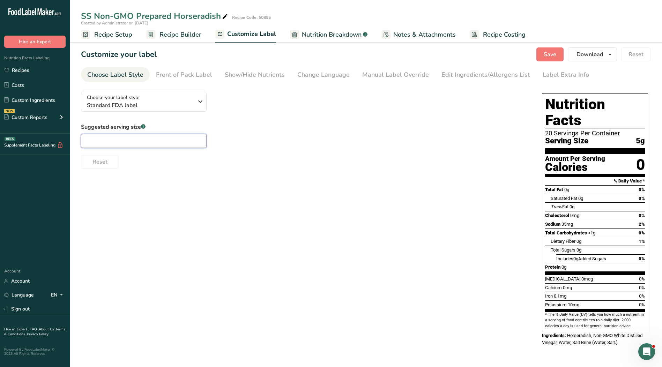
click at [125, 142] on input "text" at bounding box center [144, 141] width 126 height 14
click at [406, 78] on div "Manual Label Override" at bounding box center [395, 74] width 67 height 9
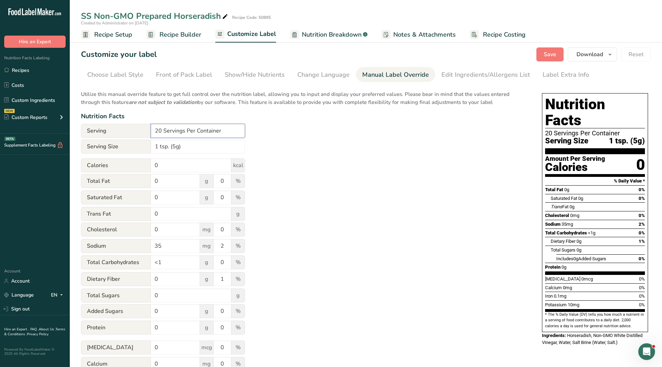
drag, startPoint x: 225, startPoint y: 131, endPoint x: 136, endPoint y: 133, distance: 88.7
click at [136, 133] on div "Serving 20 Servings Per Container" at bounding box center [163, 131] width 164 height 14
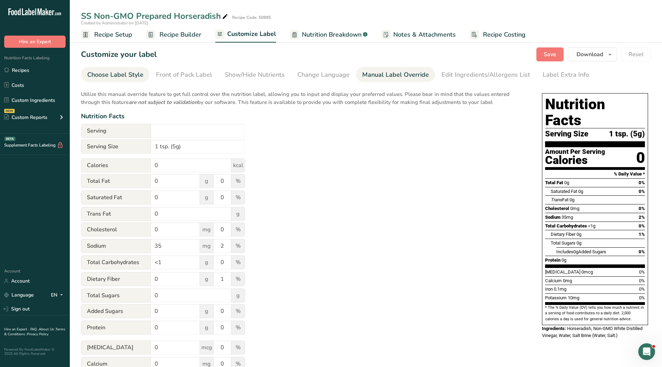
click at [111, 72] on div "Choose Label Style" at bounding box center [115, 74] width 56 height 9
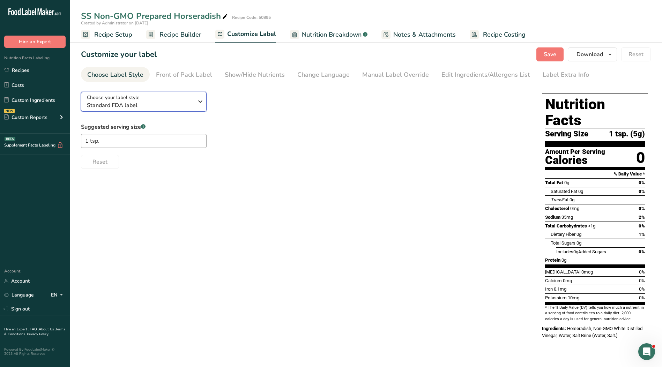
click at [135, 103] on span "Standard FDA label" at bounding box center [140, 105] width 107 height 8
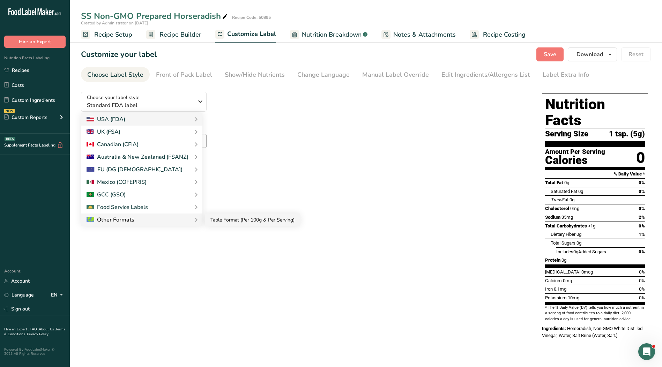
click at [214, 221] on link "Table Format (Per 100g & Per Serving)" at bounding box center [252, 220] width 95 height 13
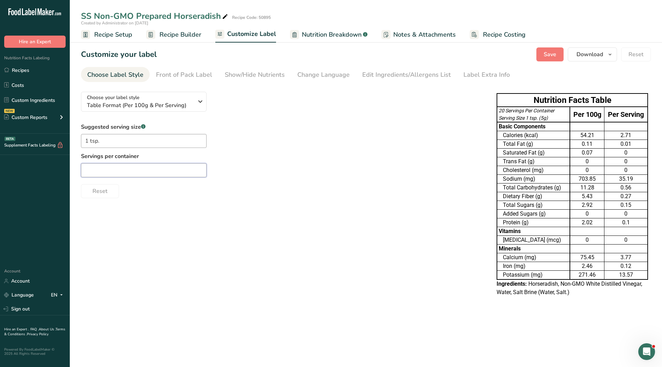
click at [175, 175] on input "text" at bounding box center [144, 170] width 126 height 14
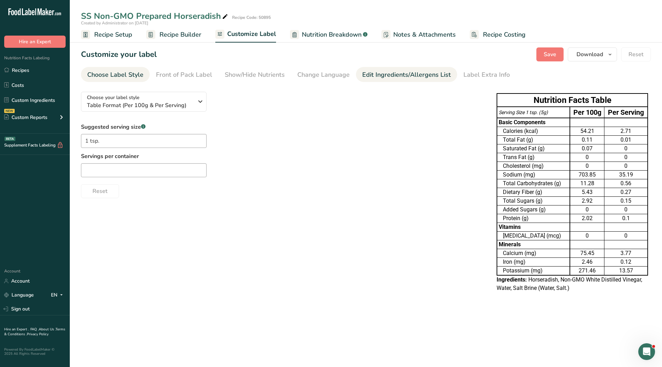
click at [397, 76] on div "Edit Ingredients/Allergens List" at bounding box center [406, 74] width 89 height 9
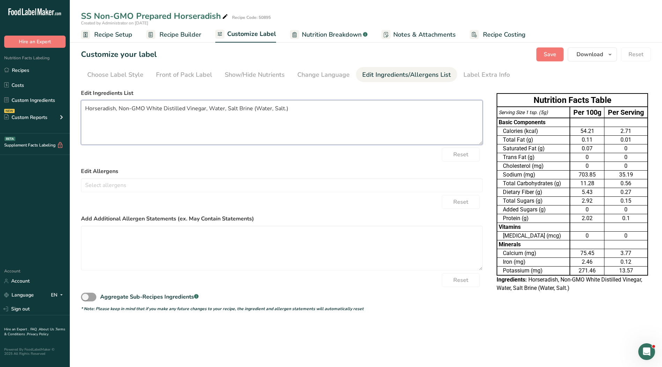
click at [318, 125] on textarea "Horseradish, Non-GMO White Distilled Vinegar, Water, Salt Brine (Water, Salt.)" at bounding box center [282, 122] width 402 height 45
drag, startPoint x: 288, startPoint y: 111, endPoint x: 6, endPoint y: 107, distance: 281.5
click at [6, 107] on div ".a-20{fill:#fff;} Hire an Expert Nutrition Facts Labeling Recipes Costs Custom …" at bounding box center [331, 183] width 662 height 367
paste textarea "Water, Distilled Vinegar, Salt"
click at [561, 54] on button "Save" at bounding box center [550, 54] width 27 height 14
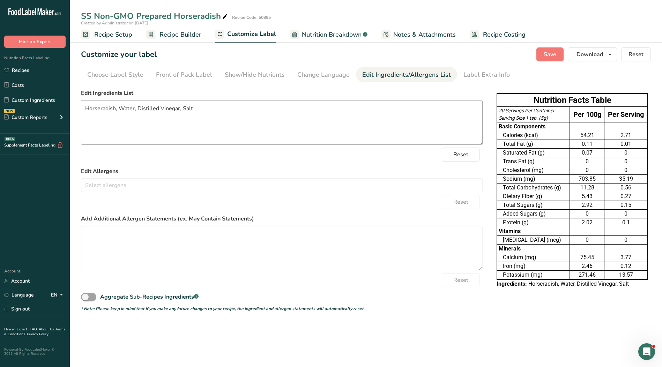
drag, startPoint x: 17, startPoint y: 68, endPoint x: 109, endPoint y: 131, distance: 110.9
click at [17, 68] on link "Recipes" at bounding box center [35, 70] width 70 height 13
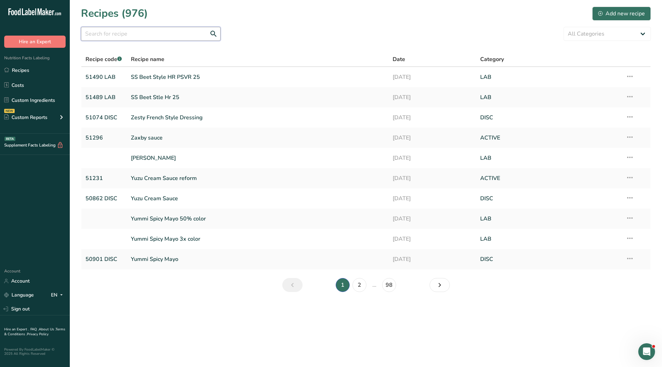
click at [136, 37] on input "text" at bounding box center [151, 34] width 140 height 14
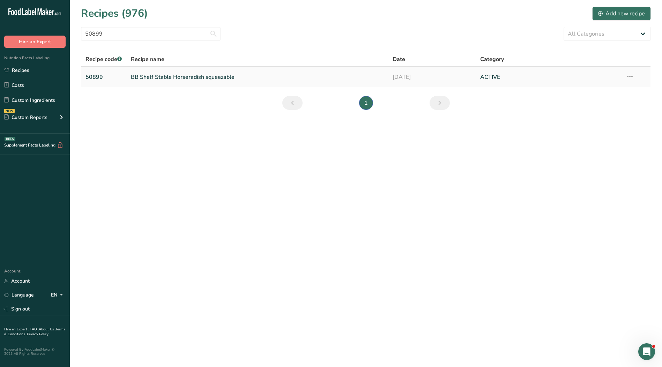
click at [177, 78] on link "BB Shelf Stable Horseradish squeezable" at bounding box center [258, 77] width 254 height 15
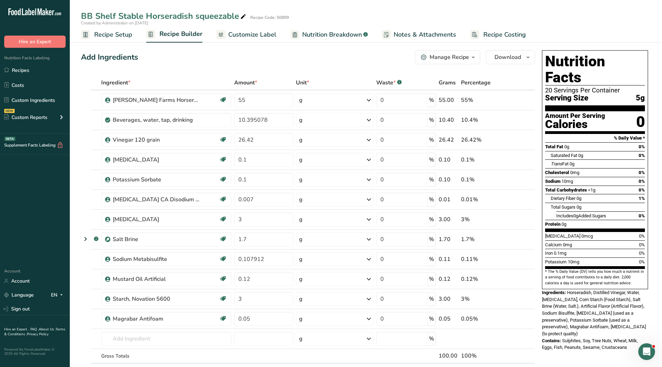
click at [243, 36] on span "Customize Label" at bounding box center [252, 34] width 48 height 9
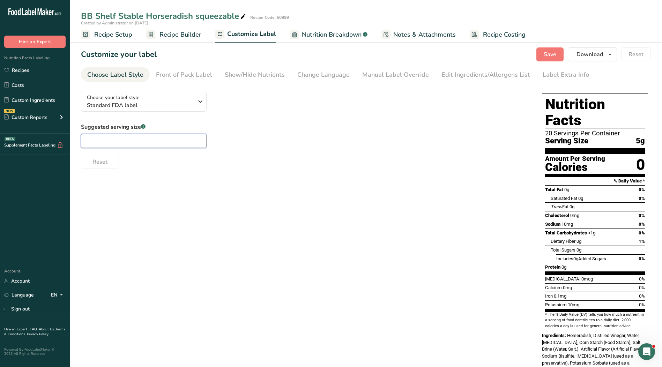
click at [197, 141] on input "text" at bounding box center [144, 141] width 126 height 14
click at [367, 72] on div "Manual Label Override" at bounding box center [395, 74] width 67 height 9
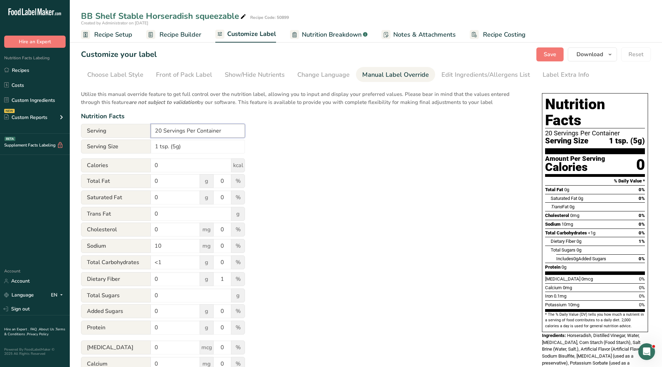
drag, startPoint x: 150, startPoint y: 134, endPoint x: 120, endPoint y: 134, distance: 30.4
click at [120, 134] on div "Serving 20 Servings Per Container" at bounding box center [163, 131] width 164 height 14
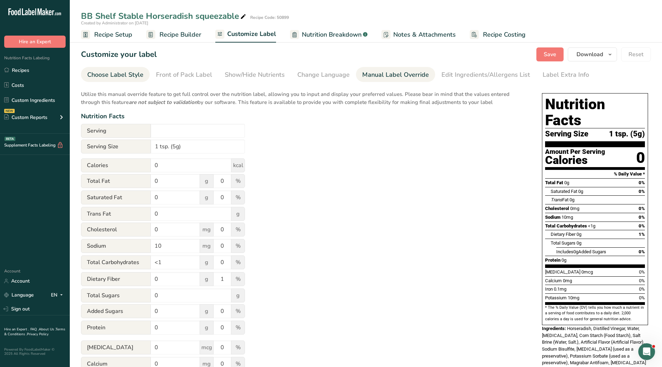
click at [121, 68] on link "Choose Label Style" at bounding box center [115, 75] width 56 height 16
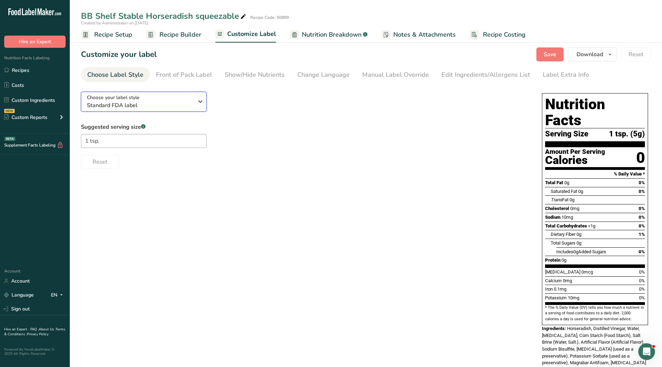
click at [144, 102] on span "Standard FDA label" at bounding box center [140, 105] width 107 height 8
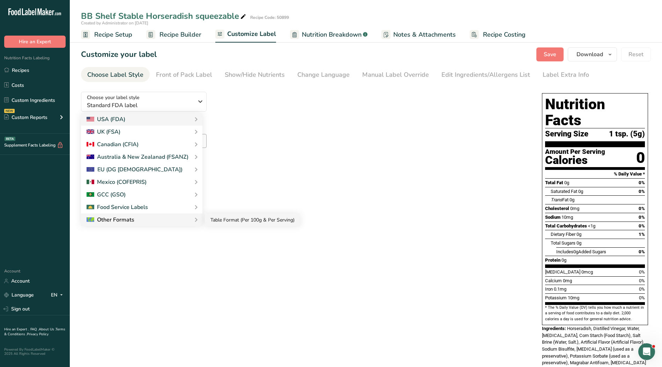
click at [224, 219] on link "Table Format (Per 100g & Per Serving)" at bounding box center [252, 220] width 95 height 13
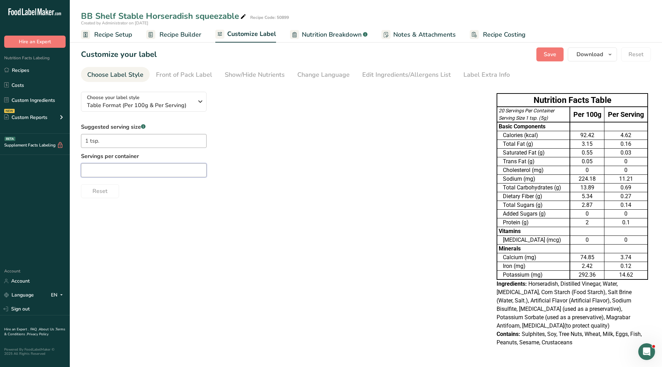
click at [156, 170] on input "text" at bounding box center [144, 170] width 126 height 14
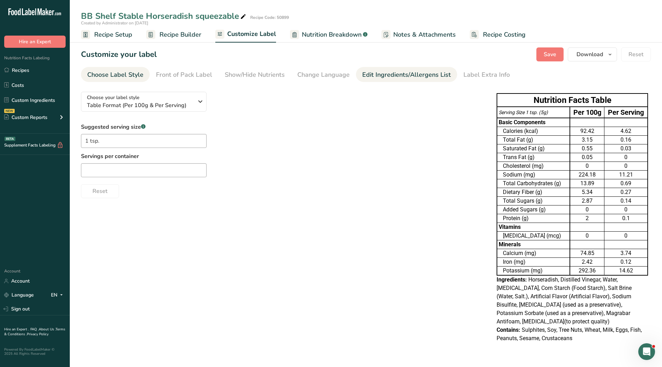
click at [378, 73] on div "Edit Ingredients/Allergens List" at bounding box center [406, 74] width 89 height 9
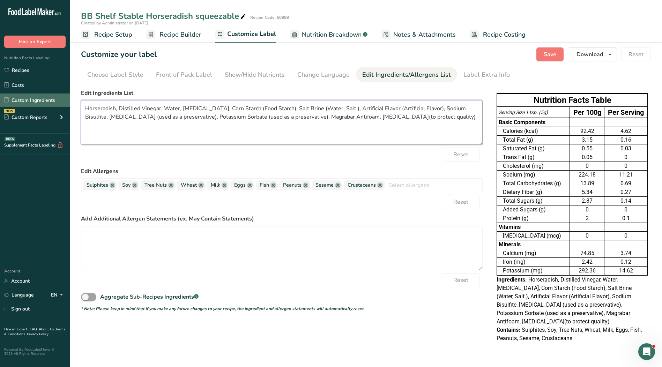
drag, startPoint x: 466, startPoint y: 118, endPoint x: 66, endPoint y: 104, distance: 400.4
click at [66, 104] on div ".a-20{fill:#fff;} Hire an Expert Nutrition Facts Labeling Recipes Costs Custom …" at bounding box center [331, 183] width 662 height 367
paste textarea "Food Starch, [MEDICAL_DATA], Salt, Artificial Flavor, [MEDICAL_DATA] and Potass…"
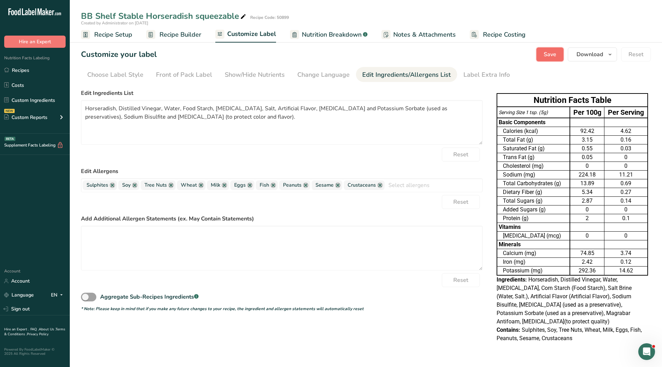
click at [549, 54] on span "Save" at bounding box center [550, 54] width 13 height 8
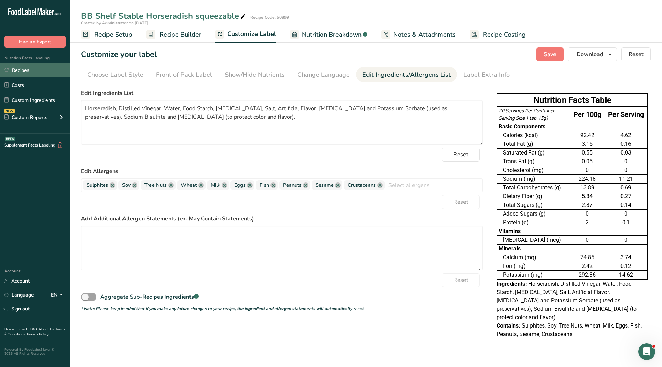
click at [35, 68] on link "Recipes" at bounding box center [35, 70] width 70 height 13
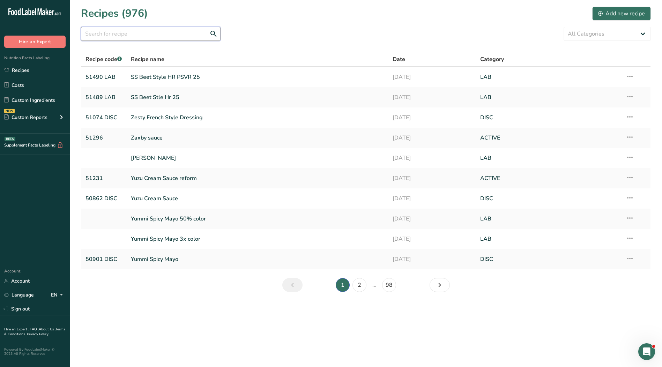
click at [131, 34] on input "text" at bounding box center [151, 34] width 140 height 14
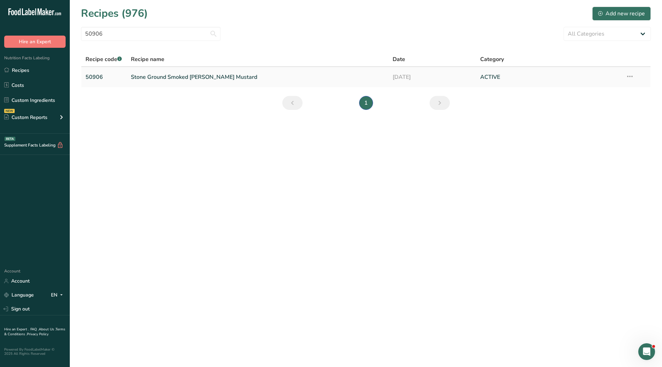
click at [160, 80] on link "Stone Ground Smoked [PERSON_NAME] Mustard" at bounding box center [258, 77] width 254 height 15
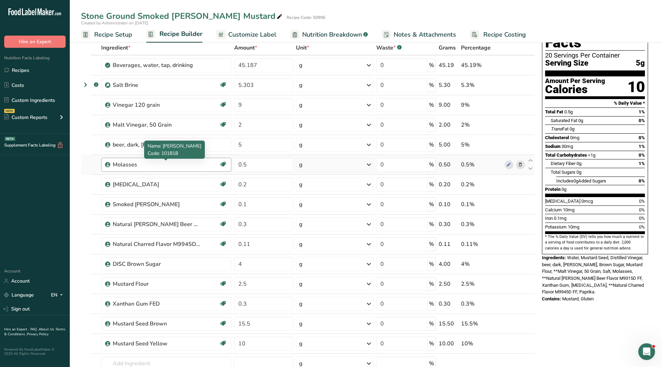
scroll to position [70, 0]
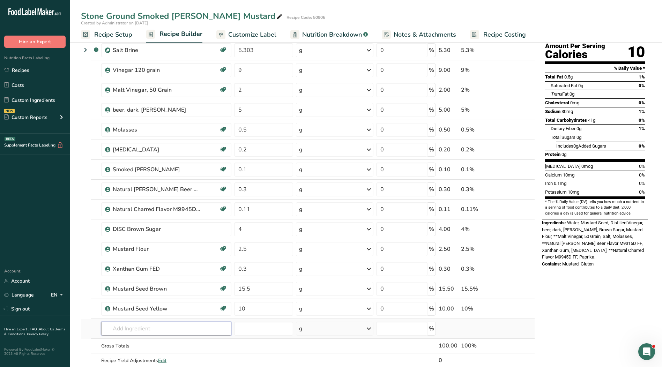
click at [159, 331] on input "text" at bounding box center [166, 329] width 130 height 14
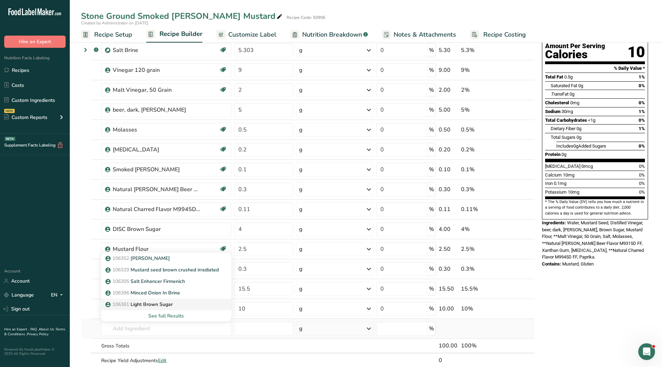
click at [165, 307] on p "106361 Light Brown Sugar" at bounding box center [140, 304] width 66 height 7
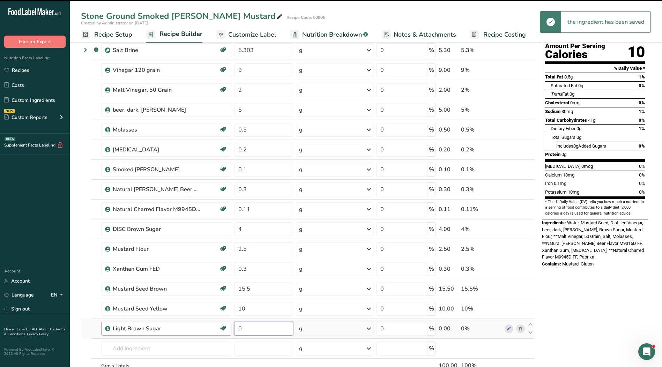
click at [198, 332] on tr "Light Brown Sugar Kosher Ingredient 0 g Weight Units g kg mg See more Volume Un…" at bounding box center [308, 329] width 454 height 20
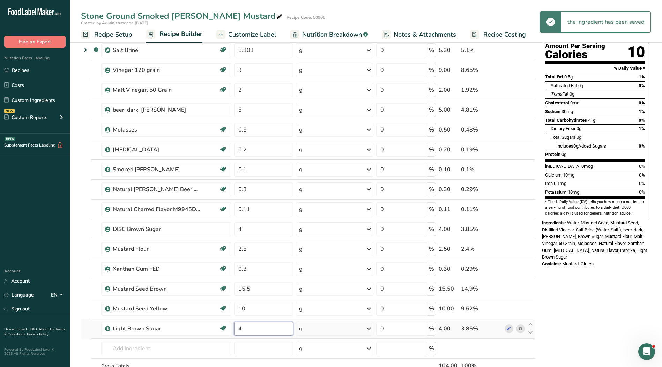
click at [272, 327] on input "4" at bounding box center [263, 329] width 59 height 14
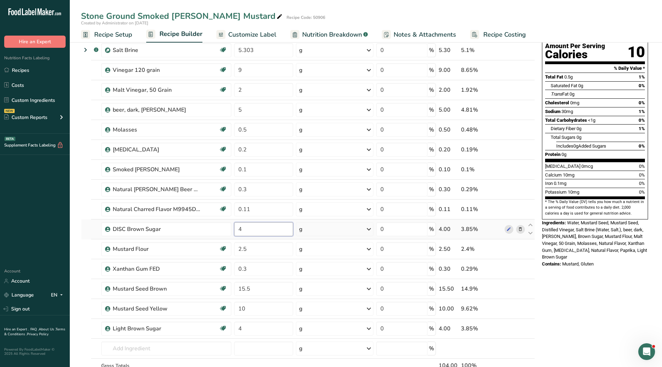
click at [266, 227] on div "Ingredient * Amount * Unit * Waste * .a-a{fill:#347362;}.b-a{fill:#fff;} Grams …" at bounding box center [308, 204] width 454 height 397
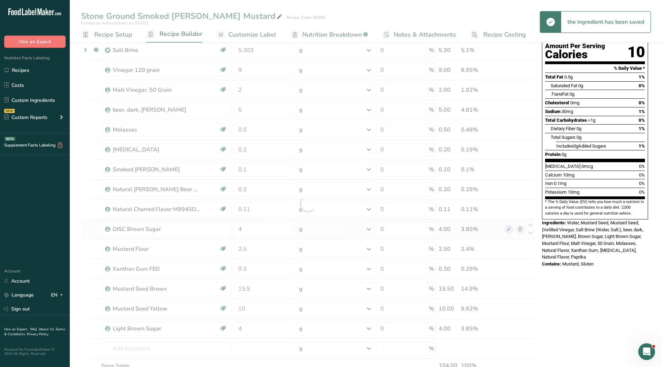
click at [520, 230] on div "Ingredient * Amount * Unit * Waste * .a-a{fill:#347362;}.b-a{fill:#fff;} Grams …" at bounding box center [308, 204] width 454 height 397
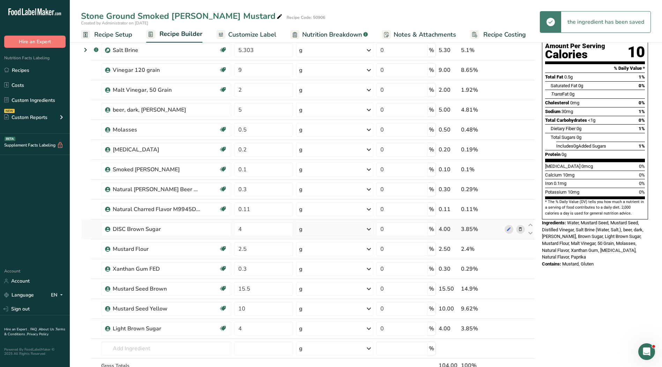
click at [522, 230] on icon at bounding box center [520, 229] width 5 height 7
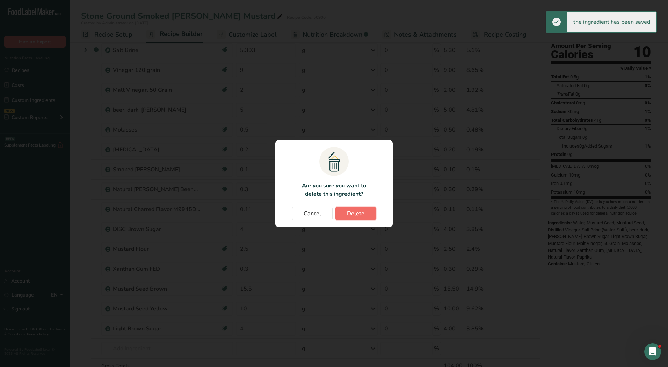
click at [351, 213] on span "Delete" at bounding box center [355, 214] width 17 height 8
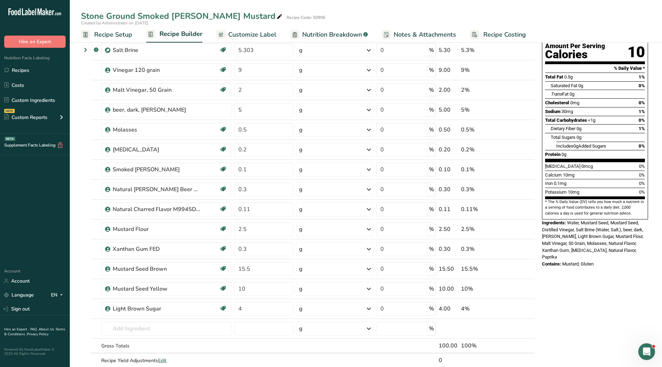
click at [245, 31] on span "Customize Label" at bounding box center [252, 34] width 48 height 9
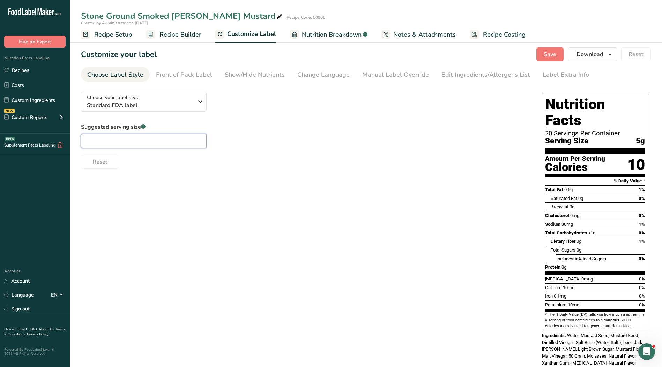
click at [133, 137] on input "text" at bounding box center [144, 141] width 126 height 14
click at [402, 77] on div "Manual Label Override" at bounding box center [395, 74] width 67 height 9
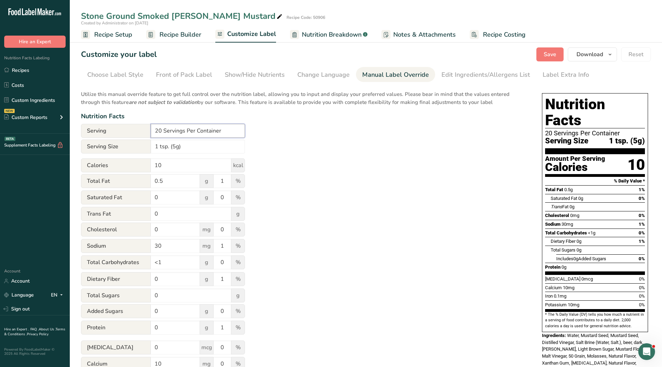
drag, startPoint x: 227, startPoint y: 132, endPoint x: 127, endPoint y: 140, distance: 99.8
click at [127, 140] on form "Serving 20 Servings Per Container Serving Size 1 tsp. (5g) Calories 10 kcal Tot…" at bounding box center [163, 272] width 164 height 296
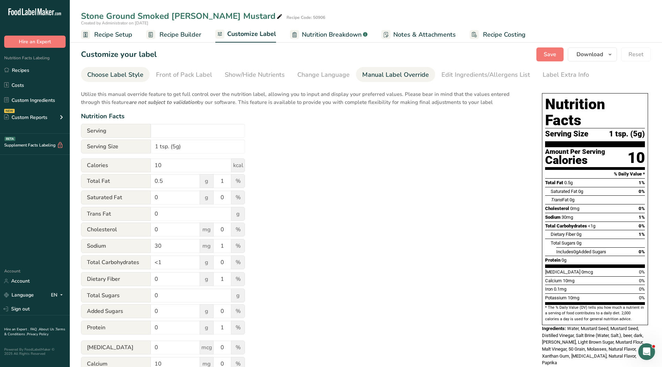
click at [131, 72] on div "Choose Label Style" at bounding box center [115, 74] width 56 height 9
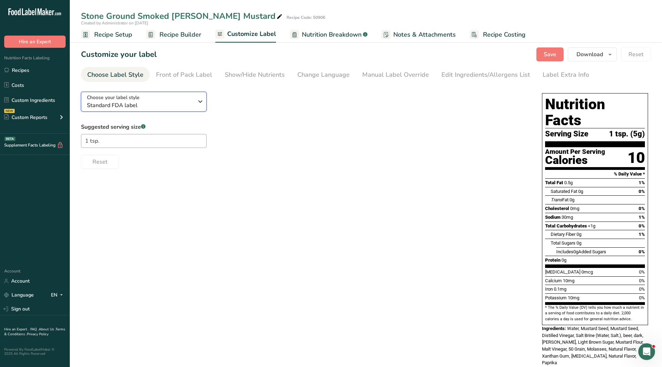
click at [120, 103] on span "Standard FDA label" at bounding box center [140, 105] width 107 height 8
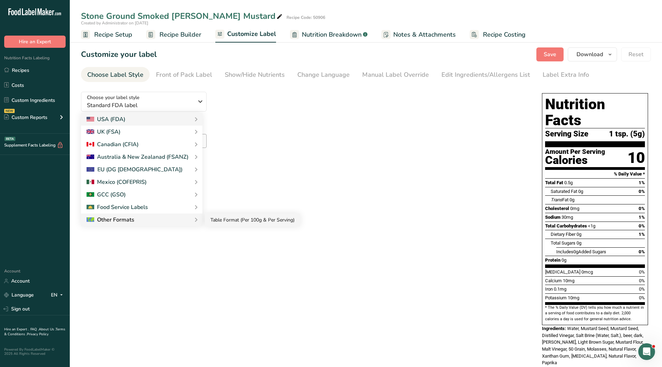
click at [217, 222] on link "Table Format (Per 100g & Per Serving)" at bounding box center [252, 220] width 95 height 13
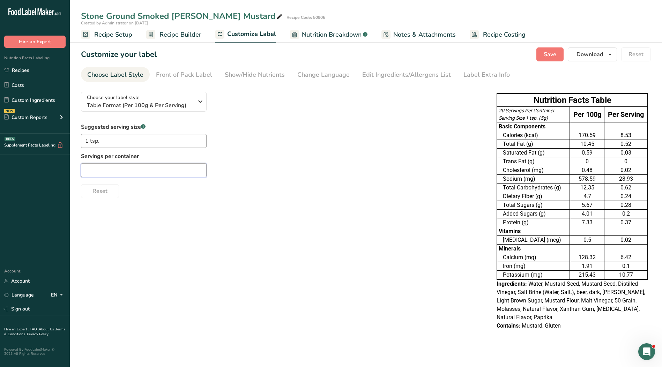
click at [138, 172] on input "text" at bounding box center [144, 170] width 126 height 14
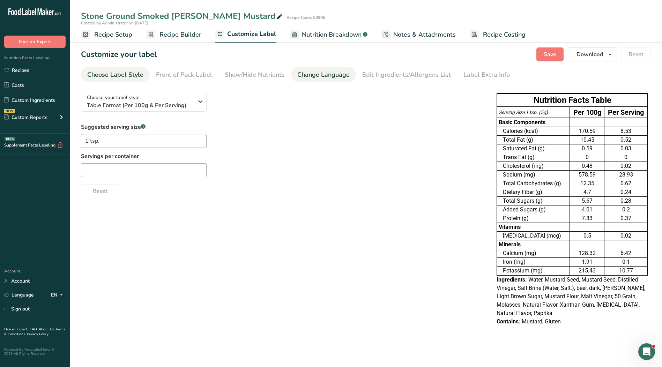
click at [337, 79] on div "Change Language" at bounding box center [324, 74] width 52 height 9
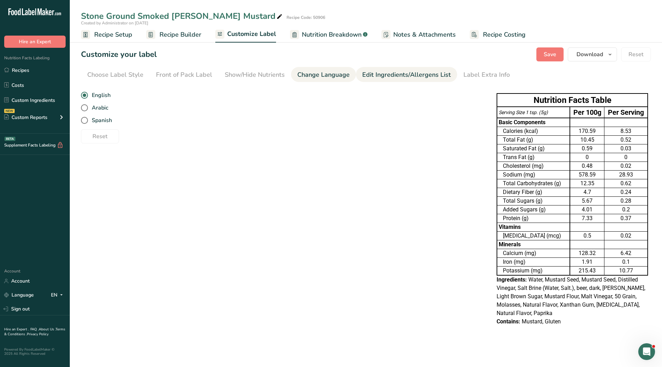
click at [389, 78] on div "Edit Ingredients/Allergens List" at bounding box center [406, 74] width 89 height 9
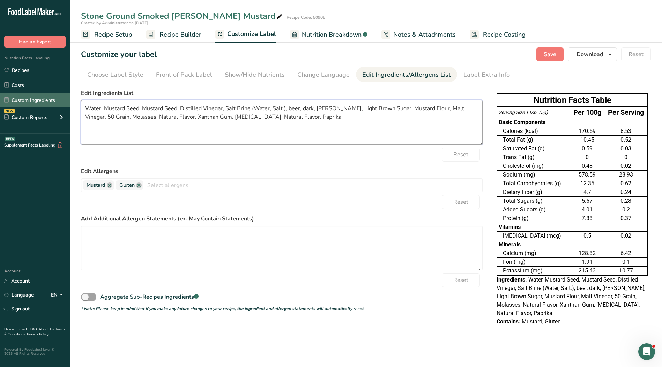
drag, startPoint x: 299, startPoint y: 122, endPoint x: 42, endPoint y: 102, distance: 257.4
click at [42, 102] on div ".a-20{fill:#fff;} Hire an Expert Nutrition Facts Labeling Recipes Costs Custom …" at bounding box center [331, 183] width 662 height 367
paste textarea "Distilled Vinegar, [PERSON_NAME] Beer, Brown Sugar, Spices, Malt Vinegar, Salt,…"
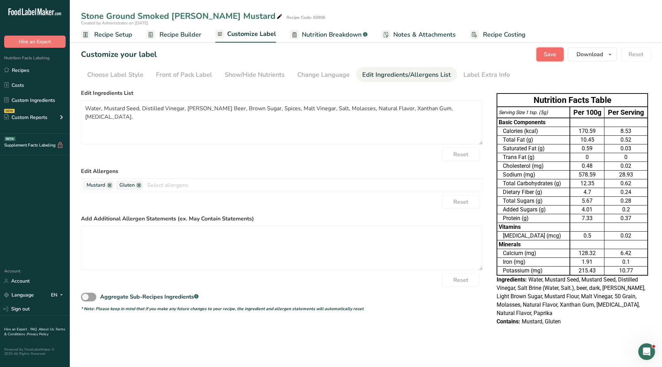
click at [555, 52] on span "Save" at bounding box center [550, 54] width 13 height 8
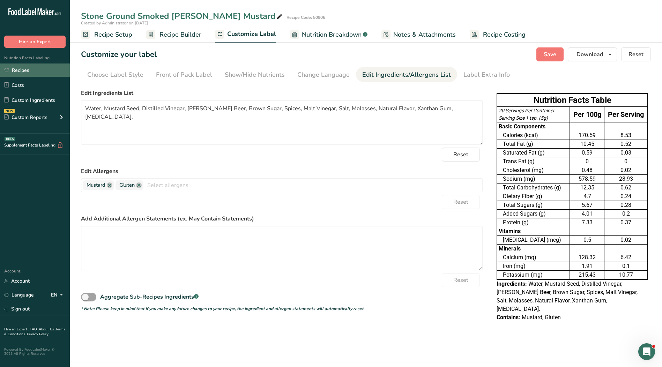
click at [28, 68] on link "Recipes" at bounding box center [35, 70] width 70 height 13
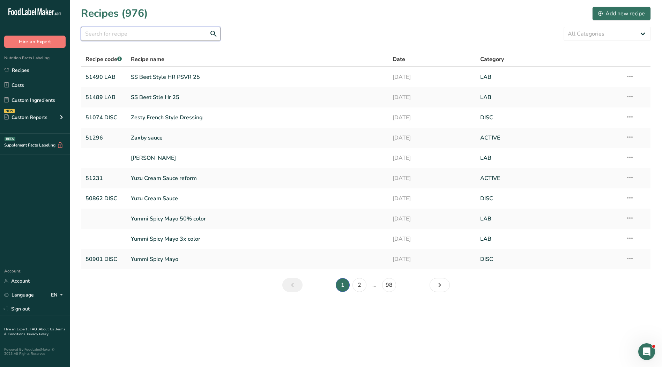
click at [161, 36] on input "text" at bounding box center [151, 34] width 140 height 14
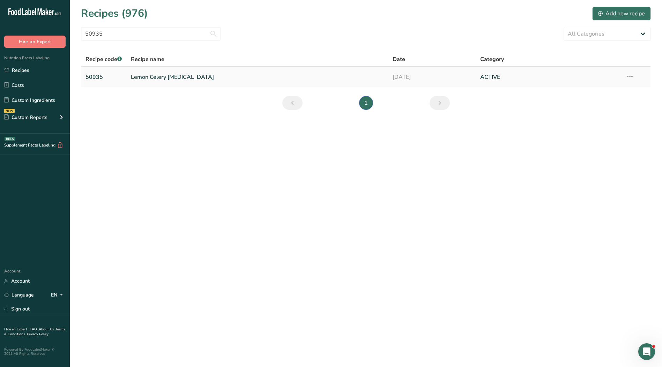
click at [145, 77] on link "Lemon Celery [MEDICAL_DATA]" at bounding box center [258, 77] width 254 height 15
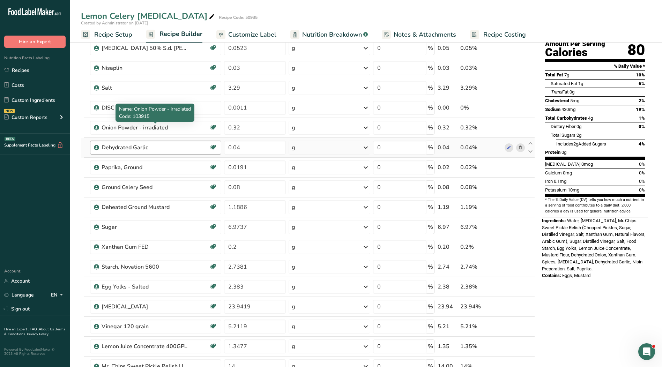
scroll to position [140, 0]
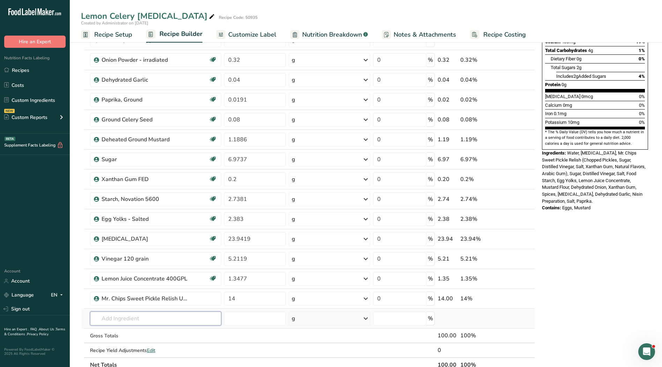
click at [128, 320] on input "text" at bounding box center [155, 319] width 131 height 14
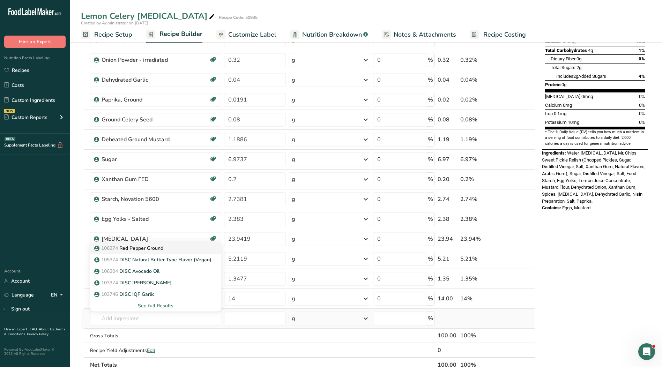
click at [144, 249] on p "106374 Red Pepper Ground" at bounding box center [130, 248] width 68 height 7
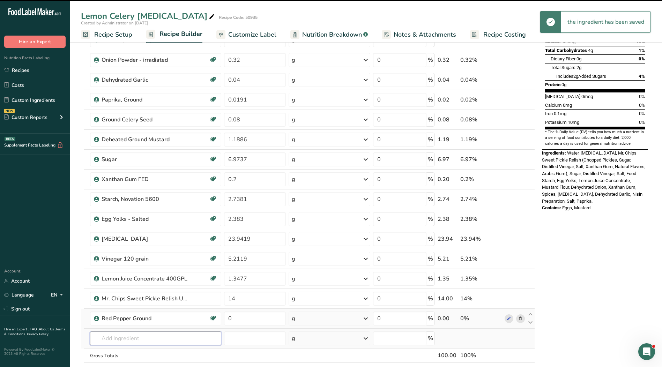
click at [115, 339] on input "text" at bounding box center [155, 339] width 131 height 14
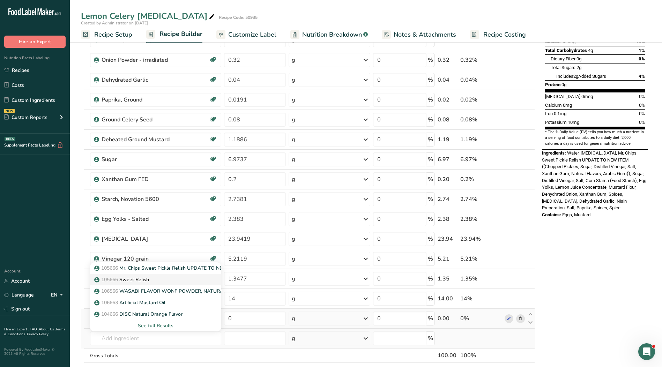
click at [147, 277] on p "105666 Sweet Relish" at bounding box center [122, 279] width 53 height 7
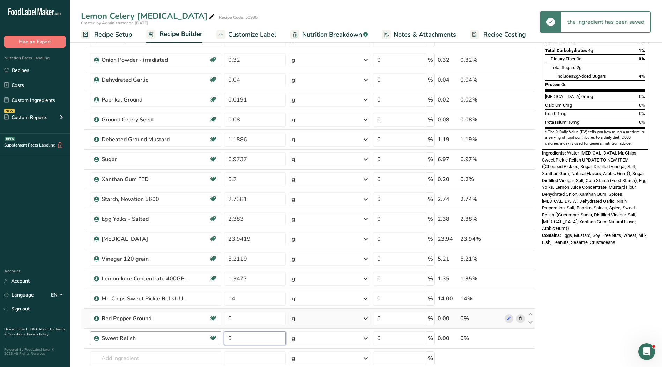
drag, startPoint x: 236, startPoint y: 339, endPoint x: 221, endPoint y: 339, distance: 14.7
click at [221, 339] on tr "Sweet Relish Kosher Ingredient 0 g Weight Units g kg mg See more Volume Units l…" at bounding box center [308, 339] width 454 height 20
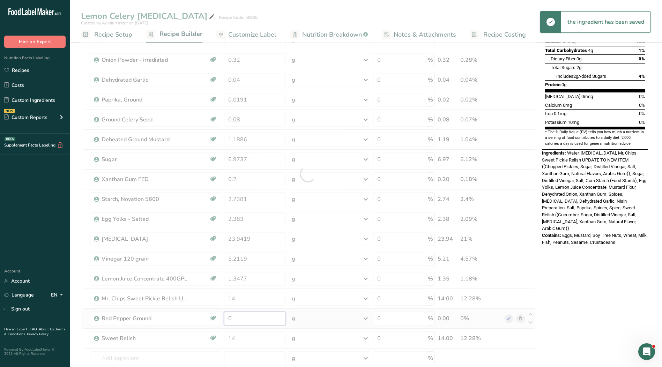
click at [240, 325] on div "Ingredient * Amount * Unit * Waste * .a-a{fill:#347362;}.b-a{fill:#fff;} Grams …" at bounding box center [308, 174] width 454 height 477
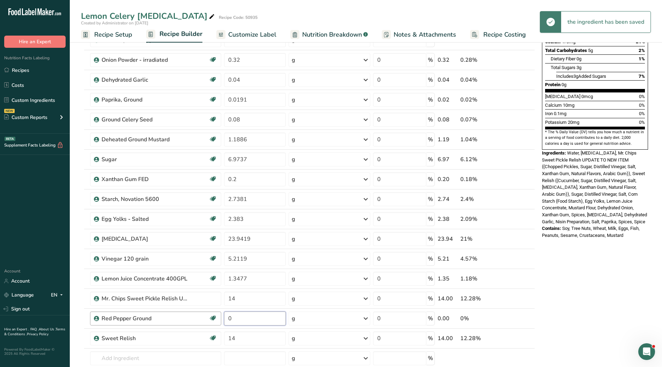
drag, startPoint x: 252, startPoint y: 323, endPoint x: 216, endPoint y: 321, distance: 36.7
click at [214, 321] on tr "Red Pepper Ground Kosher Ingredient 0 g Weight Units g kg mg See more Volume Un…" at bounding box center [308, 319] width 454 height 20
click at [252, 301] on div "Ingredient * Amount * Unit * Waste * .a-a{fill:#347362;}.b-a{fill:#fff;} Grams …" at bounding box center [308, 174] width 454 height 477
click at [520, 300] on div "Ingredient * Amount * Unit * Waste * .a-a{fill:#347362;}.b-a{fill:#fff;} Grams …" at bounding box center [308, 174] width 454 height 477
click at [520, 298] on icon at bounding box center [520, 298] width 5 height 7
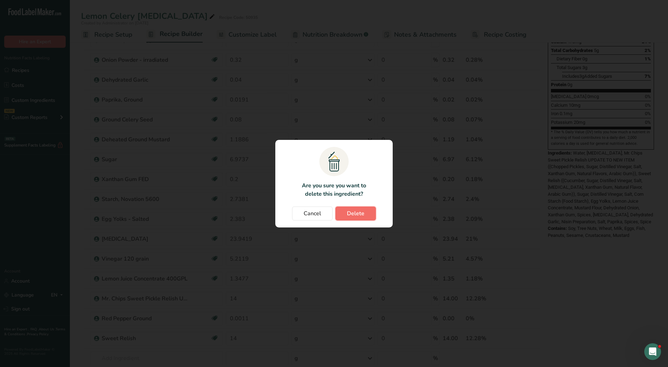
click at [351, 211] on span "Delete" at bounding box center [355, 214] width 17 height 8
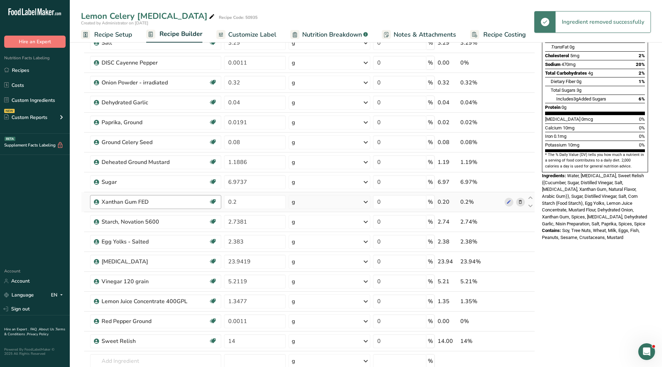
scroll to position [105, 0]
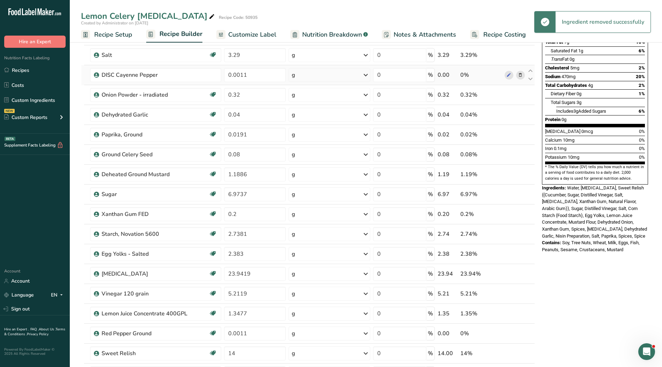
click at [522, 75] on icon at bounding box center [520, 75] width 5 height 7
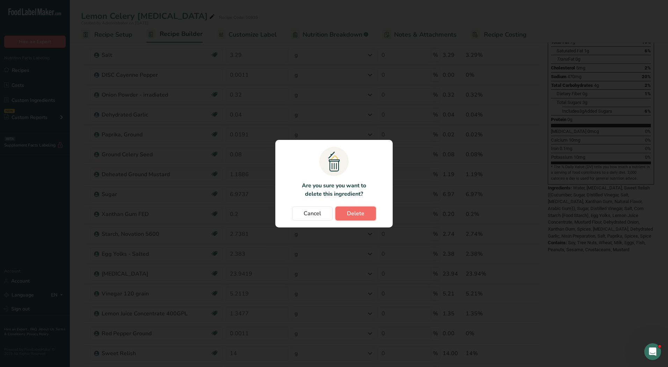
click at [361, 217] on span "Delete" at bounding box center [355, 214] width 17 height 8
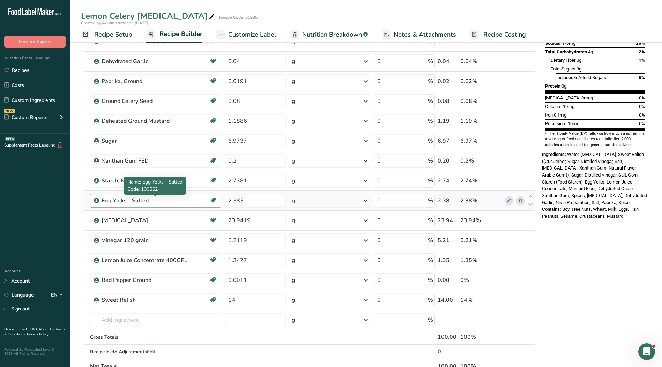
scroll to position [175, 0]
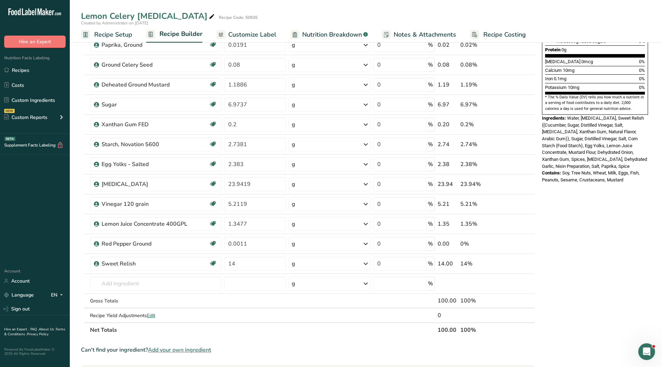
drag, startPoint x: 250, startPoint y: 30, endPoint x: 106, endPoint y: 32, distance: 143.9
click at [250, 30] on span "Customize Label" at bounding box center [252, 34] width 48 height 9
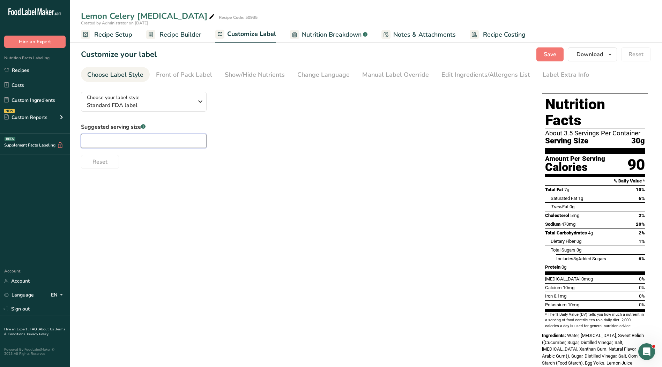
click at [147, 139] on input "text" at bounding box center [144, 141] width 126 height 14
click at [373, 71] on div "Manual Label Override" at bounding box center [395, 74] width 67 height 9
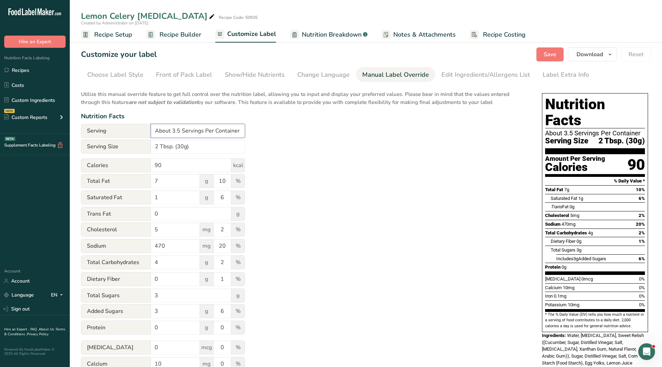
drag, startPoint x: 241, startPoint y: 130, endPoint x: 100, endPoint y: 124, distance: 140.5
click at [100, 124] on div "Serving About 3.5 Servings Per Container" at bounding box center [163, 131] width 164 height 14
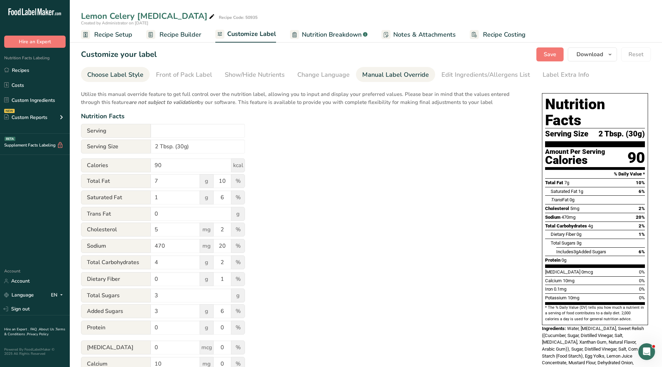
click at [105, 76] on div "Choose Label Style" at bounding box center [115, 74] width 56 height 9
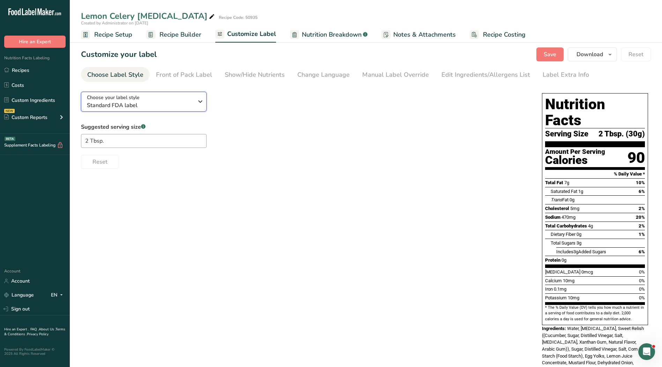
drag, startPoint x: 148, startPoint y: 103, endPoint x: 176, endPoint y: 164, distance: 67.4
click at [148, 103] on span "Standard FDA label" at bounding box center [140, 105] width 107 height 8
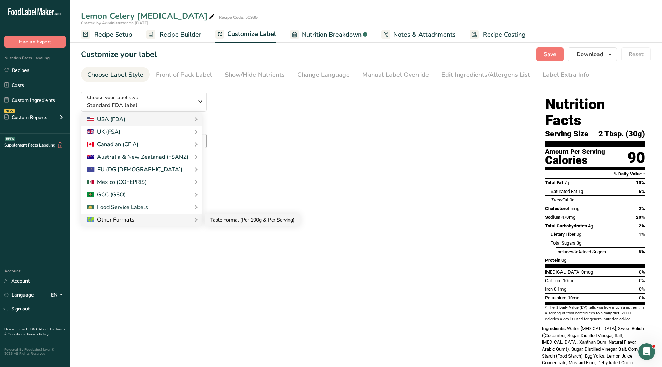
click at [234, 224] on link "Table Format (Per 100g & Per Serving)" at bounding box center [252, 220] width 95 height 13
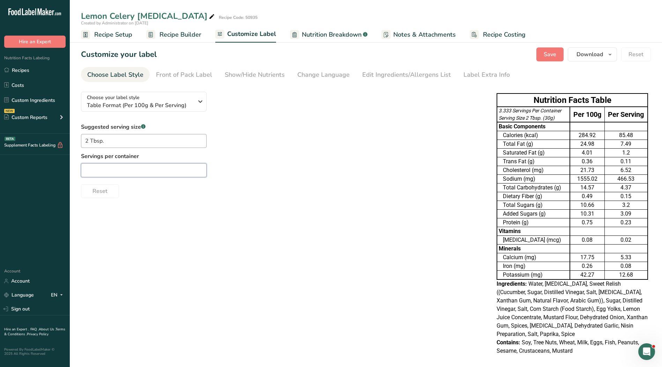
click at [174, 174] on input "text" at bounding box center [144, 170] width 126 height 14
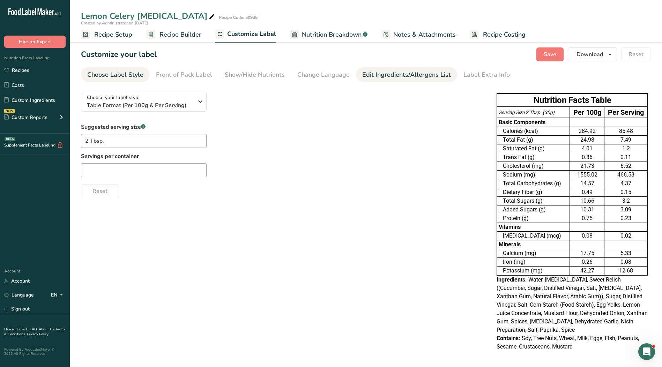
click at [367, 72] on div "Edit Ingredients/Allergens List" at bounding box center [406, 74] width 89 height 9
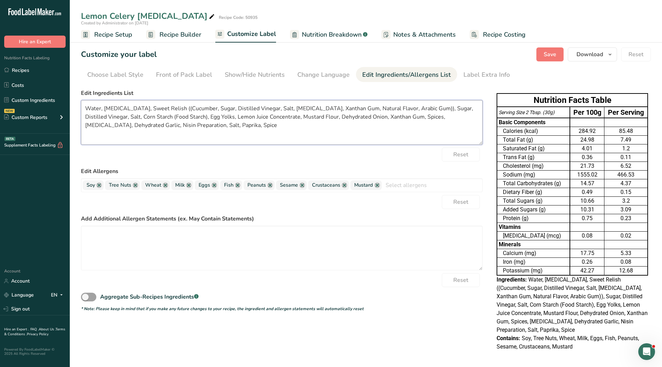
drag, startPoint x: 174, startPoint y: 127, endPoint x: 72, endPoint y: 97, distance: 106.6
click at [72, 97] on section "Customize your label Save Download Choose what to show on your downloaded label…" at bounding box center [366, 202] width 593 height 333
paste textarea "Chopped Pickles, Sugar, Distilled Vinegar, Salt, Corn Starch, Egg Yolks, Lemon …"
click at [552, 57] on span "Save" at bounding box center [550, 54] width 13 height 8
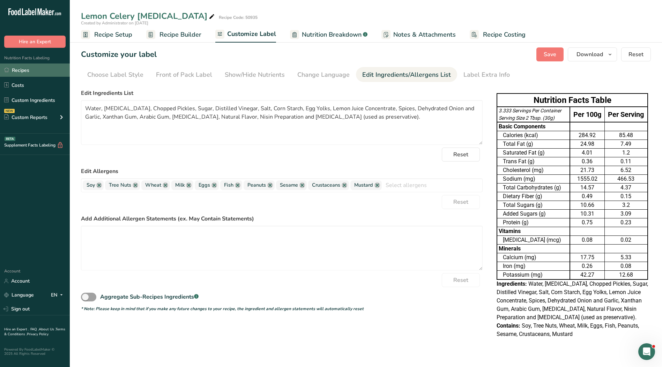
click at [31, 69] on link "Recipes" at bounding box center [35, 70] width 70 height 13
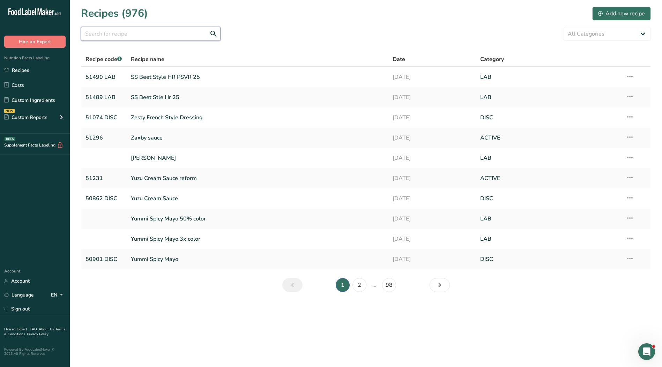
click at [174, 35] on input "text" at bounding box center [151, 34] width 140 height 14
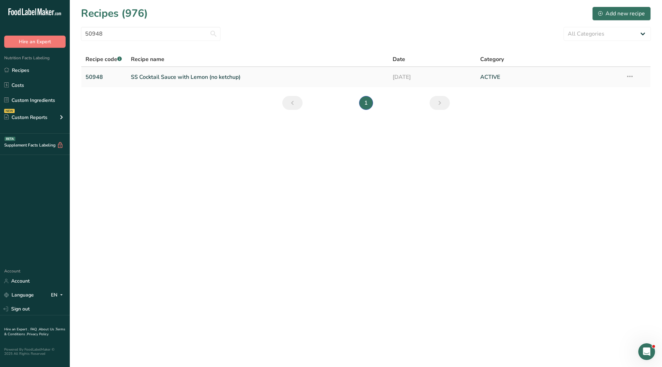
click at [163, 74] on link "SS Cocktail Sauce with Lemon (no ketchup)" at bounding box center [258, 77] width 254 height 15
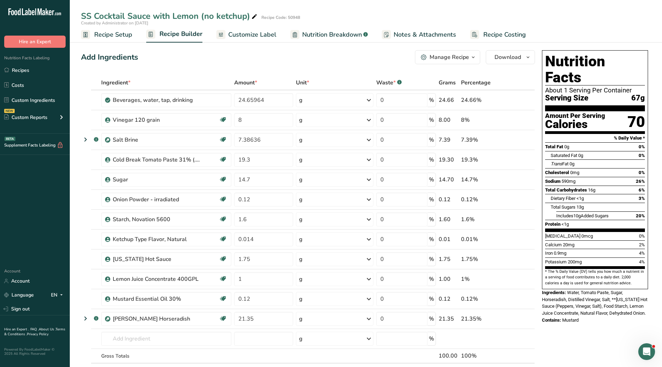
click at [233, 32] on span "Customize Label" at bounding box center [252, 34] width 48 height 9
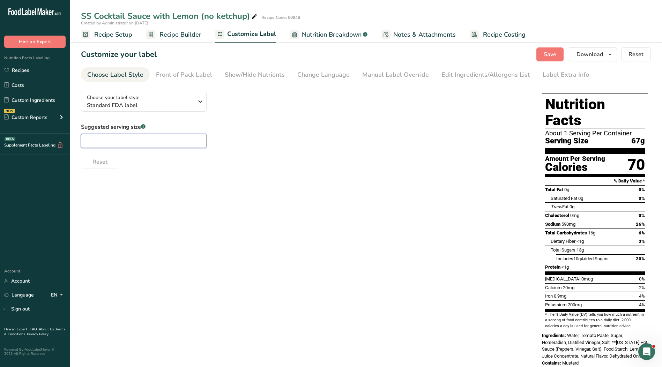
click at [157, 143] on input "text" at bounding box center [144, 141] width 126 height 14
click at [398, 76] on div "Manual Label Override" at bounding box center [395, 74] width 67 height 9
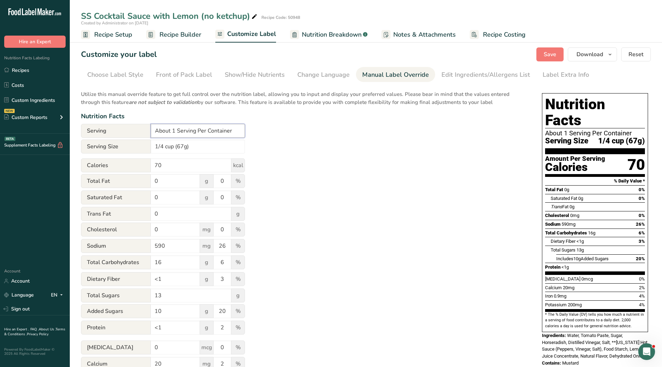
drag, startPoint x: 234, startPoint y: 131, endPoint x: 123, endPoint y: 143, distance: 111.4
click at [116, 131] on div "Serving About 1 Serving Per Container" at bounding box center [163, 131] width 164 height 14
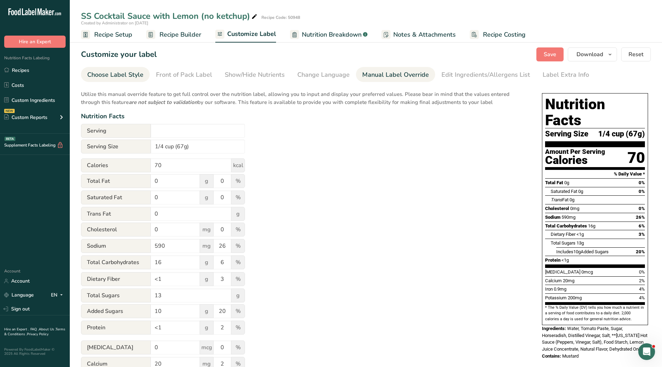
click at [124, 75] on div "Choose Label Style" at bounding box center [115, 74] width 56 height 9
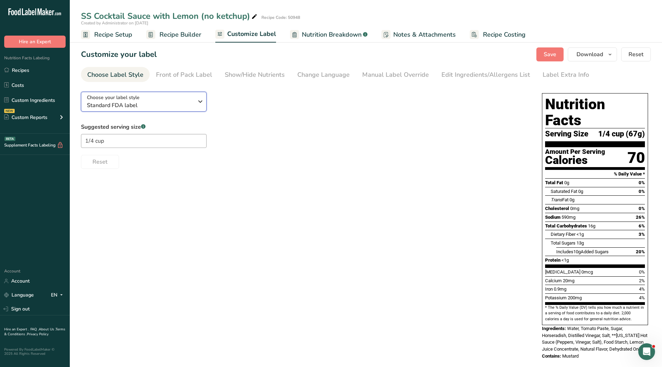
click at [159, 105] on span "Standard FDA label" at bounding box center [140, 105] width 107 height 8
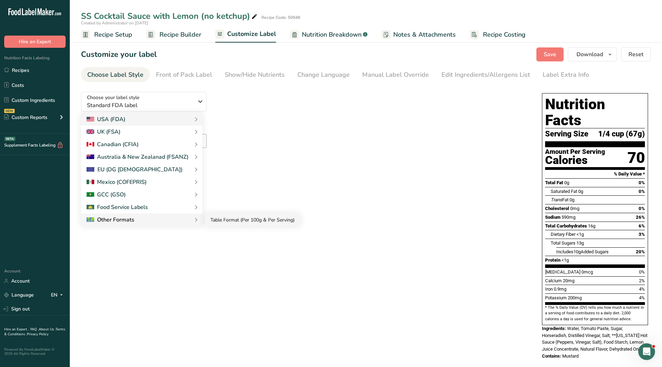
click at [219, 220] on link "Table Format (Per 100g & Per Serving)" at bounding box center [252, 220] width 95 height 13
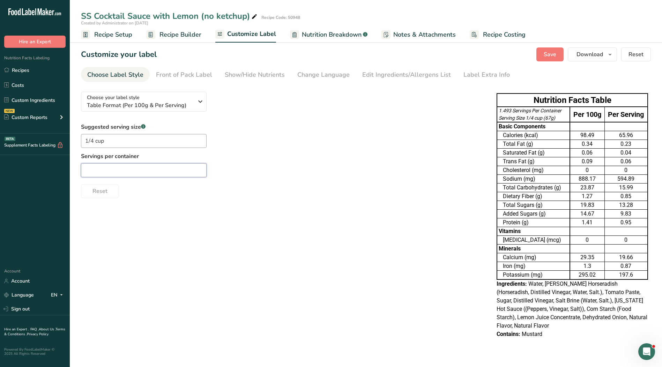
click at [162, 170] on input "text" at bounding box center [144, 170] width 126 height 14
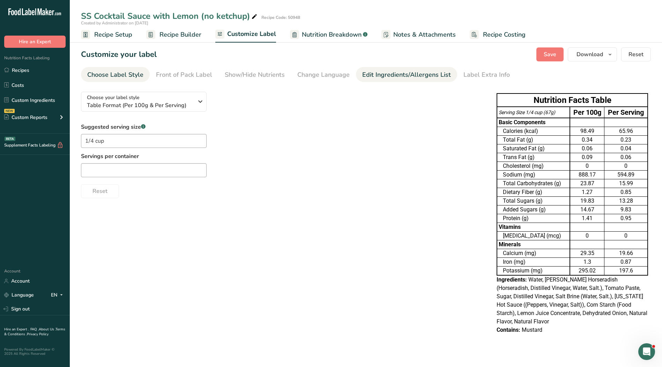
click at [383, 73] on div "Edit Ingredients/Allergens List" at bounding box center [406, 74] width 89 height 9
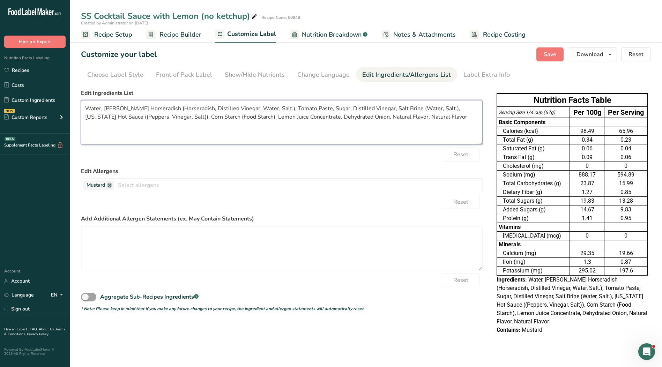
click at [265, 126] on textarea "Water, [PERSON_NAME] Horseradish (Horseradish, Distilled Vinegar, Water, Salt.)…" at bounding box center [282, 122] width 402 height 45
drag, startPoint x: 425, startPoint y: 120, endPoint x: 76, endPoint y: 108, distance: 349.0
click at [76, 108] on section "Customize your label Save Download Choose what to show on your downloaded label…" at bounding box center [366, 194] width 593 height 316
paste textarea "Tomato Paste, Sugar, Horseradish, Distilled Vinegar, Salt, Peppers, Corn Starch…"
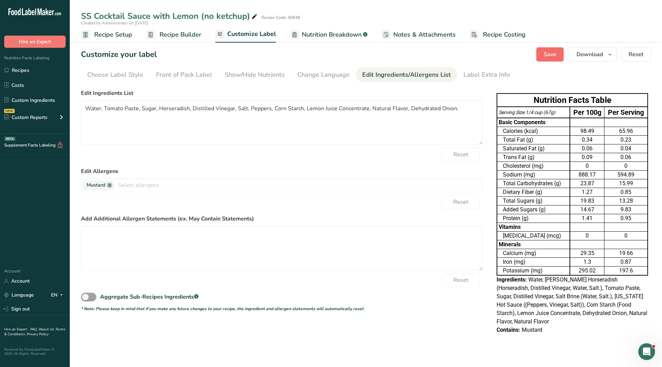
click at [552, 51] on span "Save" at bounding box center [550, 54] width 13 height 8
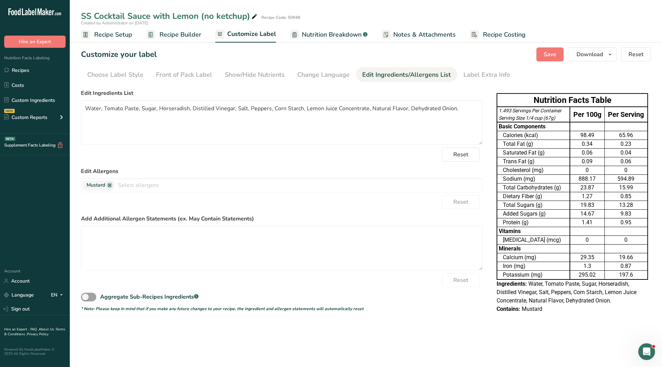
drag, startPoint x: 41, startPoint y: 66, endPoint x: 128, endPoint y: 88, distance: 89.7
click at [41, 66] on link "Recipes" at bounding box center [35, 70] width 70 height 13
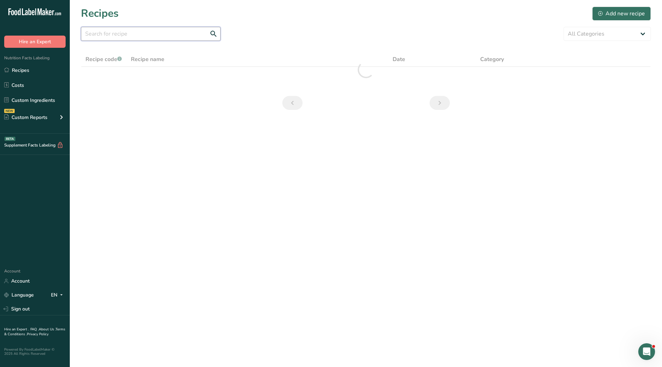
click at [161, 35] on input "text" at bounding box center [151, 34] width 140 height 14
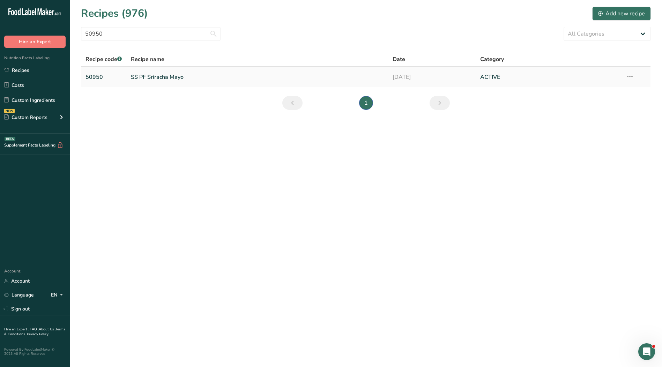
click at [169, 77] on link "SS PF Sriracha Mayo" at bounding box center [258, 77] width 254 height 15
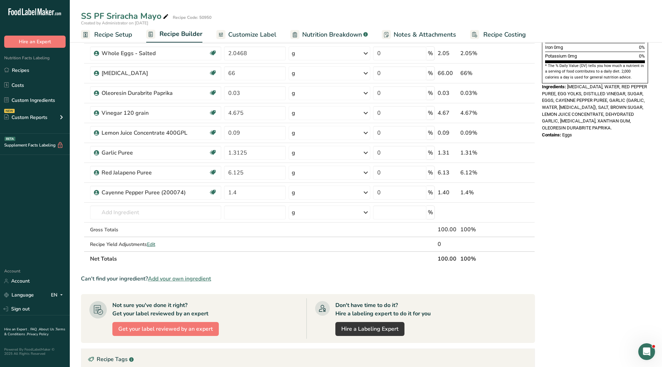
scroll to position [244, 0]
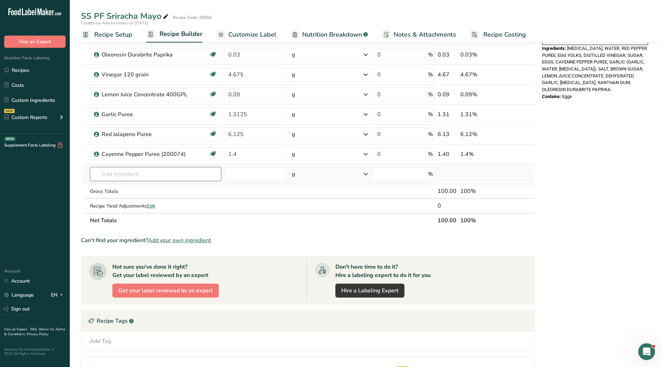
click at [144, 173] on input "text" at bounding box center [155, 174] width 131 height 14
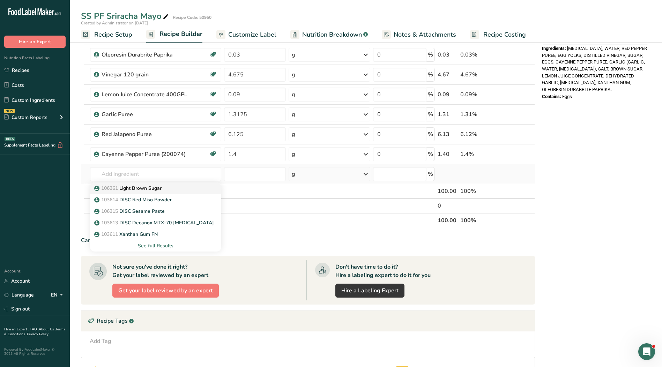
click at [148, 189] on p "106361 Light Brown Sugar" at bounding box center [129, 188] width 66 height 7
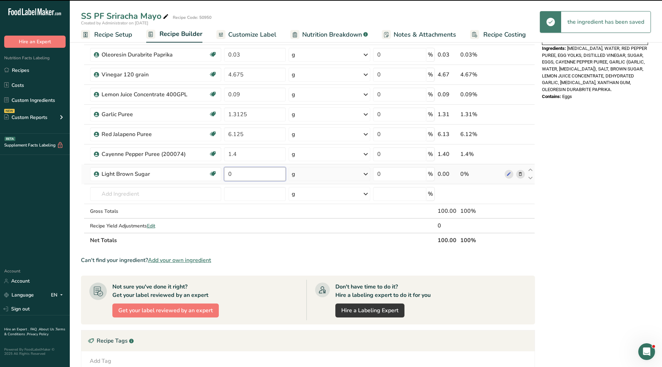
click at [241, 176] on input "0" at bounding box center [255, 174] width 62 height 14
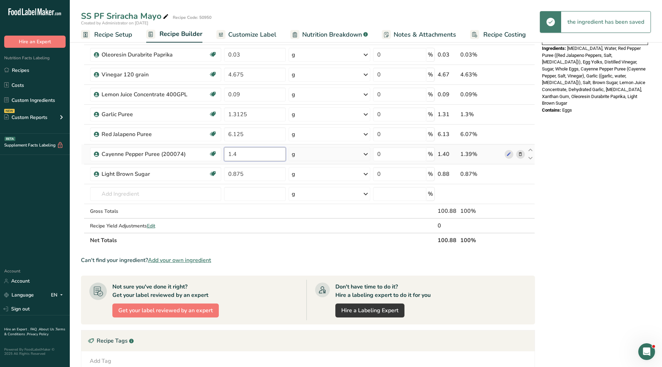
click at [269, 153] on div "Ingredient * Amount * Unit * Waste * .a-a{fill:#347362;}.b-a{fill:#fff;} Grams …" at bounding box center [308, 39] width 454 height 417
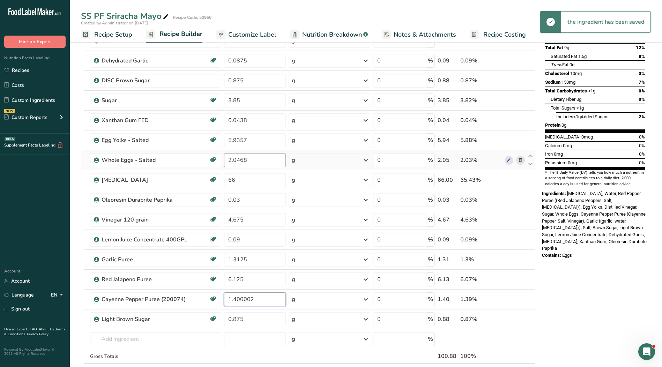
scroll to position [0, 0]
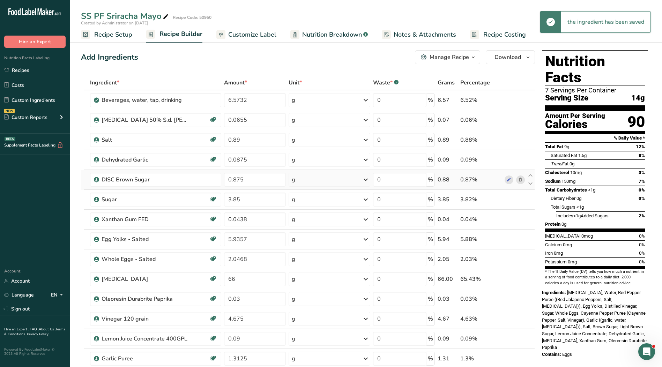
click at [521, 180] on div "Ingredient * Amount * Unit * Waste * .a-a{fill:#347362;}.b-a{fill:#fff;} Grams …" at bounding box center [308, 283] width 454 height 417
click at [520, 183] on icon at bounding box center [520, 179] width 5 height 7
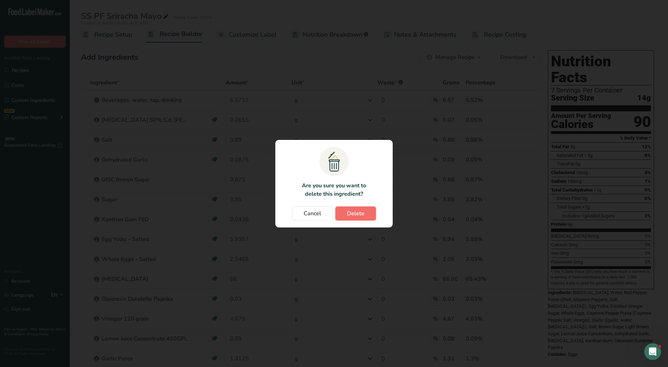
click at [355, 213] on span "Delete" at bounding box center [355, 214] width 17 height 8
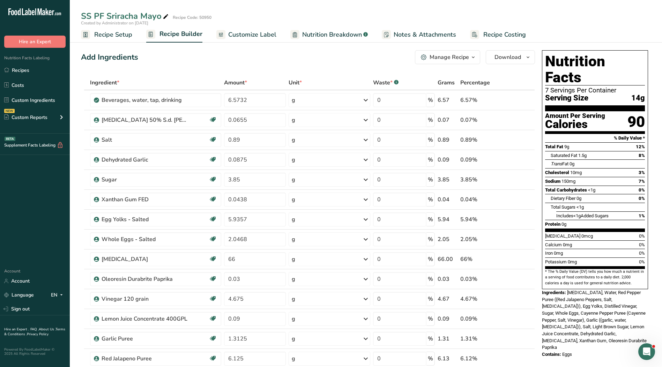
drag, startPoint x: 246, startPoint y: 29, endPoint x: 240, endPoint y: 30, distance: 6.4
click at [246, 29] on link "Customize Label" at bounding box center [247, 35] width 60 height 16
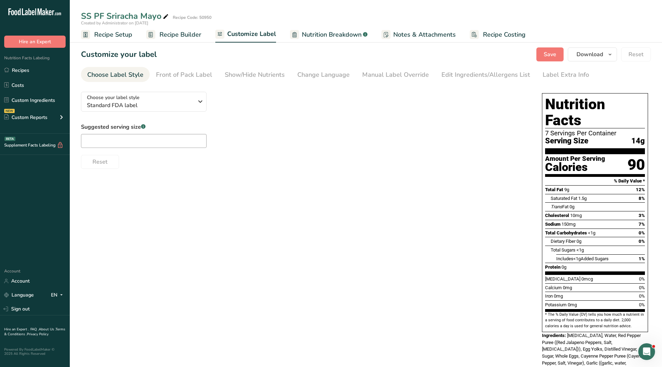
click at [134, 132] on div "Suggested serving size .a-a{fill:#347362;}.b-a{fill:#fff;}" at bounding box center [144, 135] width 126 height 25
click at [134, 135] on input "text" at bounding box center [144, 141] width 126 height 14
click at [362, 79] on div "Manual Label Override" at bounding box center [395, 74] width 67 height 9
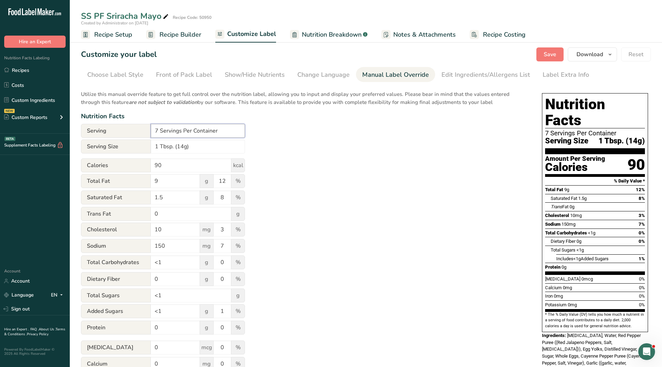
drag, startPoint x: 231, startPoint y: 129, endPoint x: 144, endPoint y: 134, distance: 87.1
click at [145, 133] on div "Serving 7 Servings Per Container" at bounding box center [163, 131] width 164 height 14
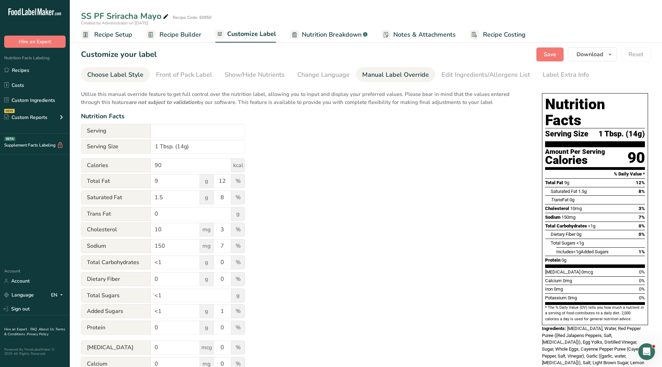
click at [107, 73] on div "Choose Label Style" at bounding box center [115, 74] width 56 height 9
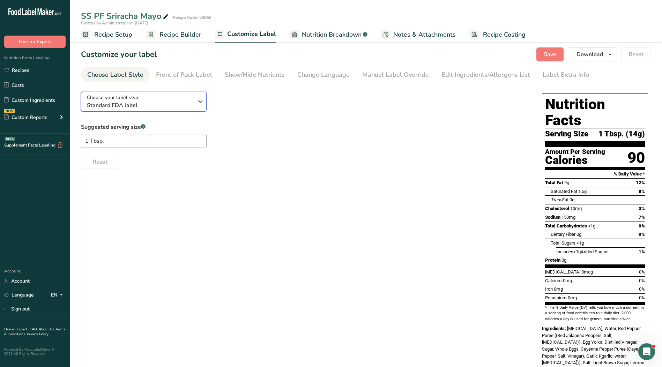
click at [115, 105] on span "Standard FDA label" at bounding box center [140, 105] width 107 height 8
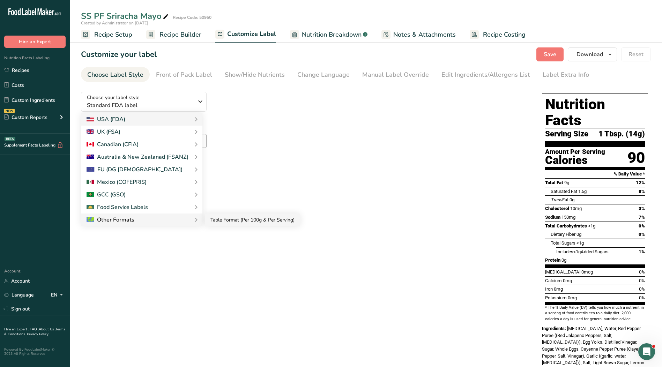
click at [243, 220] on link "Table Format (Per 100g & Per Serving)" at bounding box center [252, 220] width 95 height 13
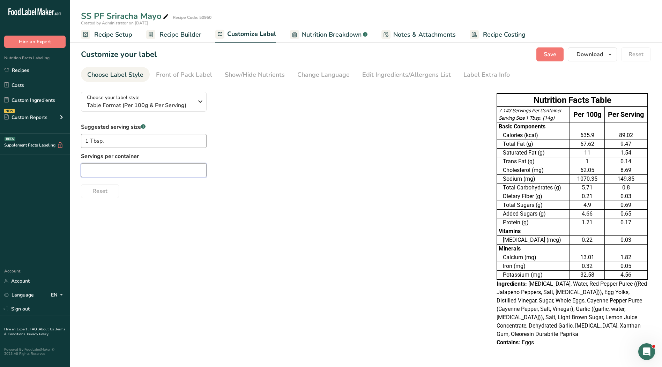
click at [144, 168] on input "text" at bounding box center [144, 170] width 126 height 14
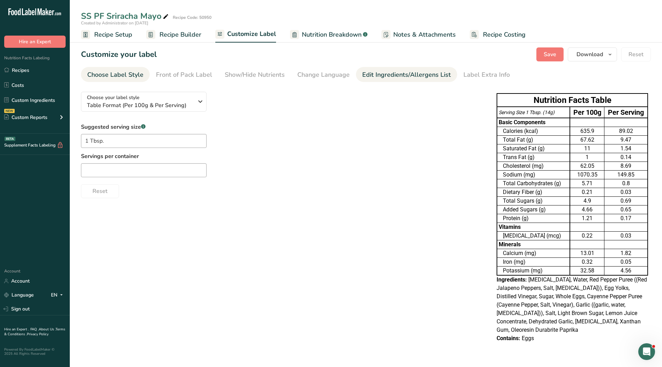
click at [386, 81] on link "Edit Ingredients/Allergens List" at bounding box center [406, 75] width 89 height 16
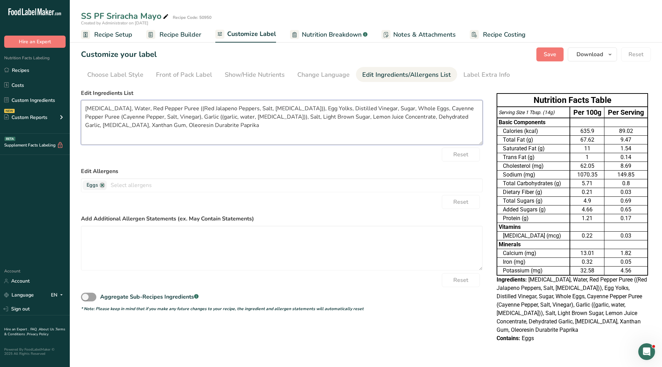
drag, startPoint x: 146, startPoint y: 126, endPoint x: 71, endPoint y: 103, distance: 78.5
click at [71, 102] on section "Customize your label Save Download Choose what to show on your downloaded label…" at bounding box center [366, 198] width 593 height 325
paste textarea "Jalapenos, Egg Yolks and Whole Eggs, Distilled Vinegar, Sugar, Cayenne Peppers,…"
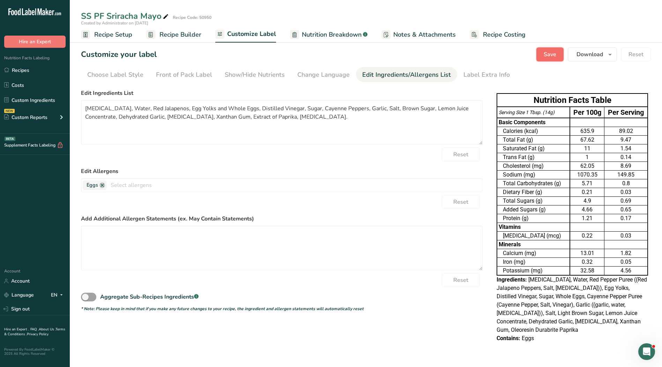
click at [550, 53] on span "Save" at bounding box center [550, 54] width 13 height 8
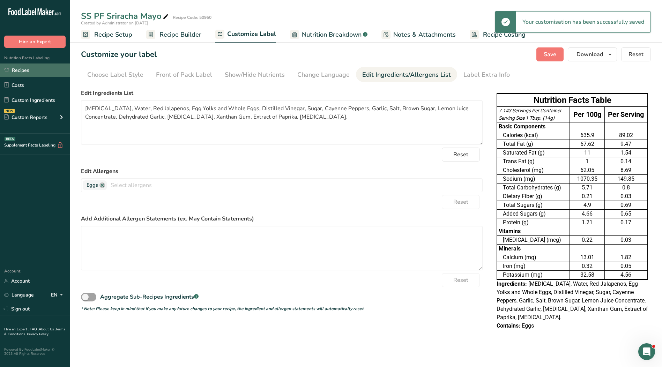
click at [24, 68] on link "Recipes" at bounding box center [35, 70] width 70 height 13
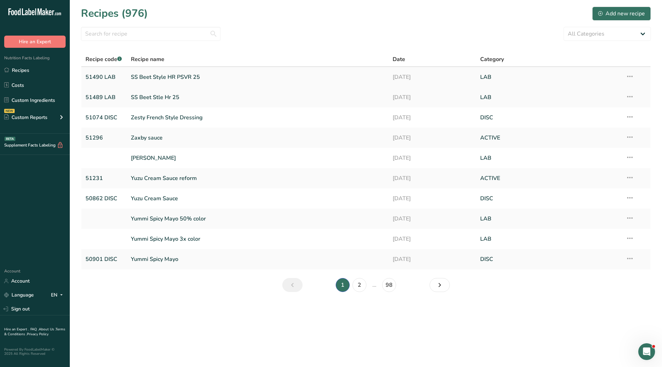
click at [631, 76] on icon at bounding box center [630, 76] width 8 height 13
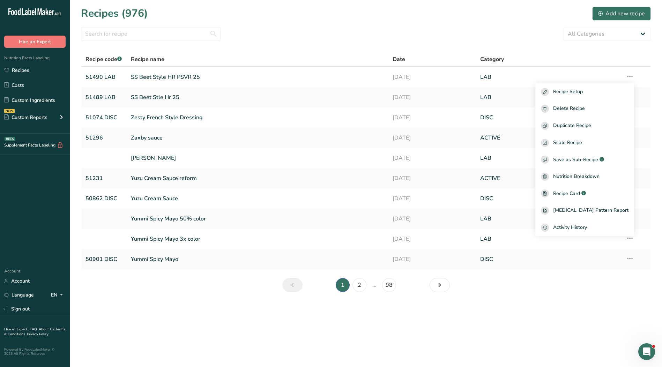
click at [381, 37] on div "All Categories ACTIVE Baked Goods [GEOGRAPHIC_DATA] Confectionery Cooked Meals,…" at bounding box center [366, 34] width 570 height 14
